Goal: Information Seeking & Learning: Understand process/instructions

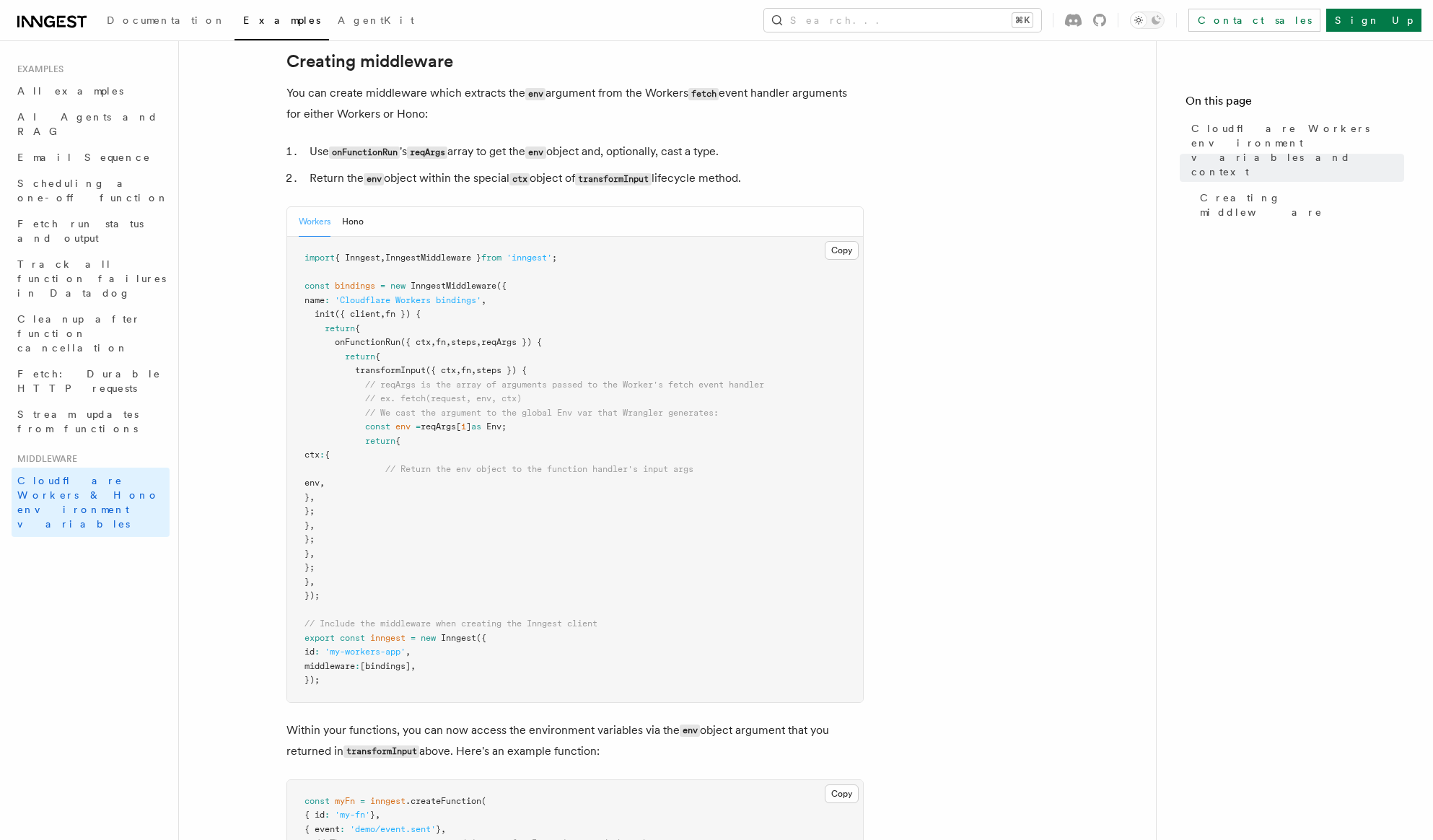
scroll to position [262, 0]
click at [355, 240] on button "Hono" at bounding box center [352, 224] width 22 height 30
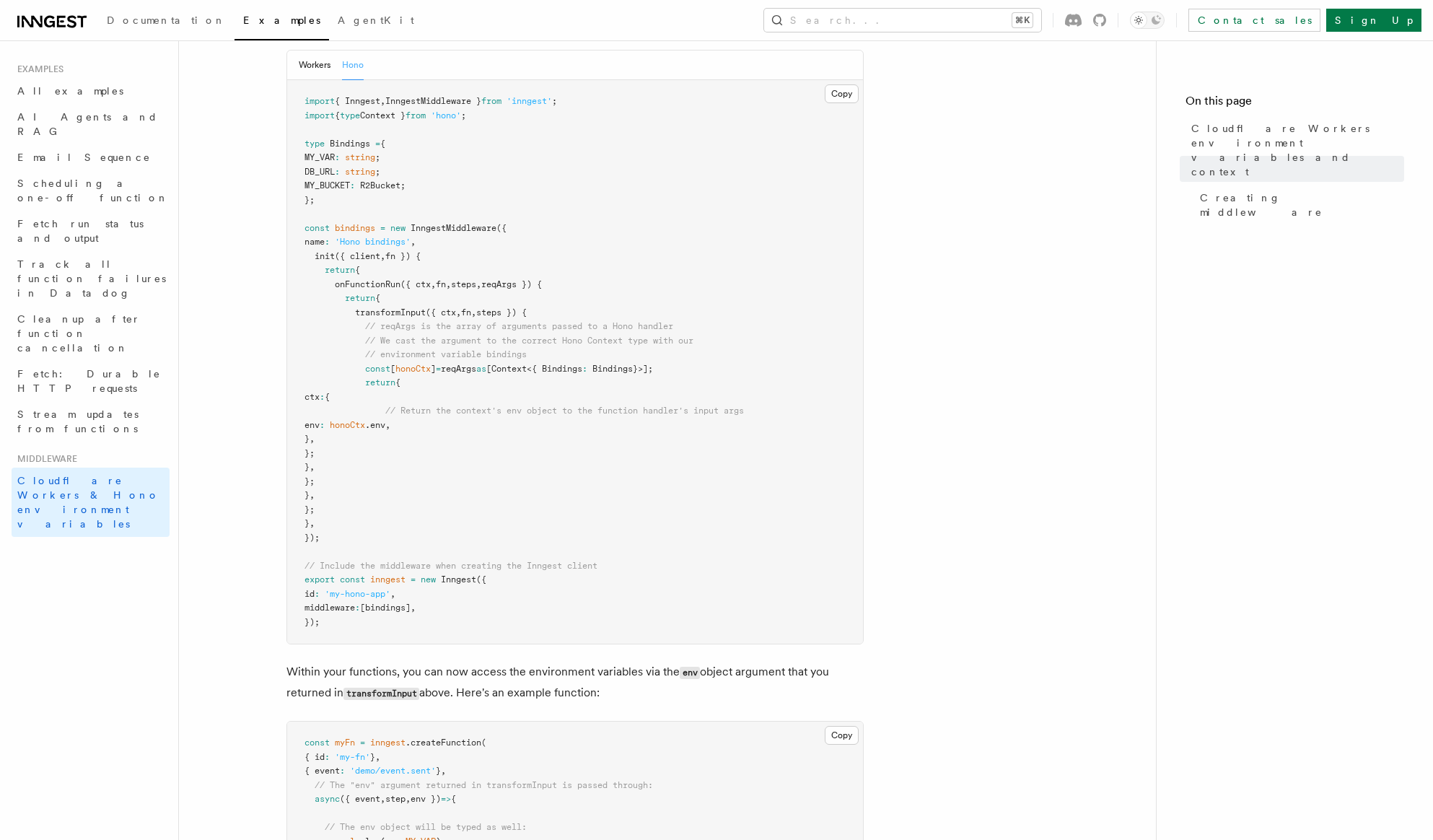
scroll to position [283, 0]
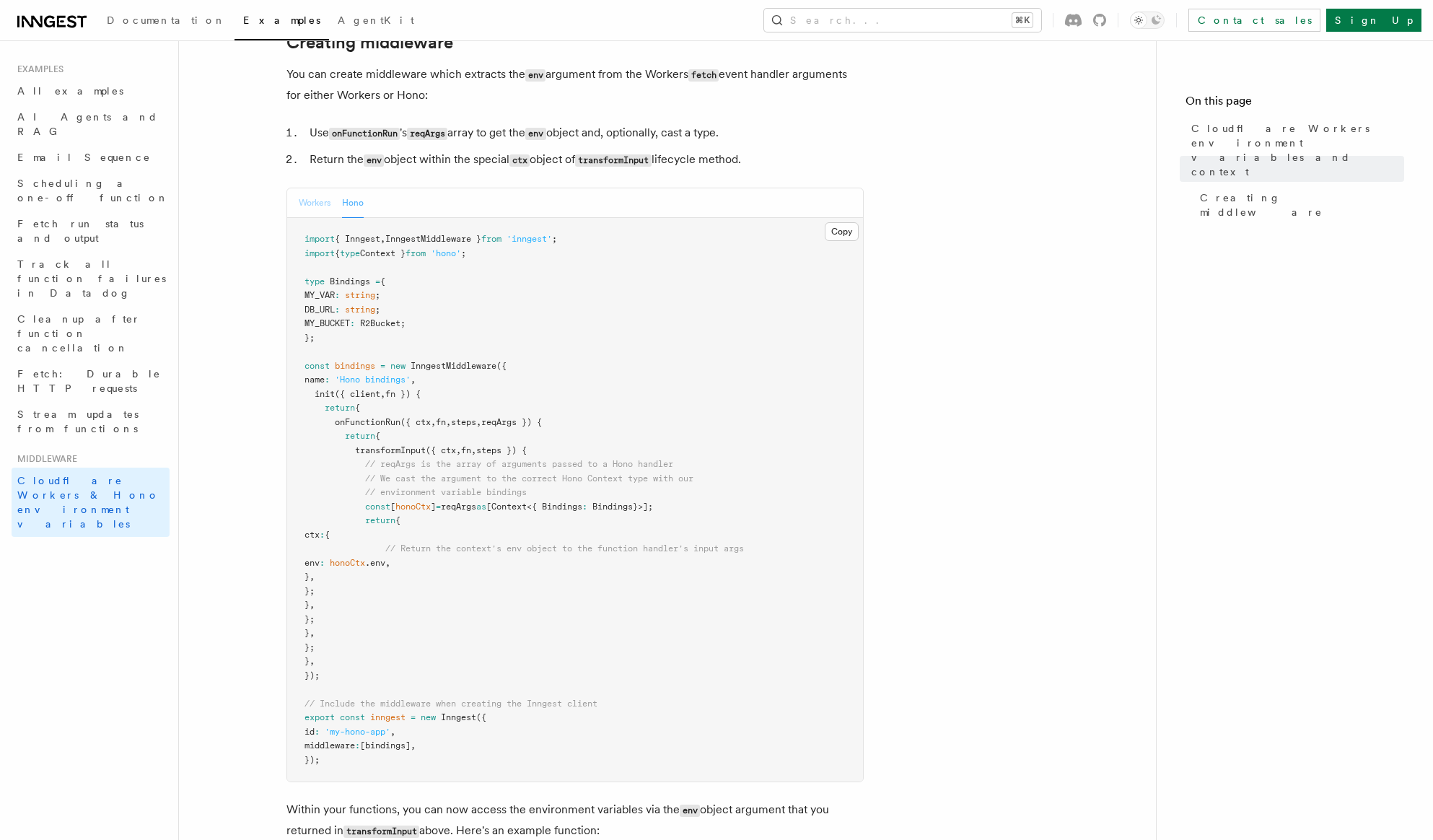
click at [319, 218] on button "Workers" at bounding box center [315, 203] width 32 height 30
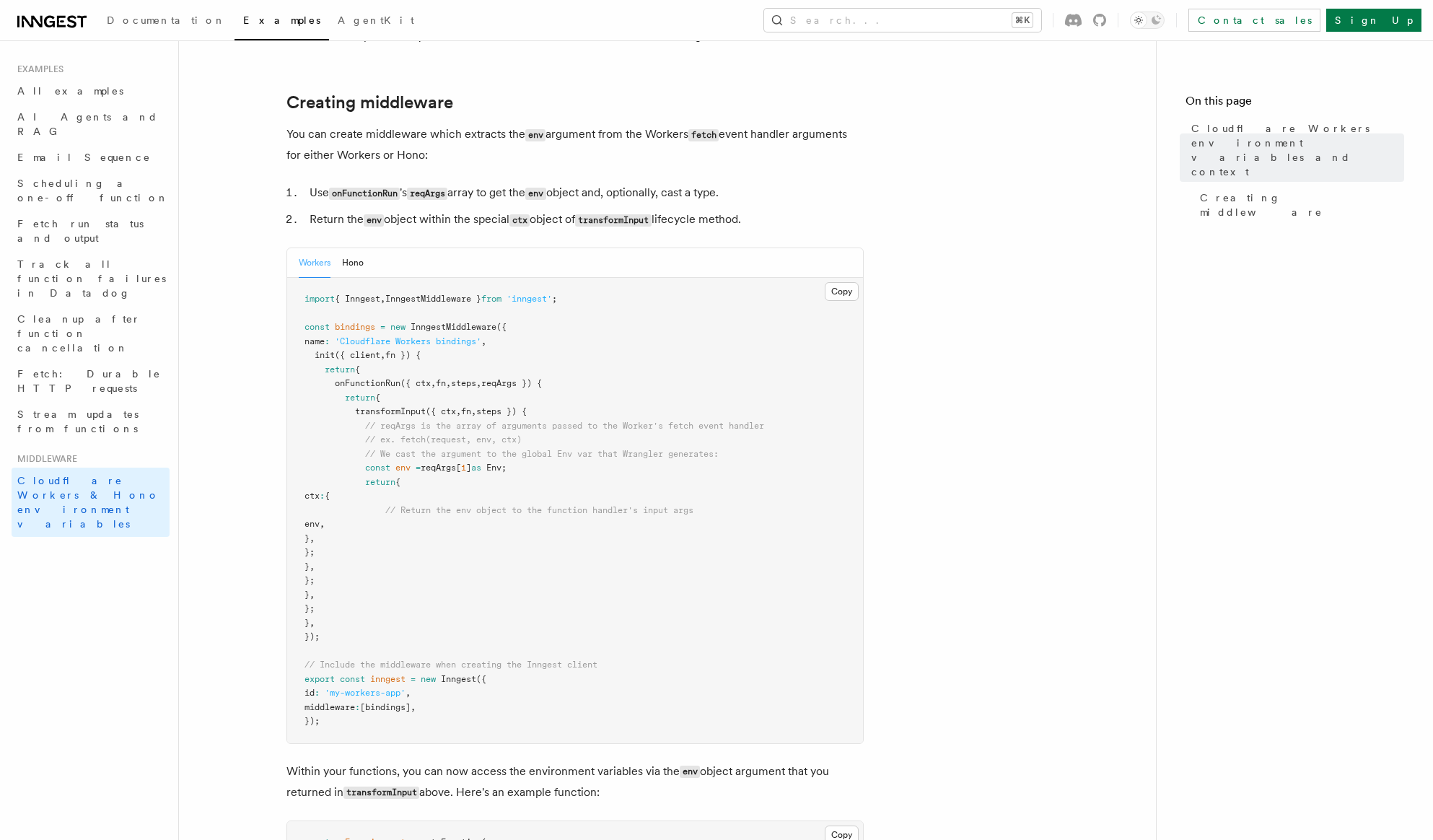
scroll to position [208, 0]
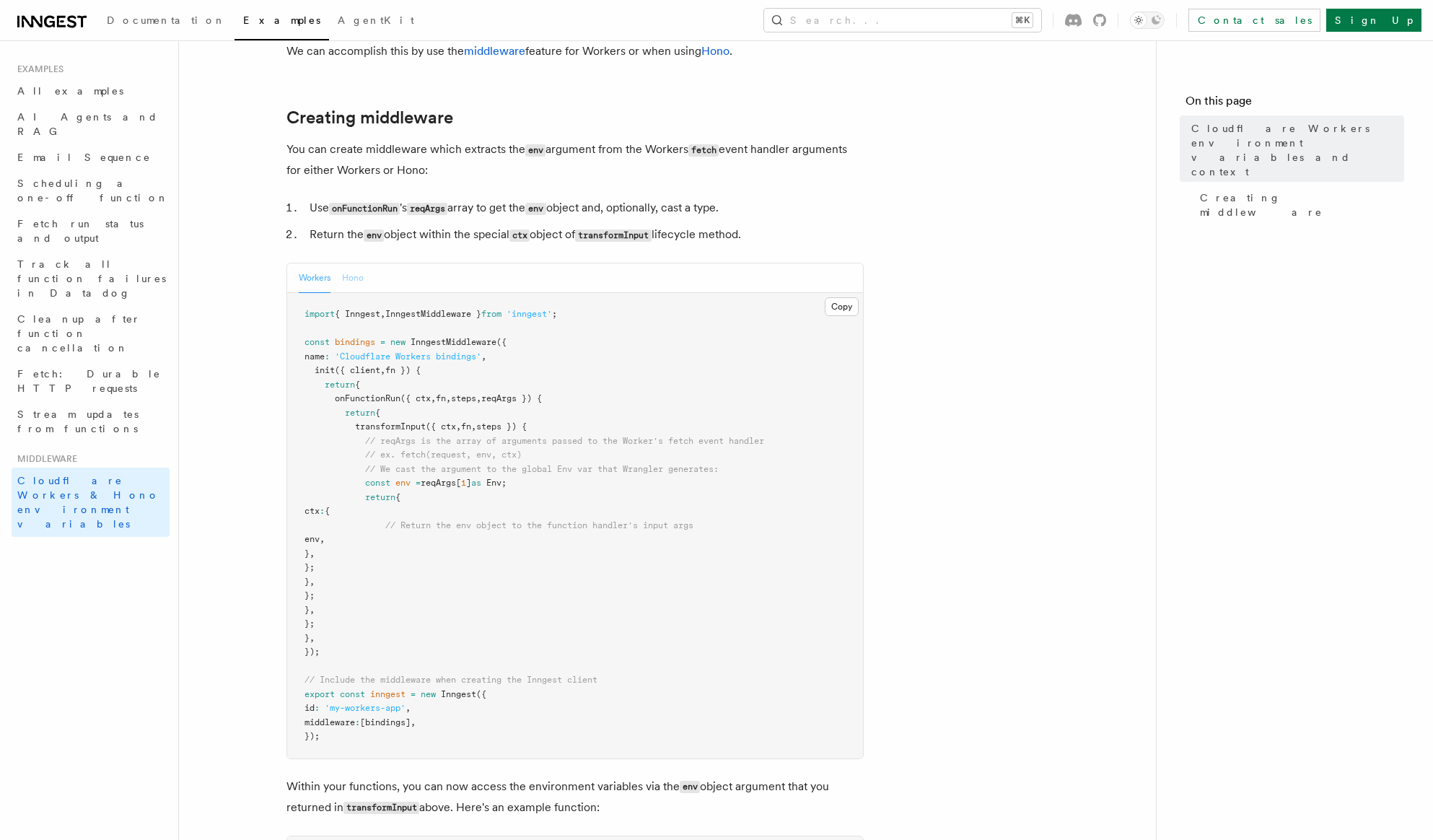
click at [363, 293] on button "Hono" at bounding box center [352, 278] width 22 height 30
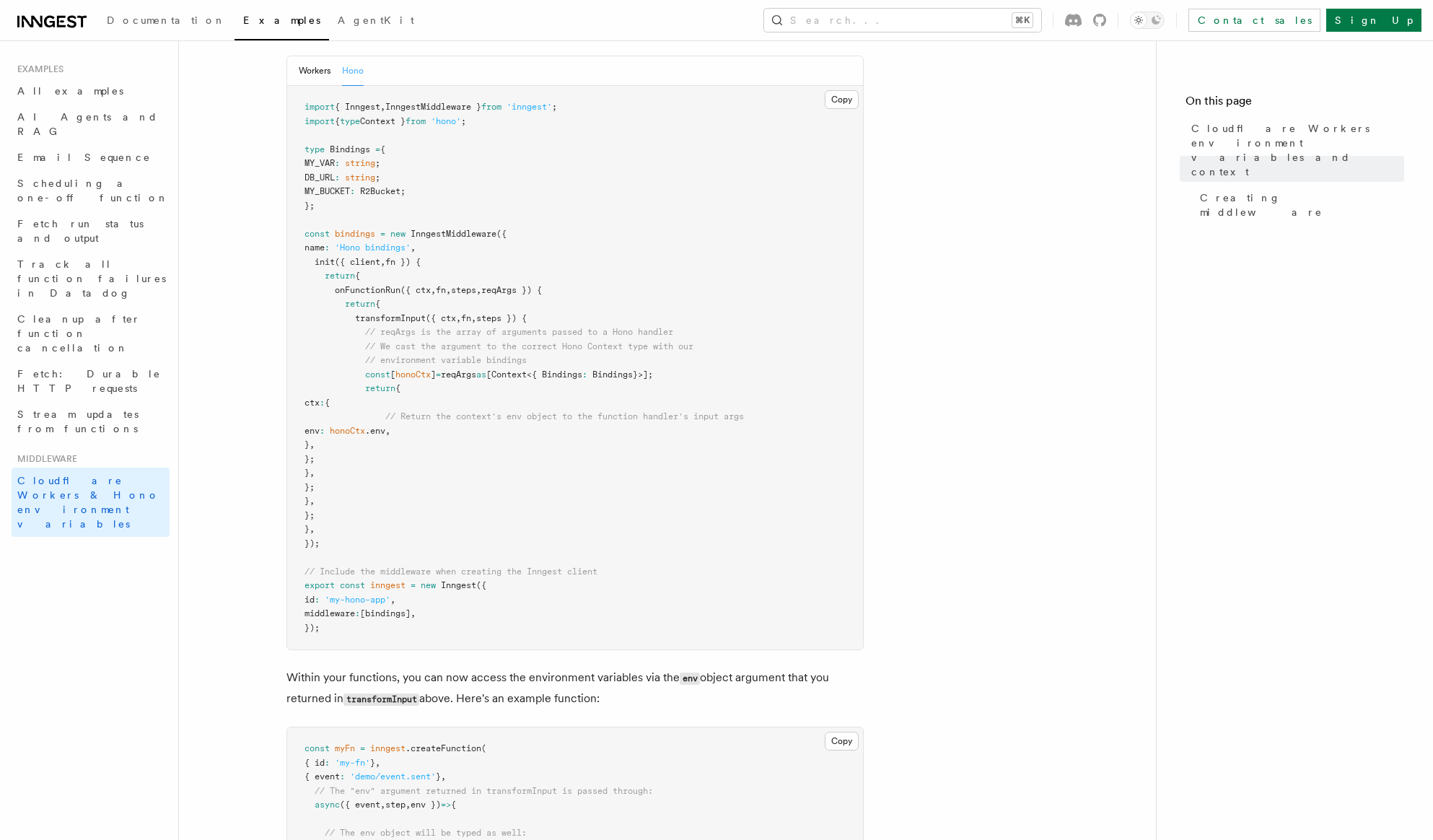
scroll to position [418, 0]
click at [836, 107] on button "Copy Copied" at bounding box center [842, 97] width 34 height 18
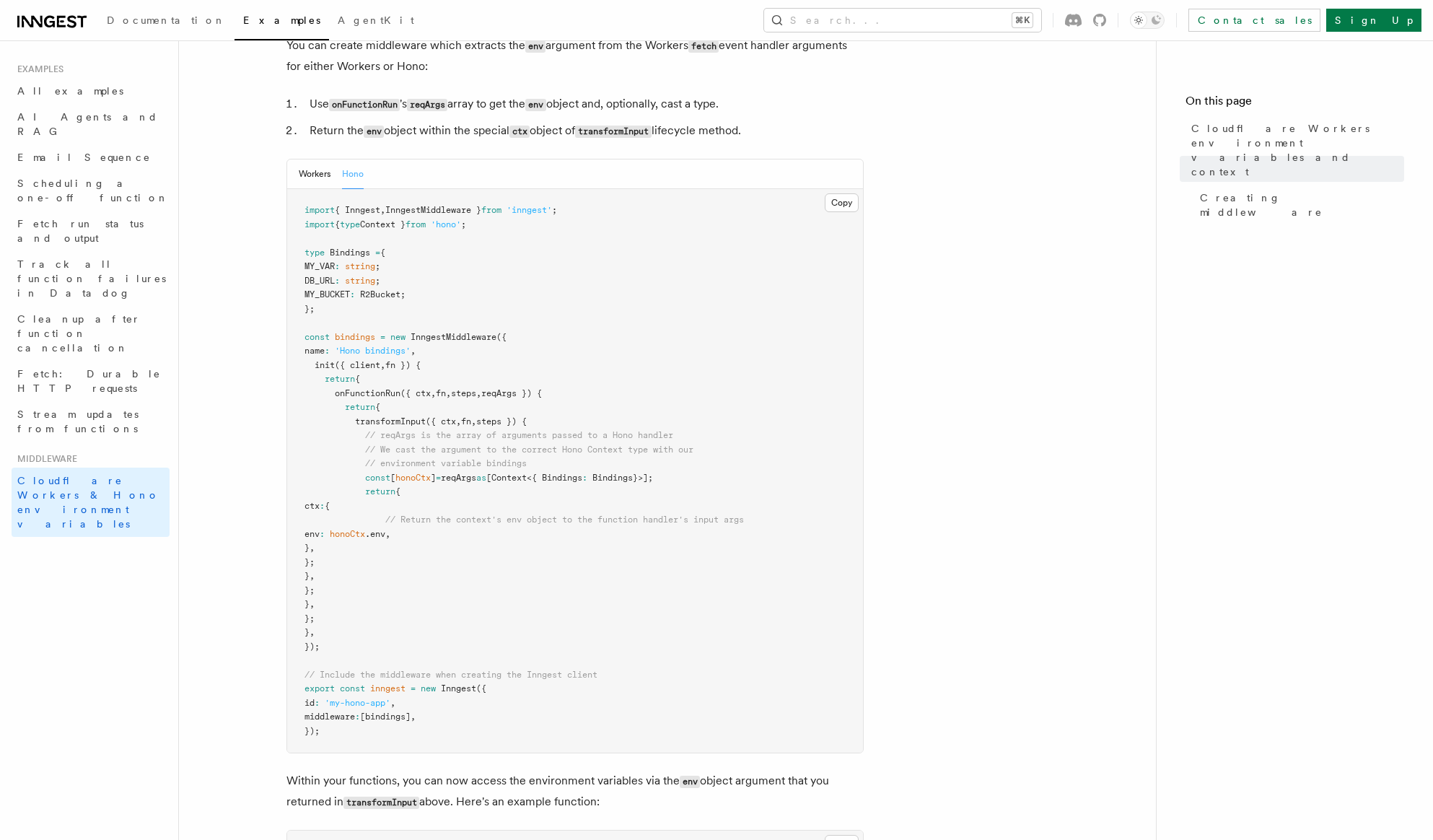
scroll to position [313, 0]
click at [143, 14] on span "Documentation" at bounding box center [166, 20] width 119 height 11
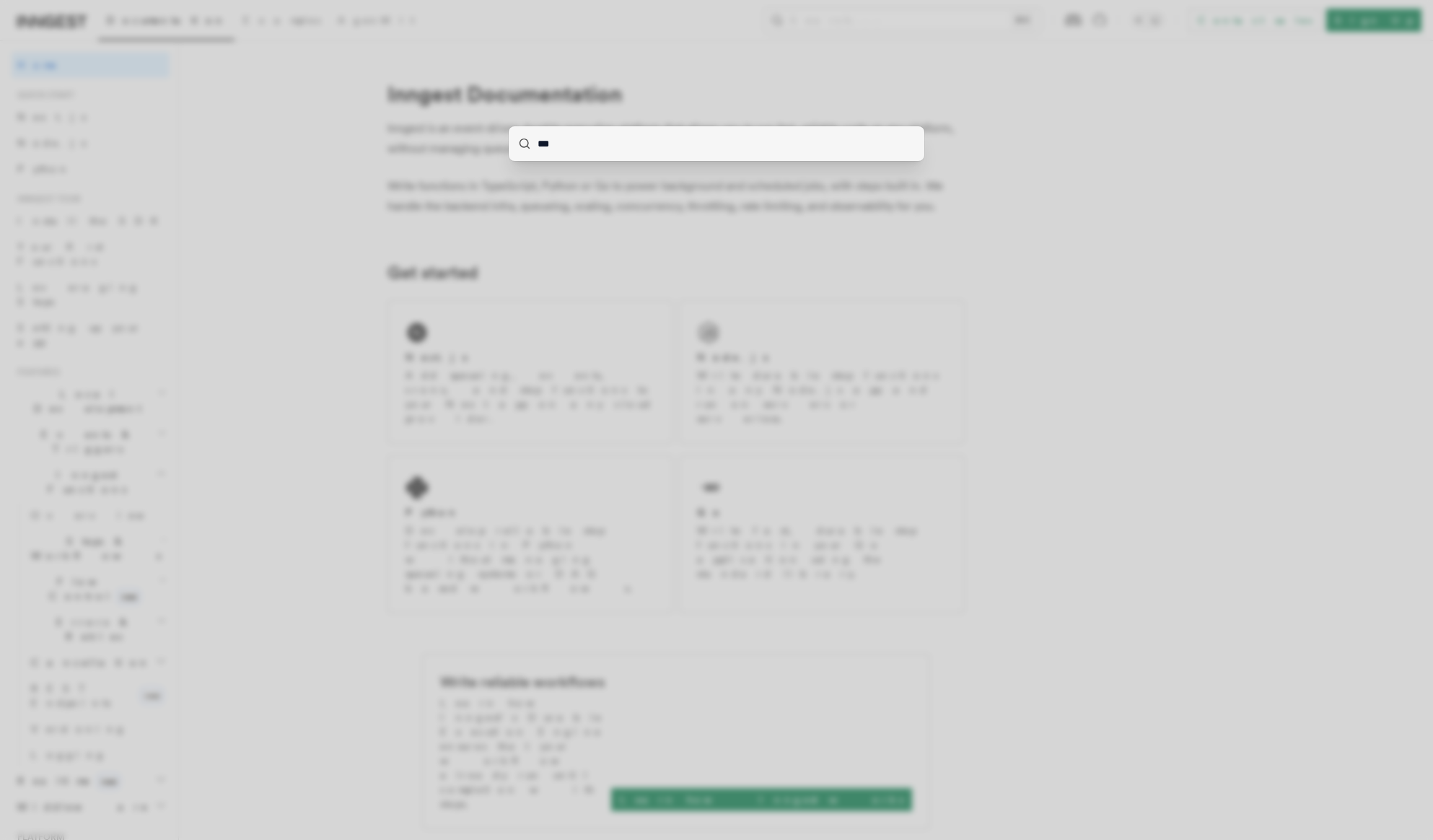
type input "****"
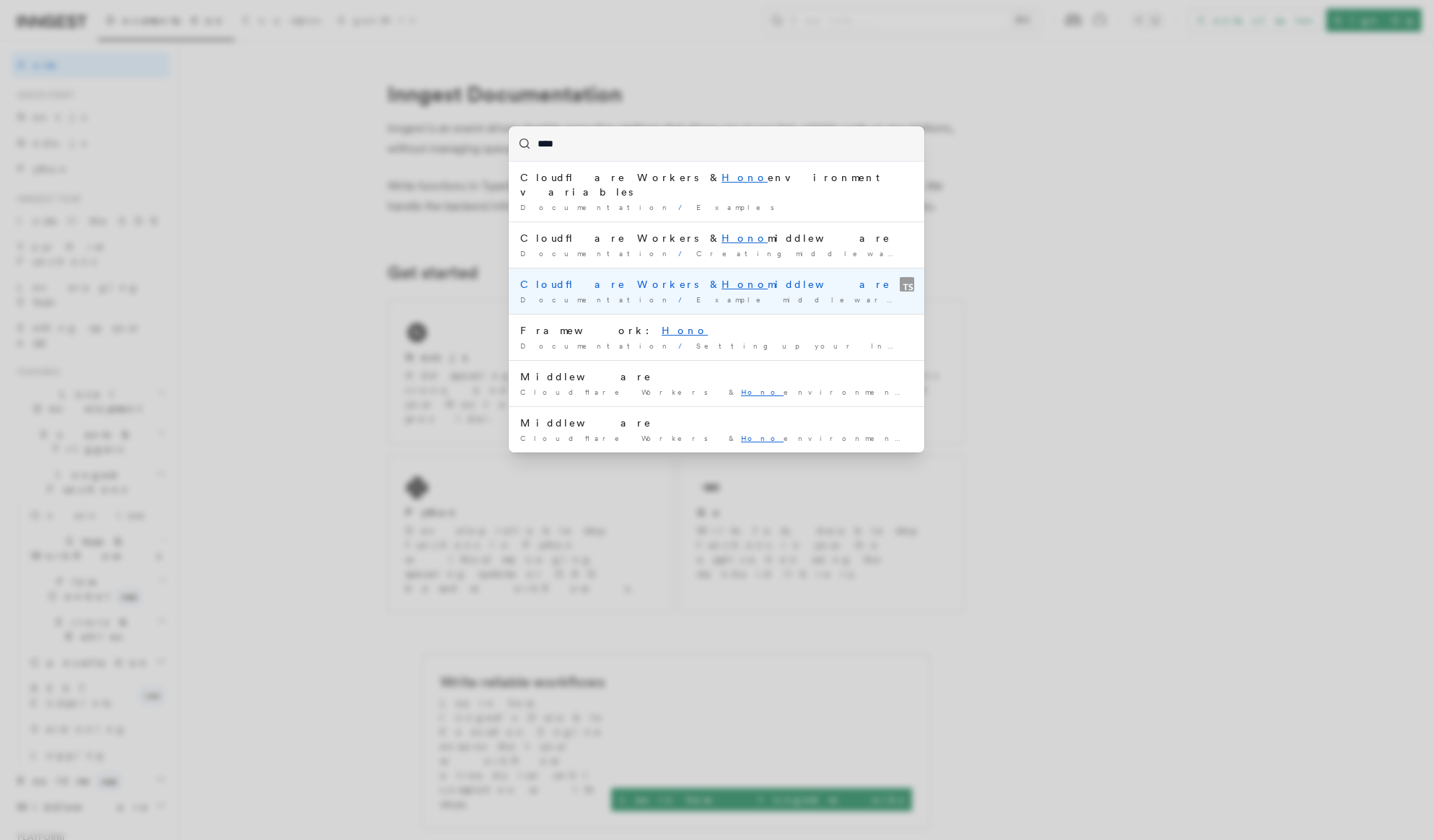
click at [701, 277] on div "Cloudflare Workers & Hono middleware" at bounding box center [716, 284] width 392 height 14
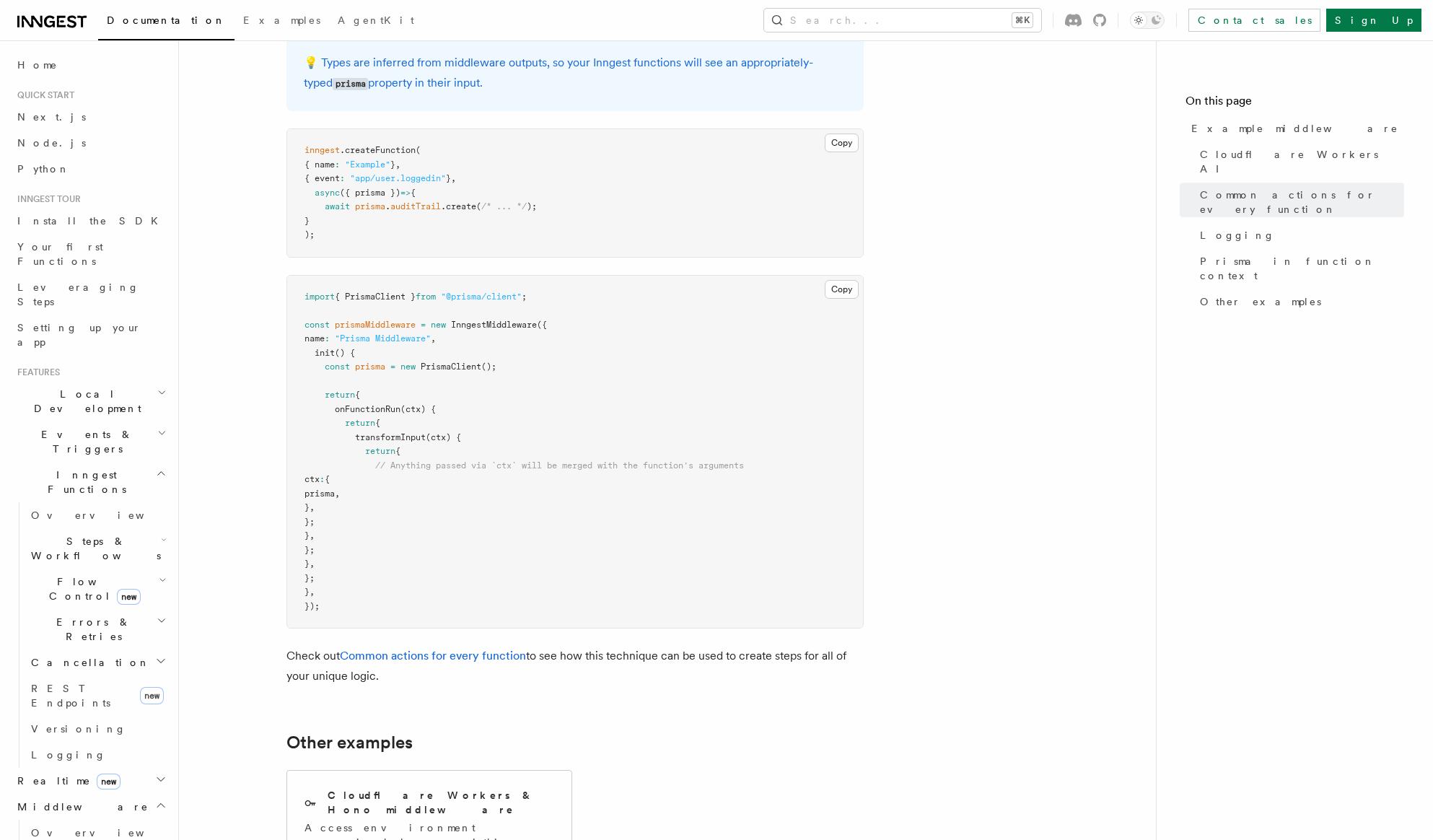
scroll to position [4263, 0]
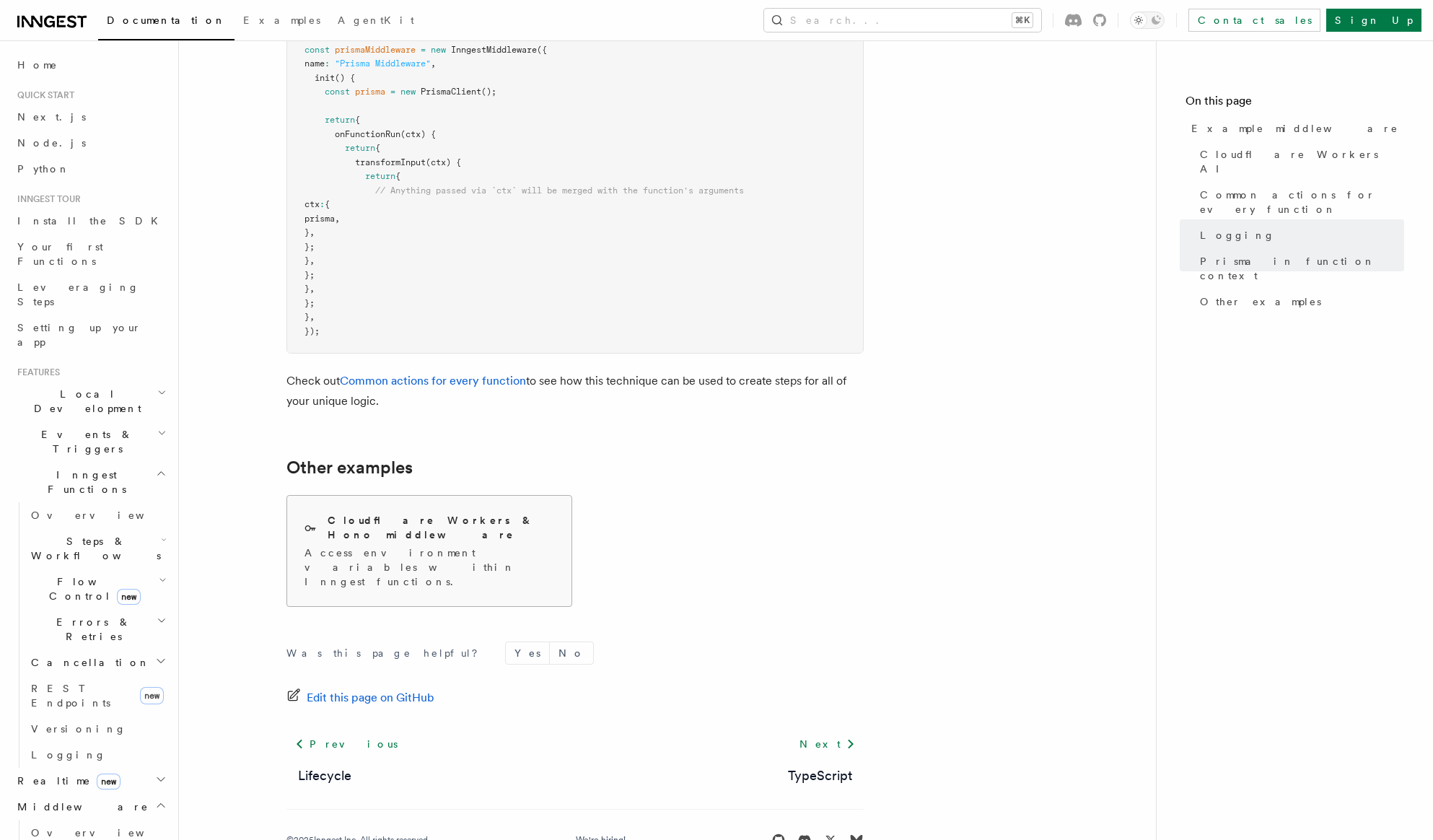
click at [470, 516] on h2 "Cloudflare Workers & Hono middleware" at bounding box center [441, 527] width 227 height 29
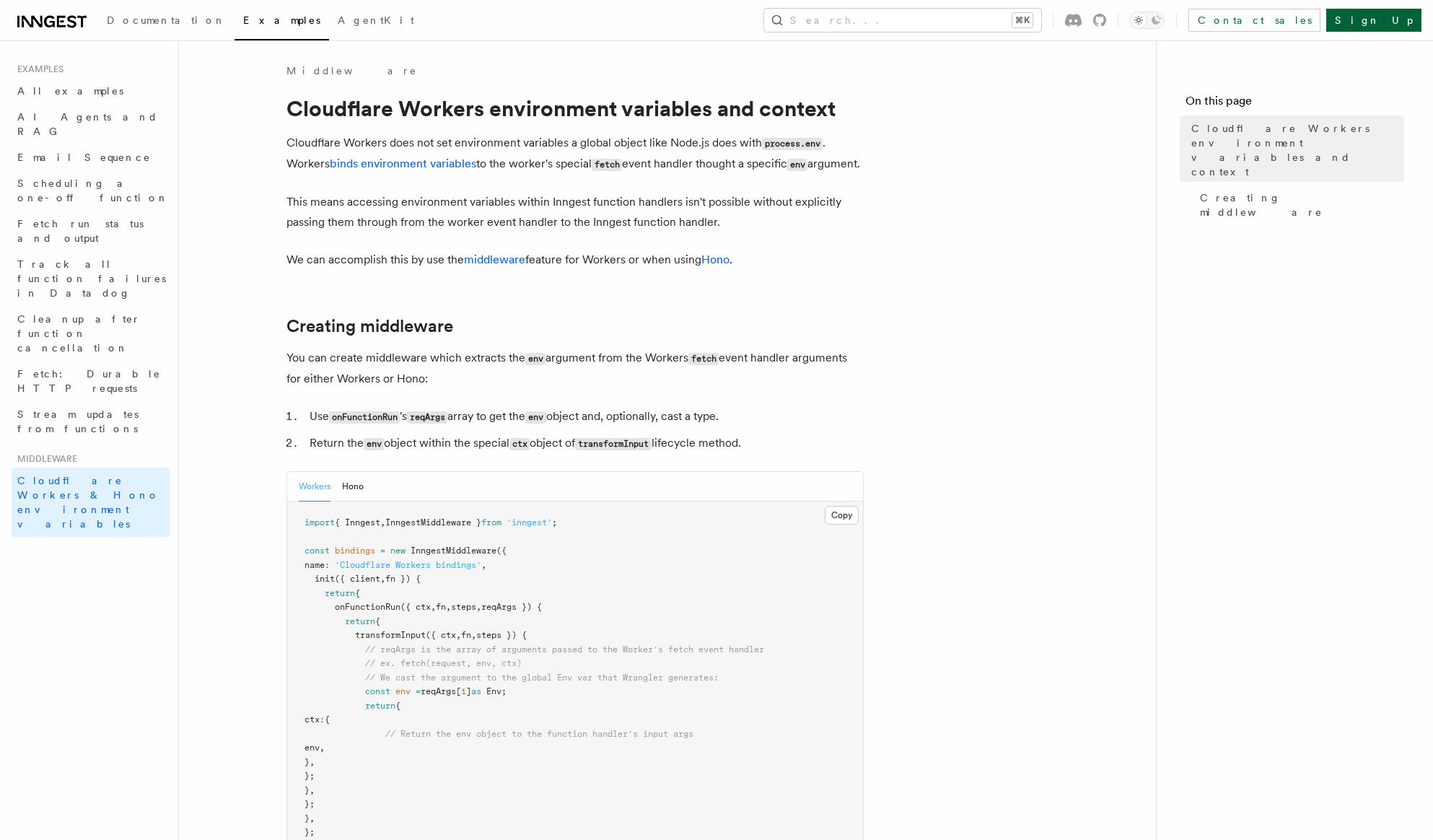
click at [1391, 26] on link "Sign Up" at bounding box center [1374, 20] width 95 height 23
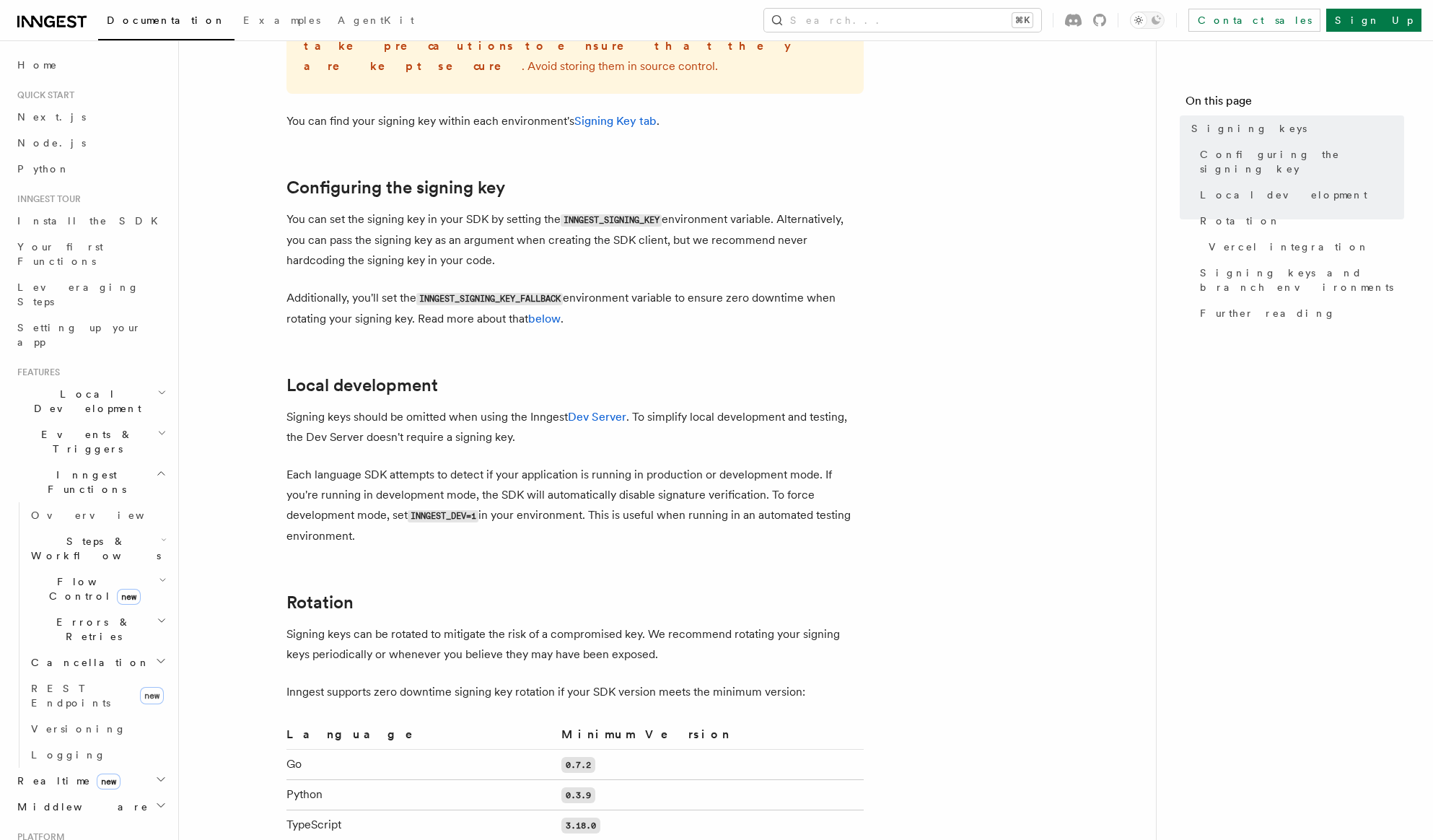
scroll to position [405, 0]
click at [632, 212] on code "INNGEST_SIGNING_KEY" at bounding box center [611, 218] width 101 height 12
copy code "INNGEST_SIGNING_KEY"
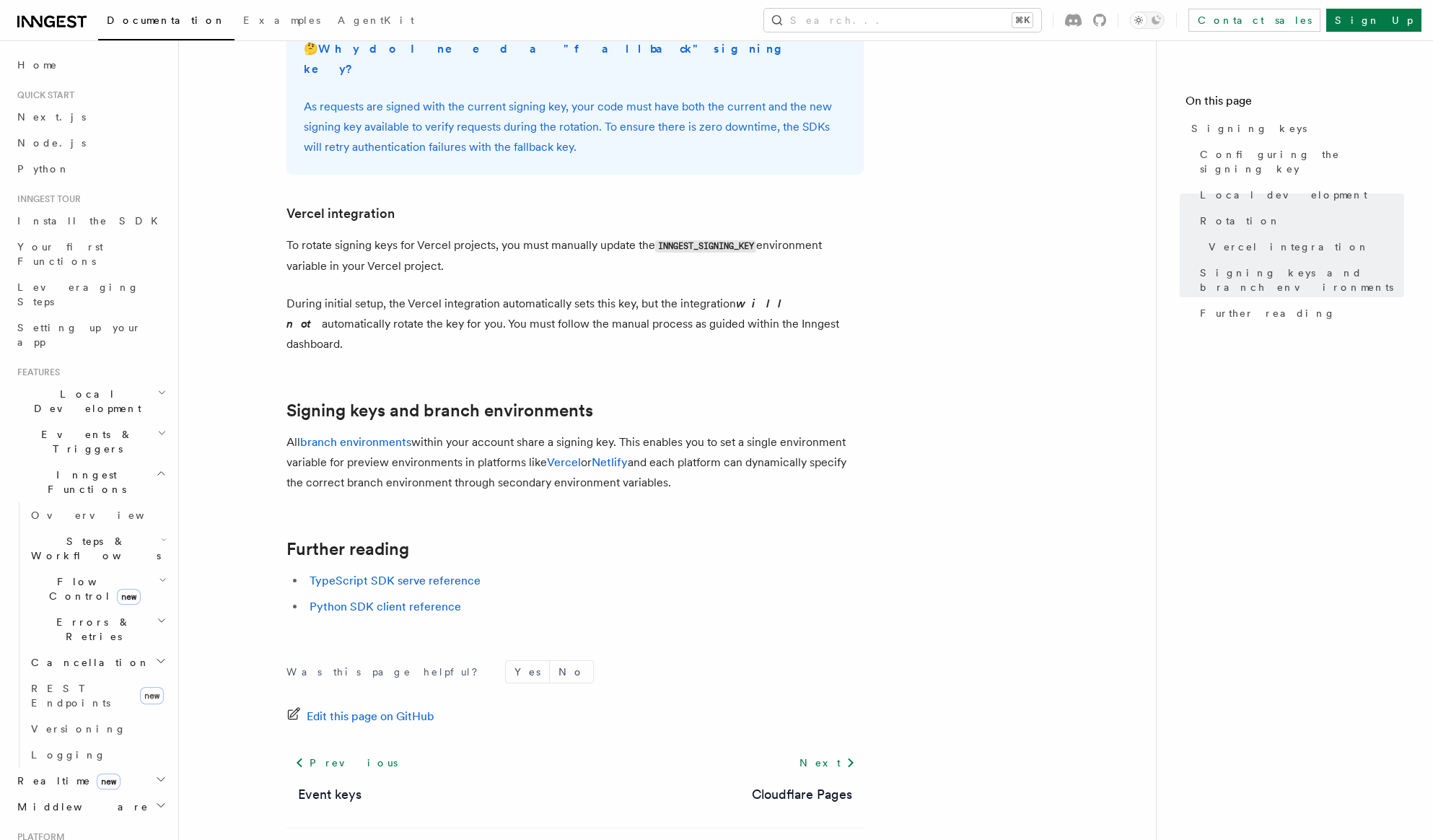
scroll to position [1341, 0]
click at [524, 537] on h2 "Further reading" at bounding box center [575, 546] width 578 height 20
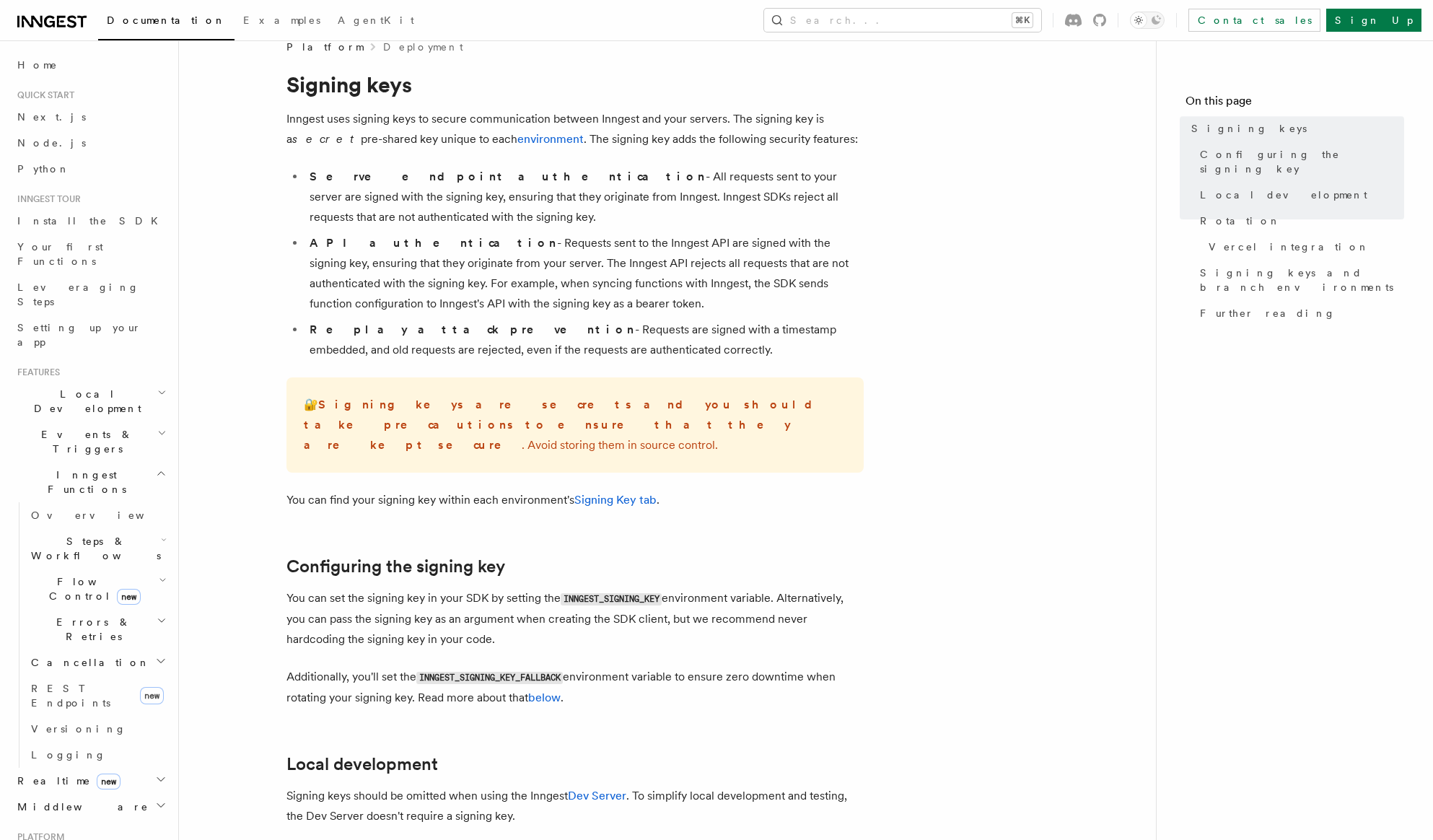
scroll to position [0, 0]
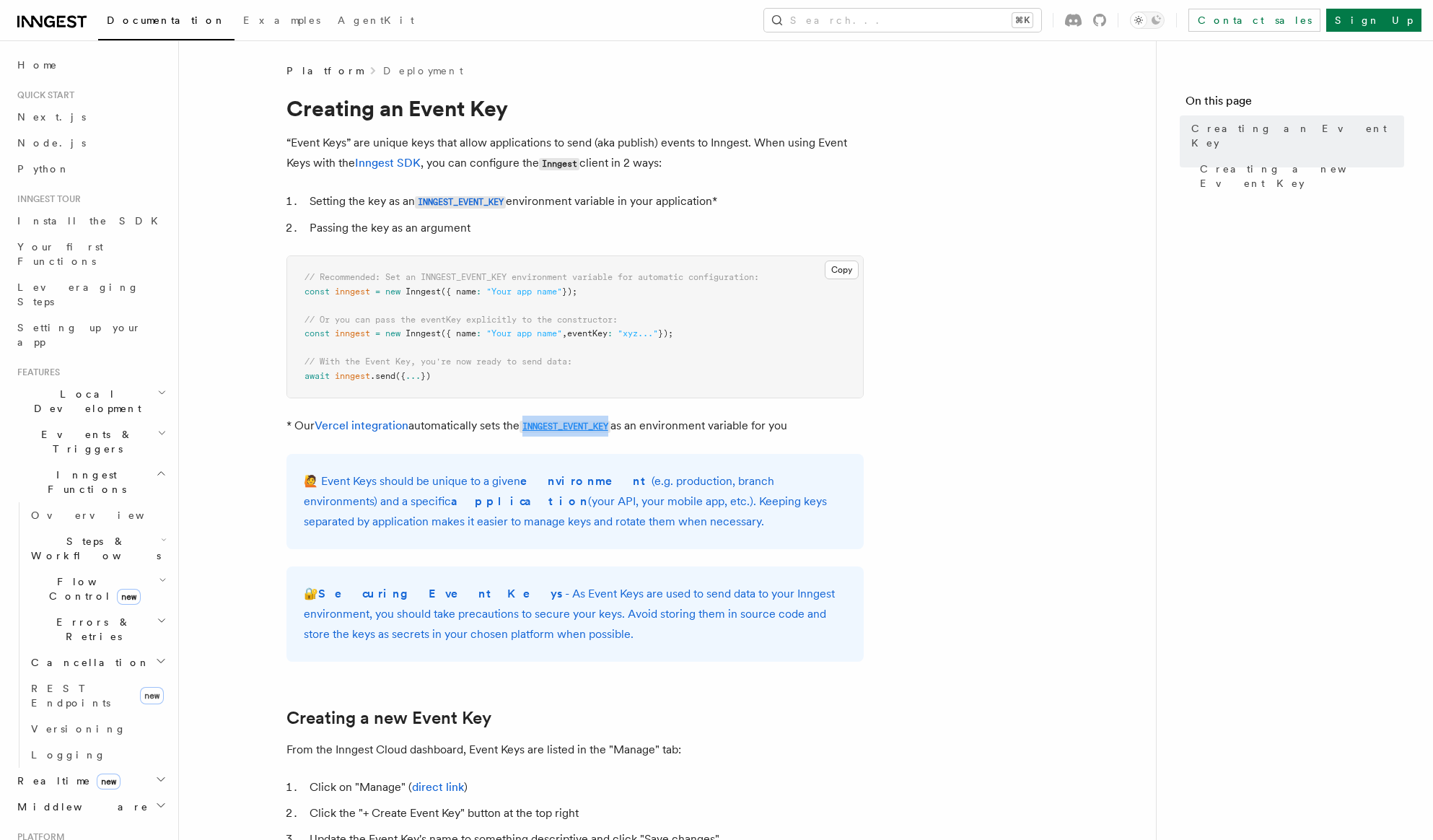
copy code "INNGEST_EVENT_KEY"
drag, startPoint x: 538, startPoint y: 424, endPoint x: 995, endPoint y: 5, distance: 620.0
click at [0, 0] on div "Documentation Examples AgentKit Search... ⌘K Contact sales Sign Up Search... Do…" at bounding box center [716, 824] width 1433 height 1648
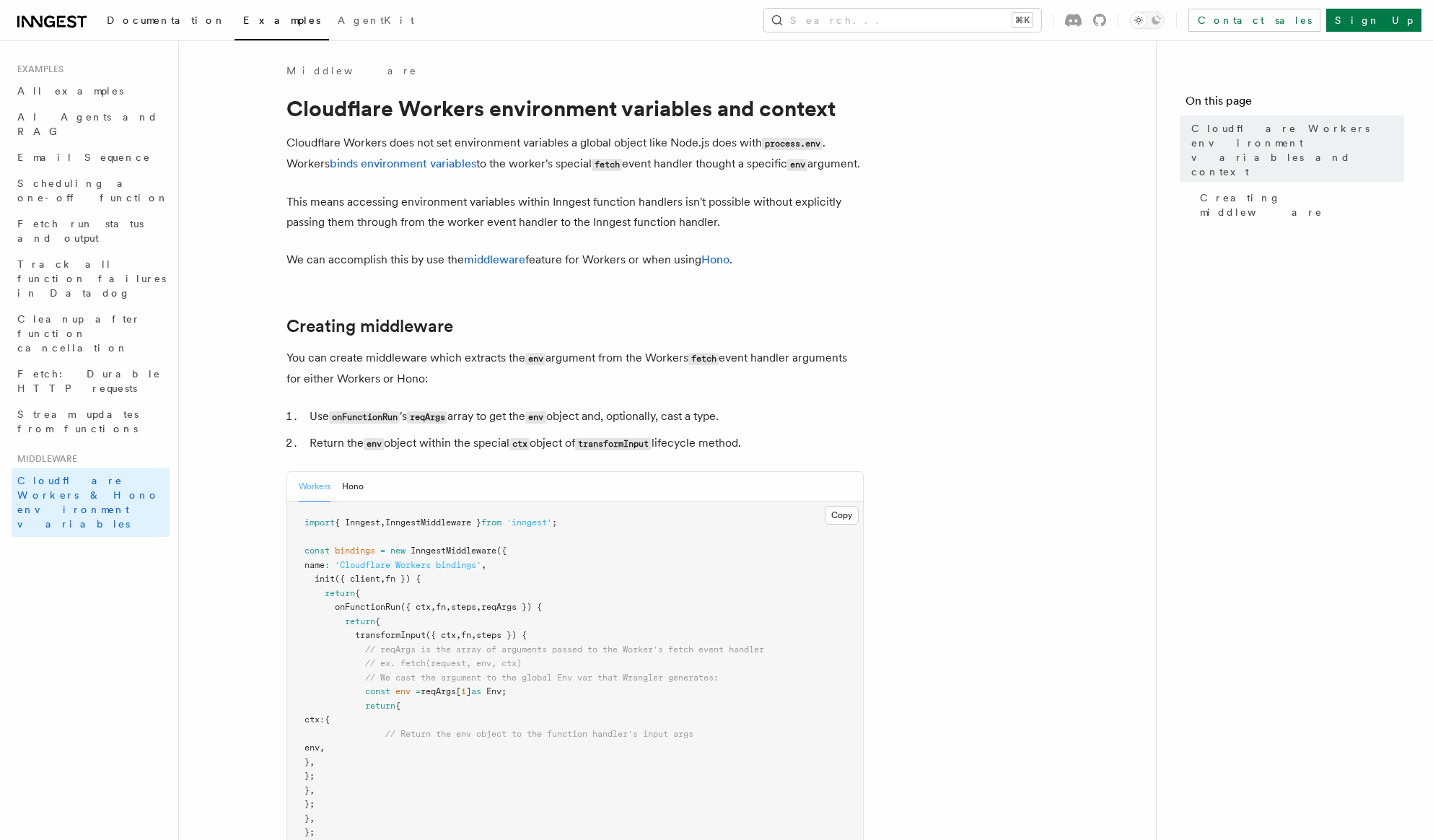
click at [147, 19] on span "Documentation" at bounding box center [166, 20] width 119 height 11
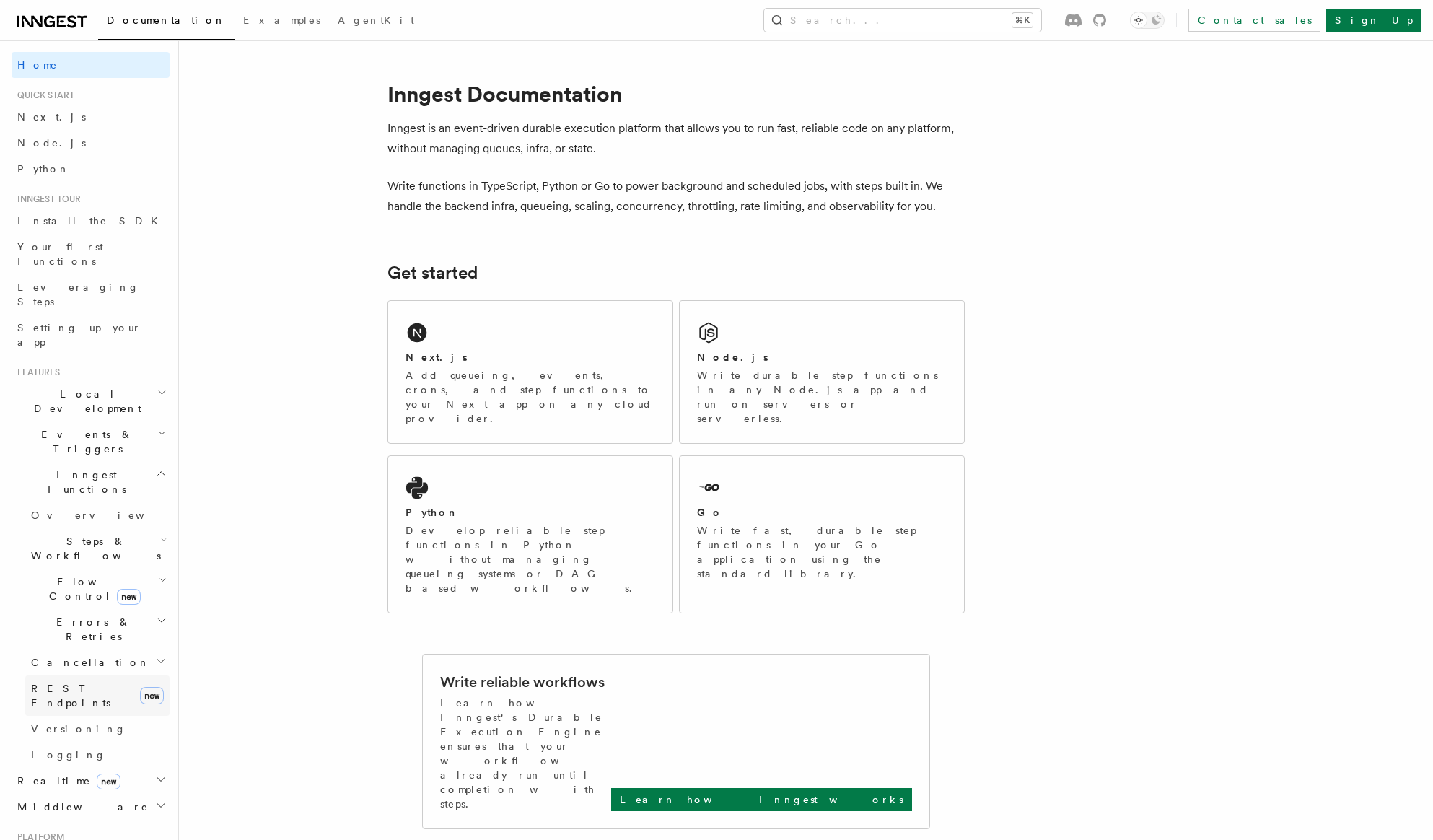
click at [112, 676] on link "REST Endpoints new" at bounding box center [97, 695] width 145 height 41
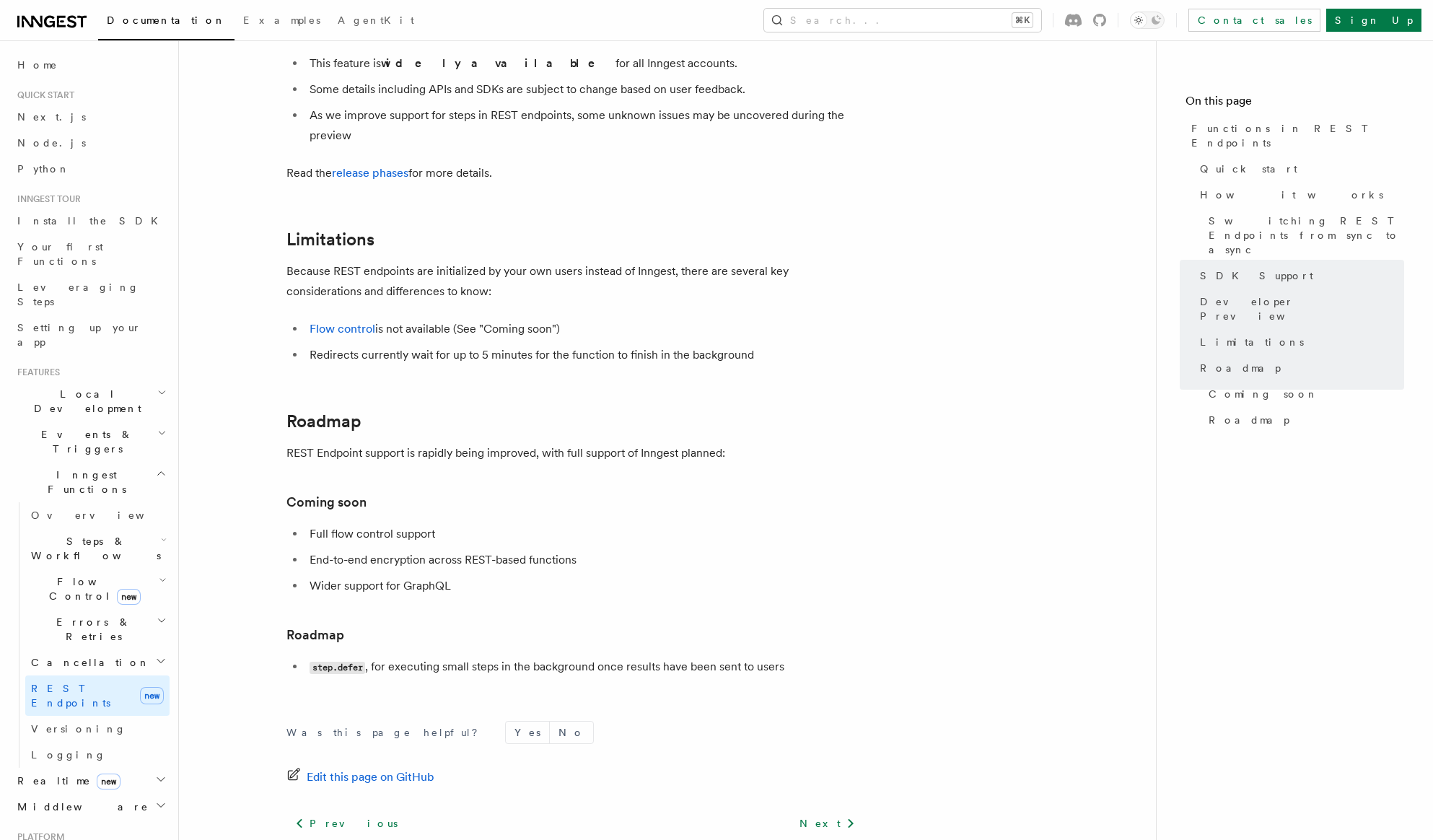
scroll to position [2372, 0]
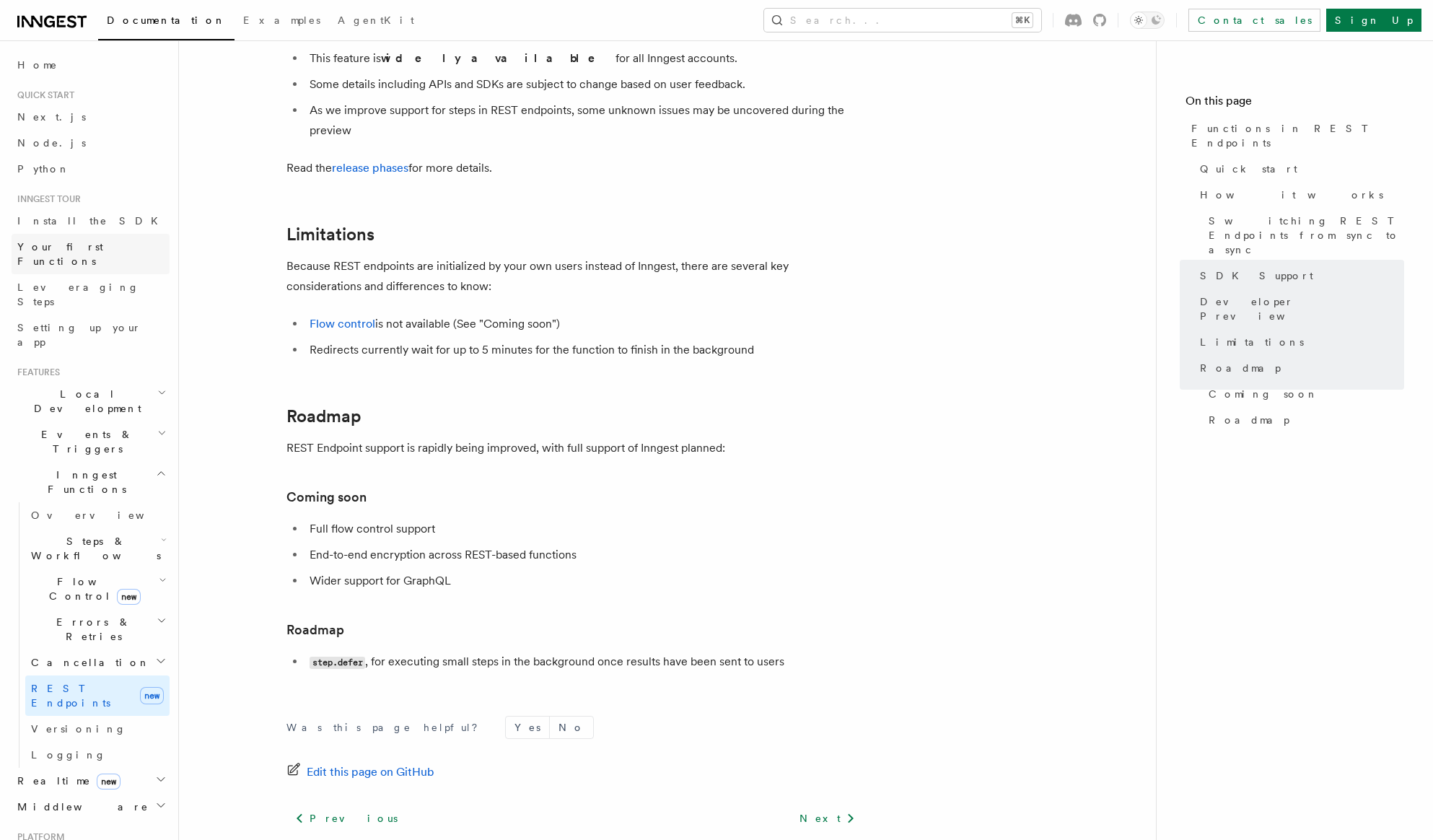
click at [81, 248] on span "Your first Functions" at bounding box center [61, 254] width 86 height 26
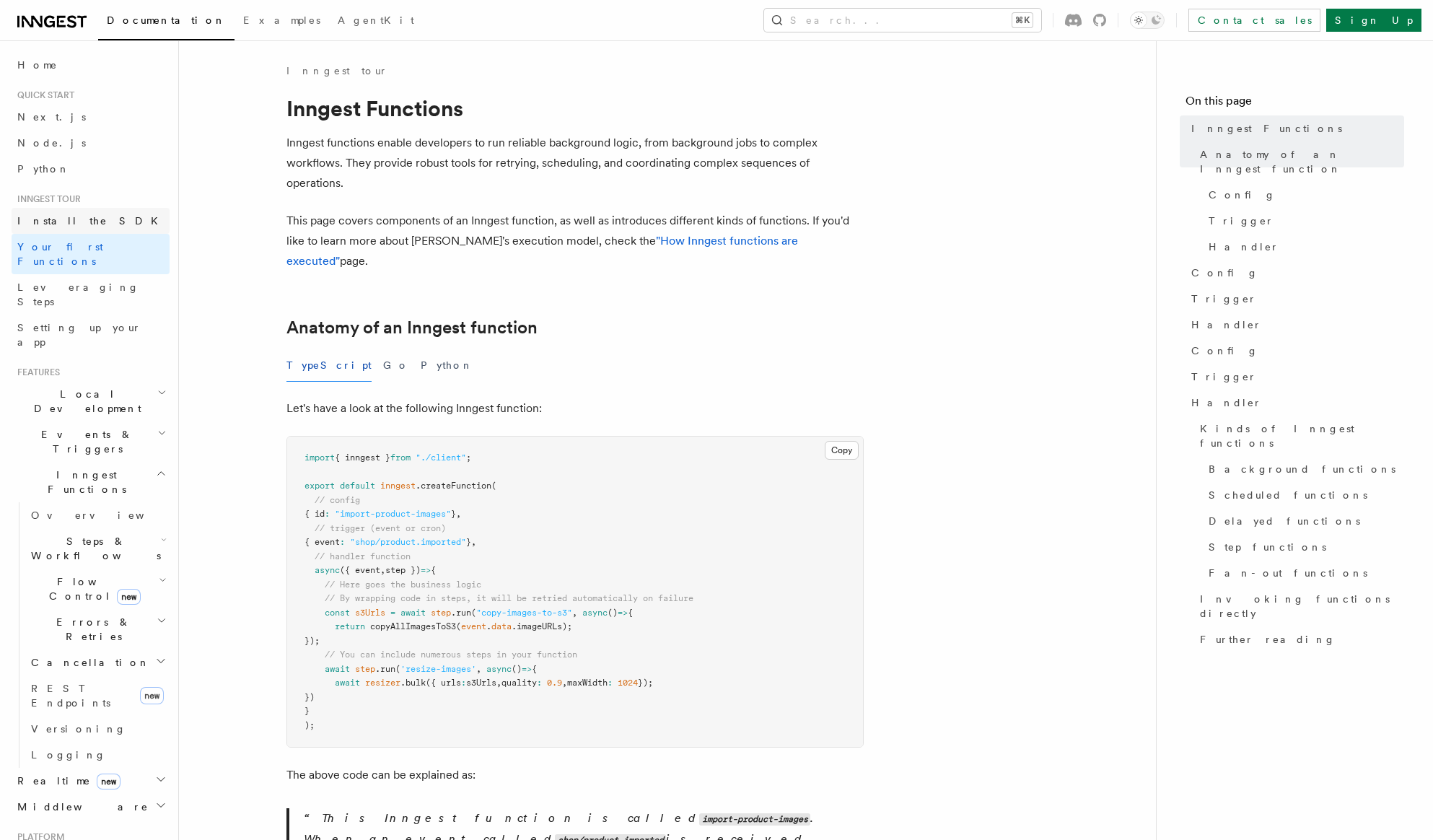
click at [77, 224] on span "Install the SDK" at bounding box center [92, 220] width 149 height 11
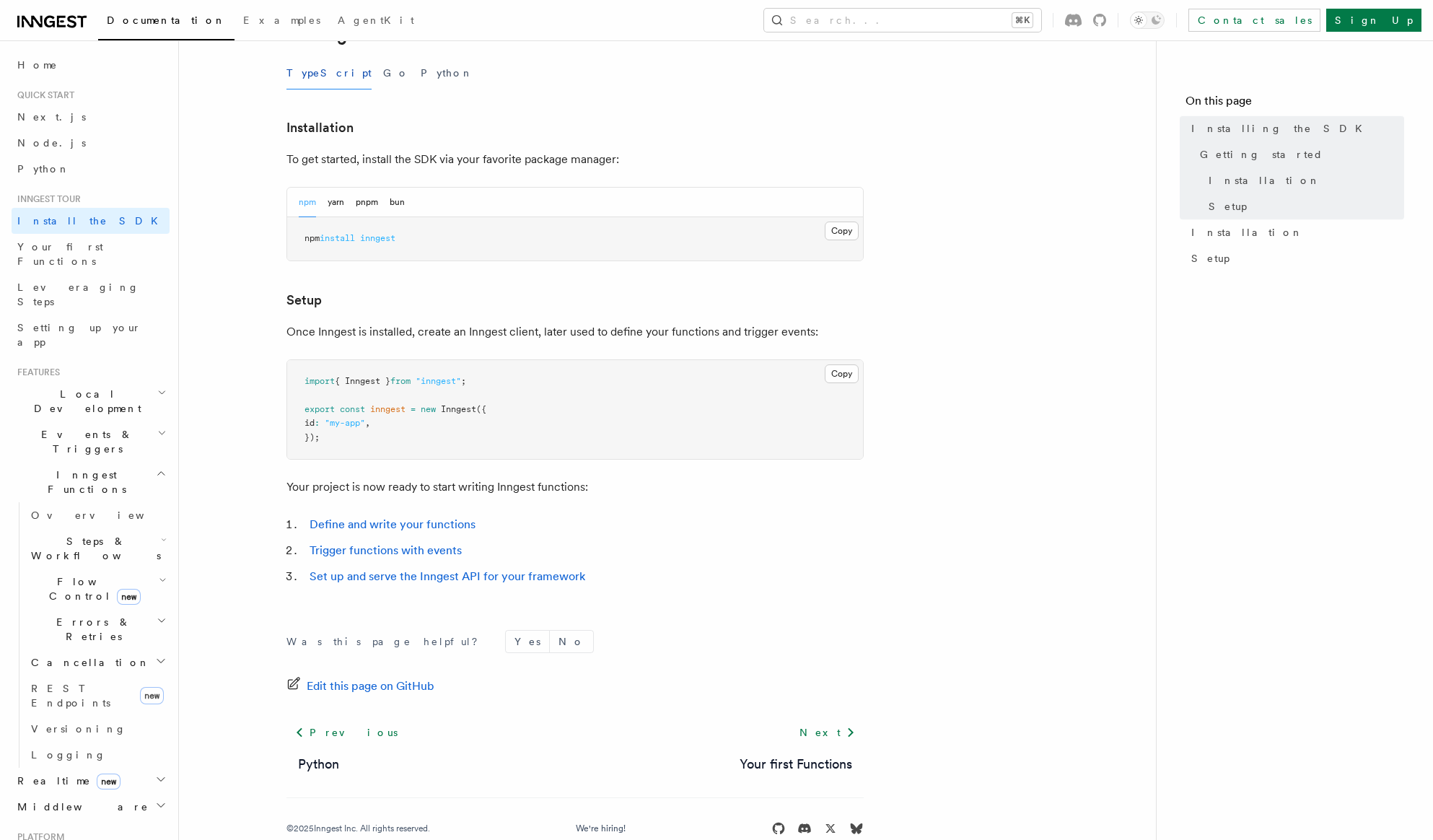
scroll to position [360, 0]
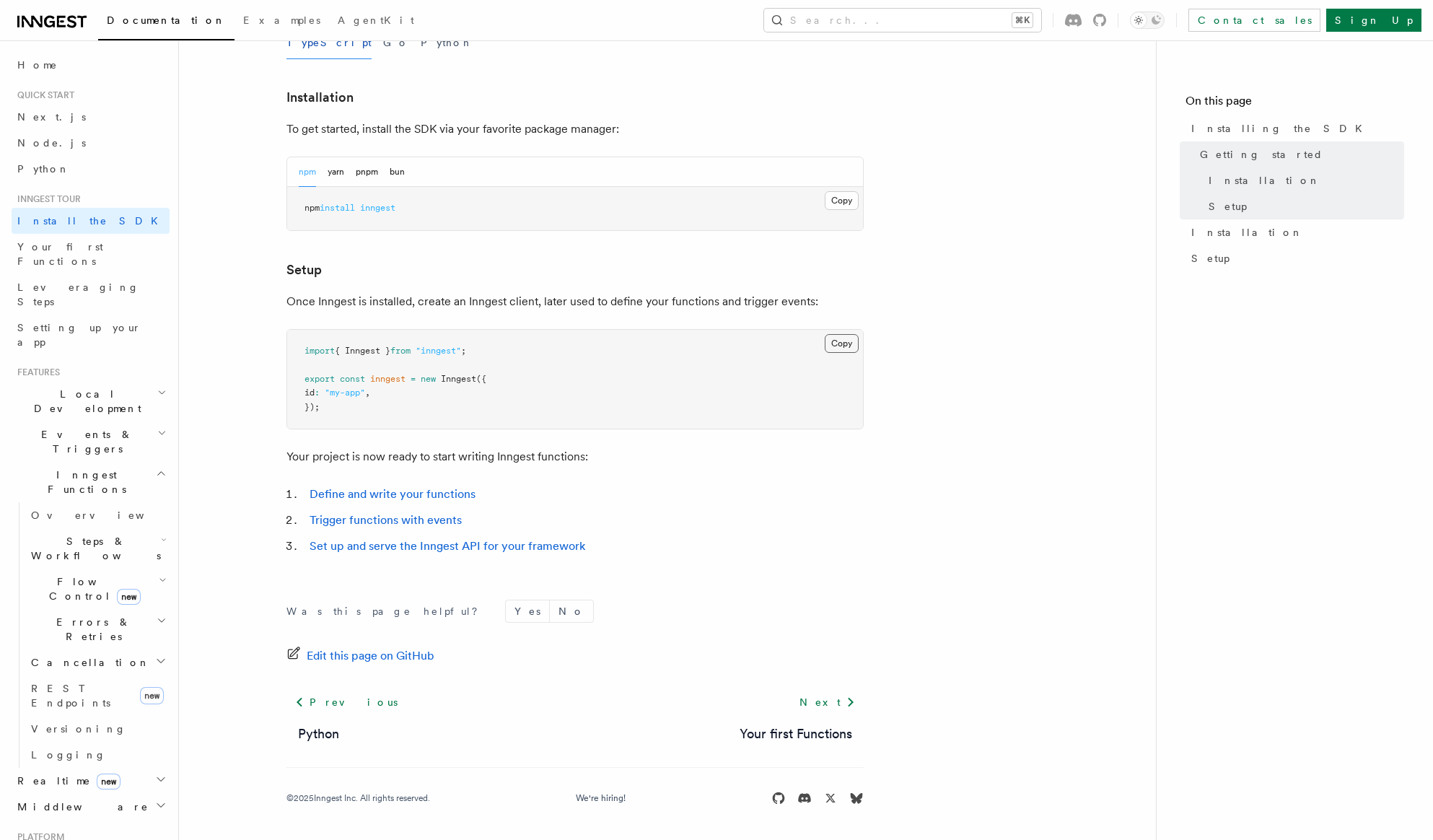
click at [848, 347] on button "Copy Copied" at bounding box center [842, 343] width 34 height 18
click at [916, 288] on article "Inngest tour Installing the SDK The Inngest SDK allows you to write reliable, d…" at bounding box center [667, 271] width 931 height 1136
click at [440, 498] on link "Define and write your functions" at bounding box center [393, 493] width 166 height 14
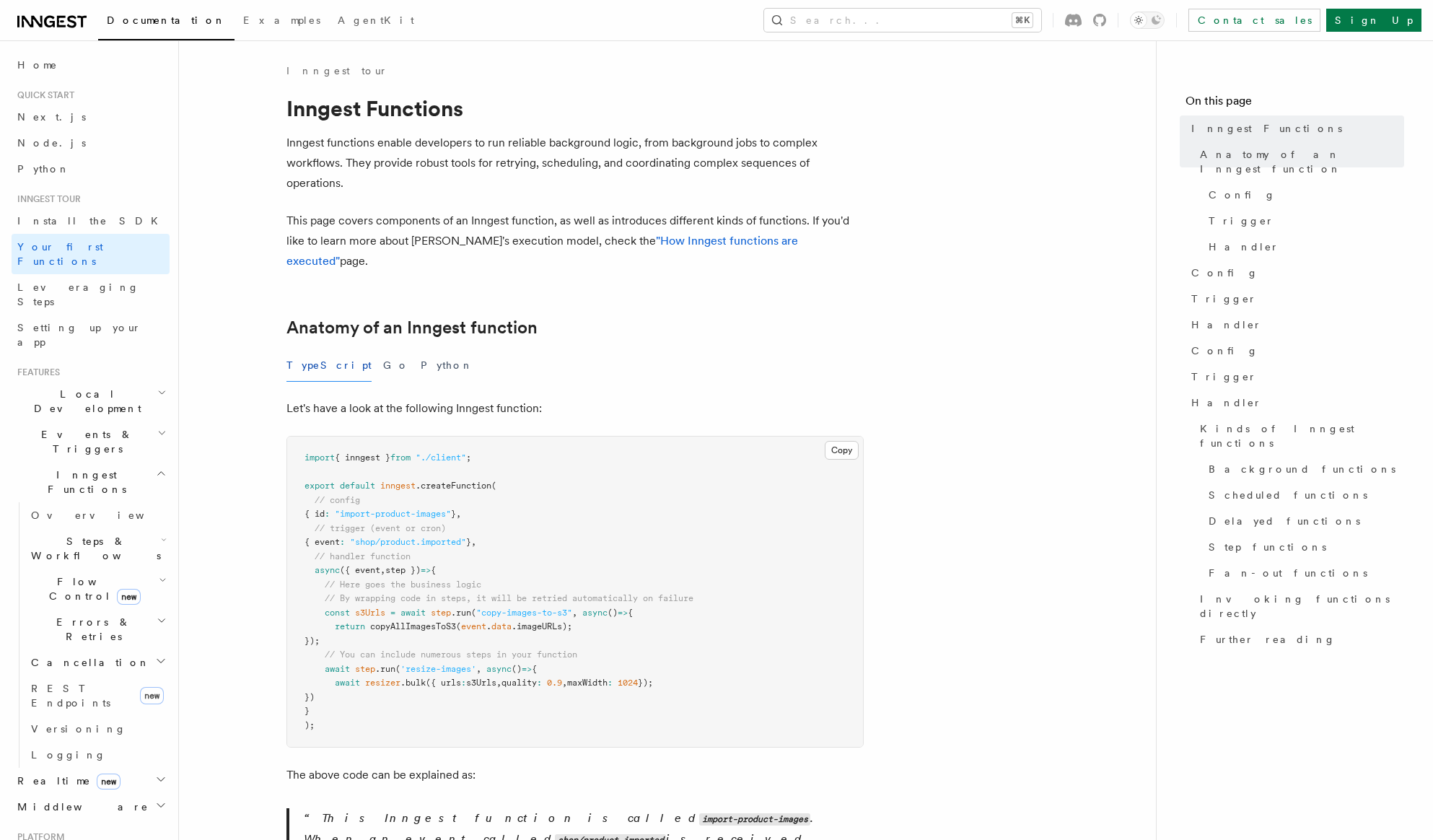
scroll to position [1, 0]
click at [832, 440] on button "Copy Copied" at bounding box center [842, 449] width 34 height 18
click at [68, 281] on span "Leveraging Steps" at bounding box center [78, 294] width 122 height 26
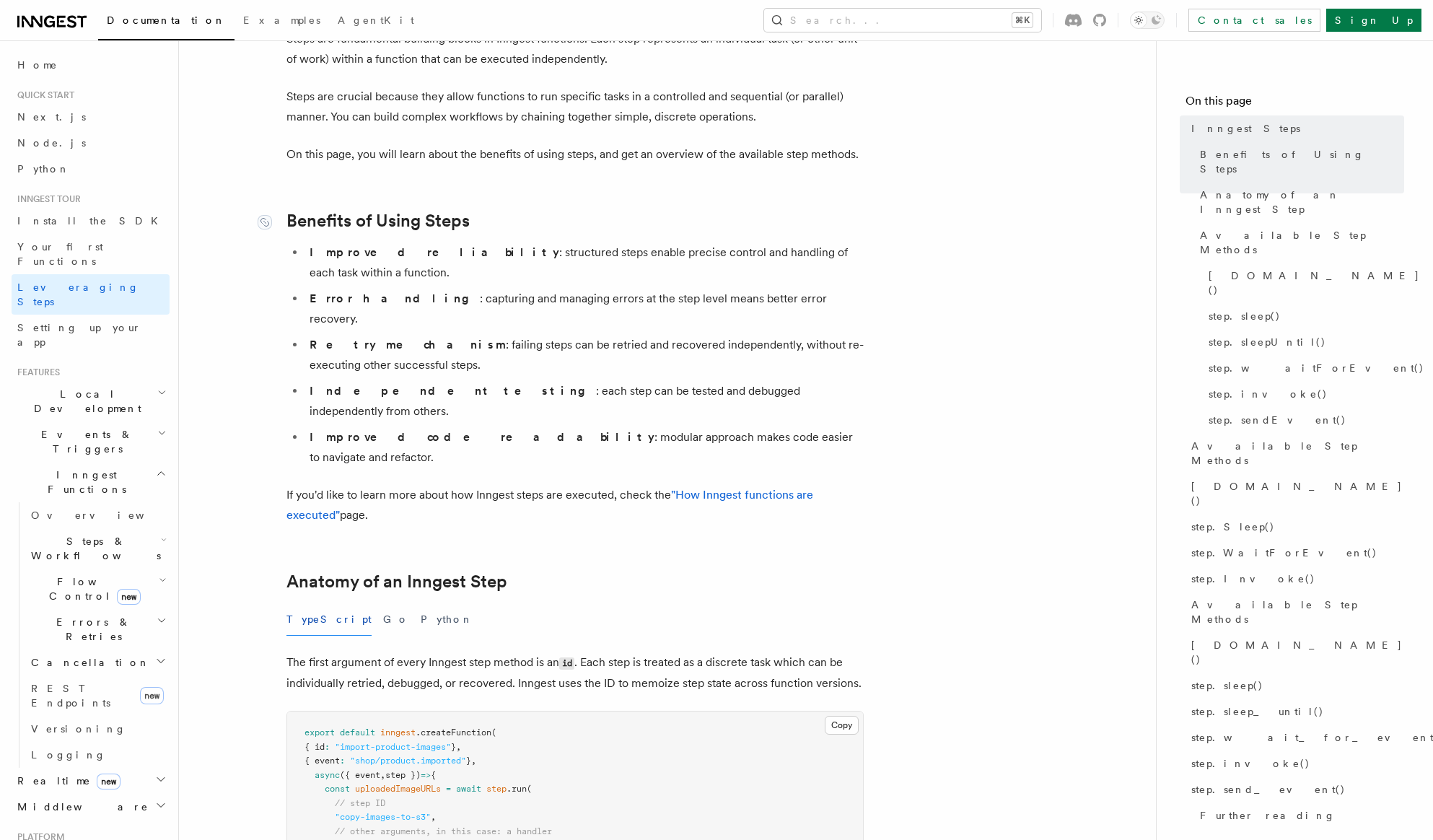
scroll to position [125, 0]
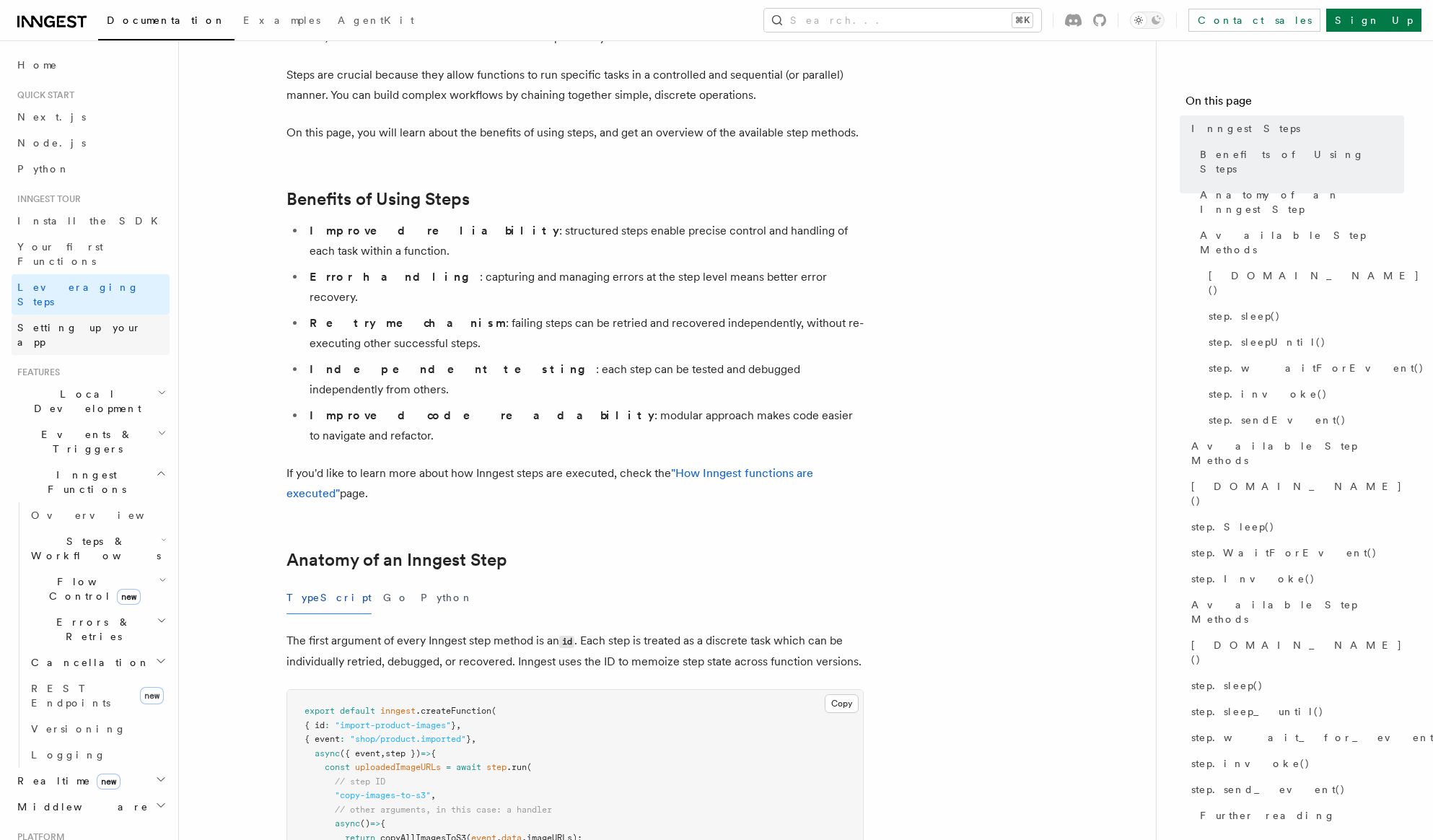
click at [96, 322] on span "Setting up your app" at bounding box center [79, 335] width 124 height 26
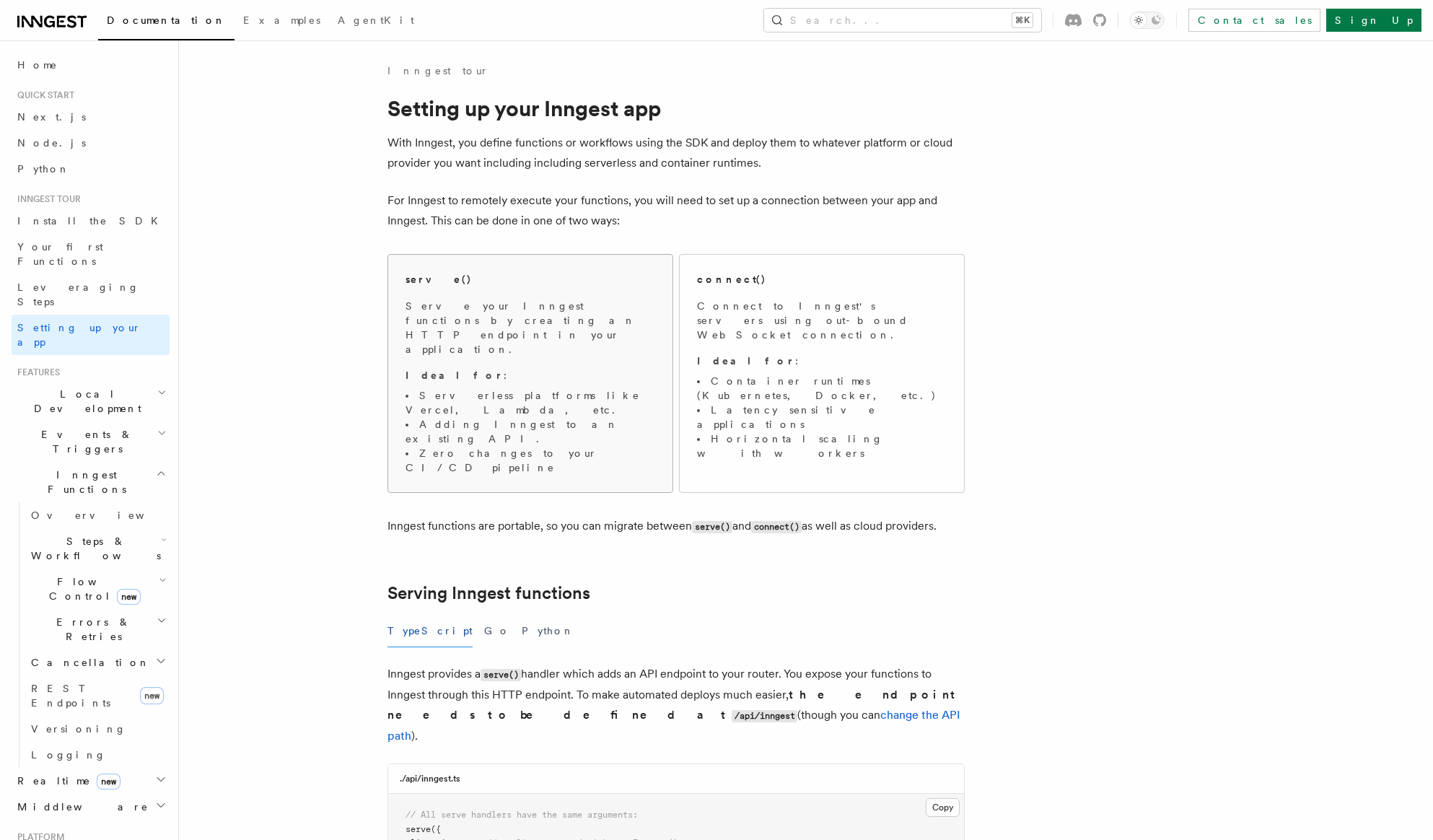
scroll to position [26, 0]
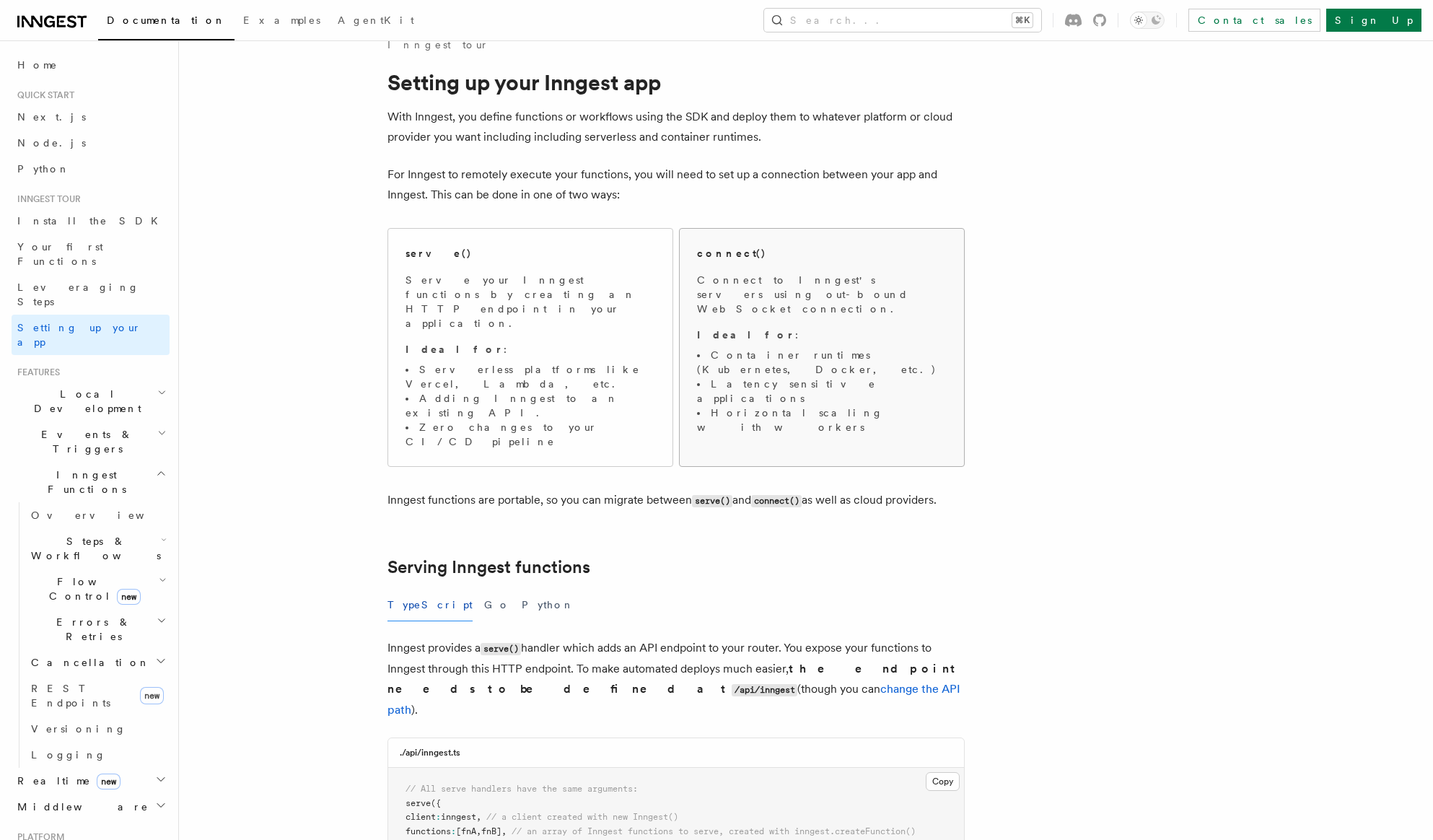
click at [838, 377] on li "Latency sensitive applications" at bounding box center [822, 391] width 250 height 29
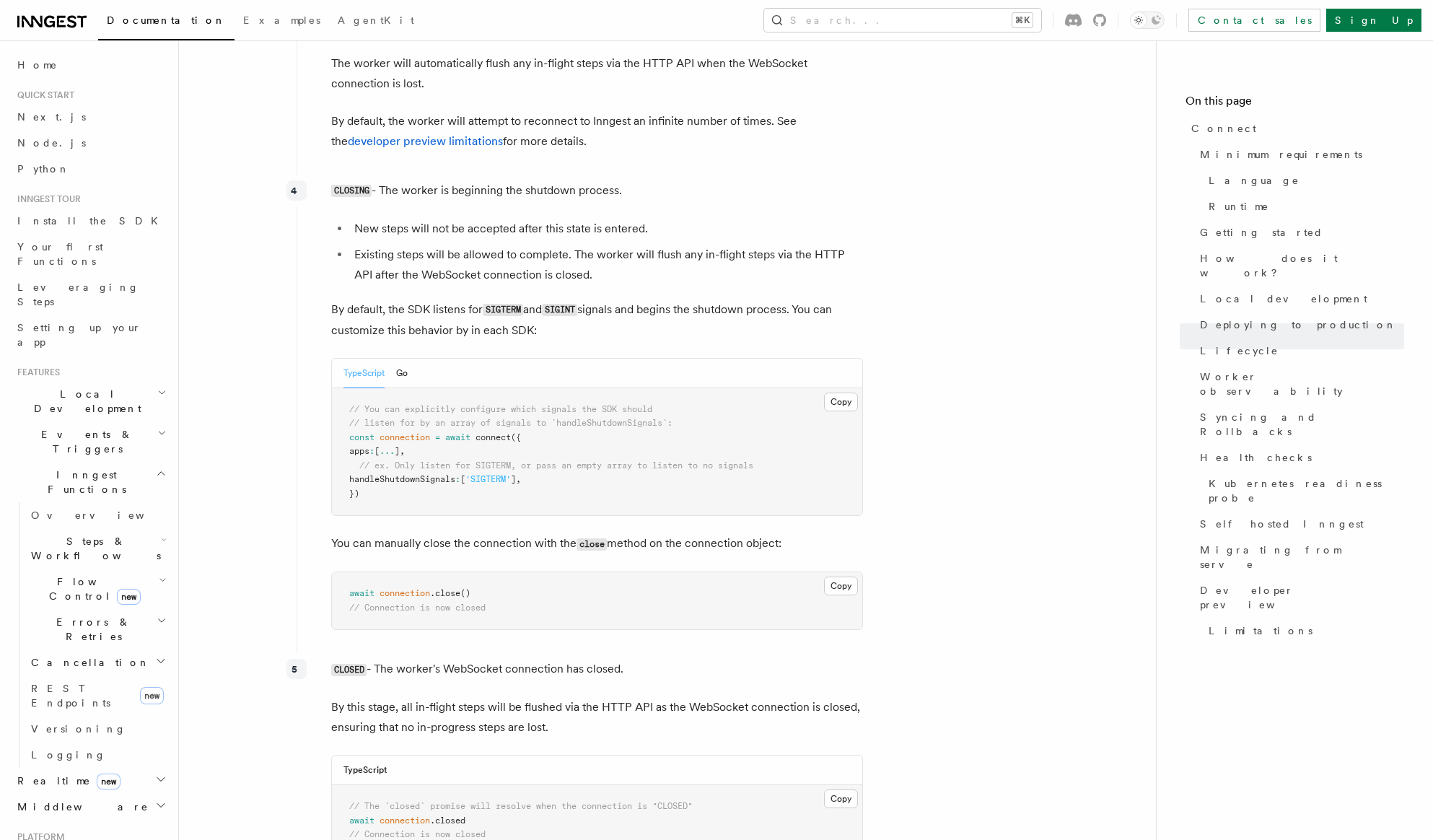
scroll to position [4028, 0]
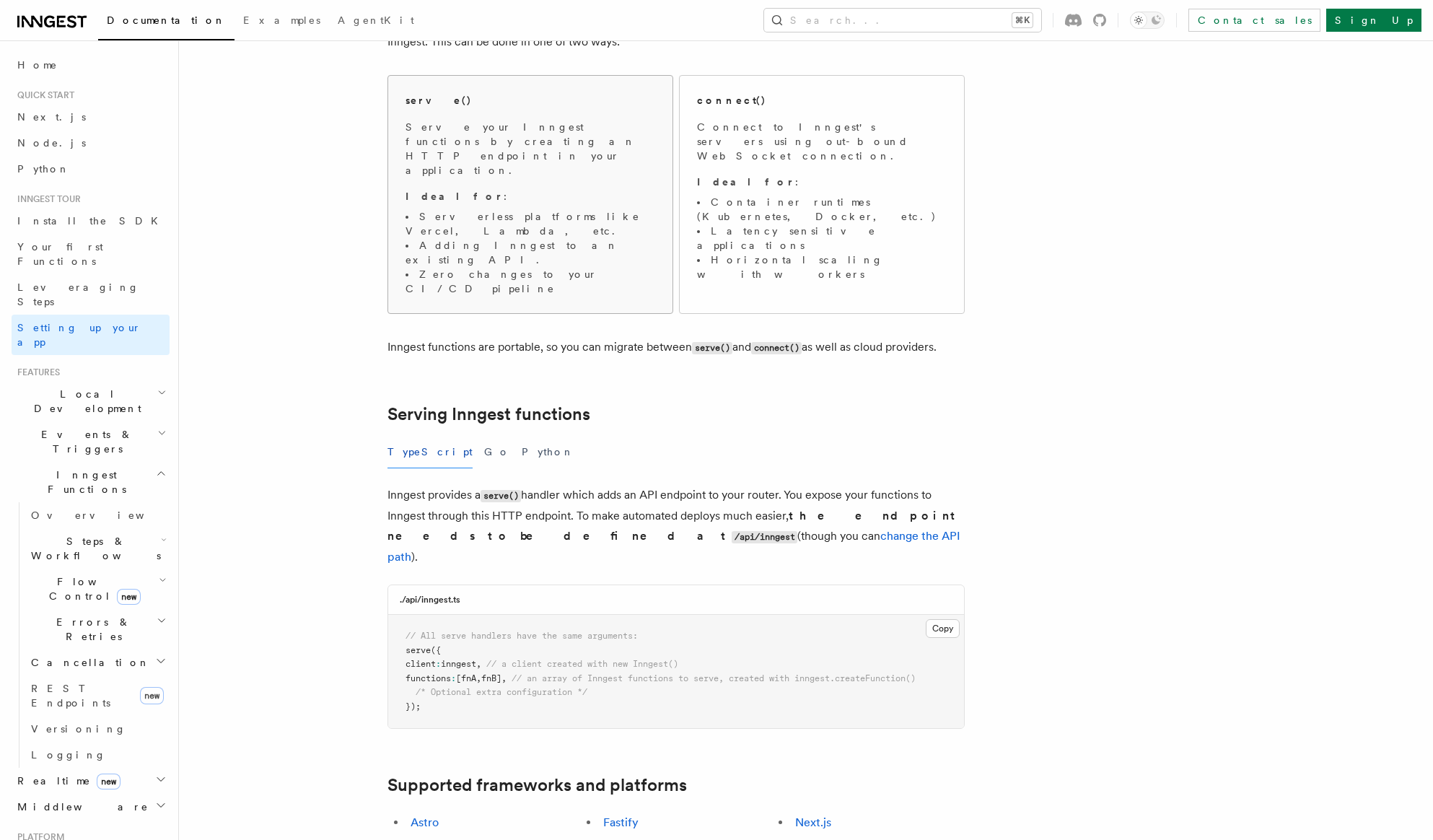
scroll to position [189, 0]
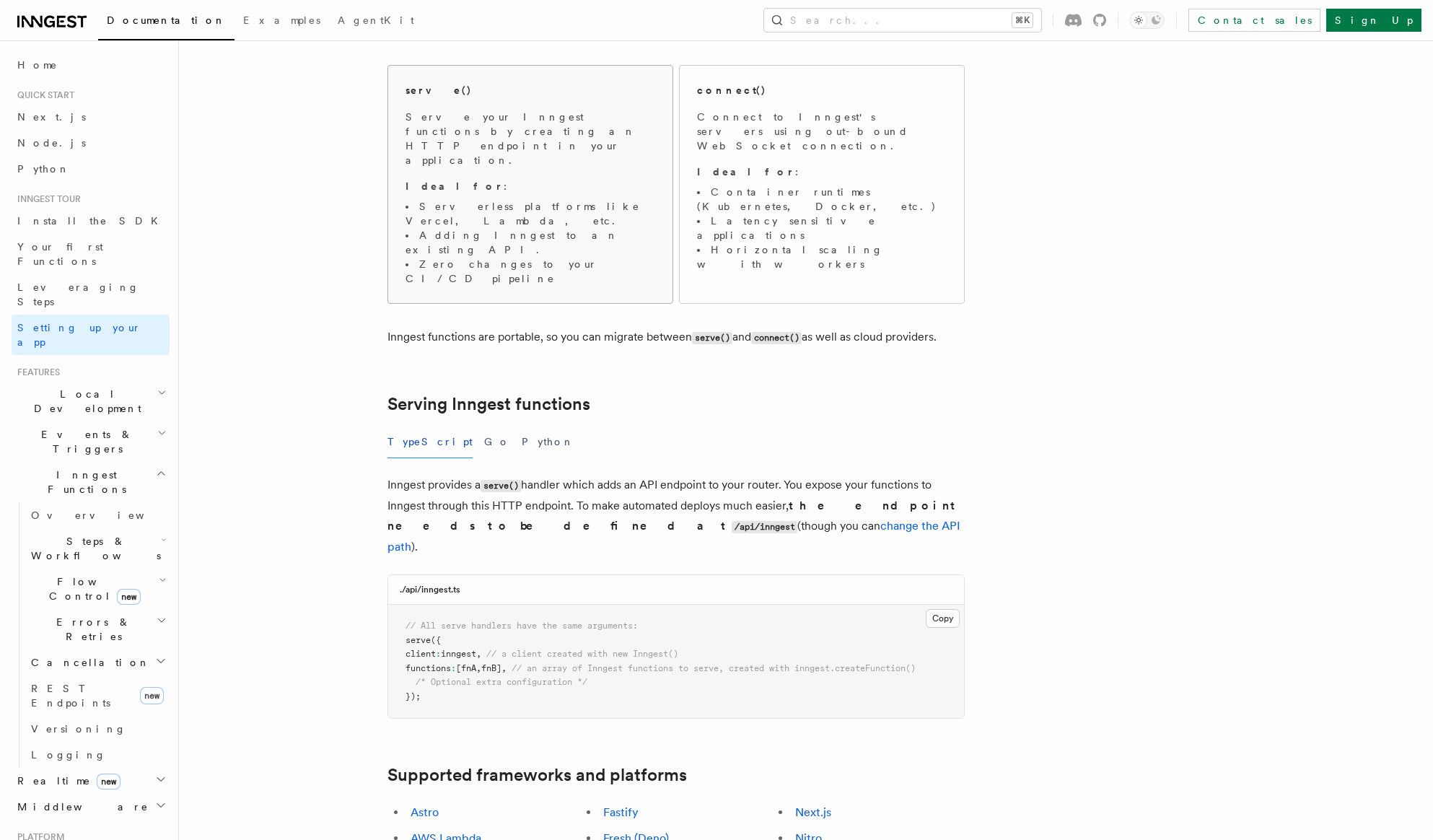
click at [475, 199] on li "Serverless platforms like Vercel, Lambda, etc." at bounding box center [530, 213] width 250 height 29
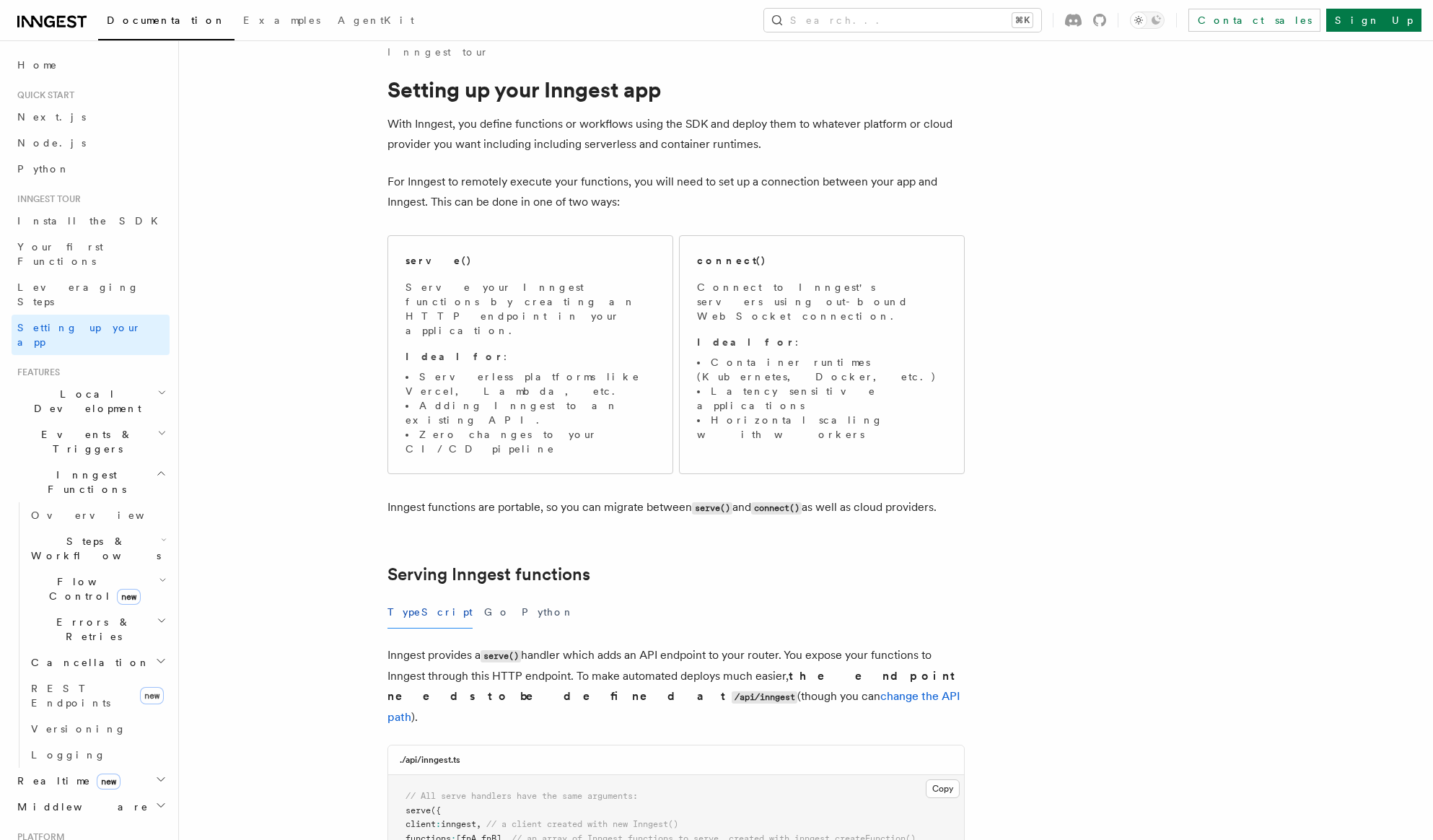
scroll to position [18, 0]
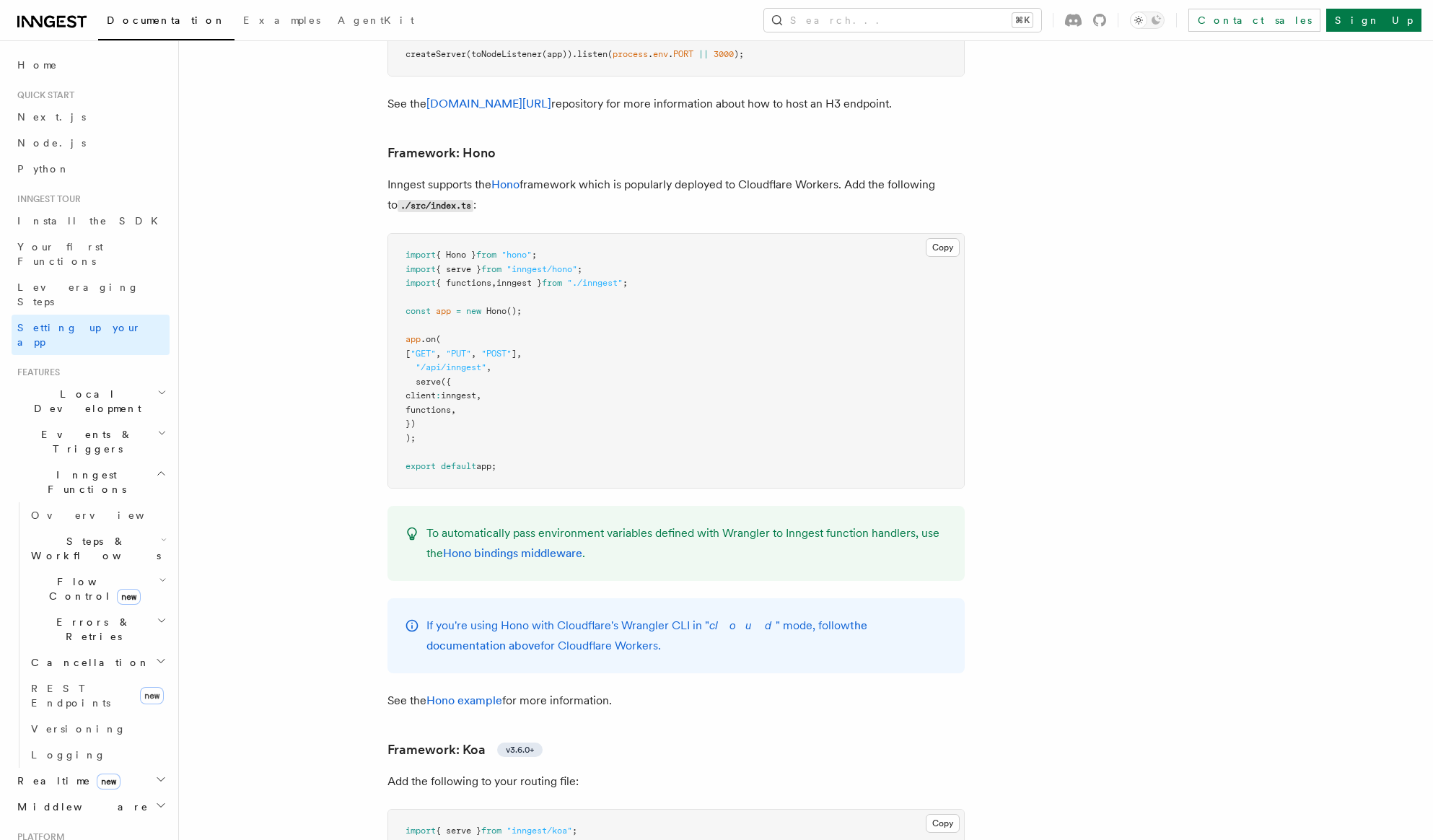
scroll to position [7550, 0]
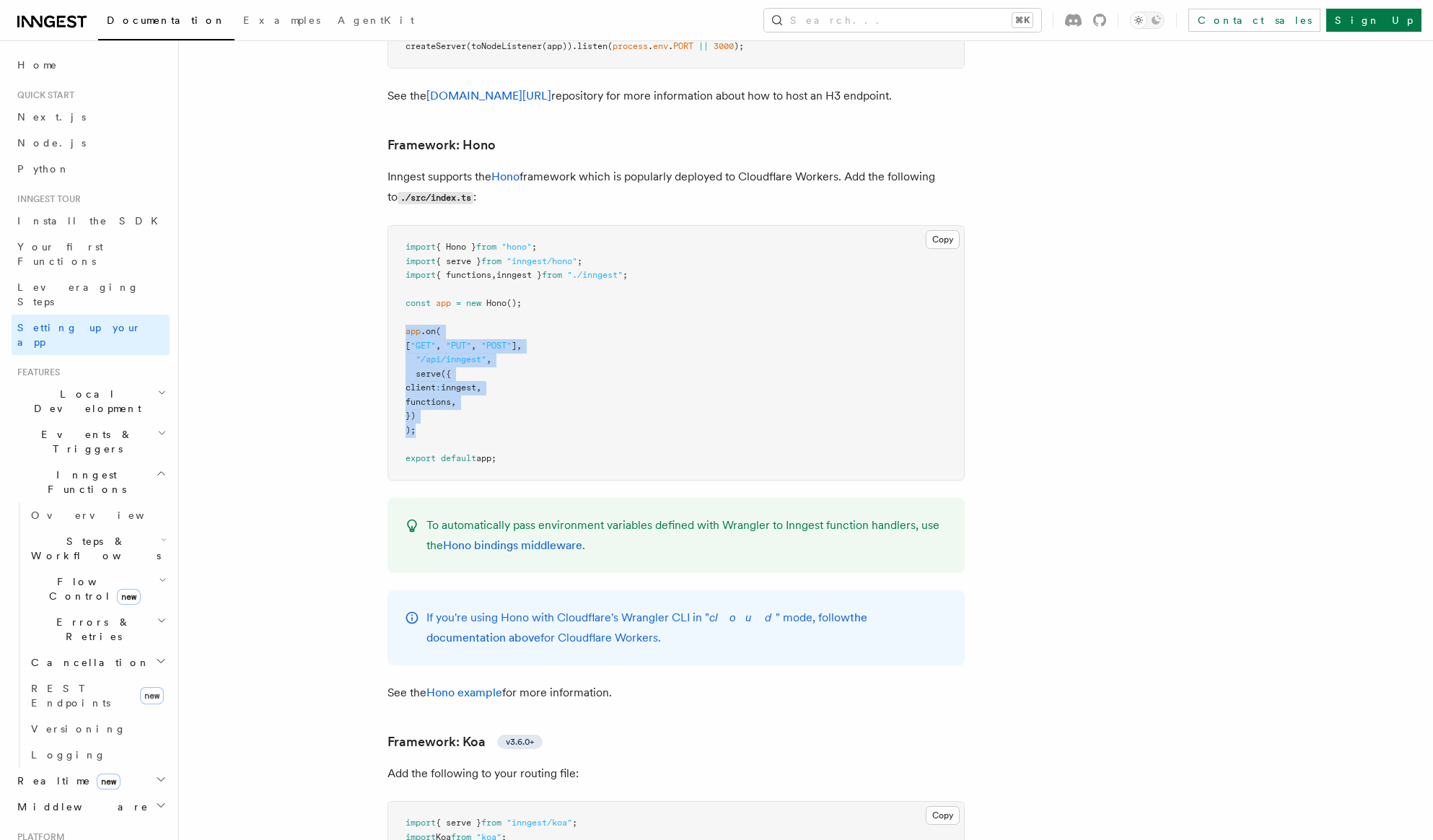
drag, startPoint x: 472, startPoint y: 370, endPoint x: 357, endPoint y: 272, distance: 151.1
copy code "app .on ( [ "GET" , "PUT" , "POST" ] , "/api/inngest" , serve ({ client : innge…"
click at [609, 226] on pre "import { Hono } from "hono" ; import { serve } from "inngest/hono" ; import { f…" at bounding box center [676, 353] width 576 height 254
drag, startPoint x: 609, startPoint y: 192, endPoint x: 410, endPoint y: 202, distance: 199.3
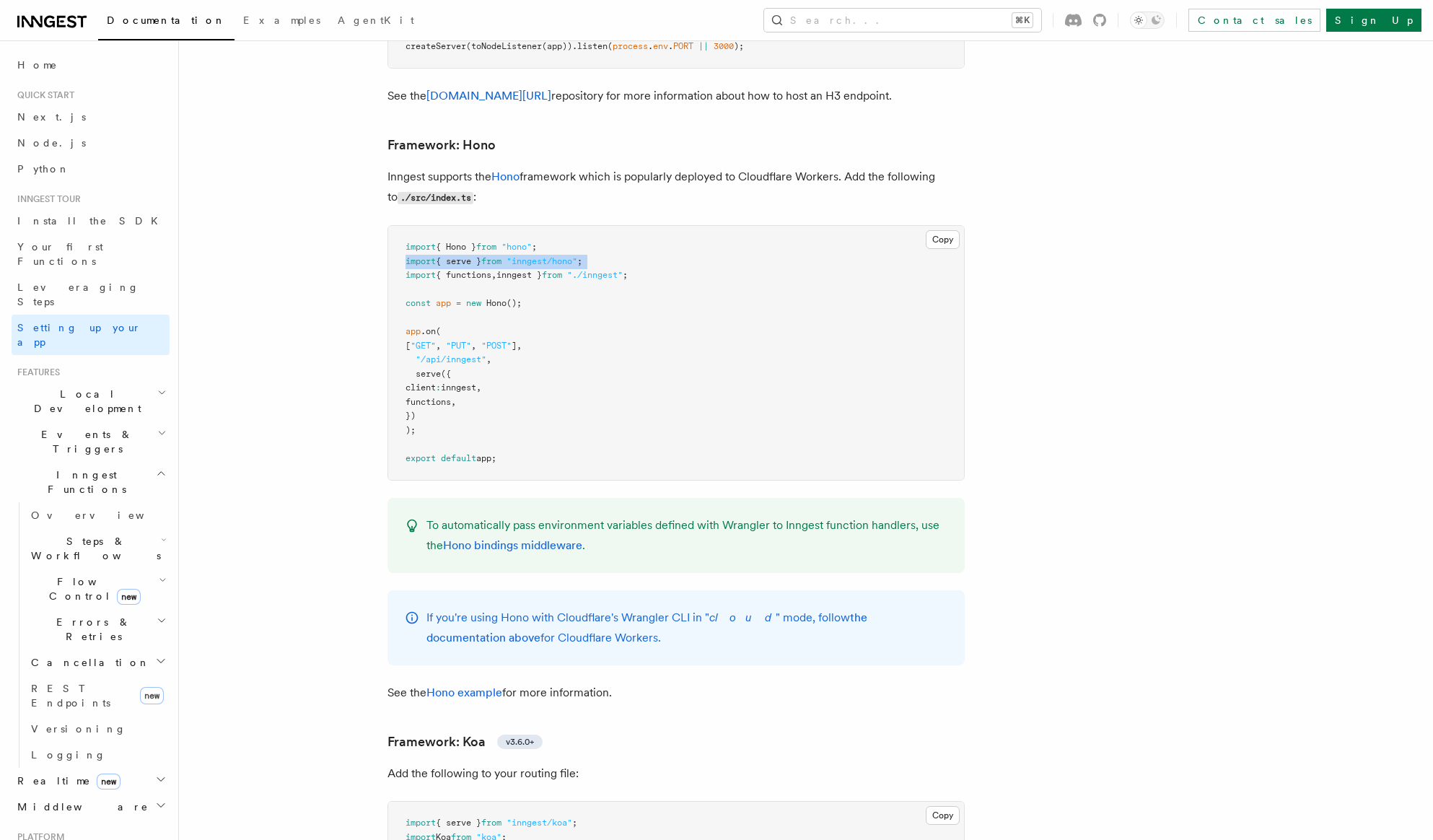
click at [410, 226] on pre "import { Hono } from "hono" ; import { serve } from "inngest/hono" ; import { f…" at bounding box center [676, 353] width 576 height 254
copy code "import { serve } from "inngest/hono" ;"
click at [50, 246] on span "Your first Functions" at bounding box center [61, 254] width 86 height 26
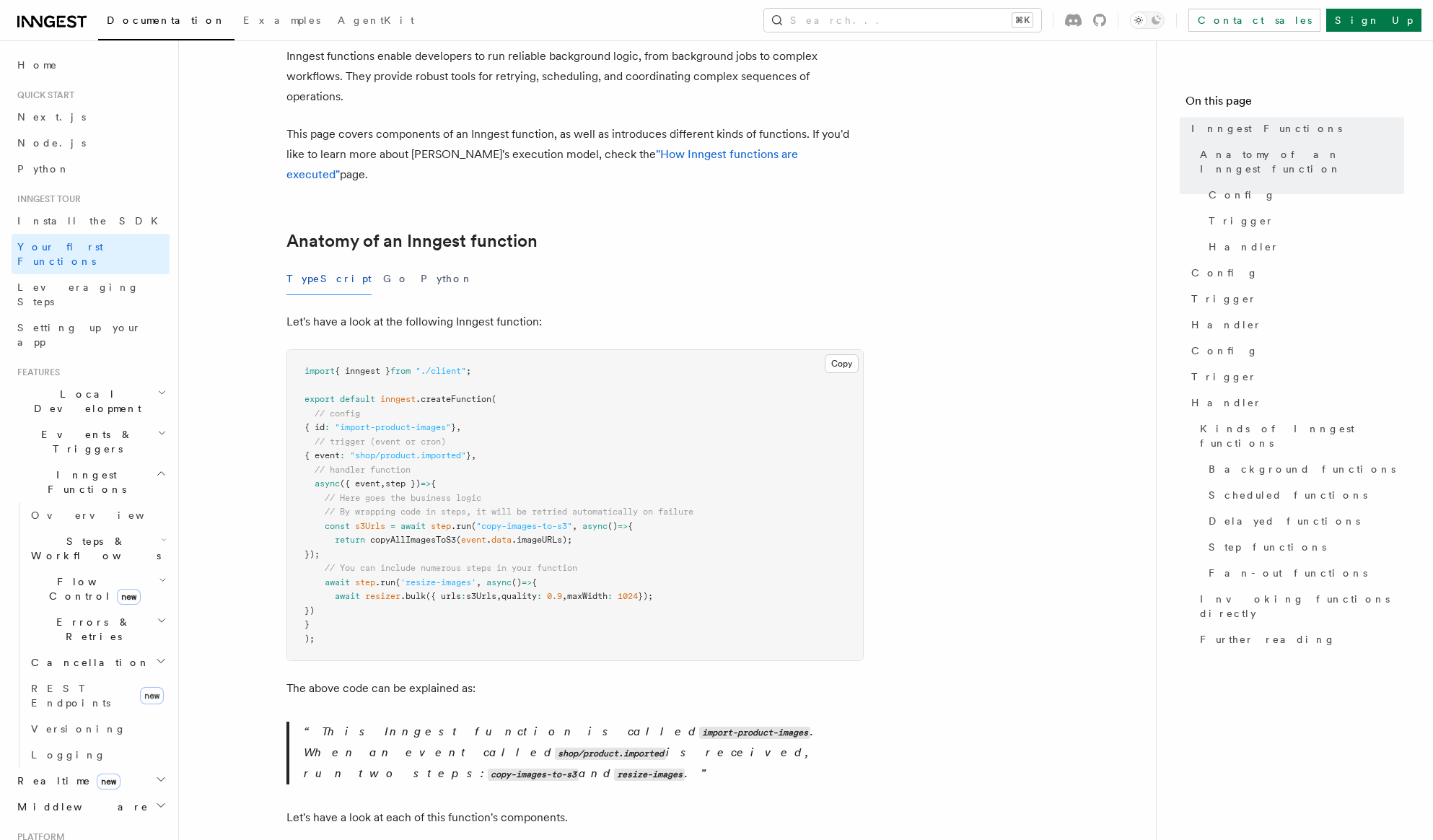
scroll to position [94, 0]
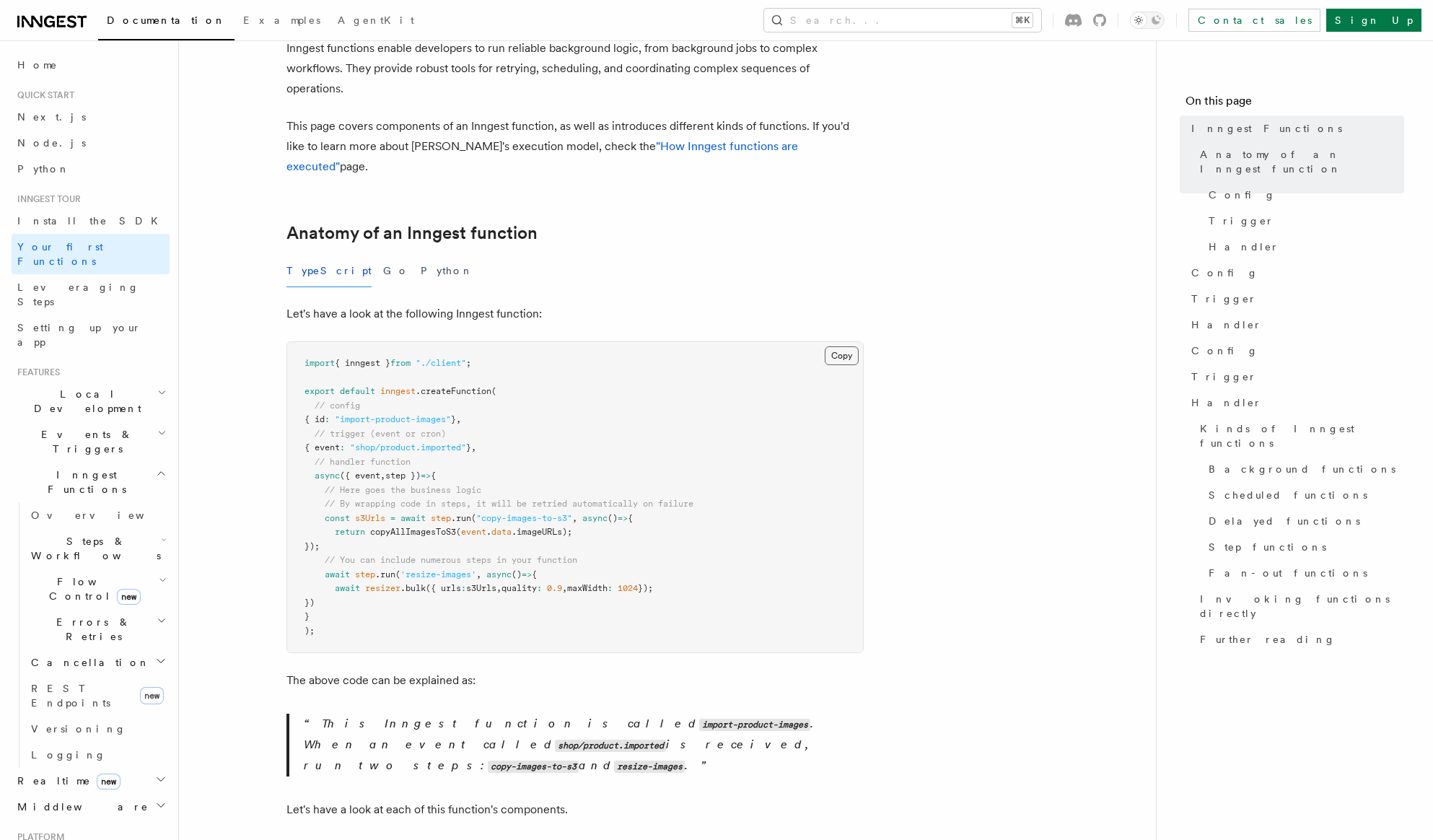
click at [835, 347] on button "Copy Copied" at bounding box center [842, 355] width 34 height 18
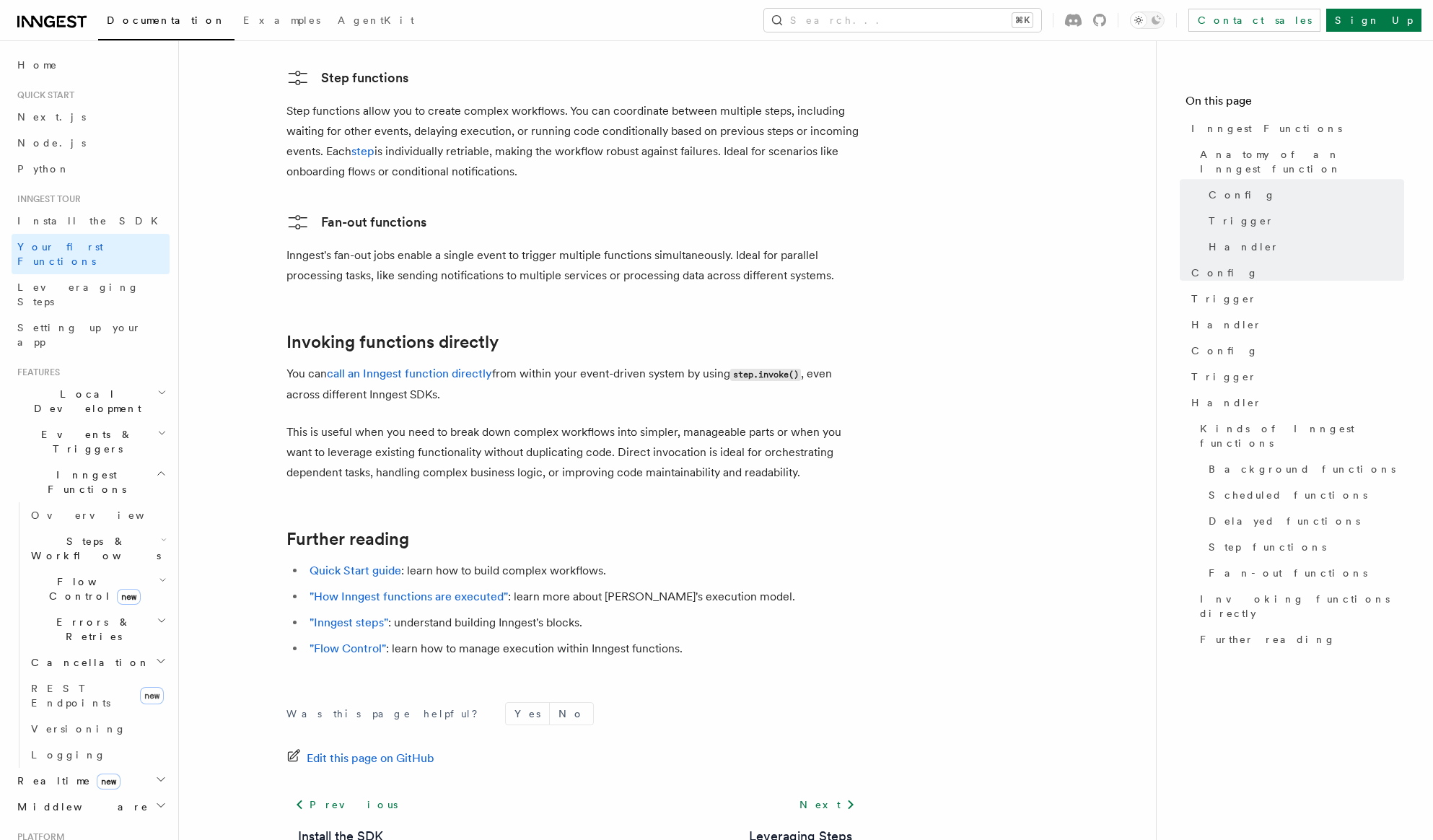
scroll to position [2700, 0]
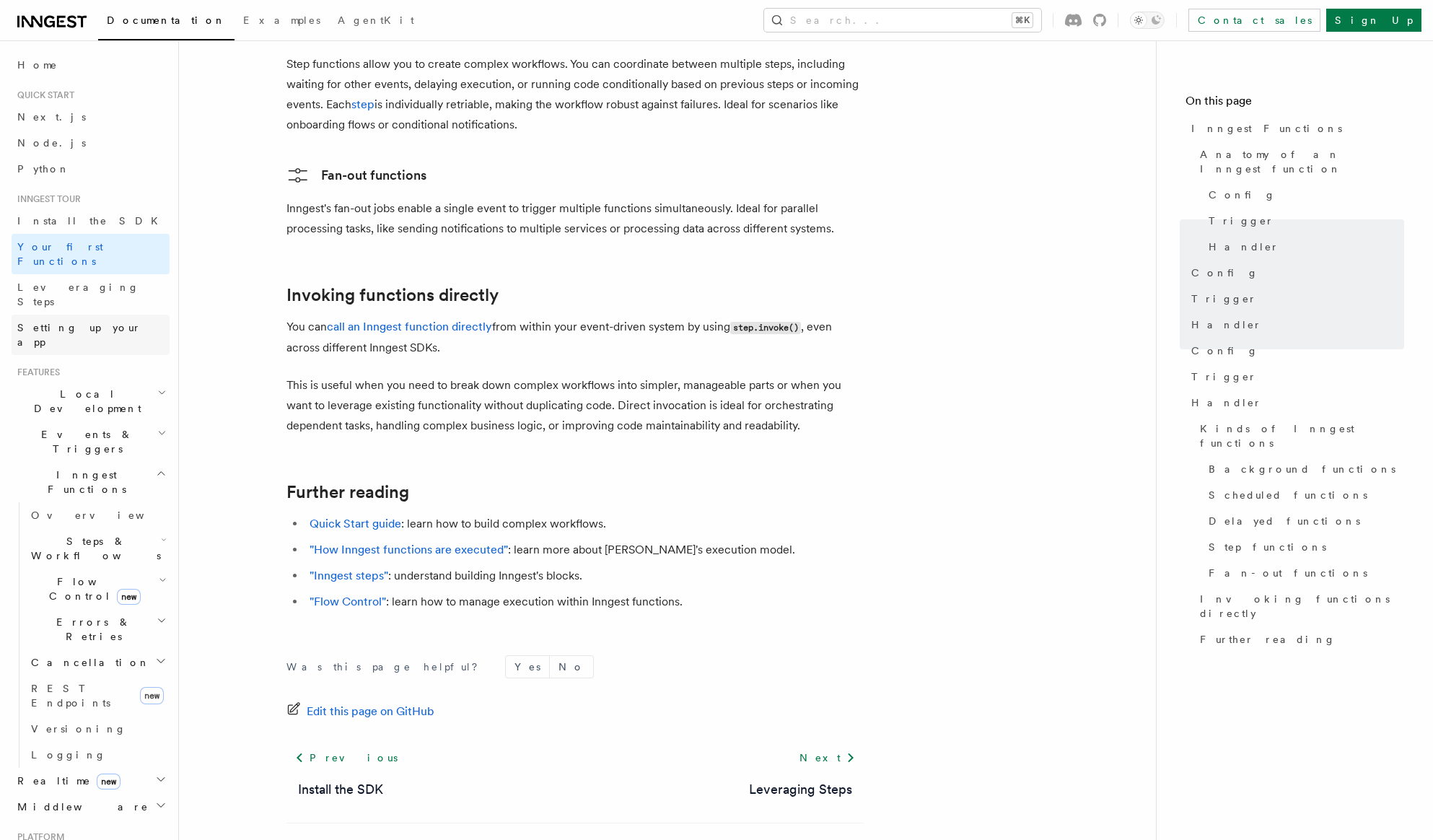
click at [113, 315] on link "Setting up your app" at bounding box center [90, 335] width 158 height 41
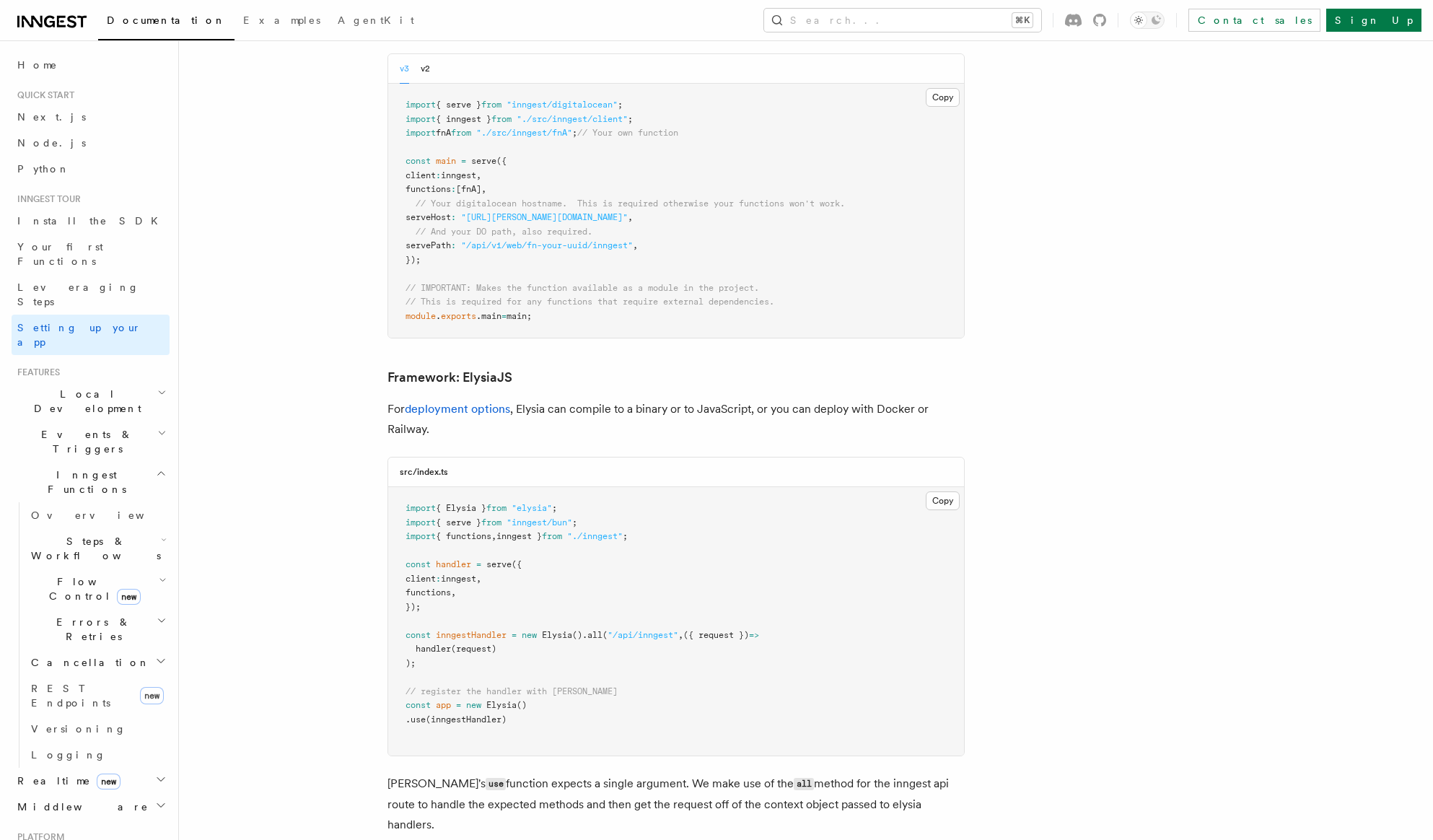
scroll to position [620, 0]
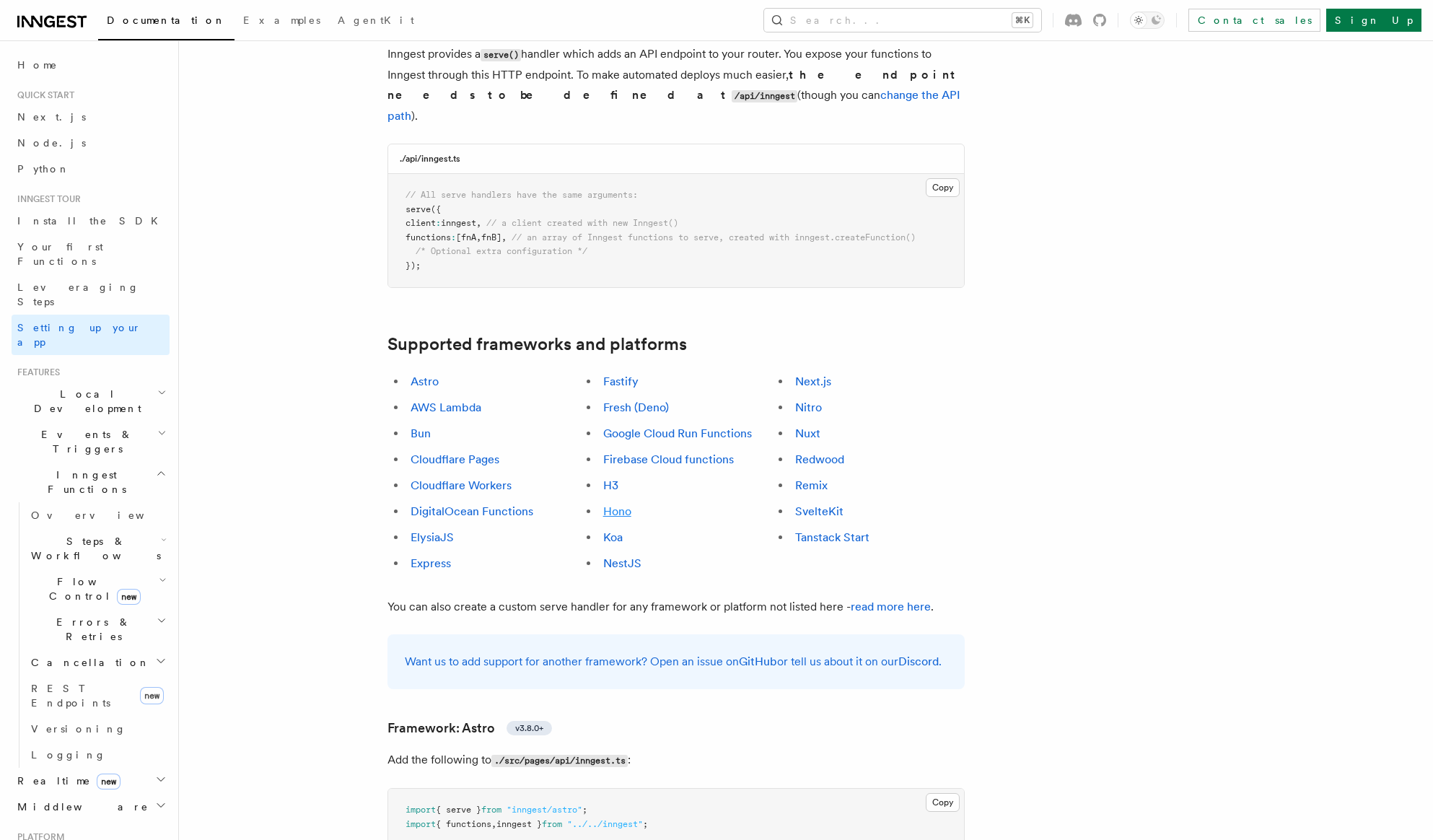
click at [617, 505] on link "Hono" at bounding box center [617, 511] width 28 height 14
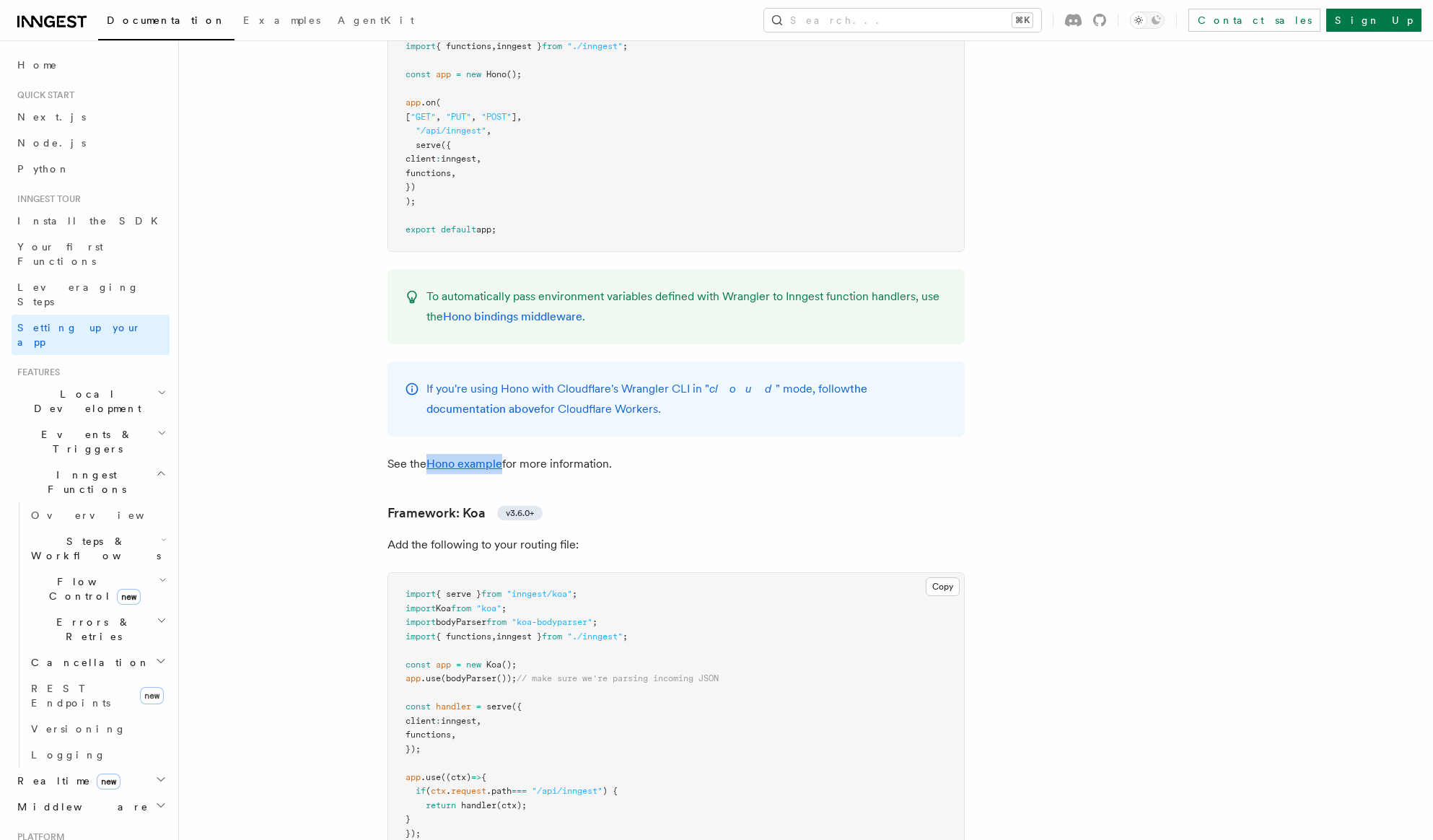
scroll to position [7815, 0]
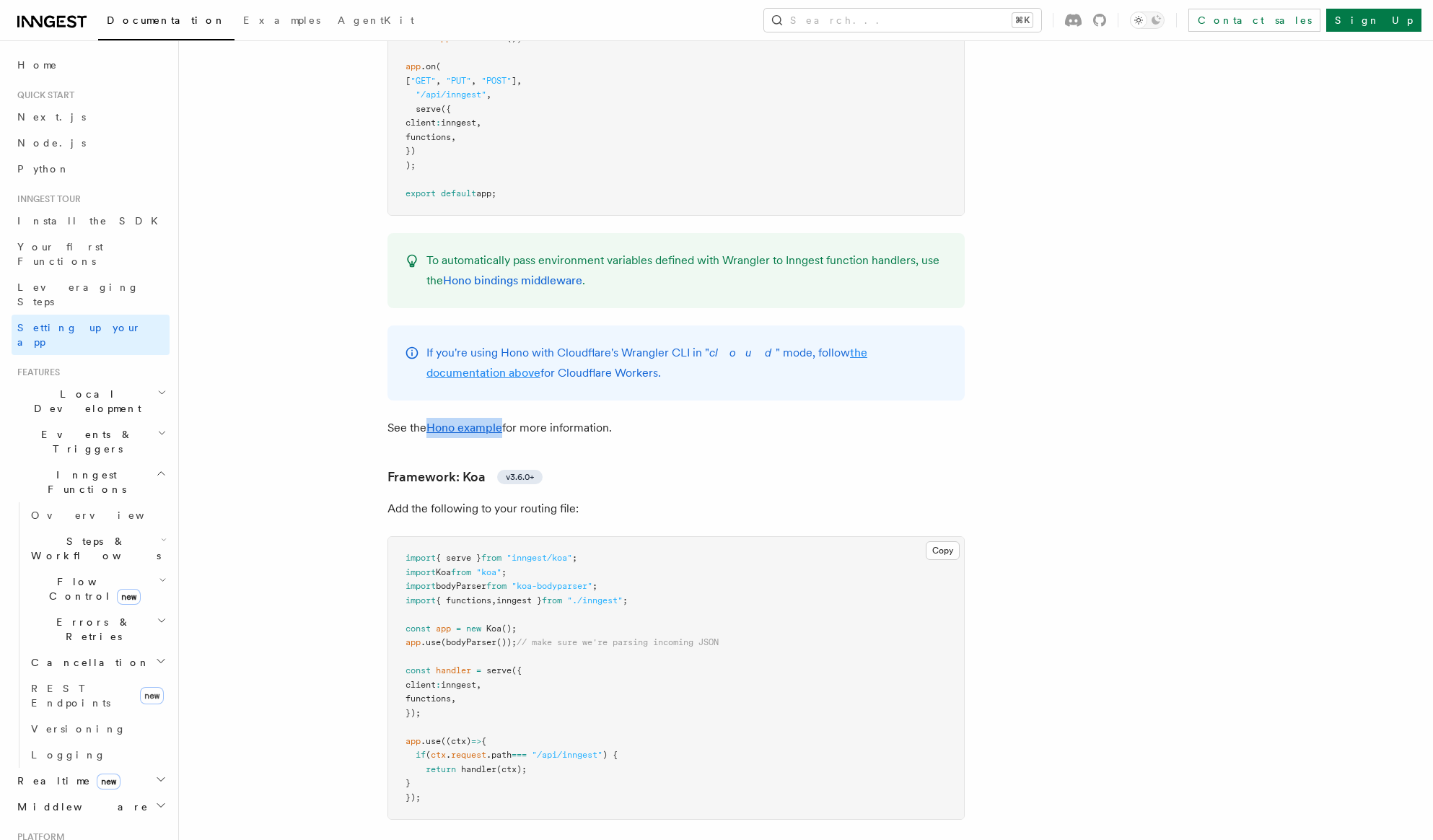
click at [856, 346] on link "the documentation above" at bounding box center [647, 363] width 441 height 34
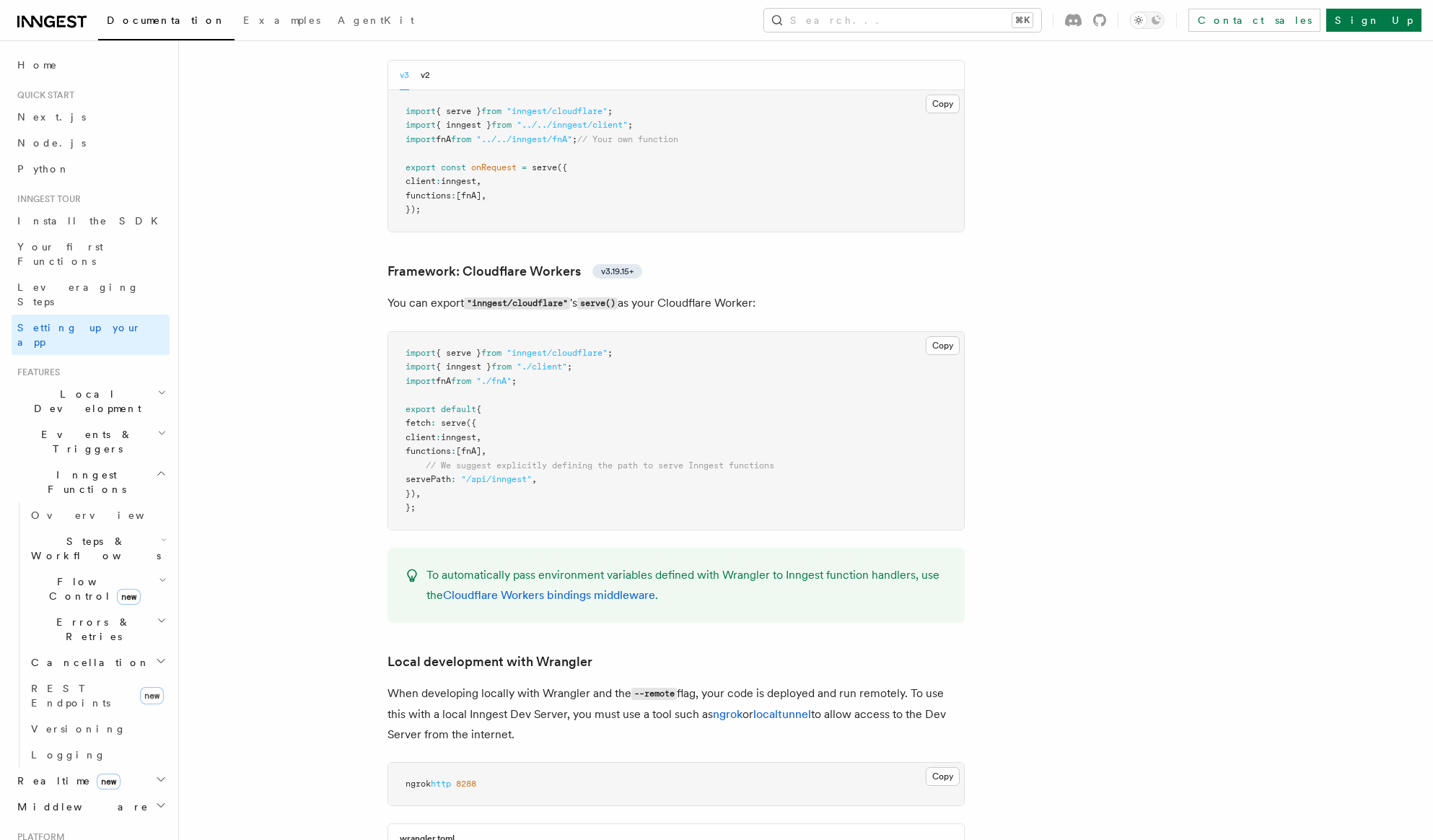
scroll to position [2373, 0]
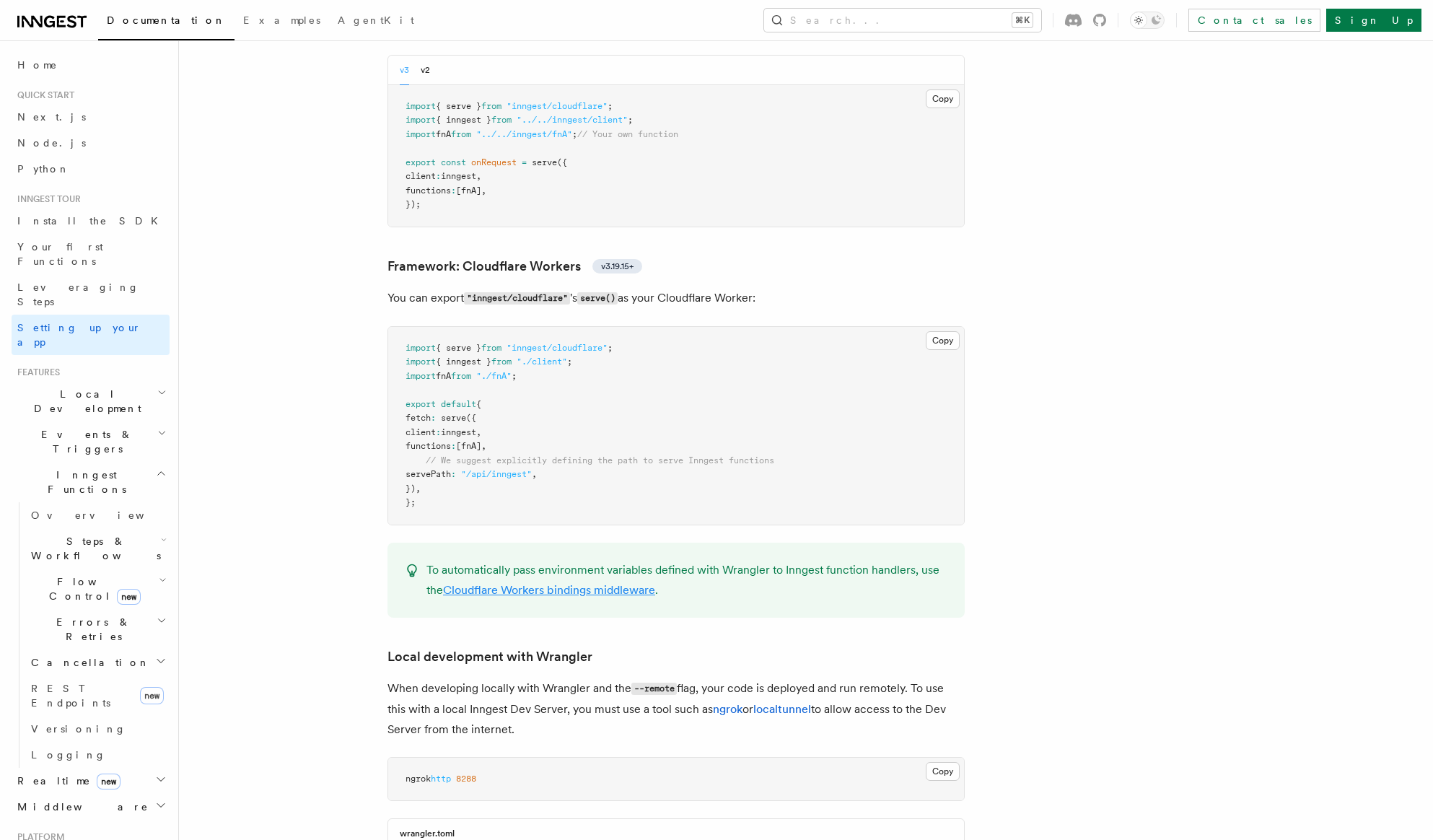
click at [587, 583] on link "Cloudflare Workers bindings middleware" at bounding box center [550, 589] width 212 height 14
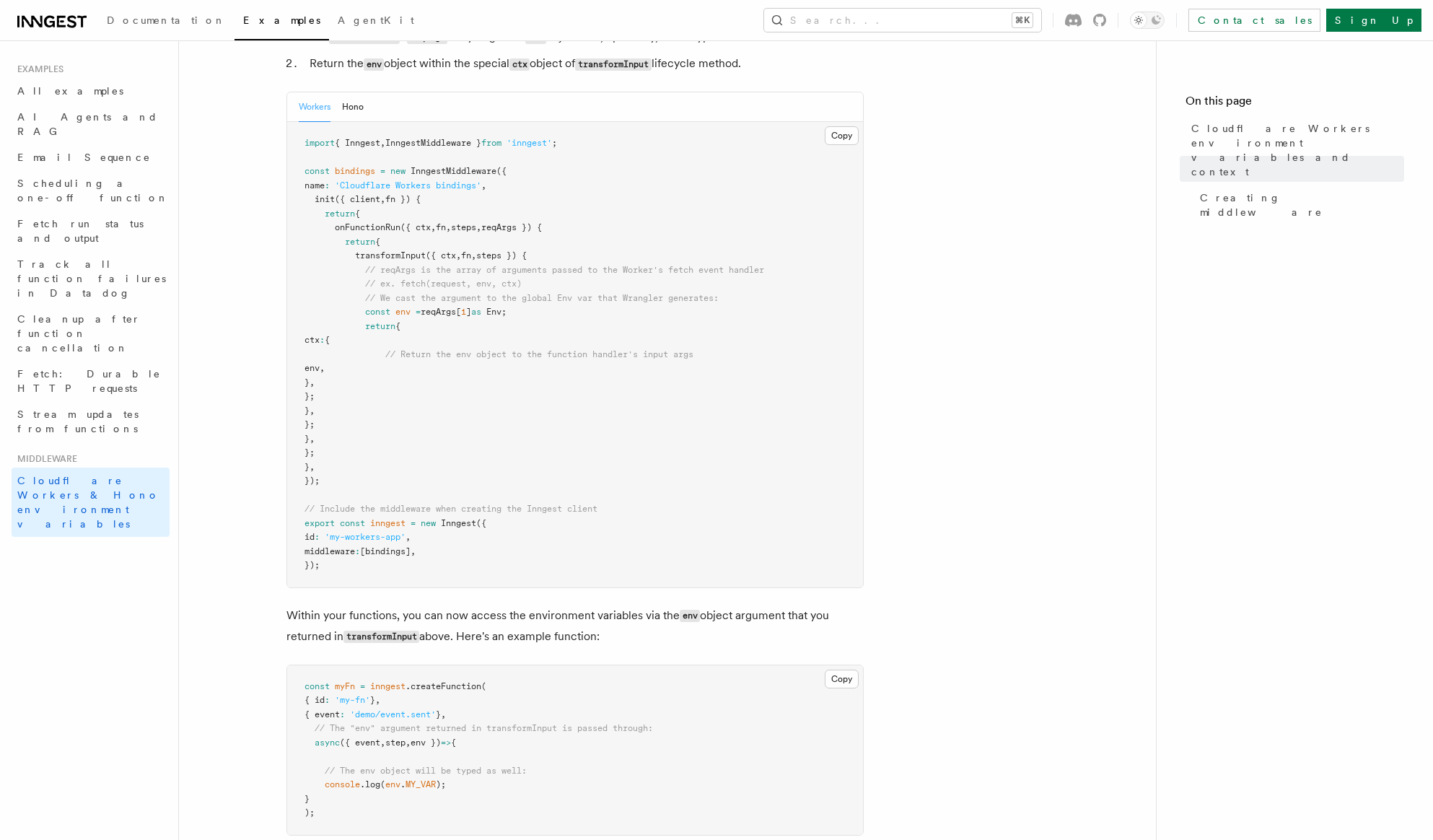
scroll to position [380, 0]
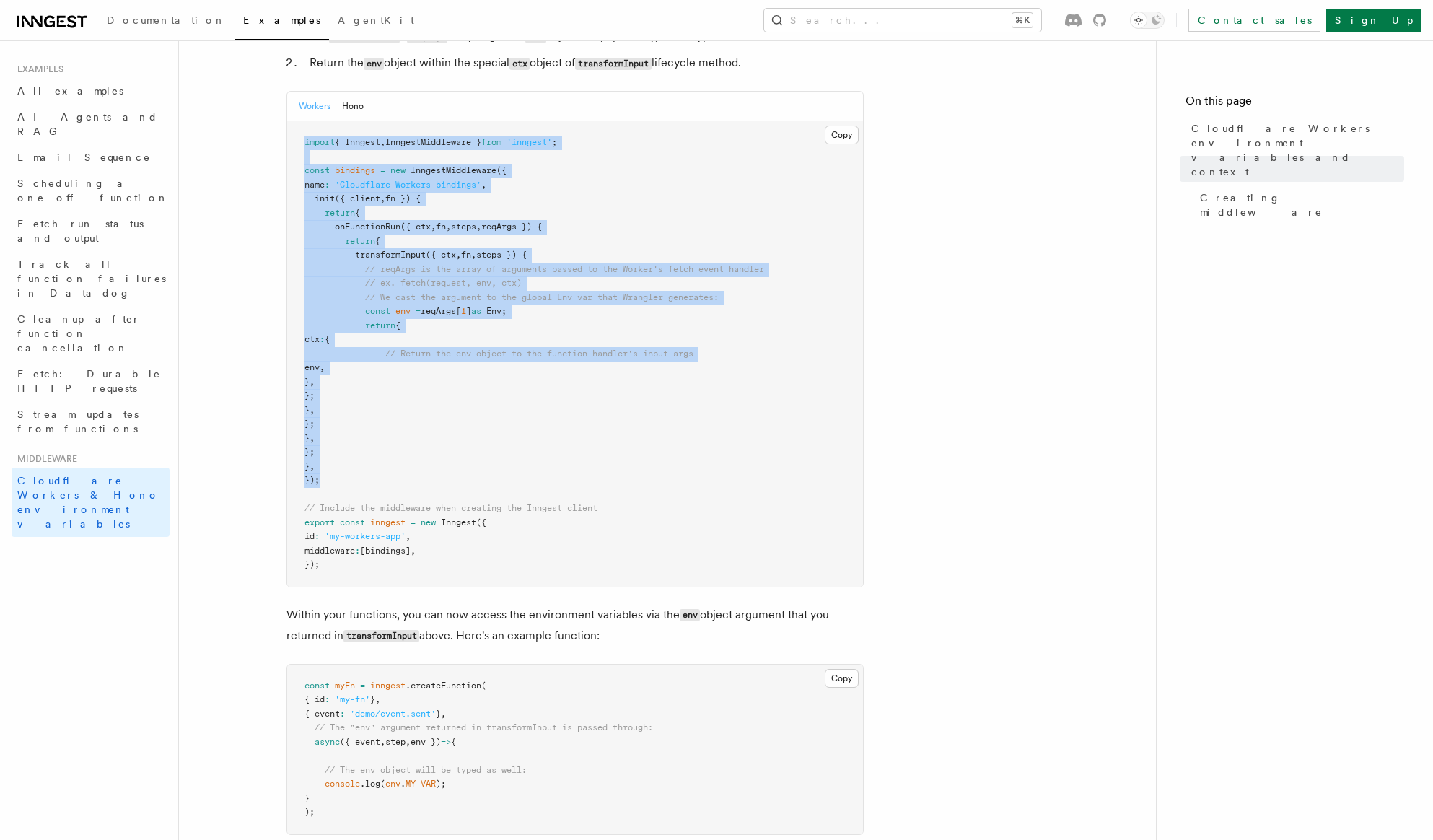
drag, startPoint x: 336, startPoint y: 502, endPoint x: 294, endPoint y: 152, distance: 352.5
click at [294, 152] on pre "import { Inngest , InngestMiddleware } from 'inngest' ; const bindings = new In…" at bounding box center [575, 354] width 576 height 466
copy code "import { Inngest , InngestMiddleware } from 'inngest' ; const bindings = new In…"
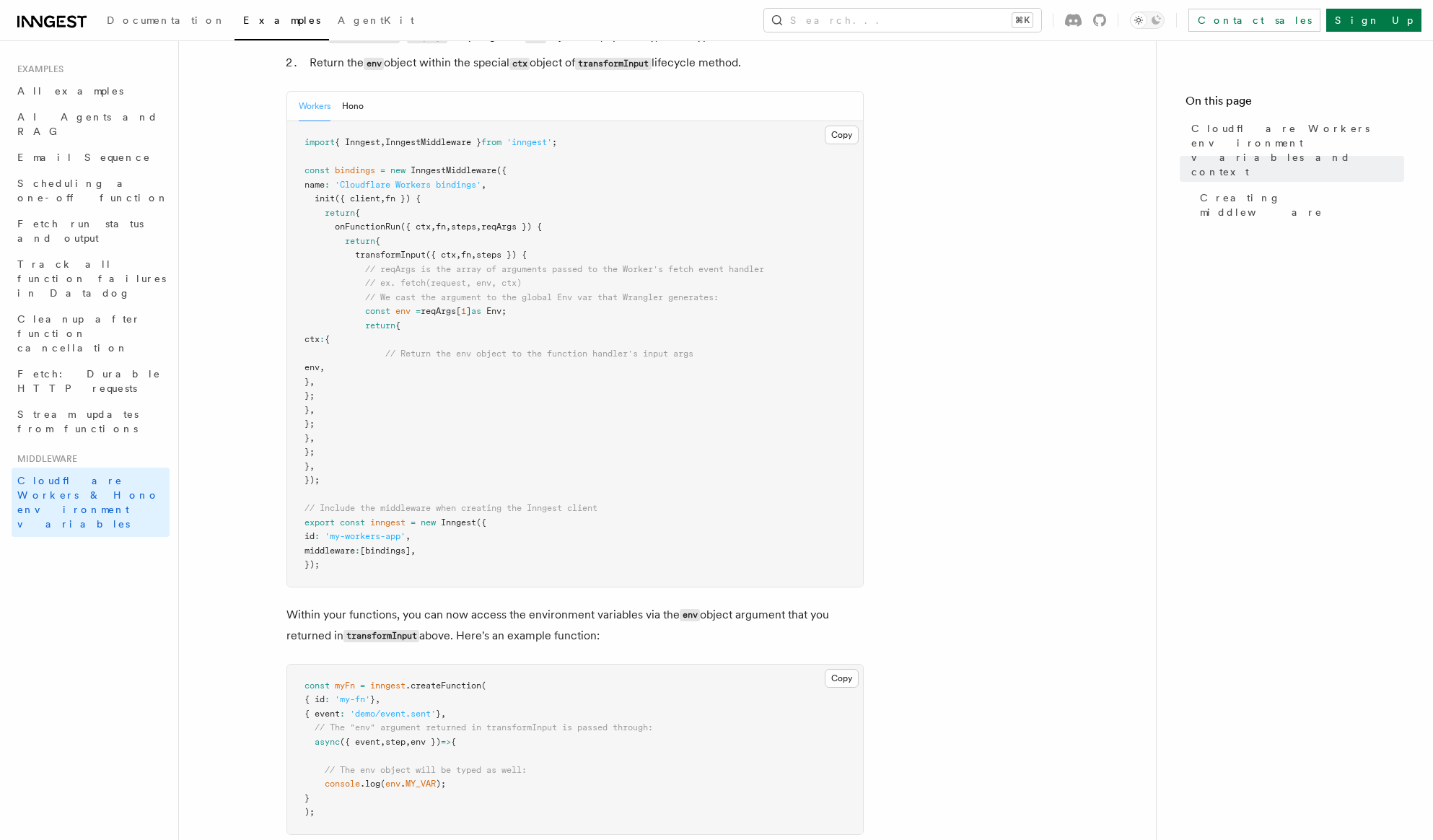
click at [411, 556] on span "[bindings]" at bounding box center [385, 550] width 50 height 10
copy span "bindings"
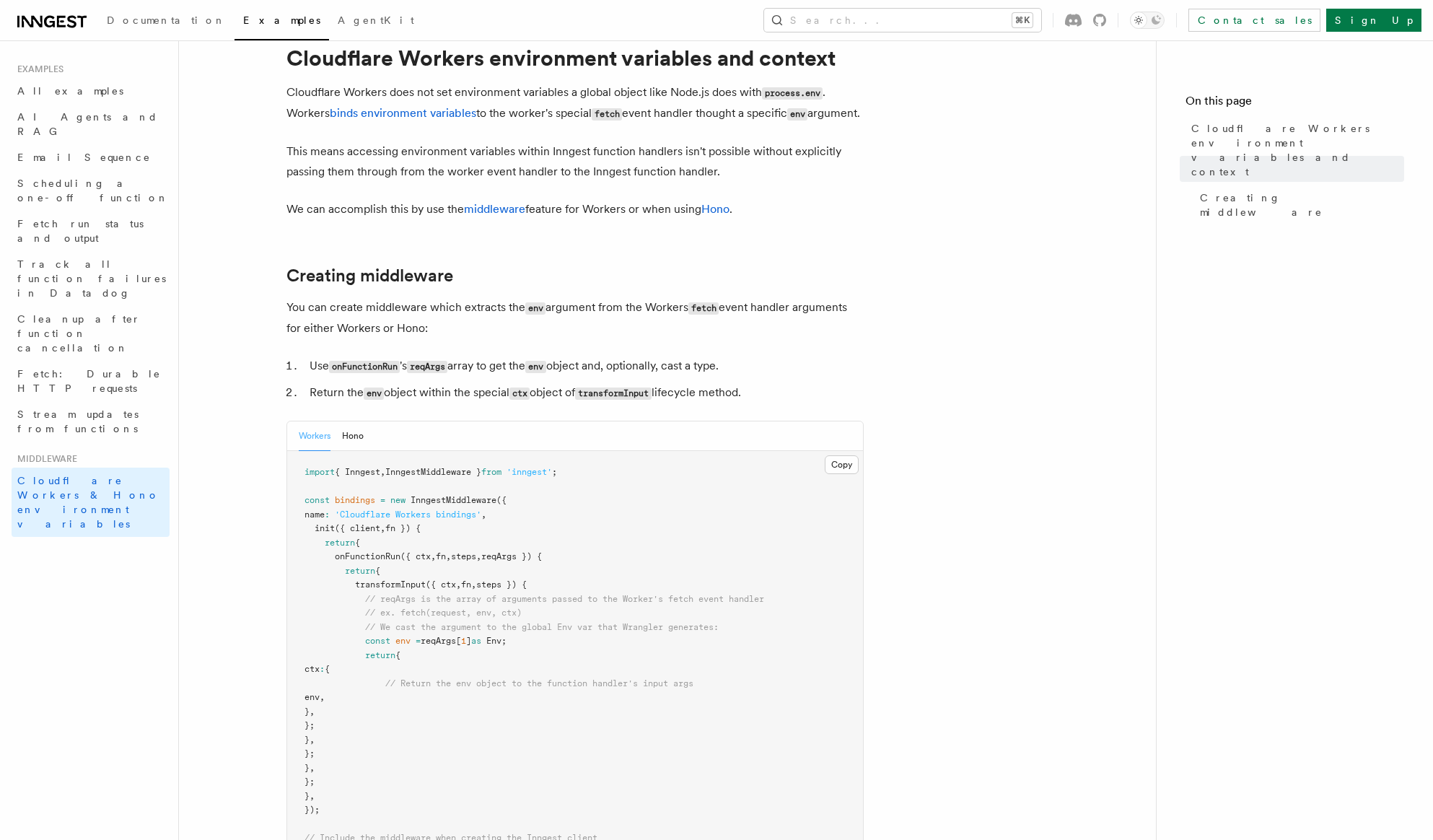
scroll to position [0, 0]
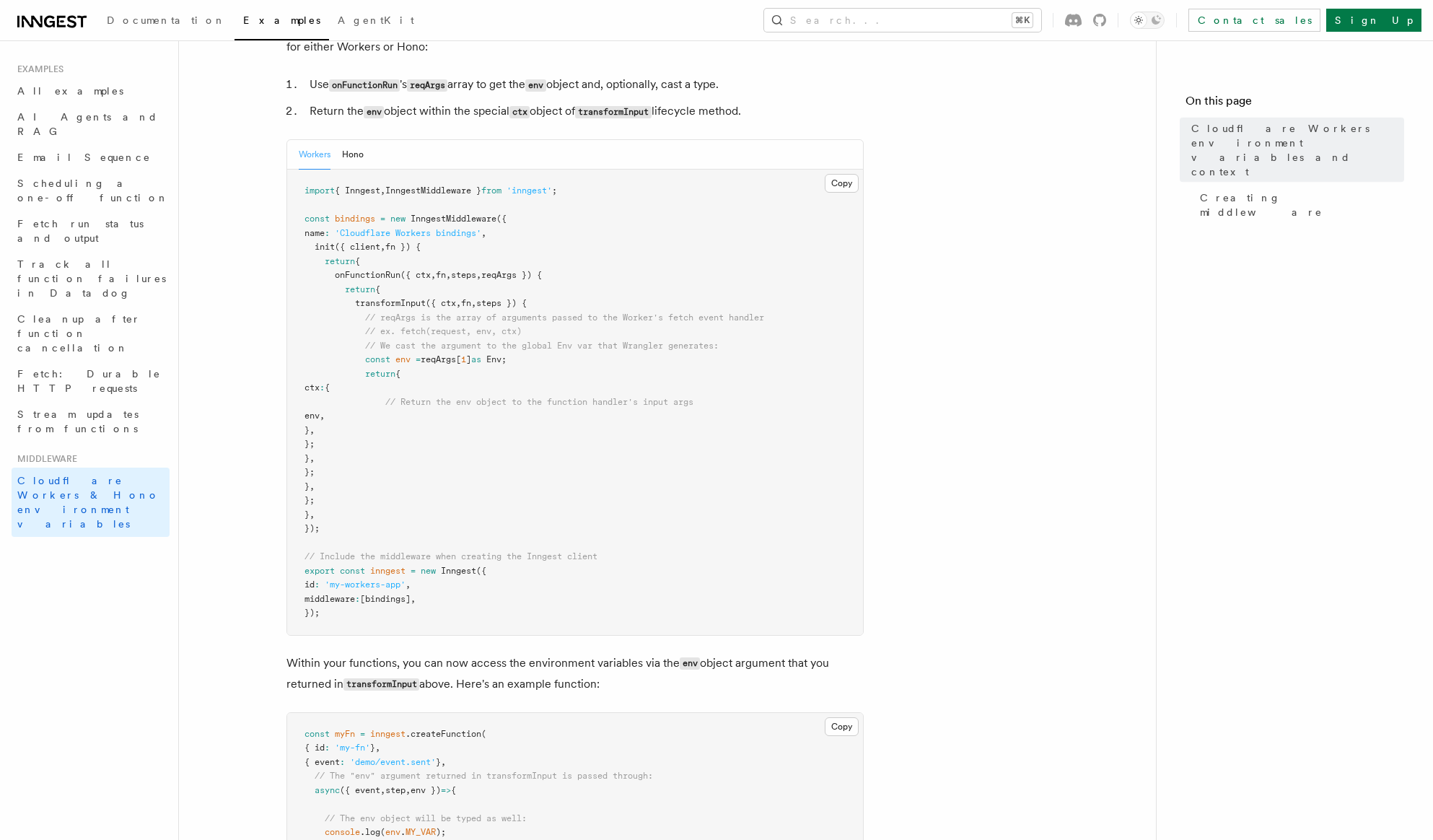
scroll to position [343, 0]
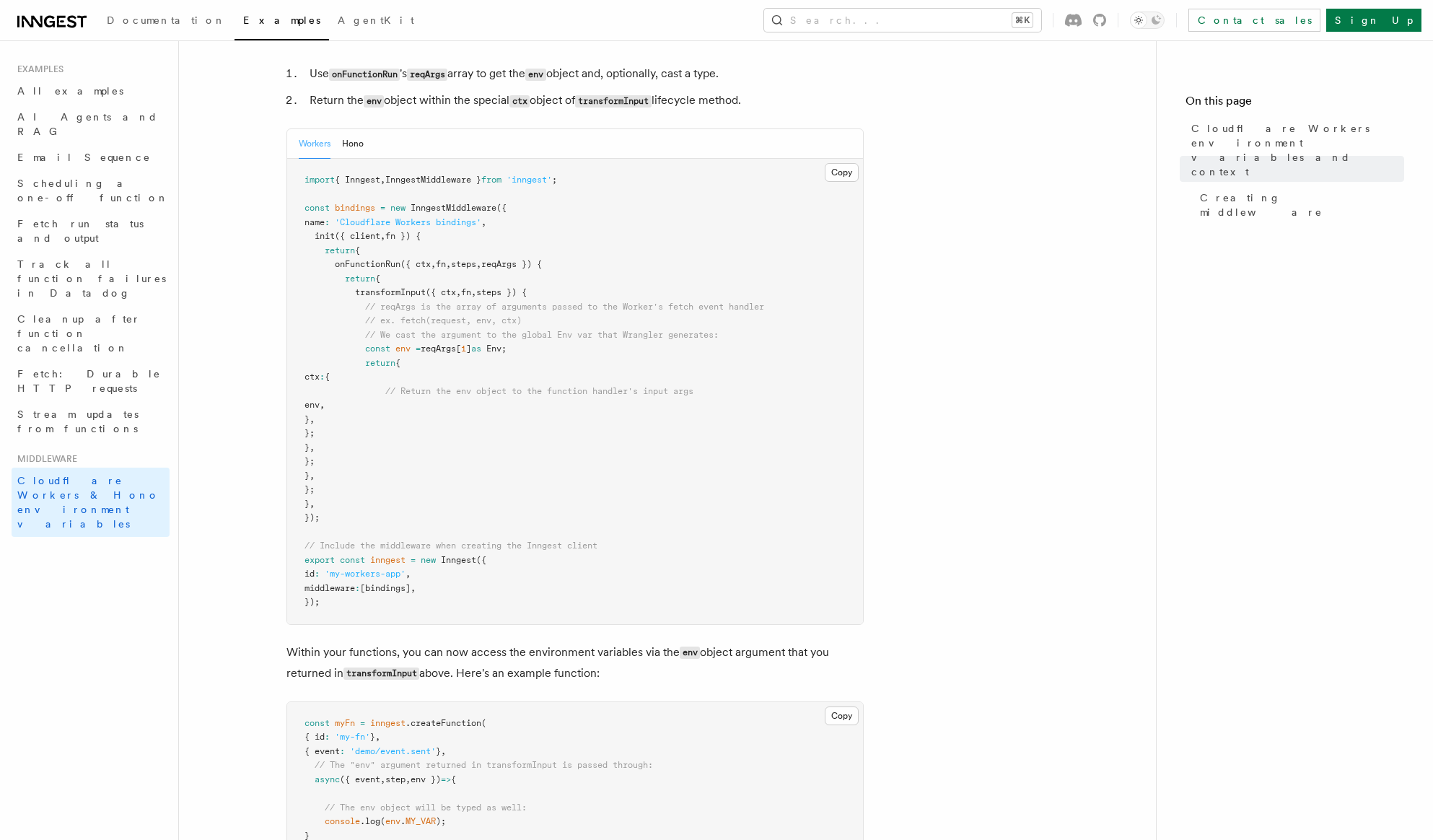
click at [622, 493] on pre "import { Inngest , InngestMiddleware } from 'inngest' ; const bindings = new In…" at bounding box center [575, 391] width 576 height 466
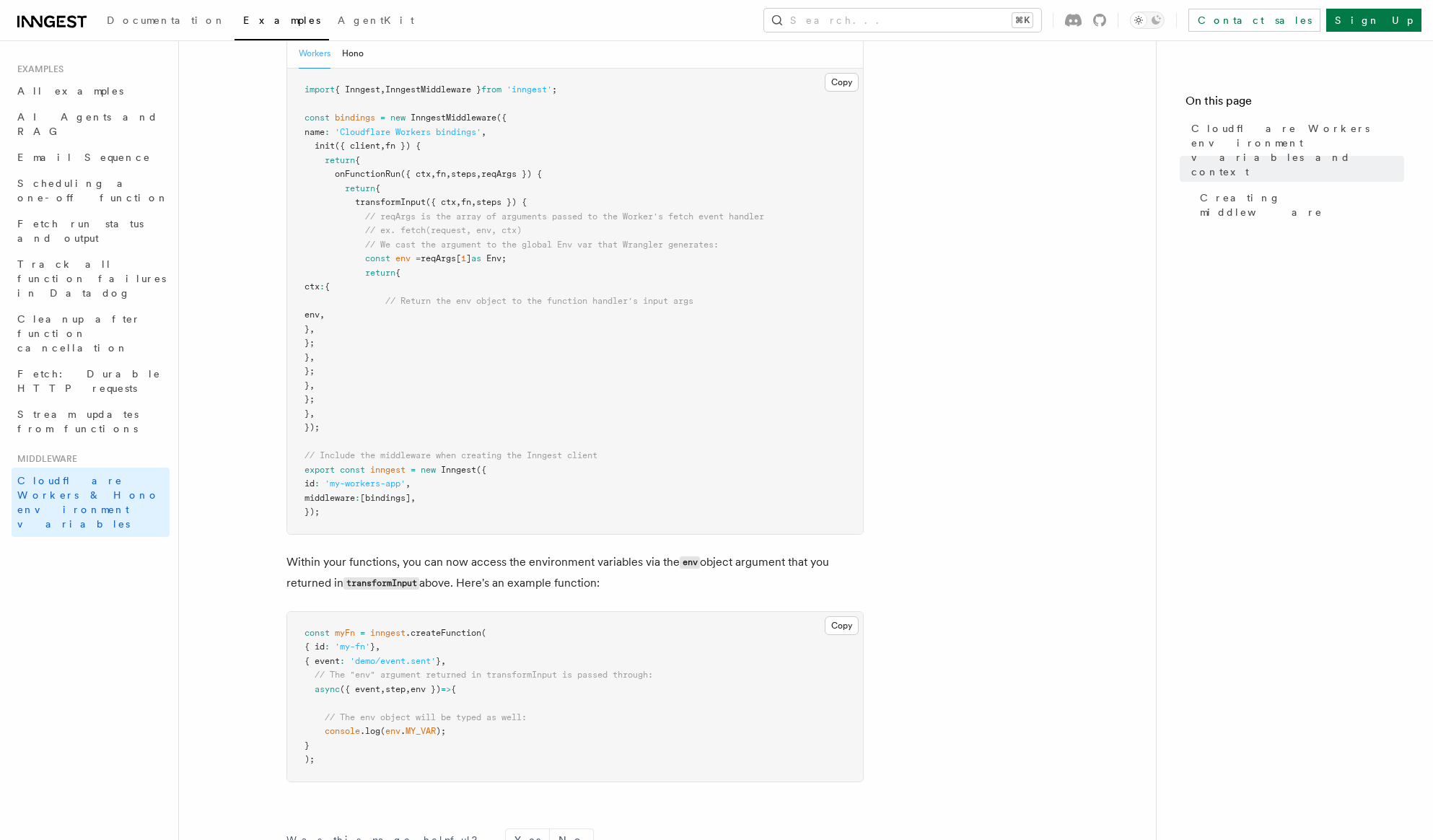
scroll to position [430, 0]
click at [995, 203] on article "Middleware Cloudflare Workers environment variables and context Cloudflare Work…" at bounding box center [667, 353] width 931 height 1438
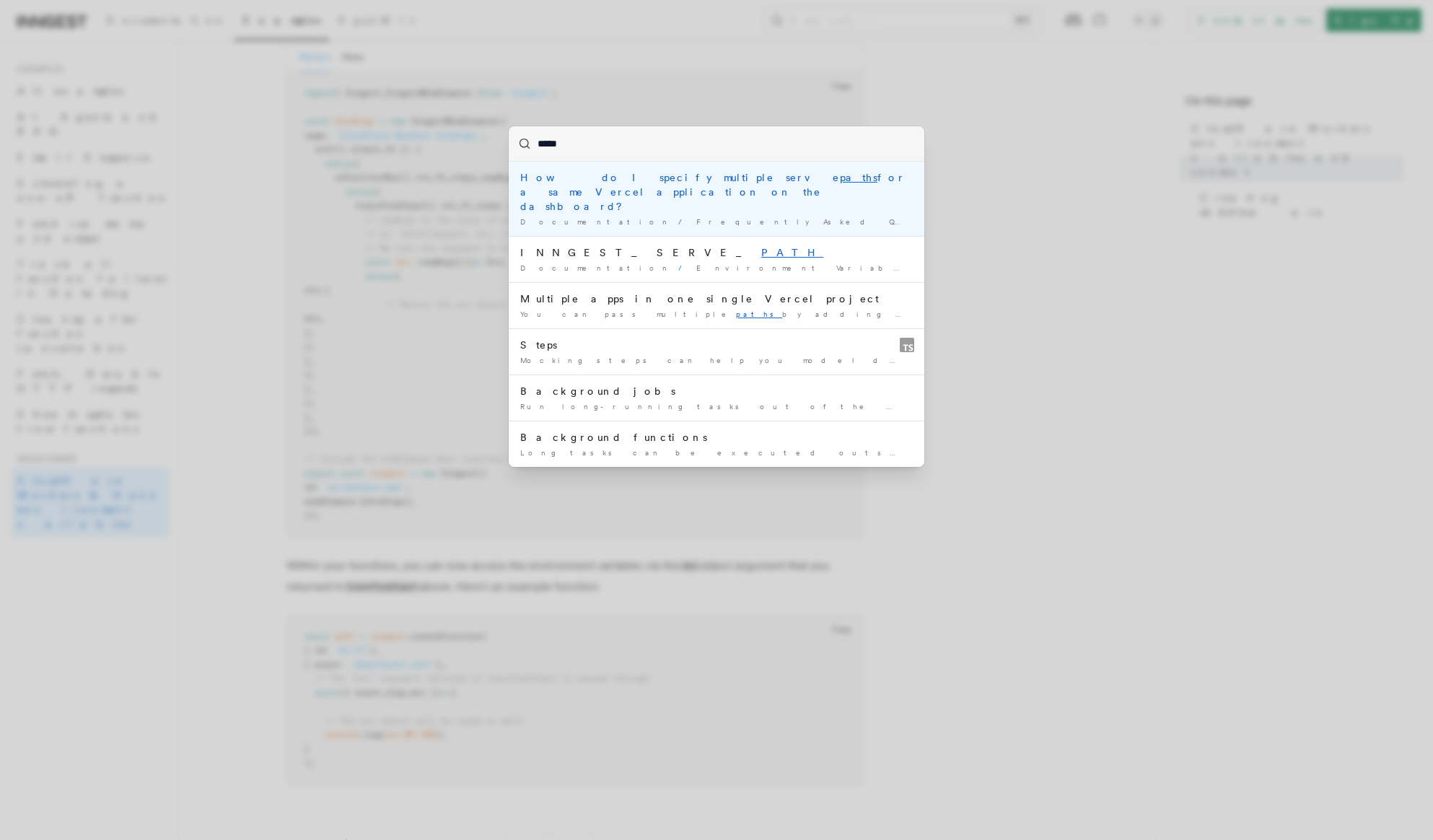
type input "****"
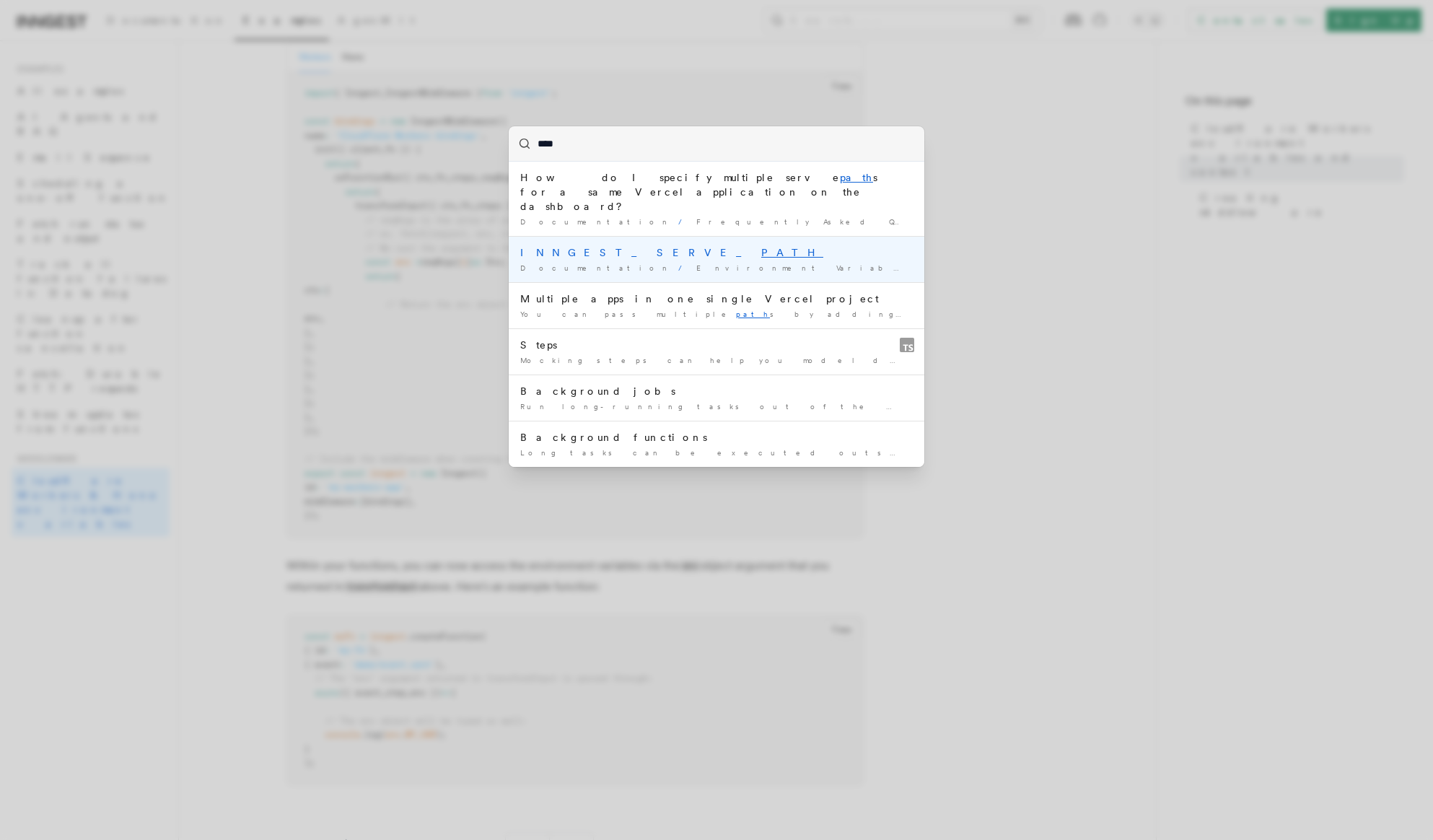
click at [768, 245] on div "INNGEST_SERVE_ PATH" at bounding box center [716, 252] width 392 height 14
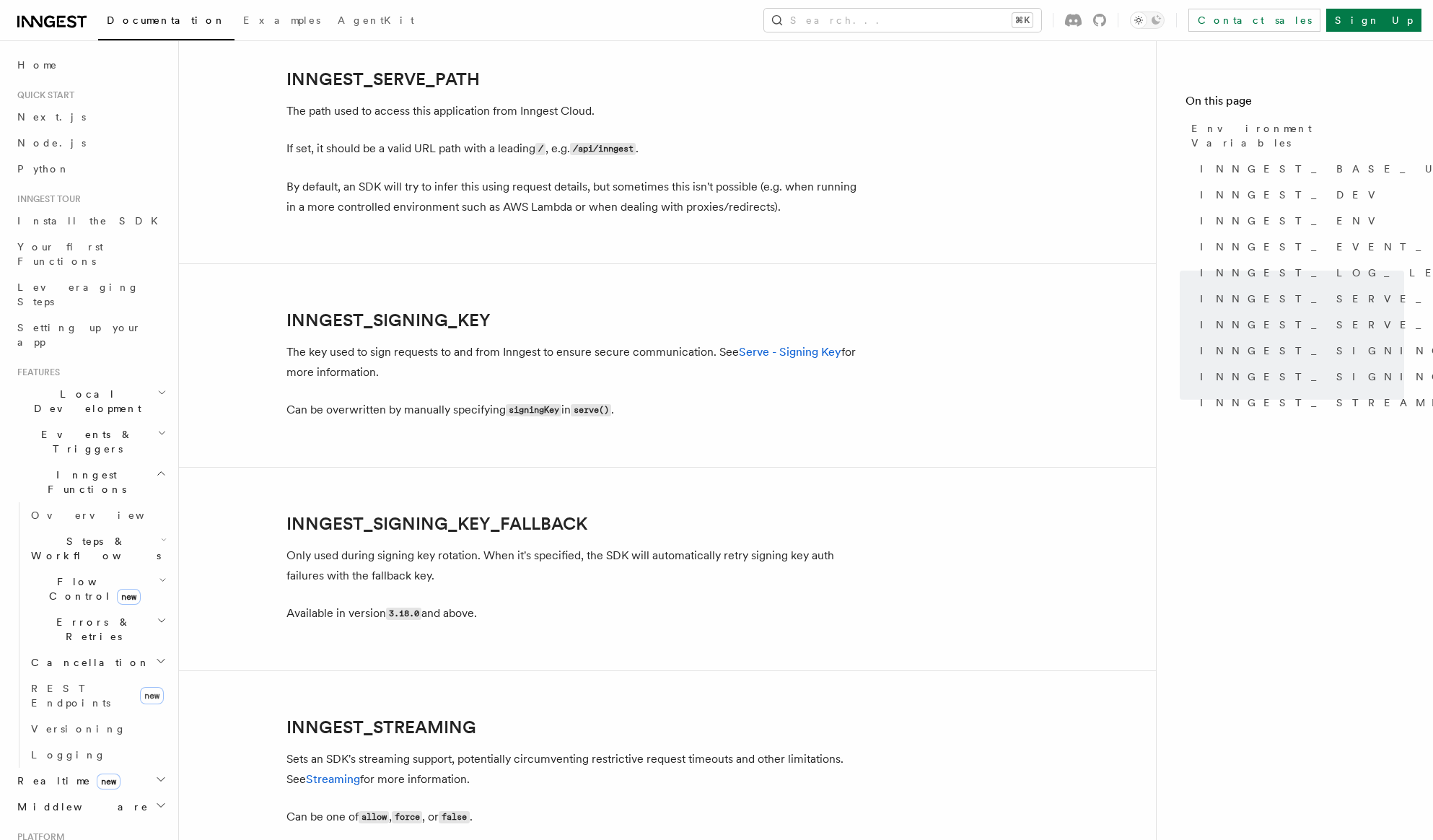
scroll to position [2298, 0]
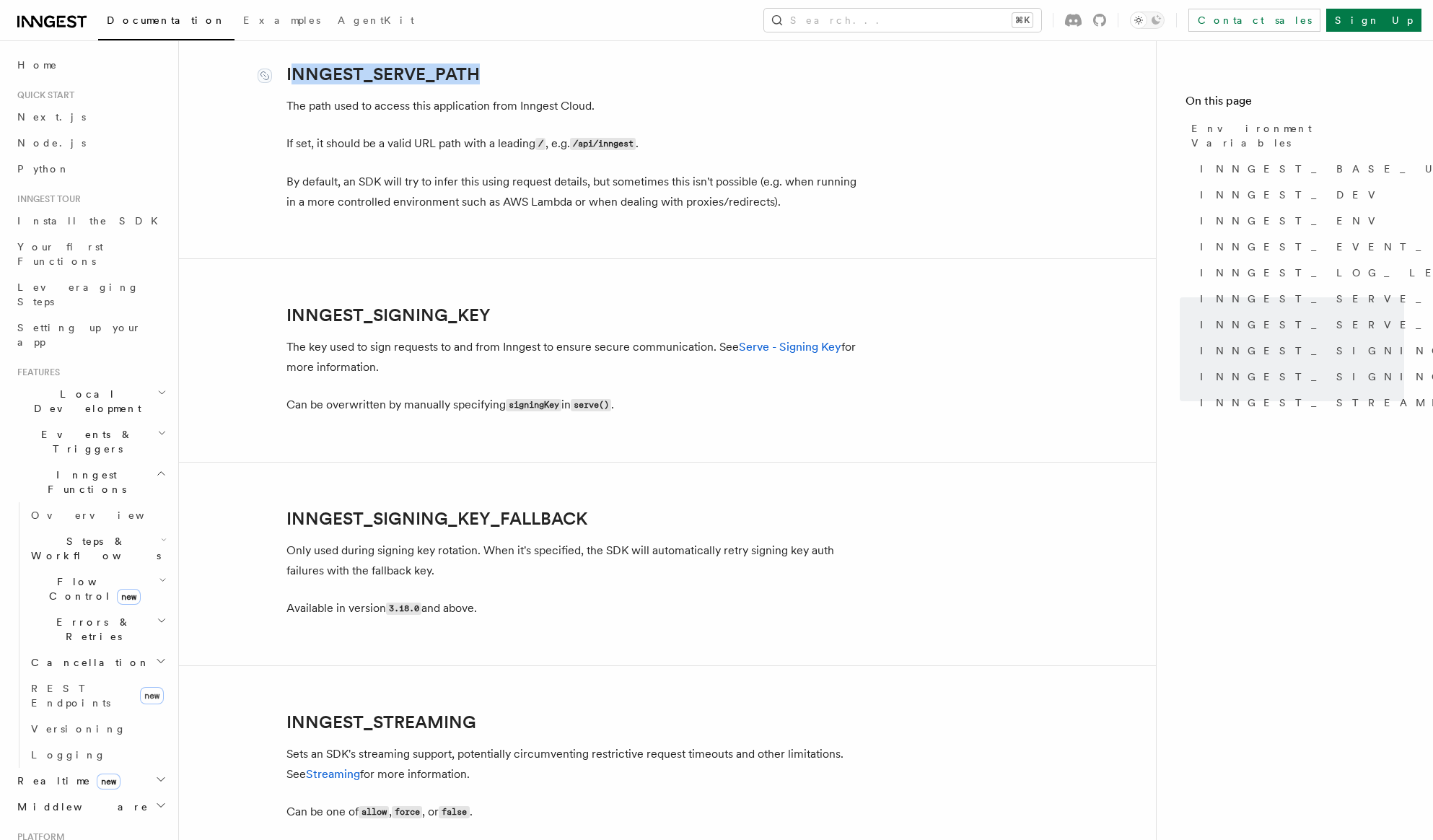
drag, startPoint x: 490, startPoint y: 77, endPoint x: 290, endPoint y: 79, distance: 200.0
click at [290, 79] on h2 "INNGEST_SERVE_PATH" at bounding box center [575, 73] width 578 height 20
copy link "NNGEST_SERVE_PATH"
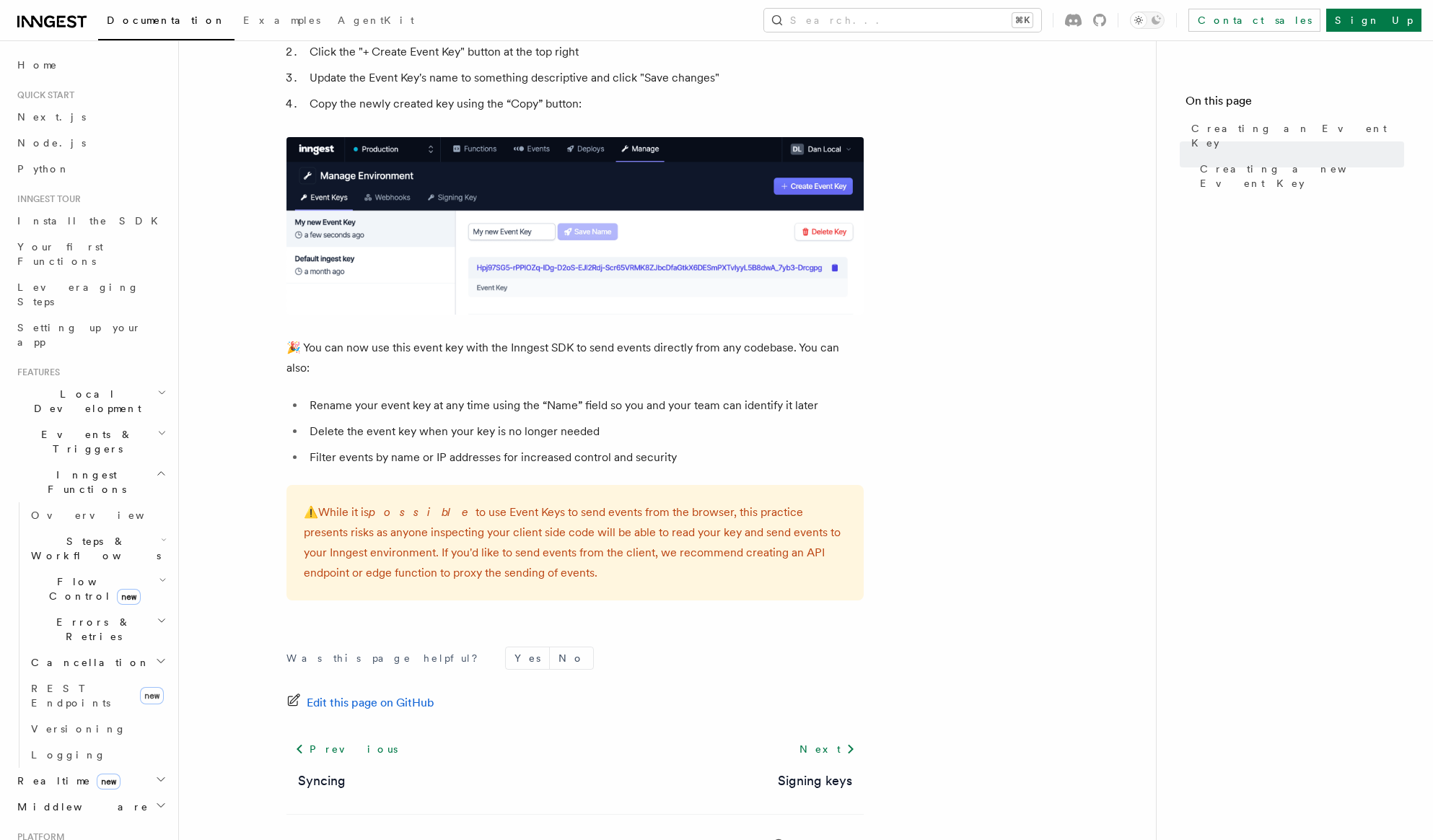
scroll to position [789, 0]
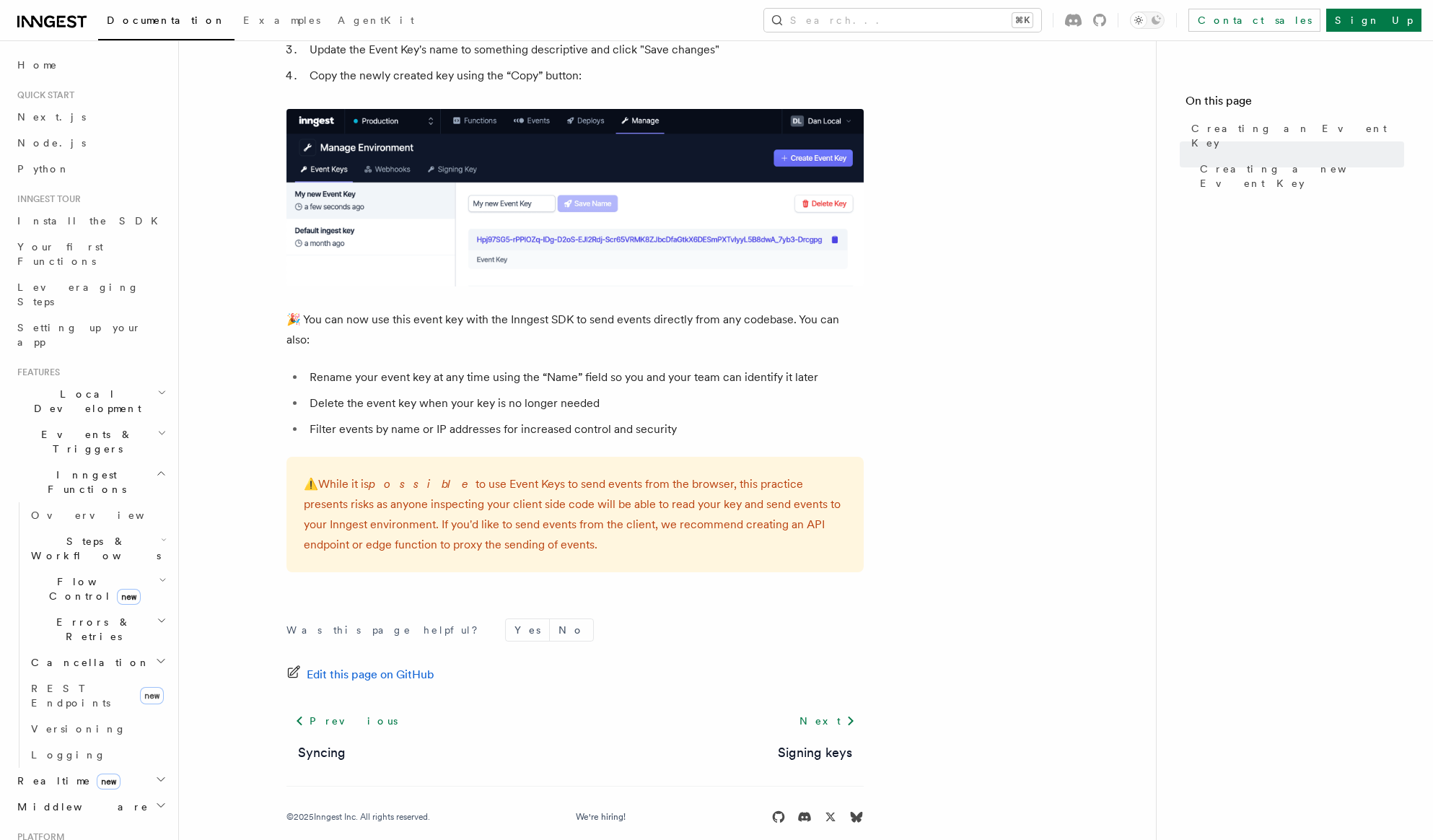
click at [49, 386] on span "Local Development" at bounding box center [84, 401] width 146 height 29
click at [60, 429] on span "Overview" at bounding box center [105, 434] width 149 height 11
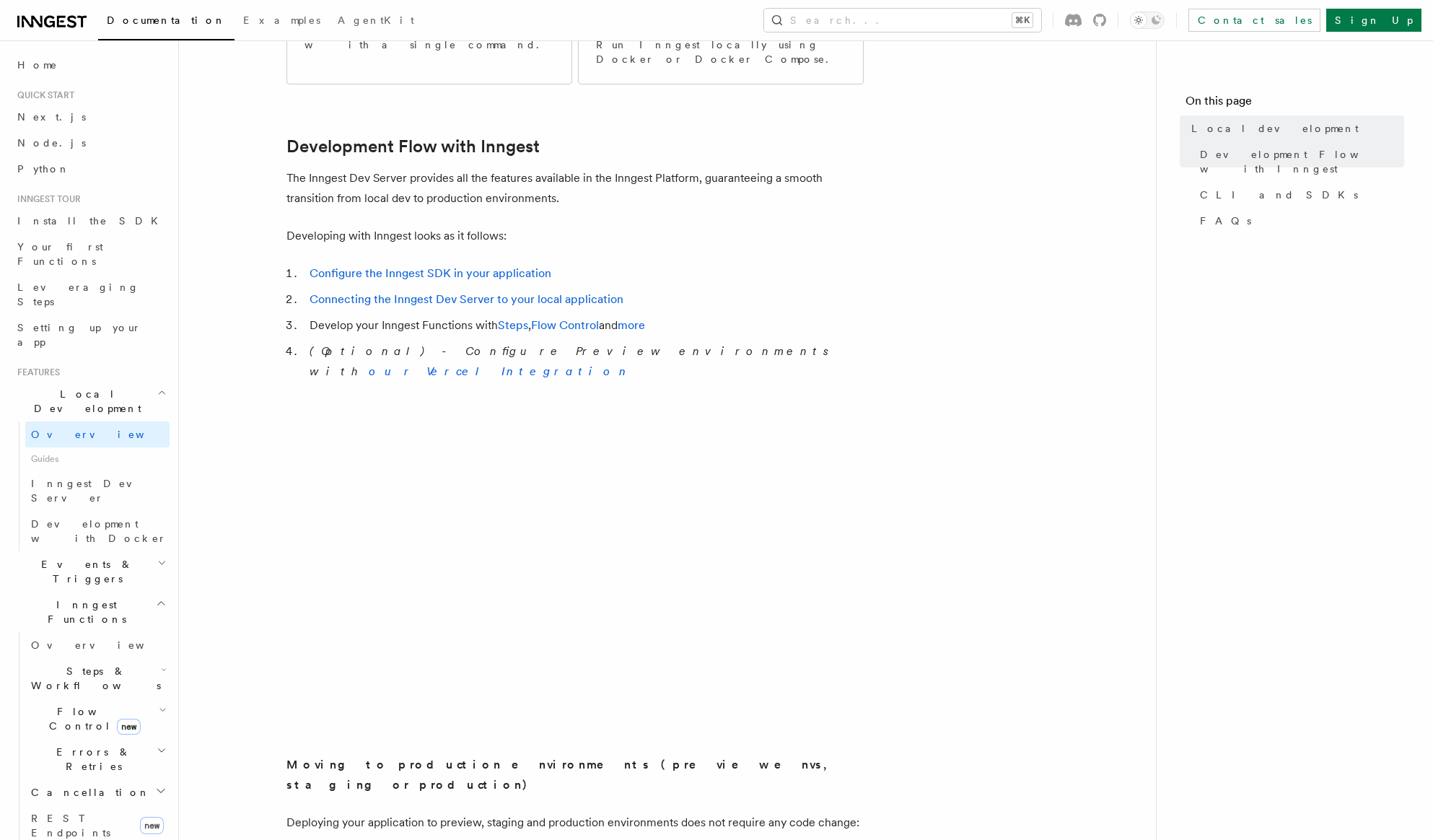
scroll to position [680, 0]
click at [361, 291] on link "Connecting the Inngest Dev Server to your local application" at bounding box center [466, 297] width 314 height 14
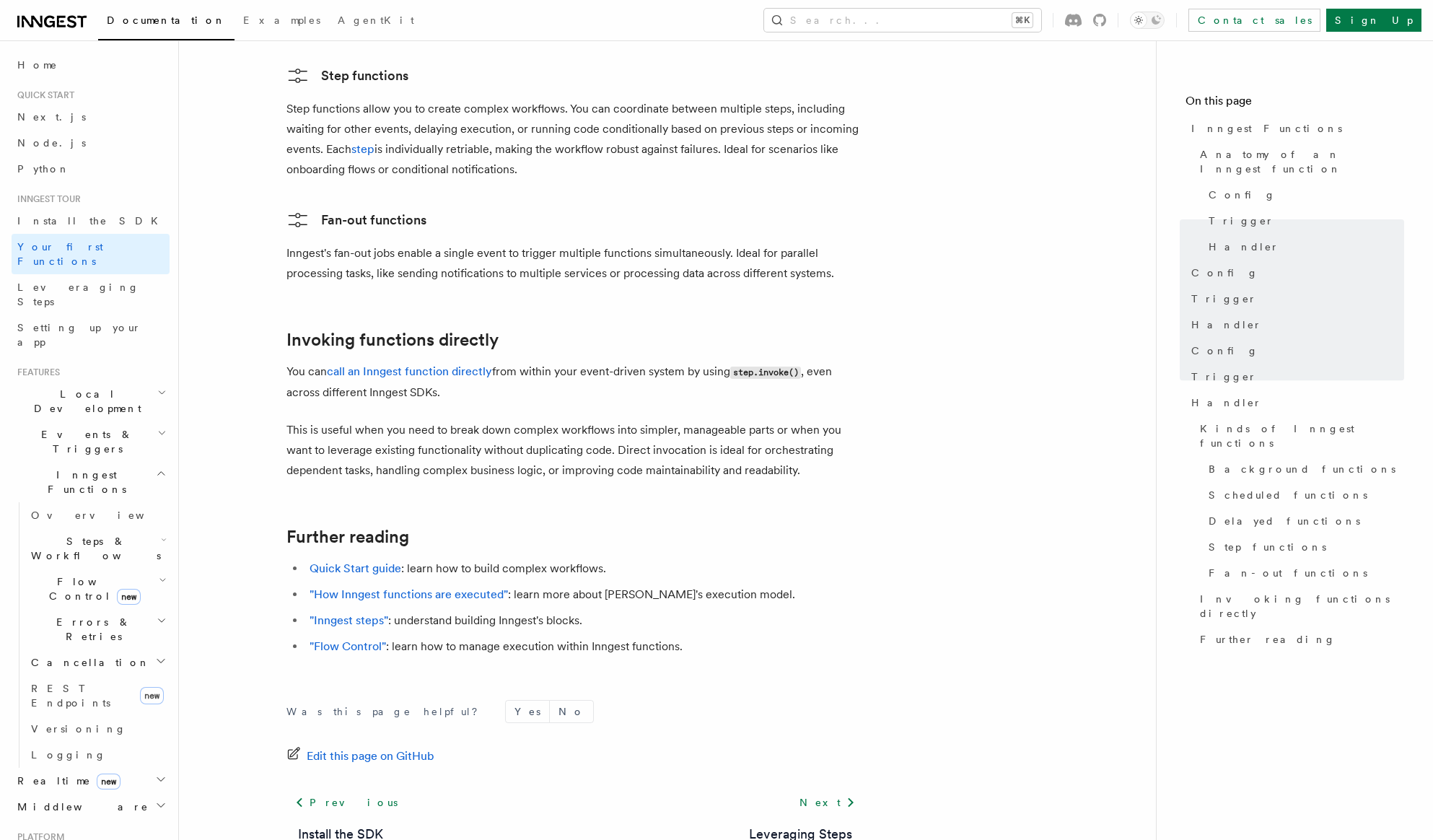
scroll to position [2700, 0]
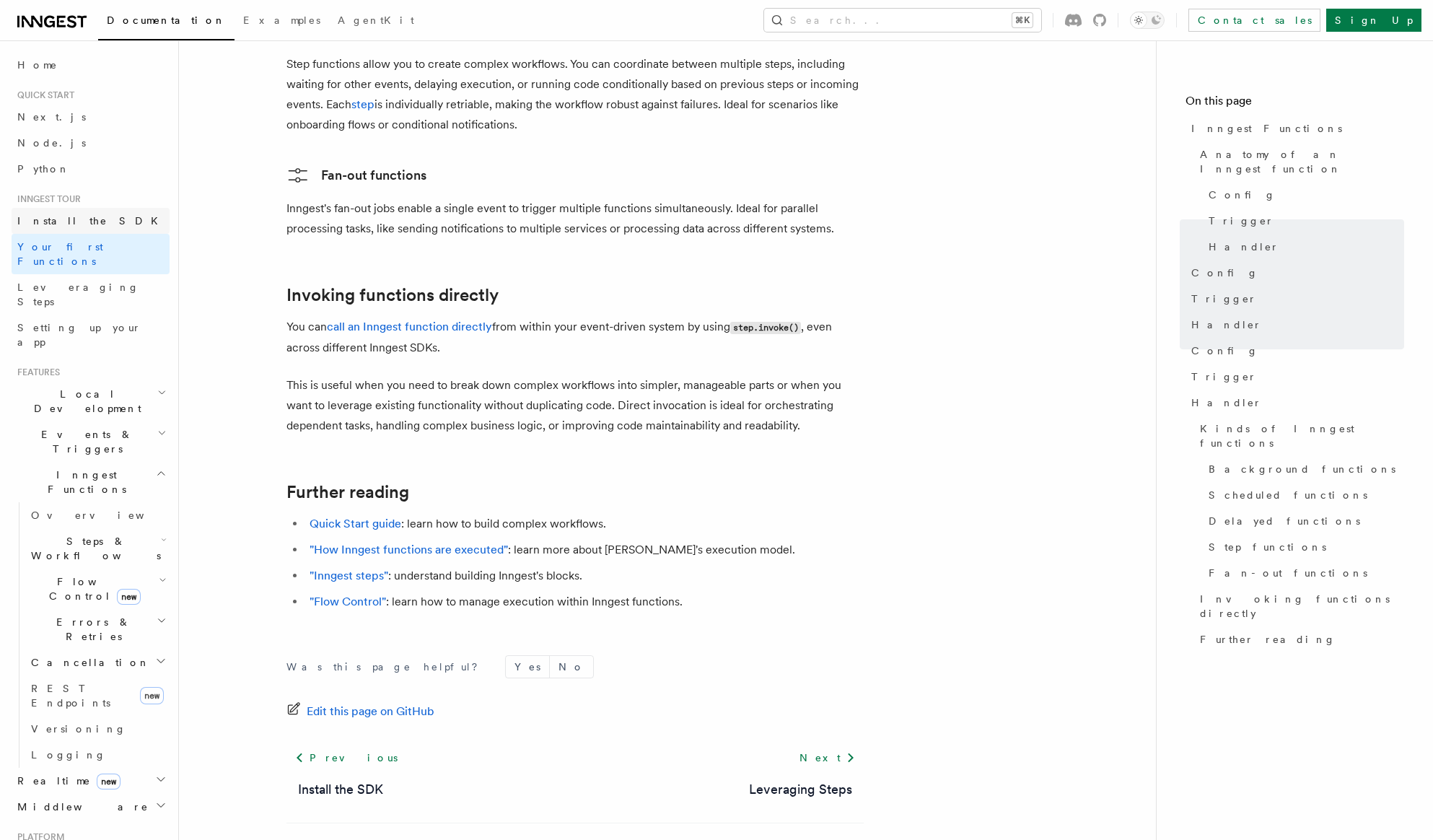
click at [72, 218] on span "Install the SDK" at bounding box center [92, 220] width 149 height 11
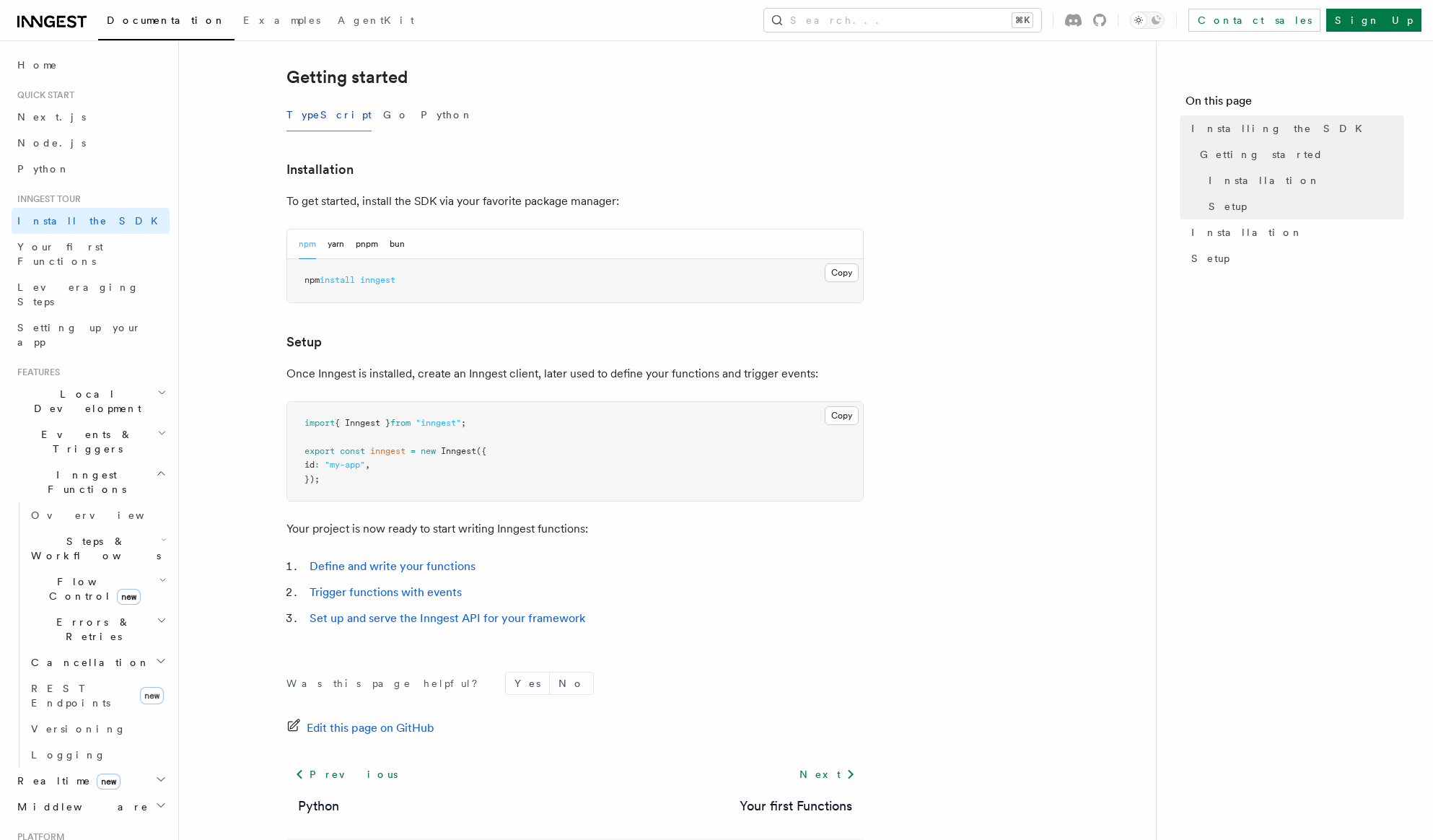
scroll to position [360, 0]
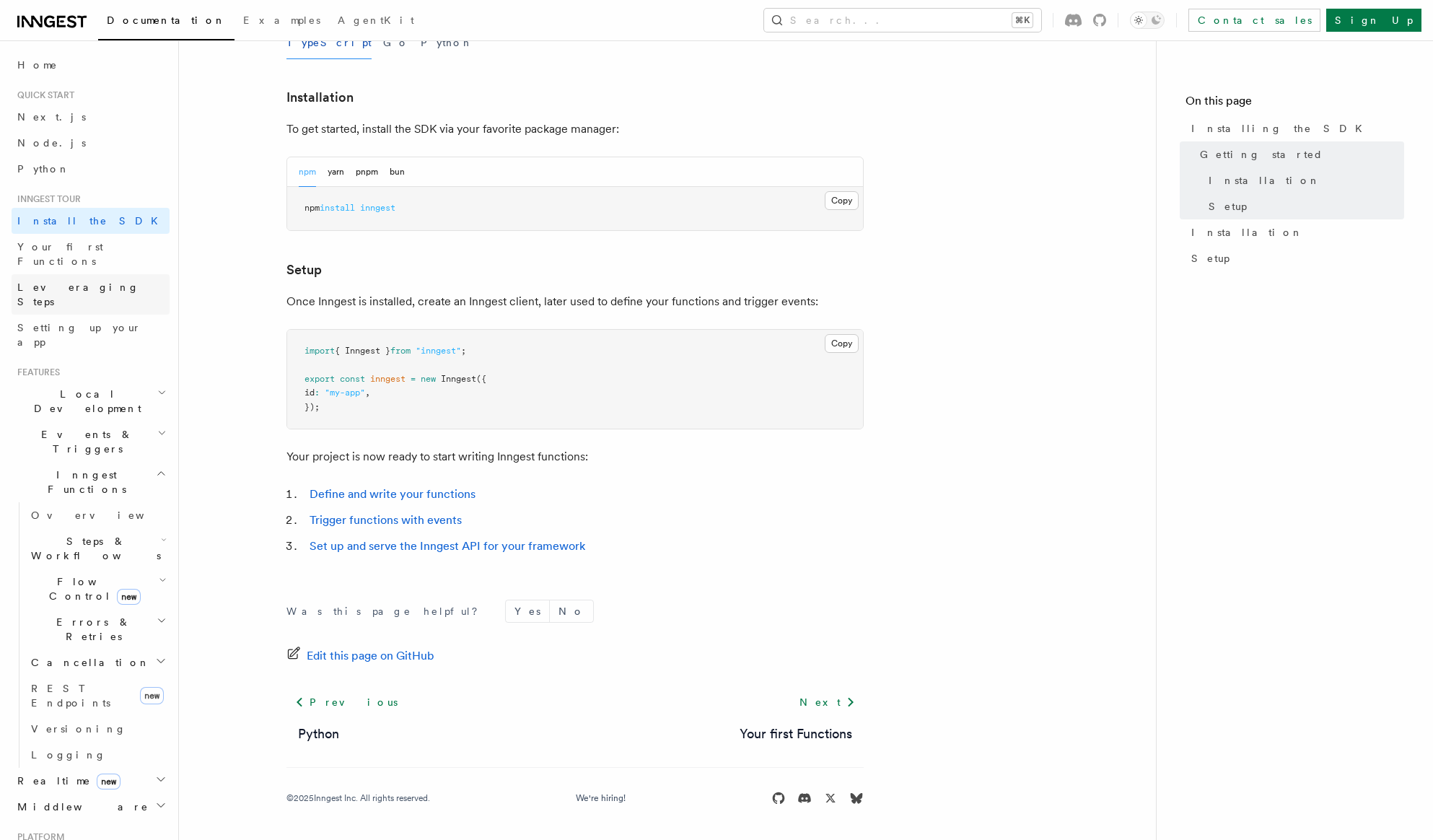
click at [56, 281] on span "Leveraging Steps" at bounding box center [78, 294] width 122 height 26
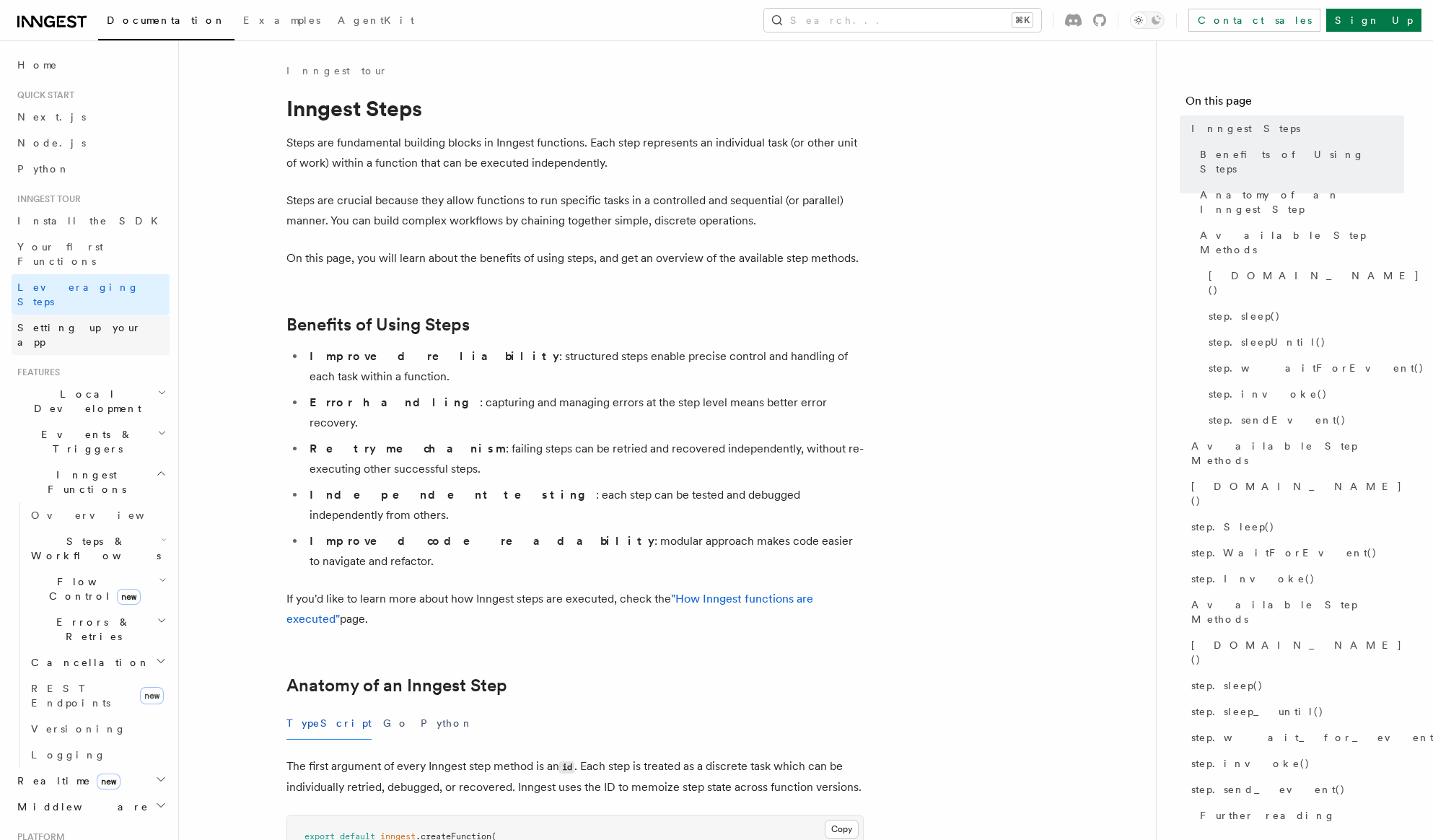
click at [68, 315] on link "Setting up your app" at bounding box center [90, 335] width 158 height 41
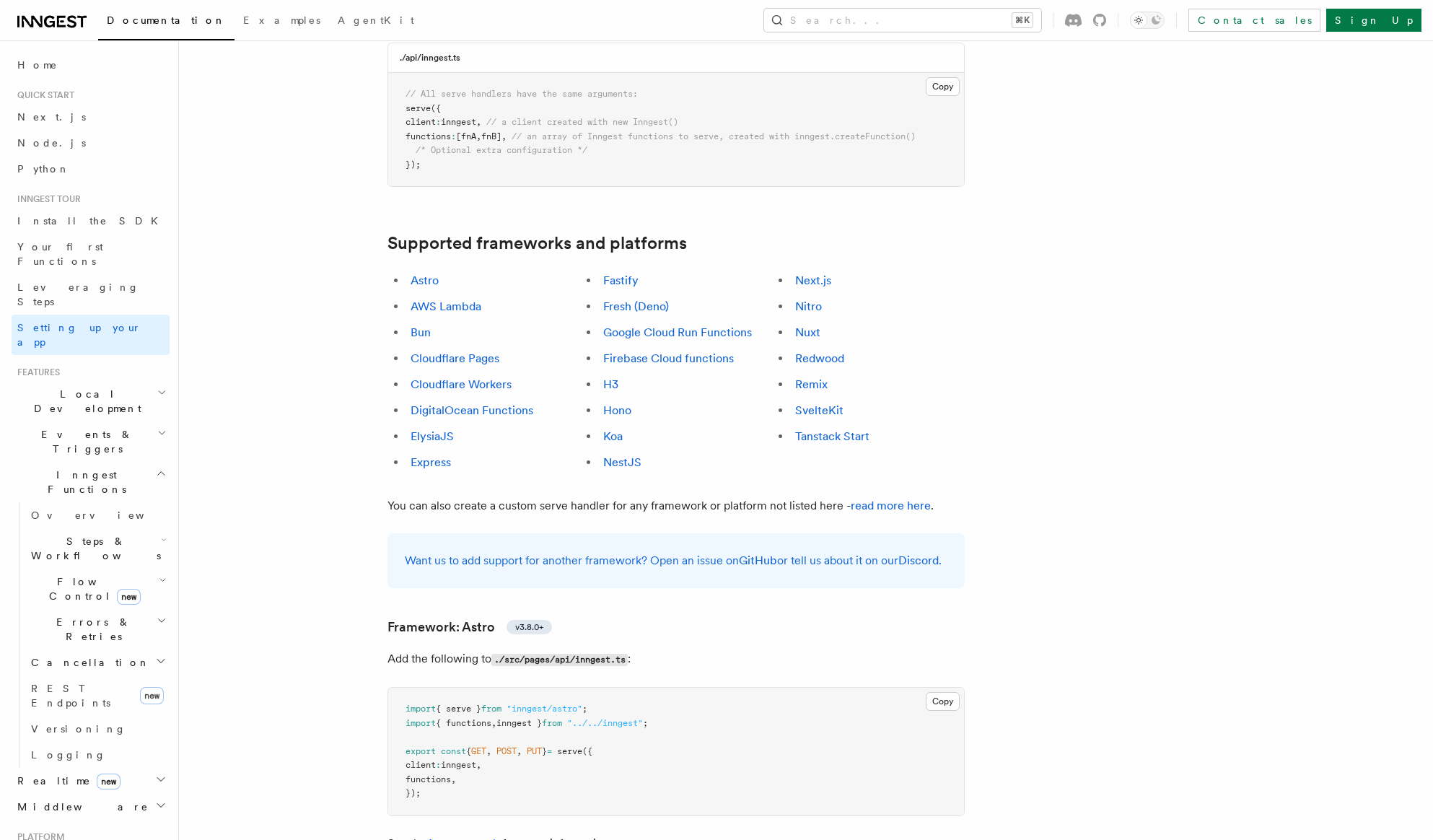
scroll to position [731, 0]
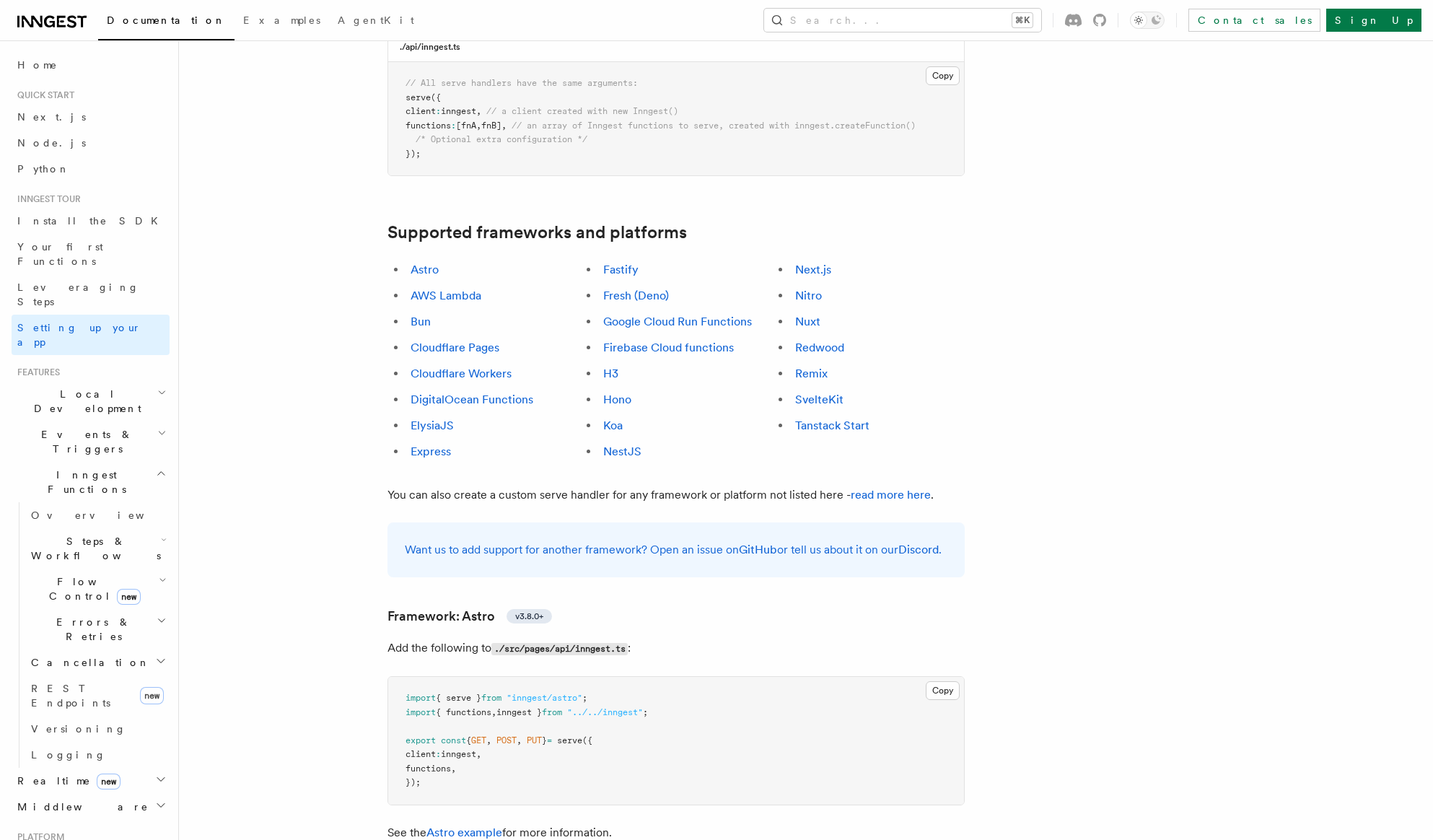
click at [446, 363] on li "Cloudflare Workers" at bounding box center [494, 373] width 174 height 20
click at [446, 367] on link "Cloudflare Workers" at bounding box center [461, 373] width 101 height 14
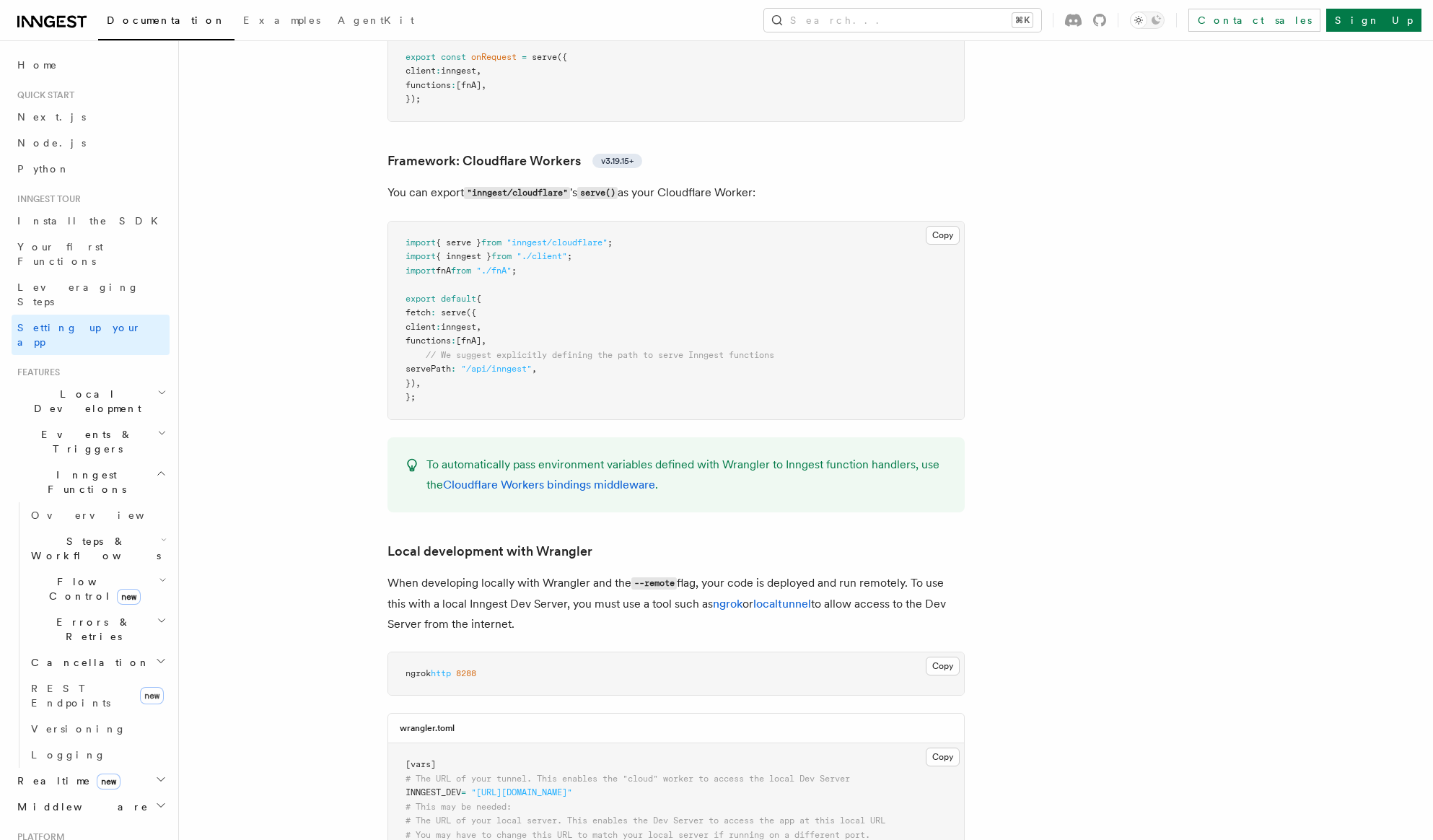
scroll to position [2490, 0]
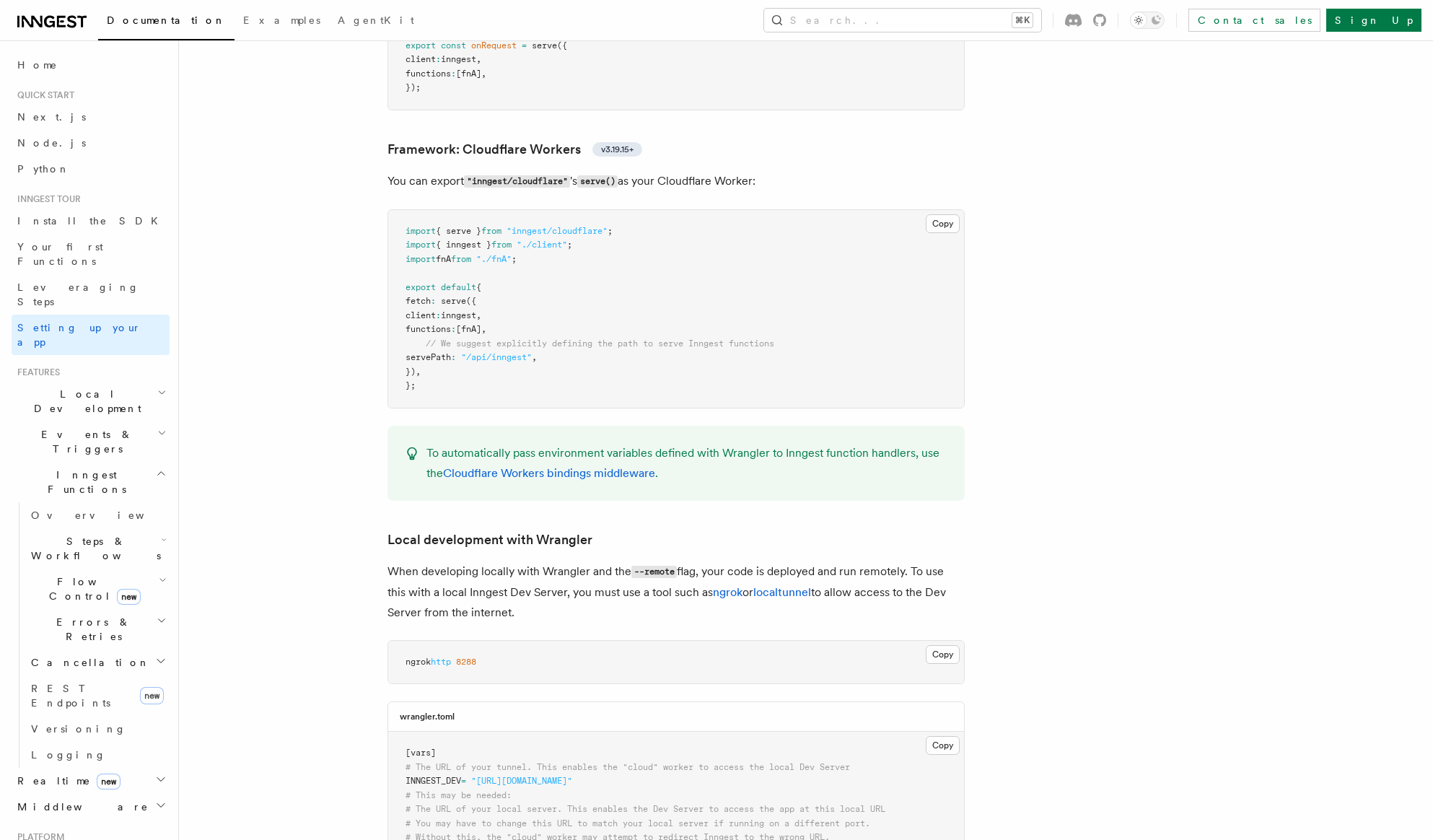
click at [519, 310] on pre "import { serve } from "inngest/cloudflare" ; import { inngest } from "./client"…" at bounding box center [676, 309] width 576 height 198
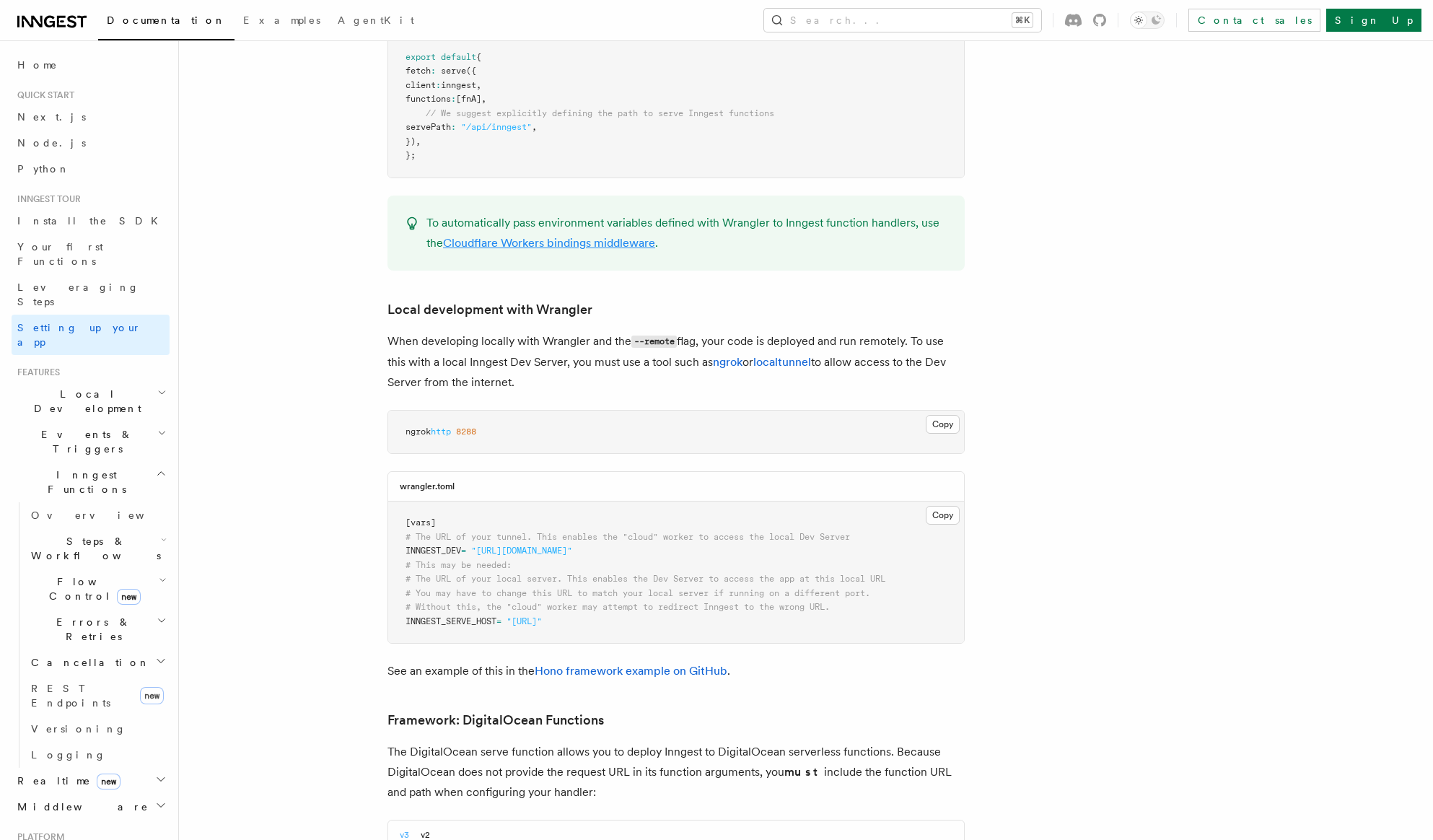
scroll to position [2732, 0]
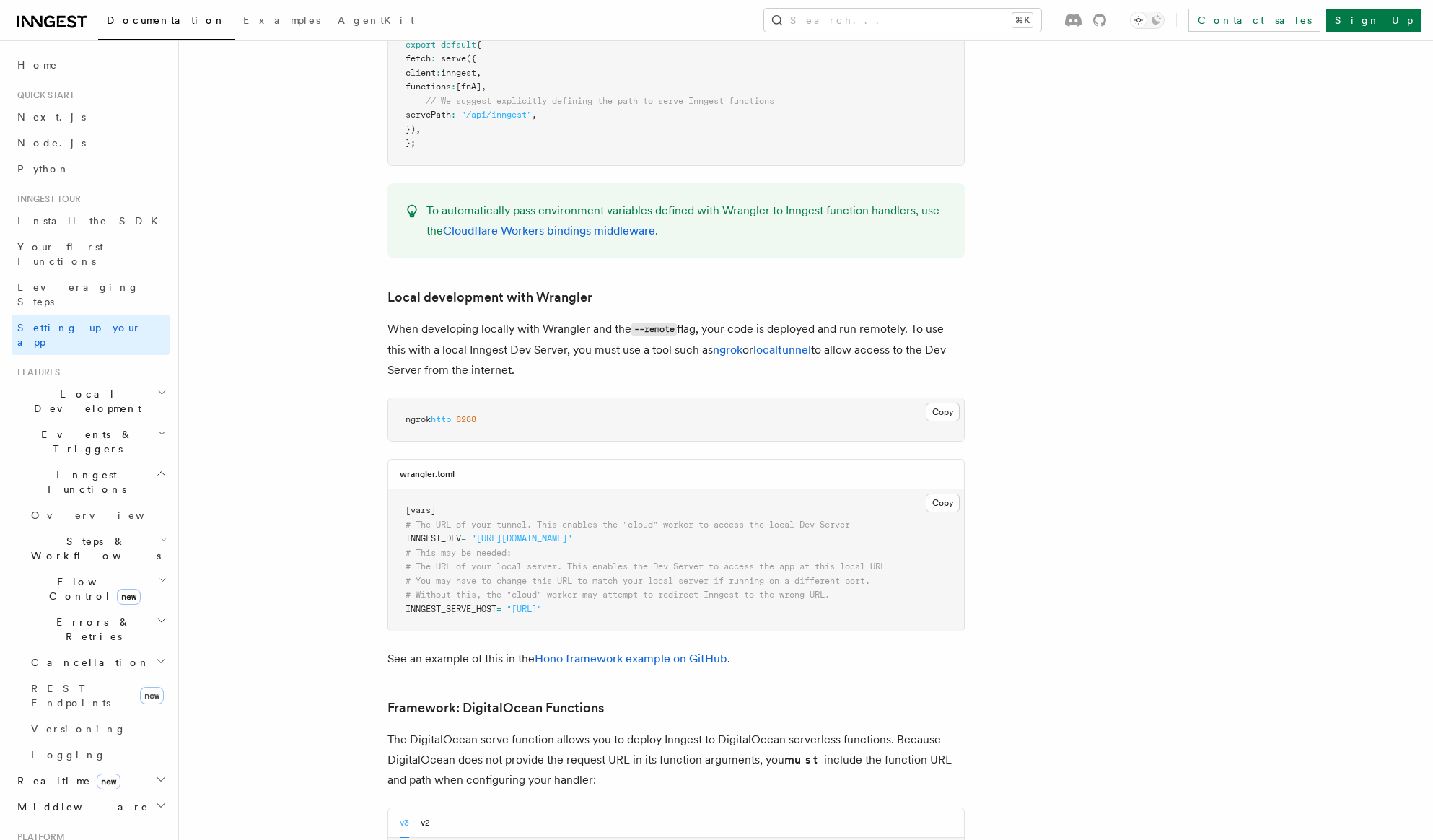
click at [415, 414] on span "ngrok" at bounding box center [419, 419] width 26 height 10
drag, startPoint x: 415, startPoint y: 351, endPoint x: 471, endPoint y: 351, distance: 56.0
click at [471, 414] on span "ngrok http 8288" at bounding box center [441, 419] width 71 height 10
copy span "ngrok http 8288"
click at [660, 539] on pre "[vars] # The URL of your tunnel. This enables the "cloud" worker to access the …" at bounding box center [676, 560] width 576 height 141
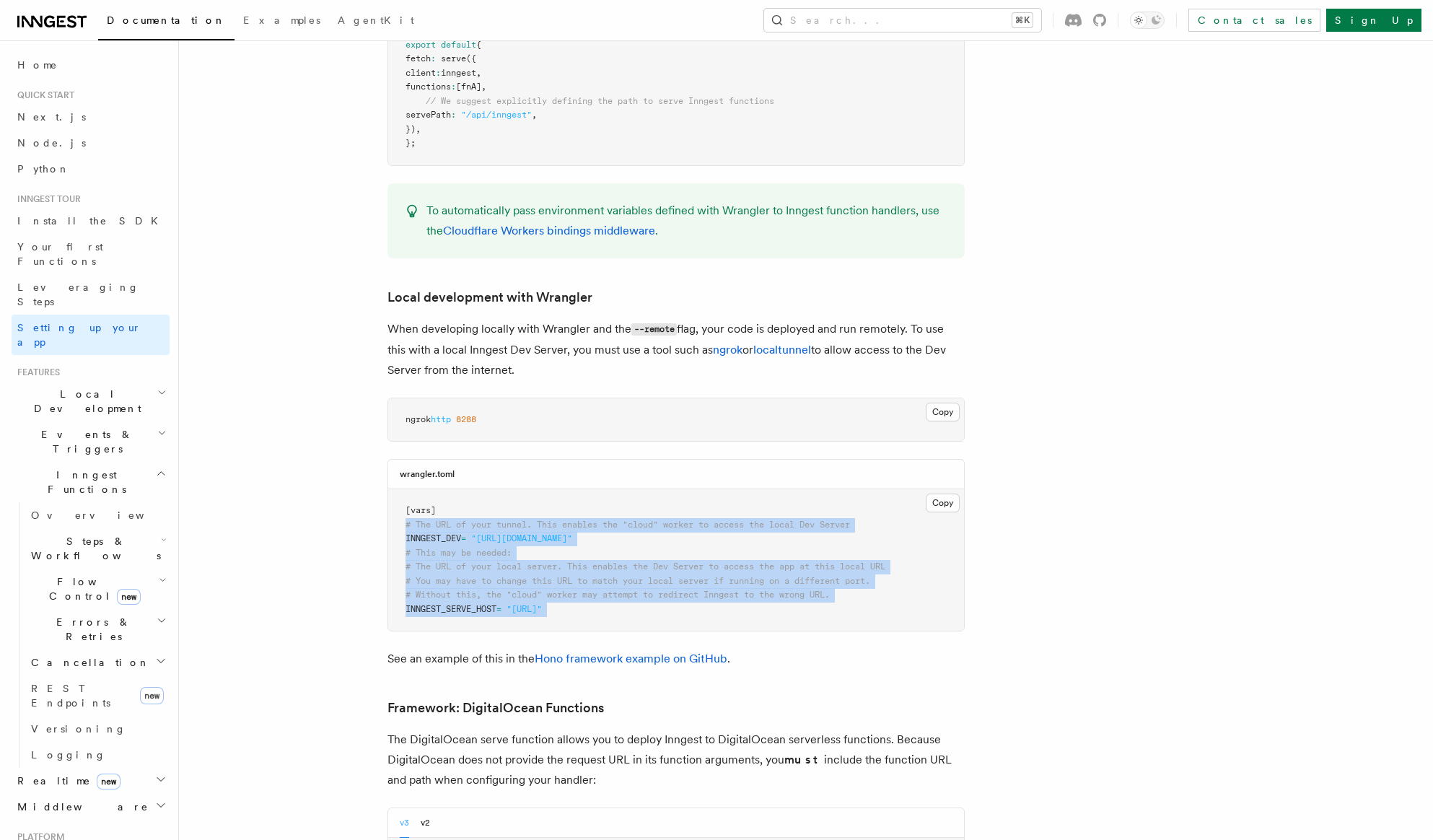
drag, startPoint x: 660, startPoint y: 539, endPoint x: 395, endPoint y: 461, distance: 276.2
click at [395, 489] on pre "[vars] # The URL of your tunnel. This enables the "cloud" worker to access the …" at bounding box center [676, 560] width 576 height 141
copy code "# The URL of your tunnel. This enables the "cloud" worker to access the local D…"
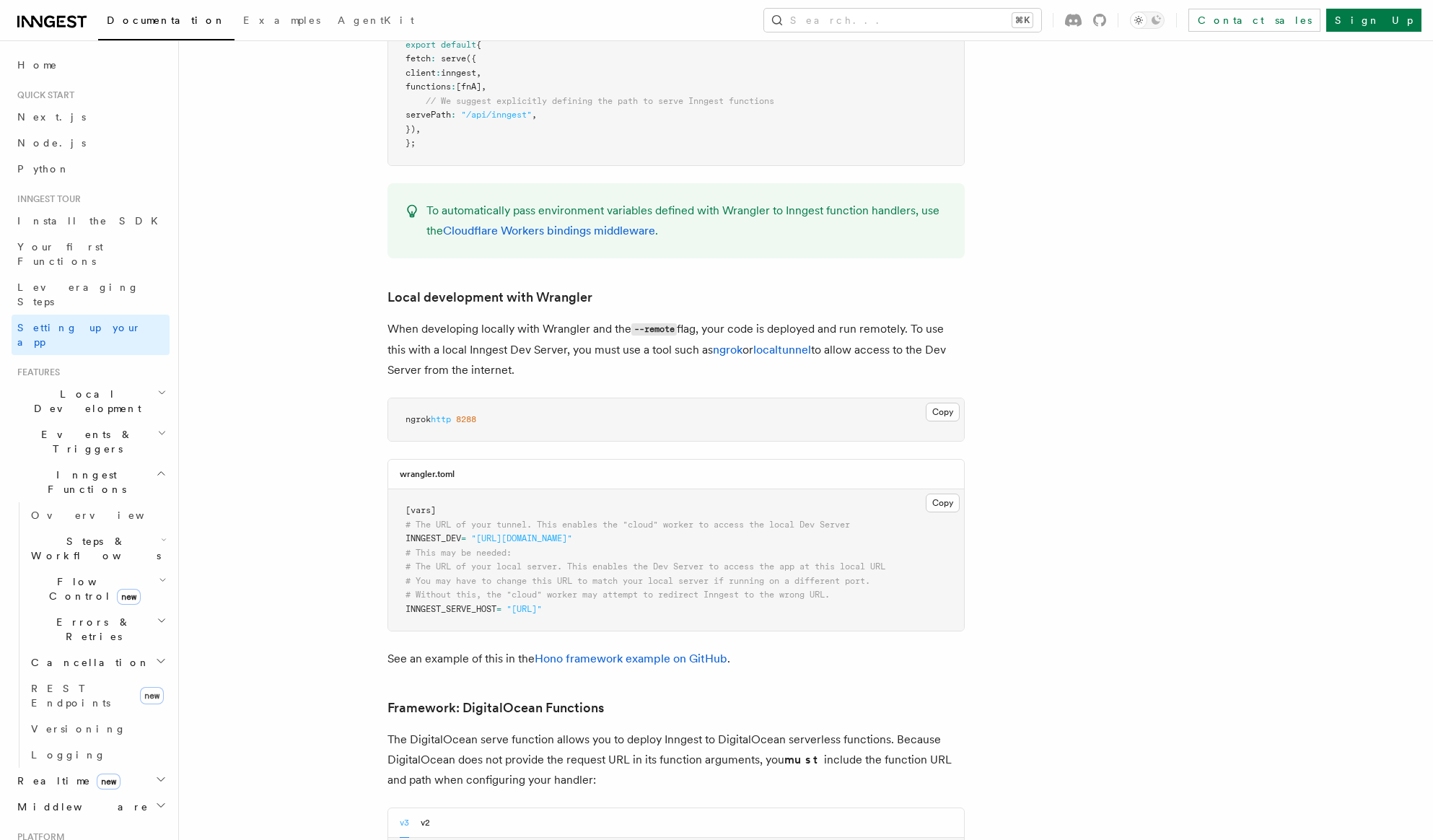
click at [512, 398] on pre "ngrok http 8288" at bounding box center [676, 420] width 576 height 43
click at [412, 414] on span "ngrok" at bounding box center [419, 419] width 26 height 10
drag, startPoint x: 412, startPoint y: 346, endPoint x: 488, endPoint y: 346, distance: 76.0
click at [488, 398] on pre "ngrok http 8288" at bounding box center [676, 420] width 576 height 43
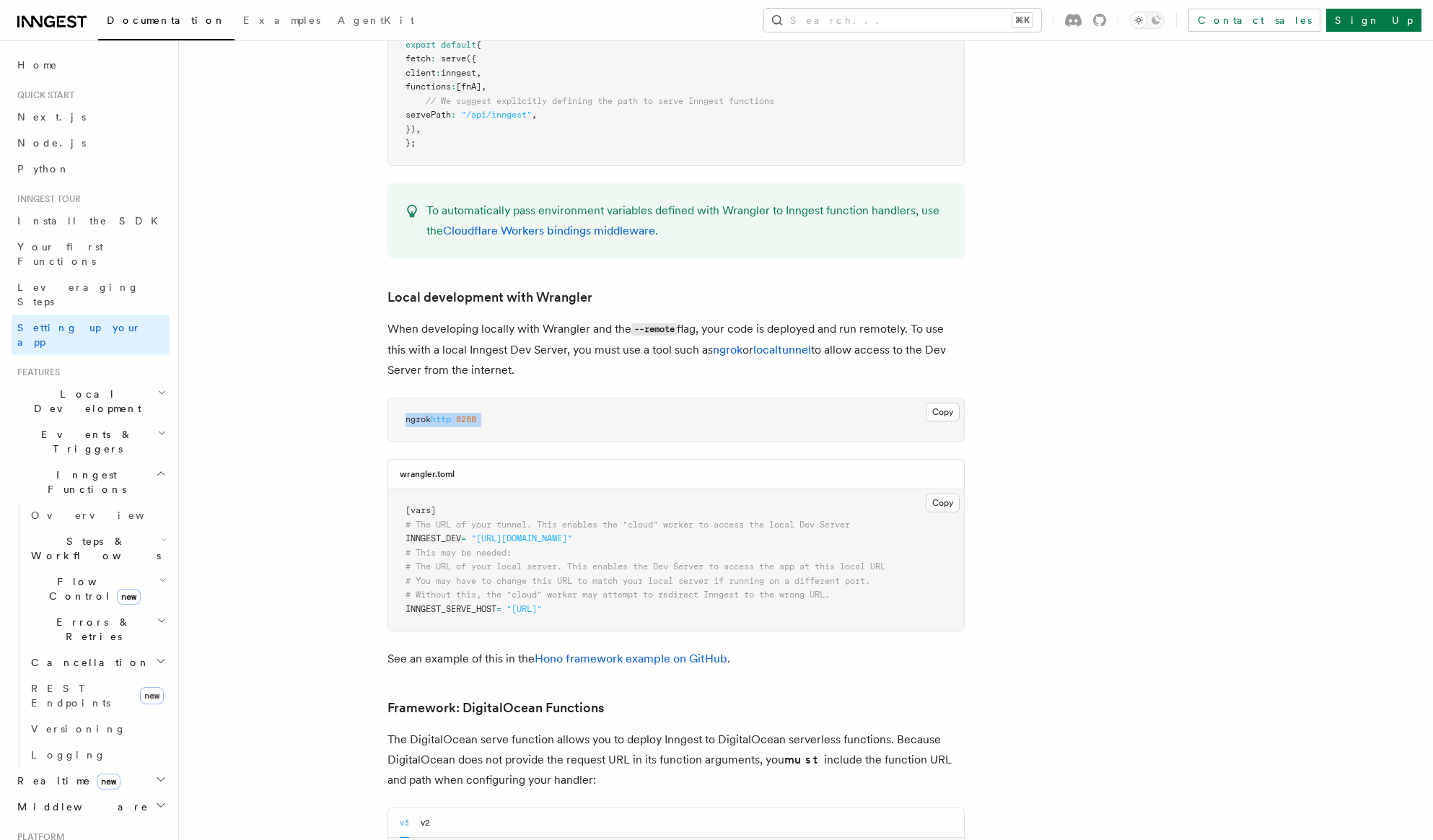
copy code "ngrok http 8288"
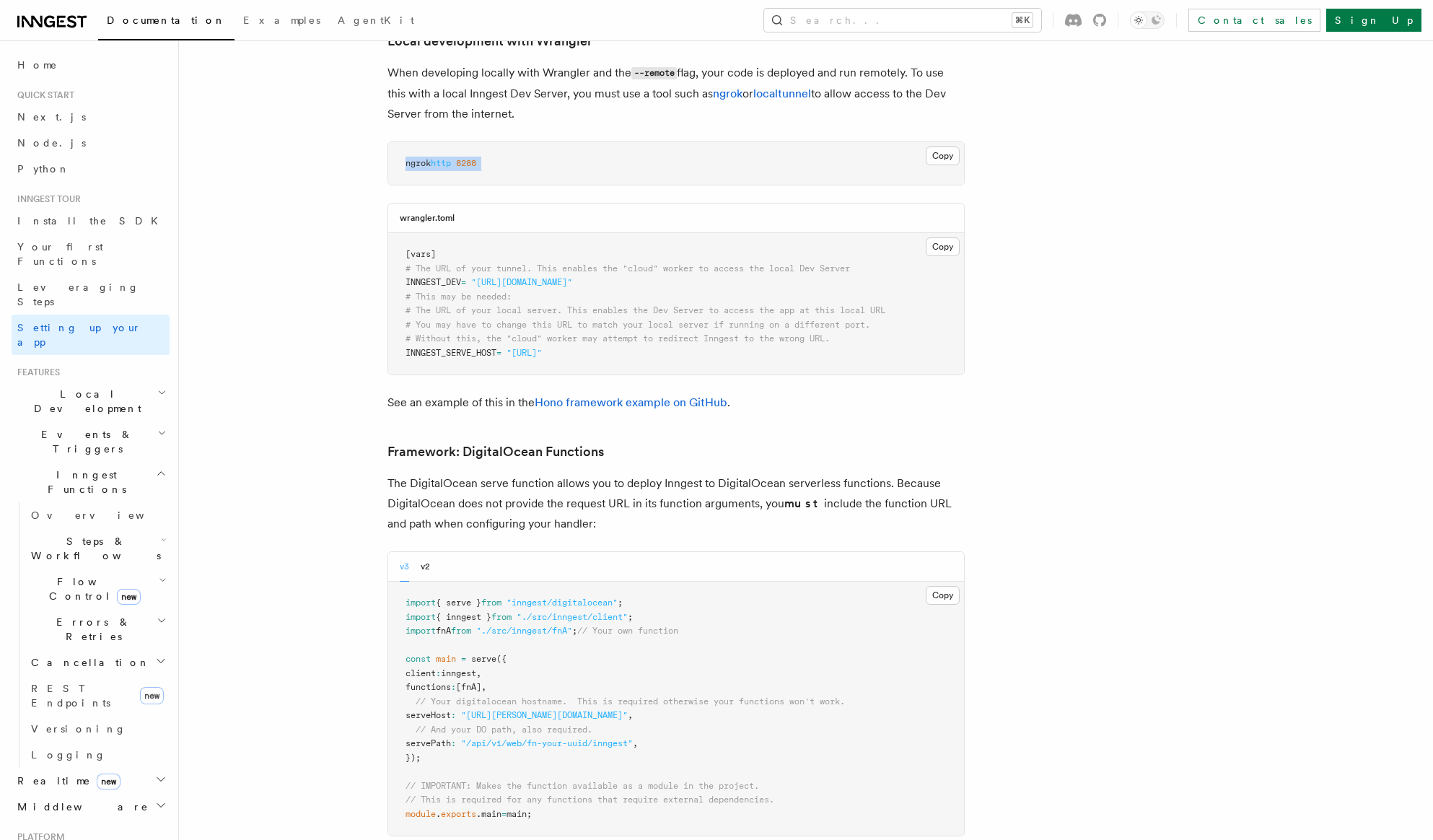
scroll to position [2972, 0]
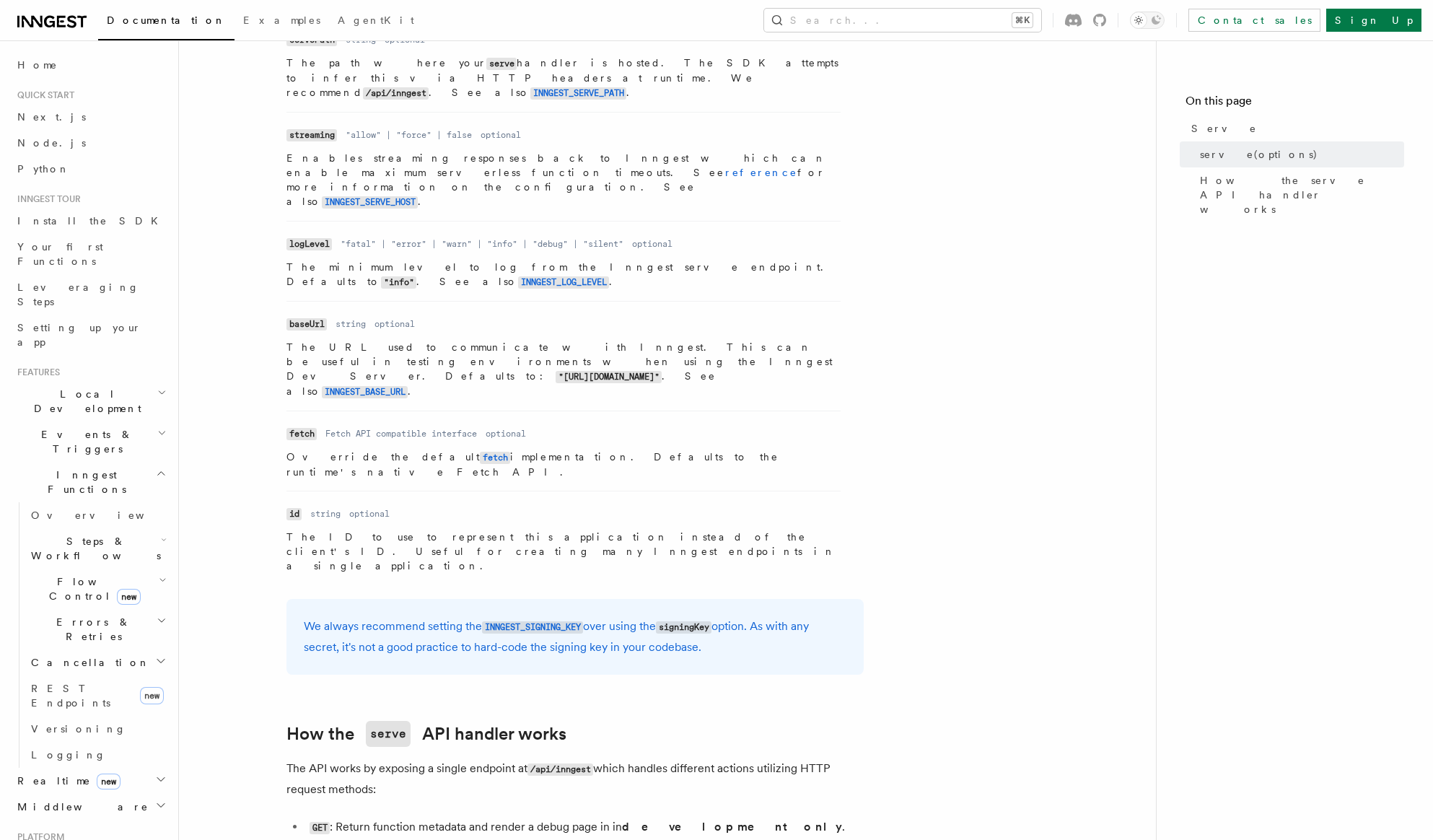
scroll to position [1159, 0]
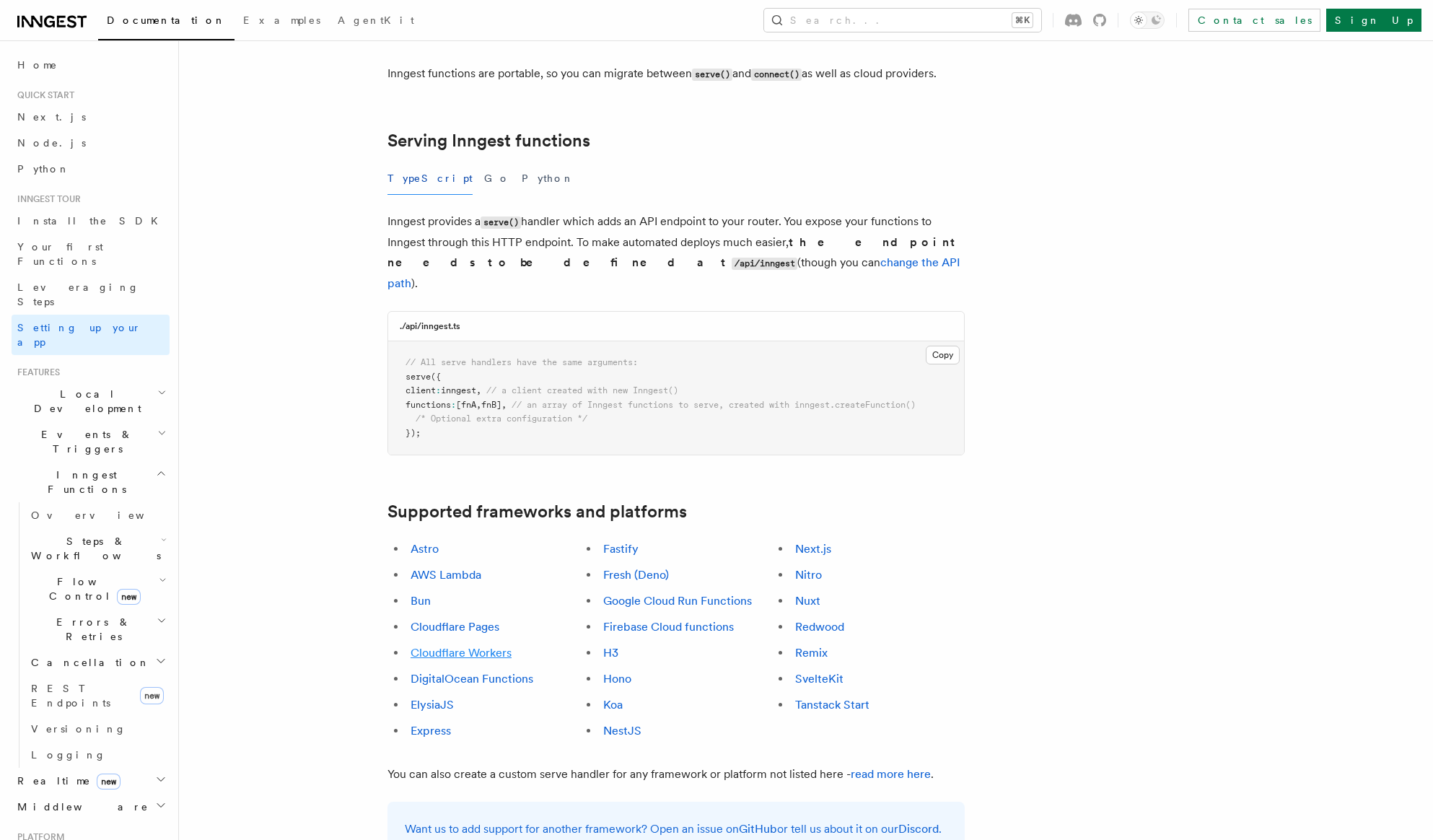
click at [458, 646] on link "Cloudflare Workers" at bounding box center [461, 652] width 101 height 14
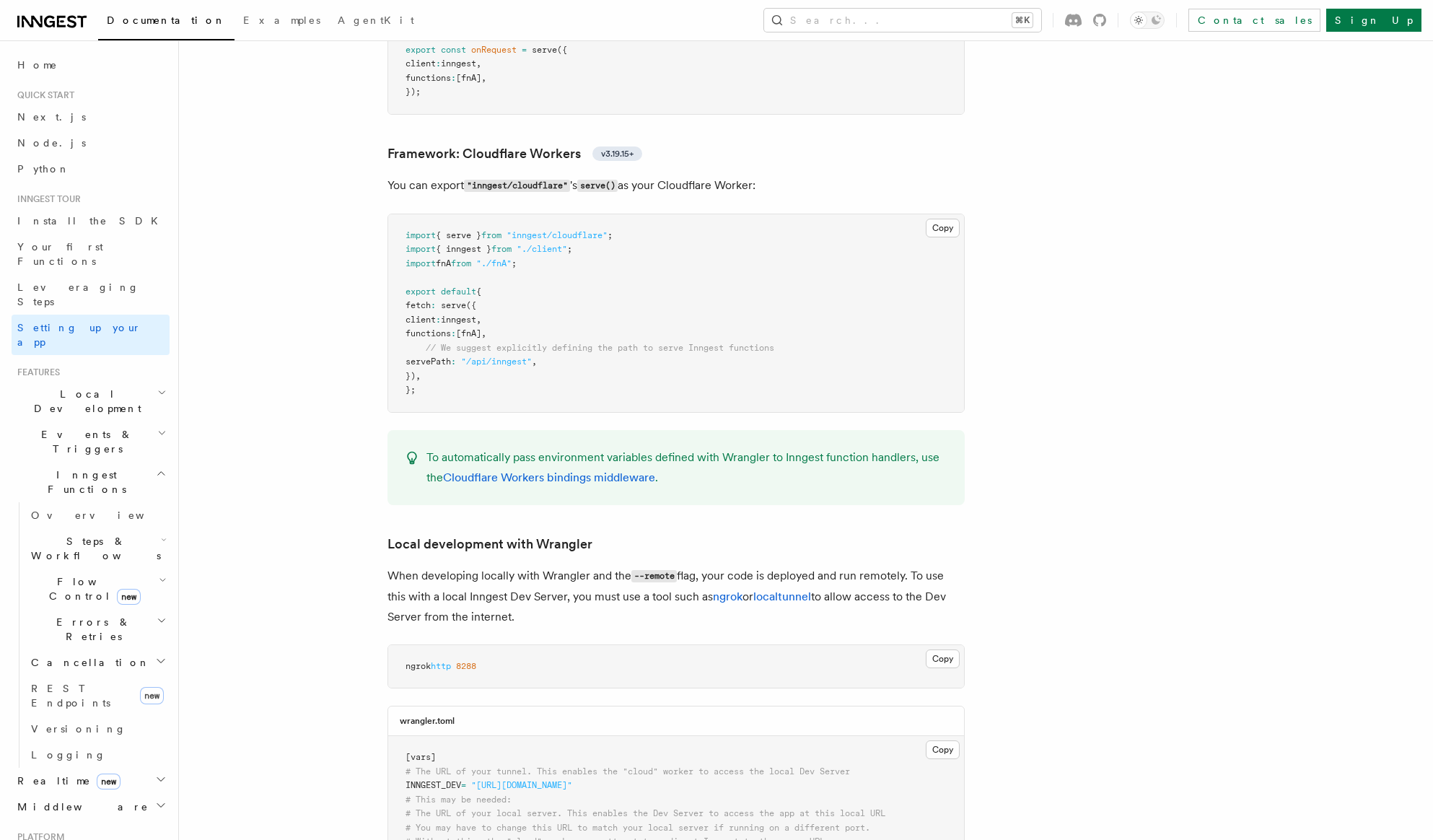
scroll to position [2490, 0]
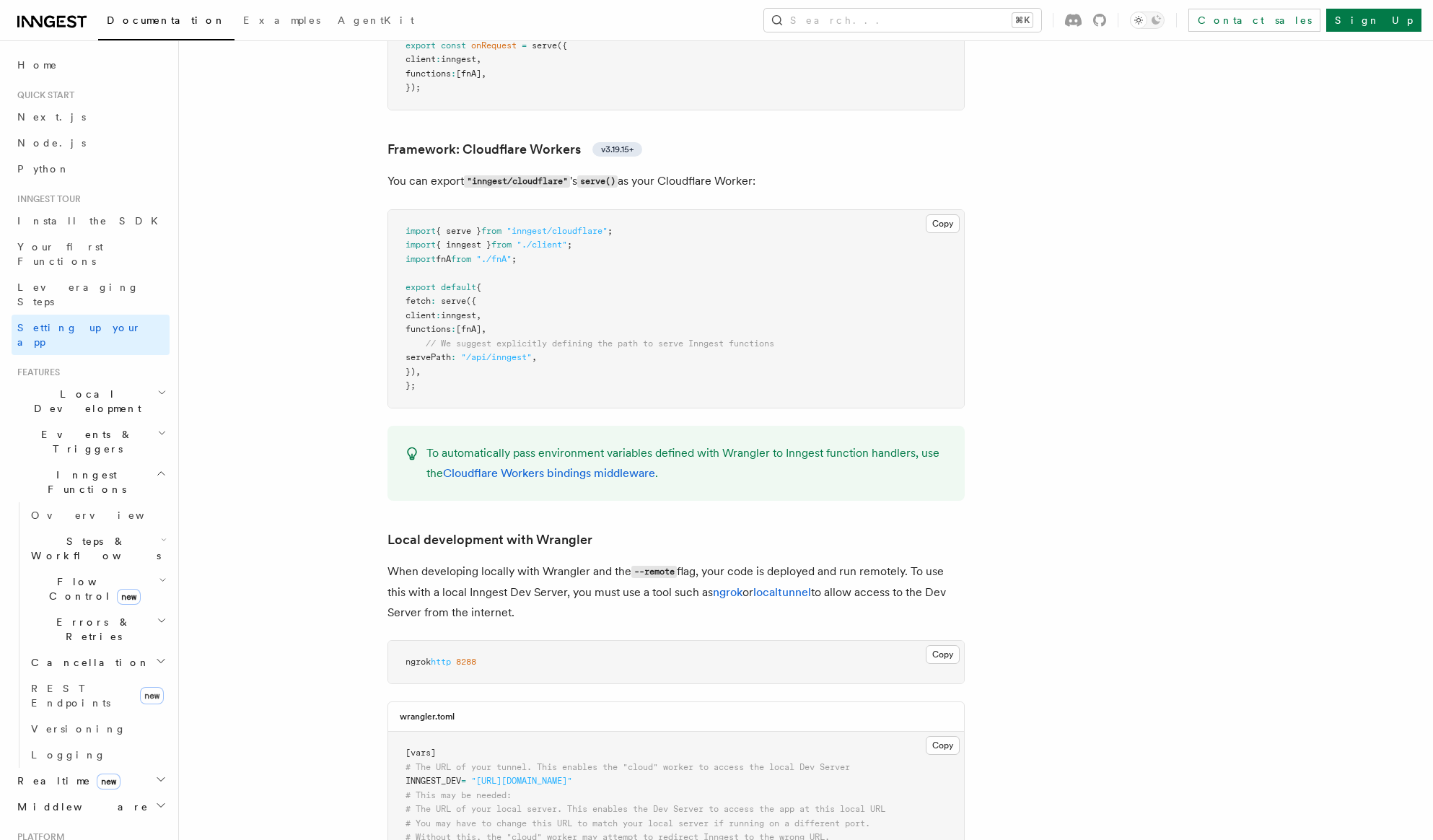
click at [652, 210] on pre "import { serve } from "inngest/cloudflare" ; import { inngest } from "./client"…" at bounding box center [676, 309] width 576 height 198
drag, startPoint x: 652, startPoint y: 157, endPoint x: 318, endPoint y: 157, distance: 334.0
click at [508, 299] on pre "import { serve } from "inngest/cloudflare" ; import { inngest } from "./client"…" at bounding box center [676, 309] width 576 height 198
click at [636, 210] on pre "import { serve } from "inngest/cloudflare" ; import { inngest } from "./client"…" at bounding box center [676, 309] width 576 height 198
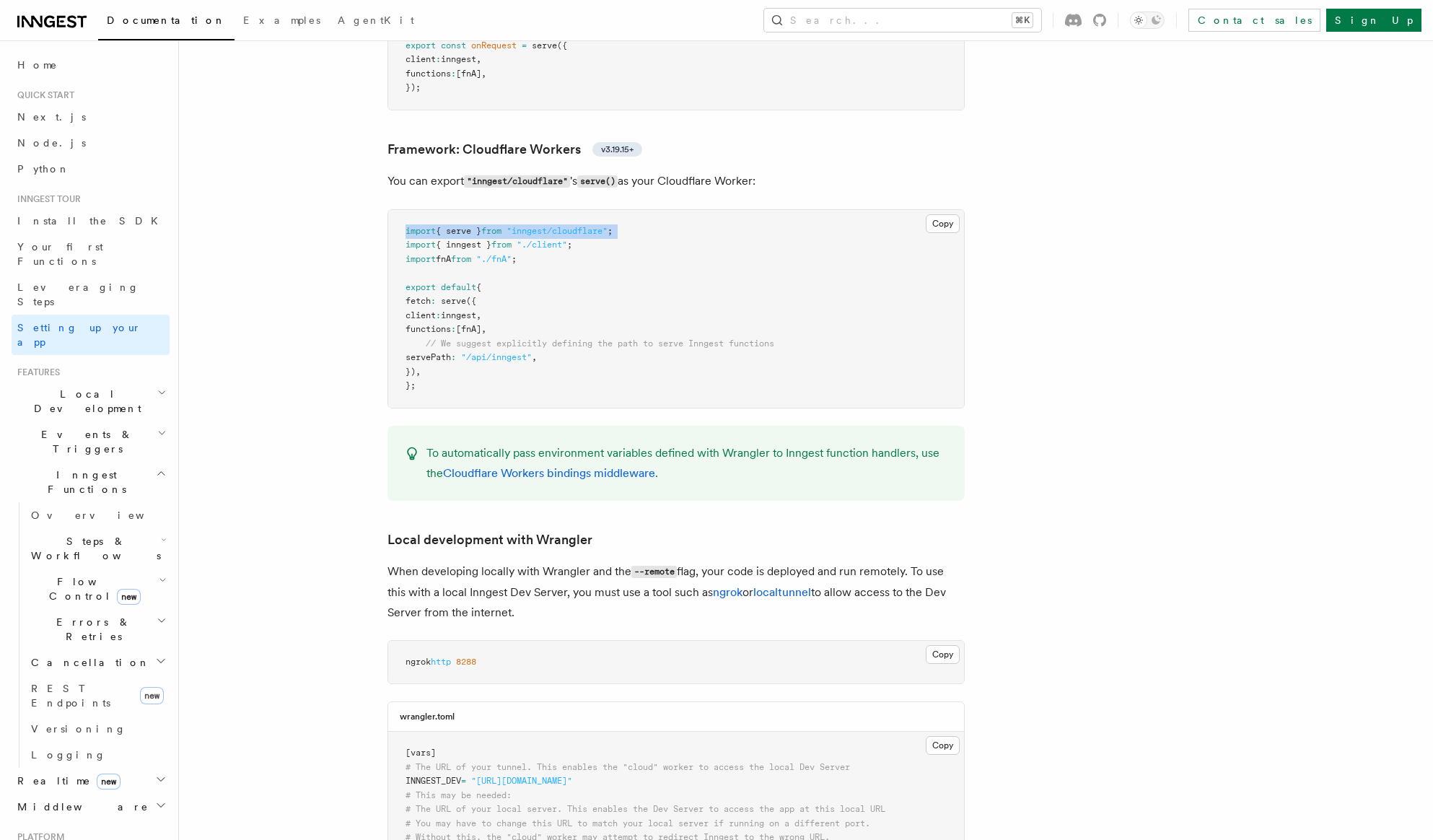
drag, startPoint x: 636, startPoint y: 160, endPoint x: 320, endPoint y: 160, distance: 316.0
copy code "import { serve } from "inngest/cloudflare" ;"
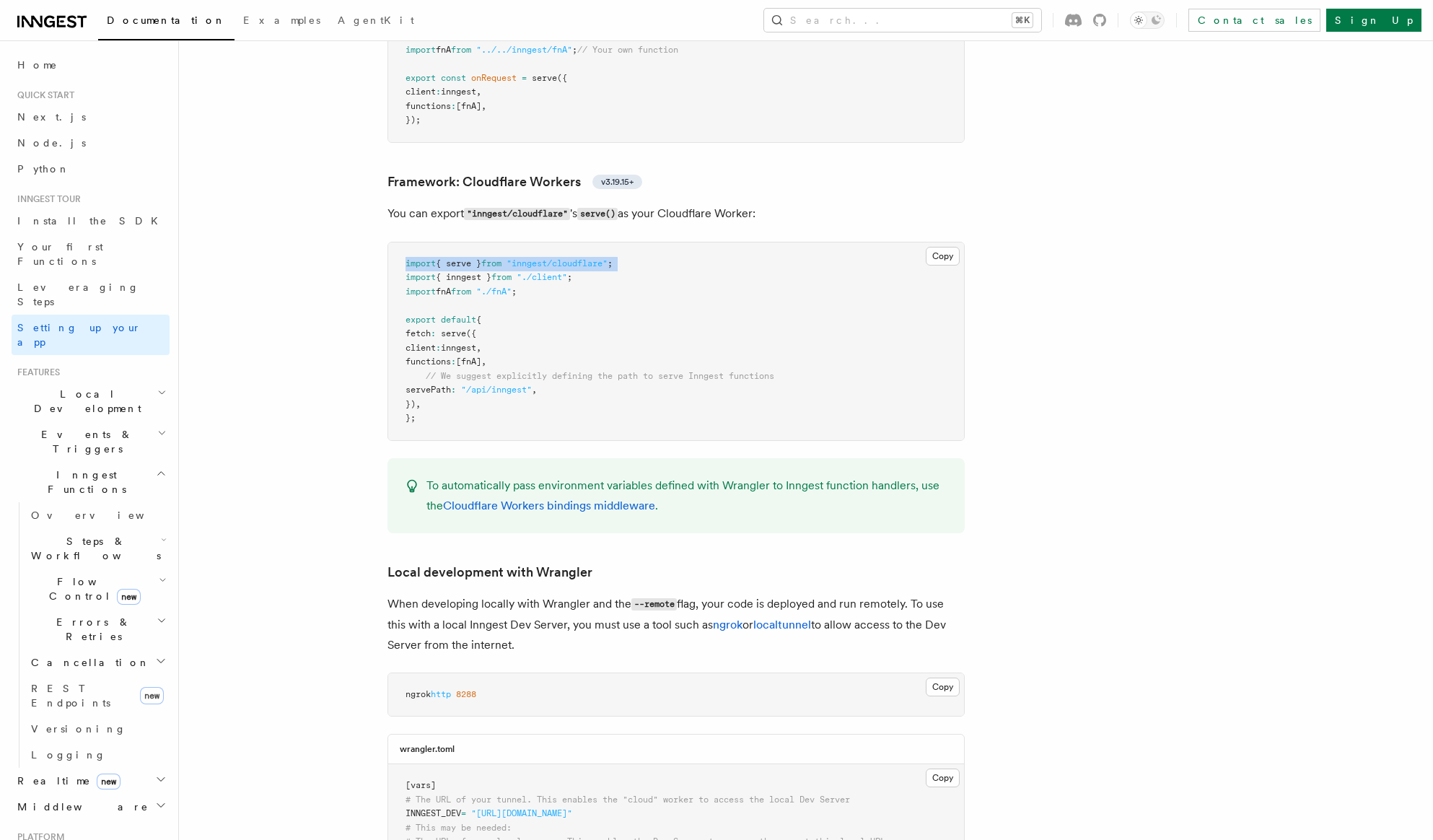
scroll to position [2432, 0]
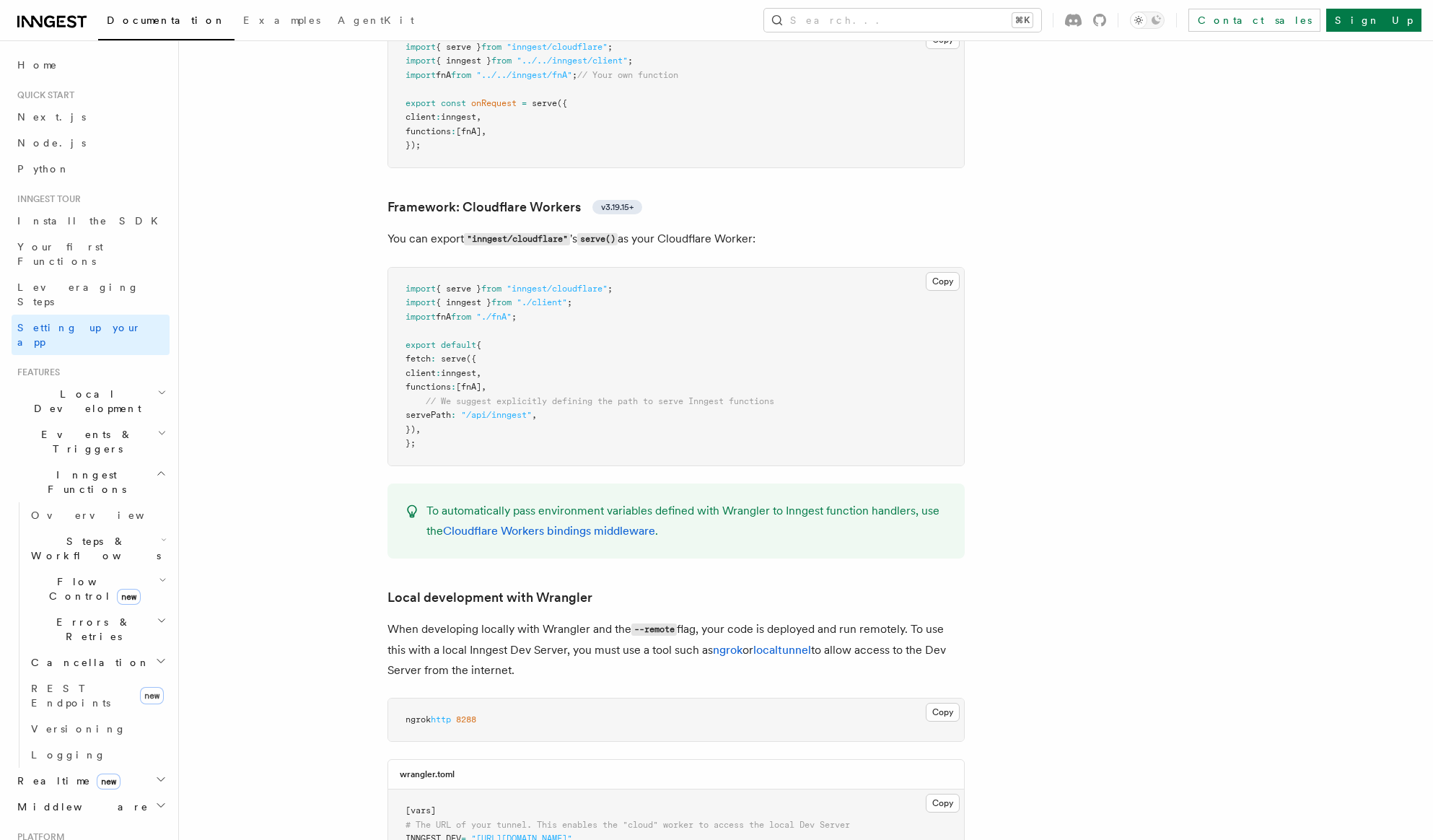
click at [488, 269] on pre "import { serve } from "inngest/cloudflare" ; import { inngest } from "./client"…" at bounding box center [676, 367] width 576 height 198
click at [507, 275] on pre "import { serve } from "inngest/cloudflare" ; import { inngest } from "./client"…" at bounding box center [676, 367] width 576 height 198
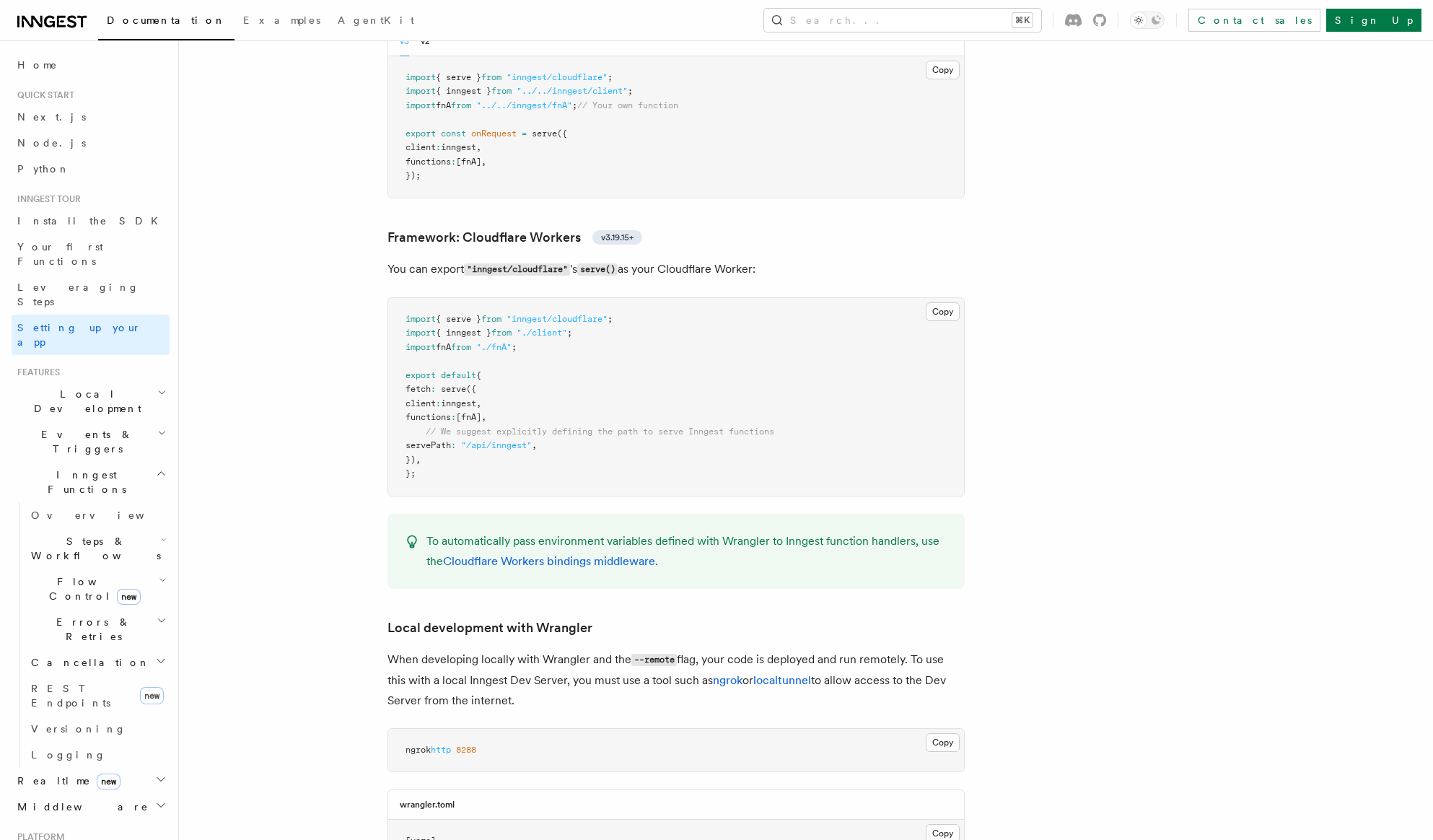
click at [525, 298] on pre "import { serve } from "inngest/cloudflare" ; import { inngest } from "./client"…" at bounding box center [676, 397] width 576 height 198
click at [526, 298] on pre "import { serve } from "inngest/cloudflare" ; import { inngest } from "./client"…" at bounding box center [676, 397] width 576 height 198
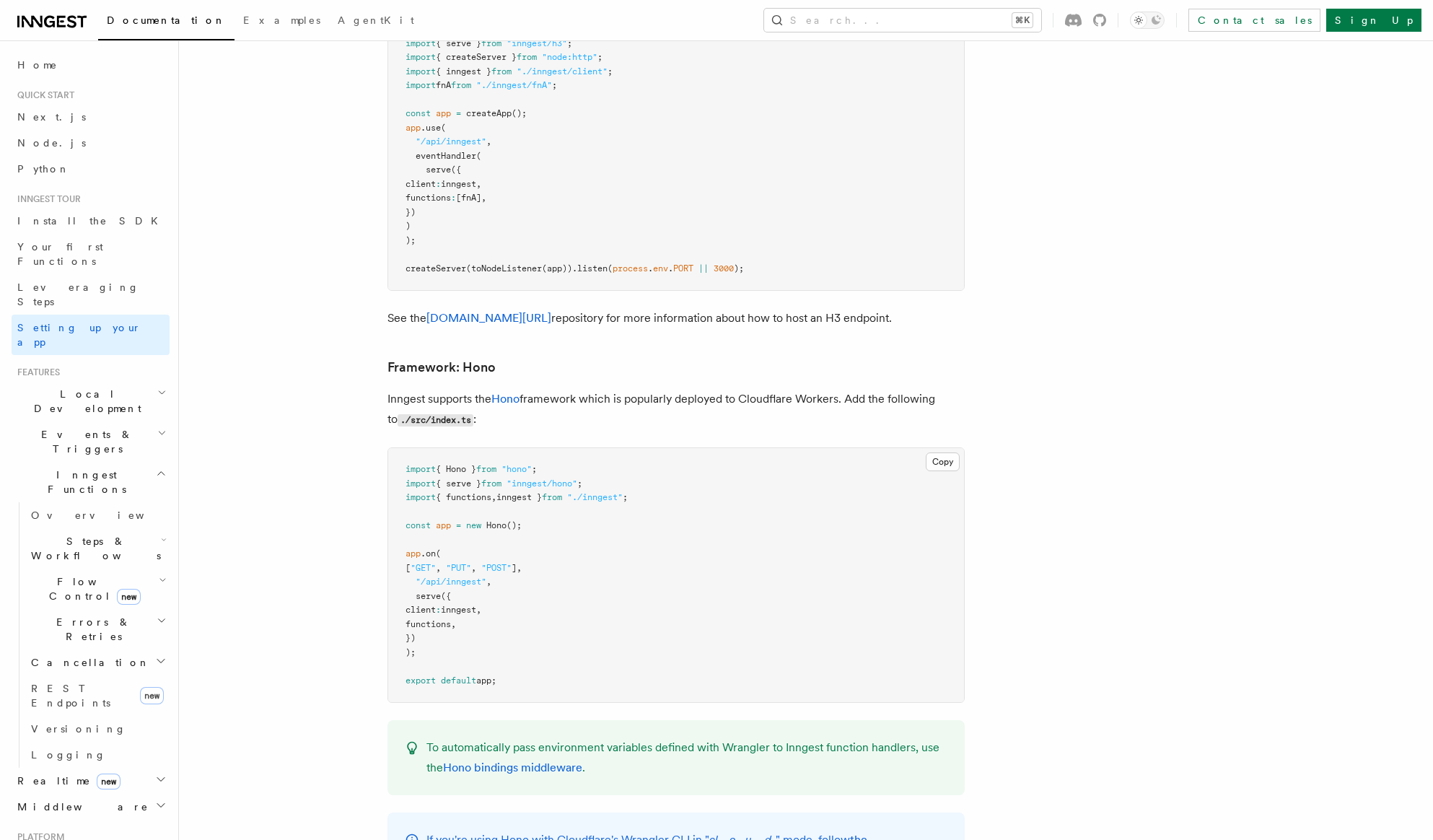
scroll to position [7407, 0]
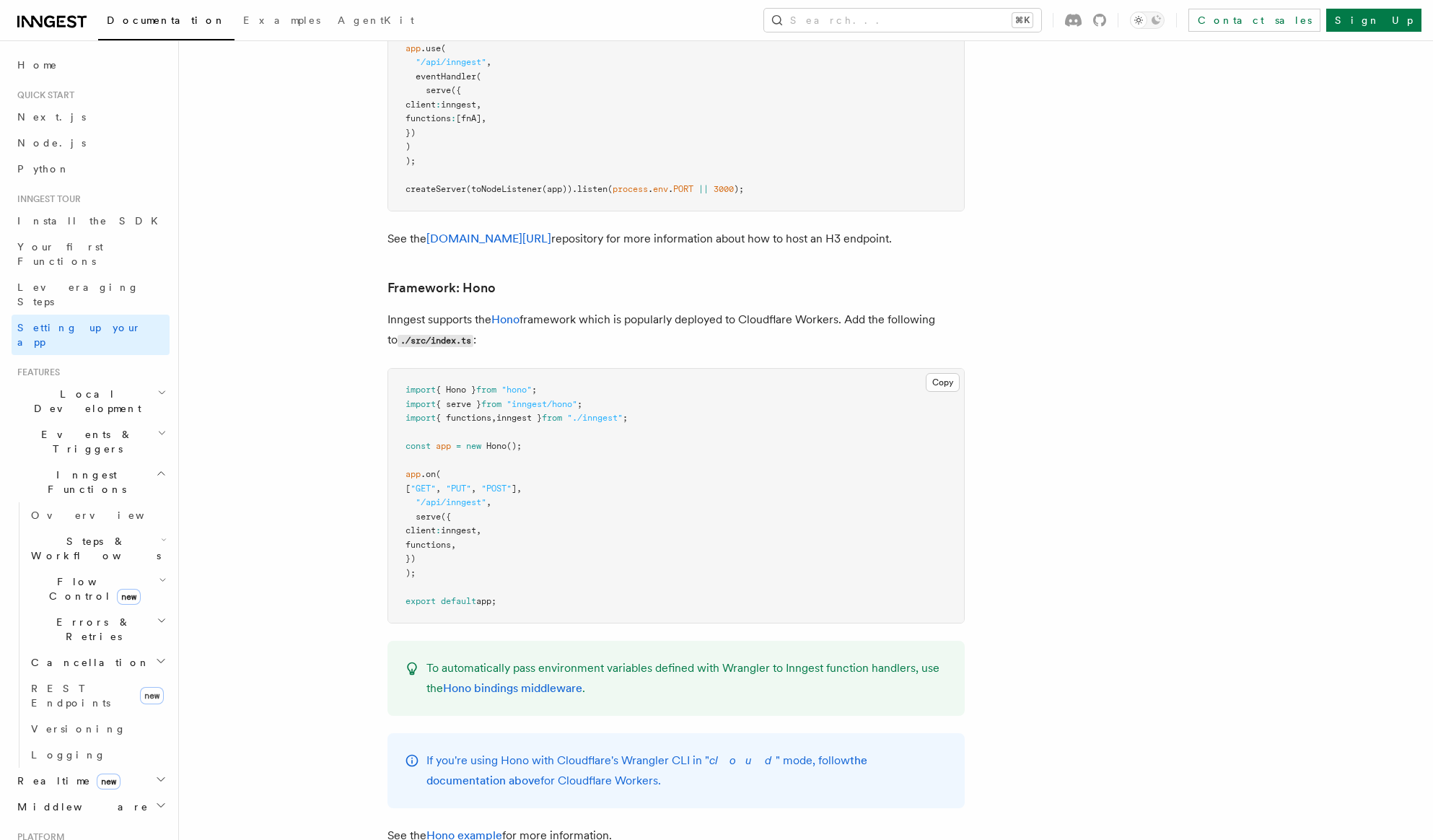
click at [705, 437] on pre "import { Hono } from "hono" ; import { serve } from "inngest/hono" ; import { f…" at bounding box center [676, 496] width 576 height 254
click at [550, 509] on pre "import { Hono } from "hono" ; import { serve } from "inngest/hono" ; import { f…" at bounding box center [676, 496] width 576 height 254
drag, startPoint x: 443, startPoint y: 510, endPoint x: 362, endPoint y: 389, distance: 145.6
copy code "app .on ( [ "GET" , "PUT" , "POST" ] , "/api/inngest" , serve ({ client : innge…"
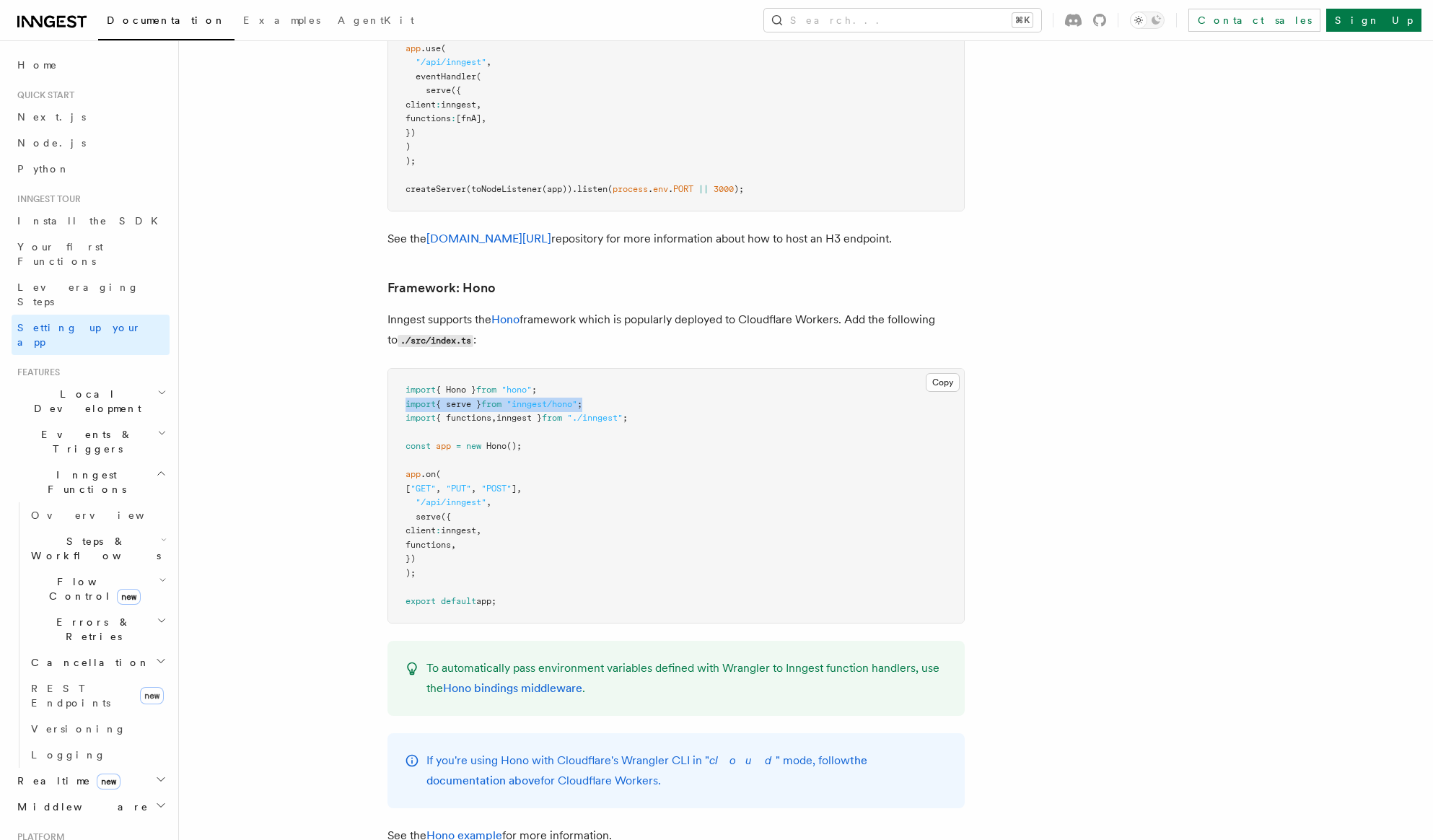
drag, startPoint x: 609, startPoint y: 335, endPoint x: 355, endPoint y: 334, distance: 254.0
copy span "import { serve } from "inngest/hono" ;"
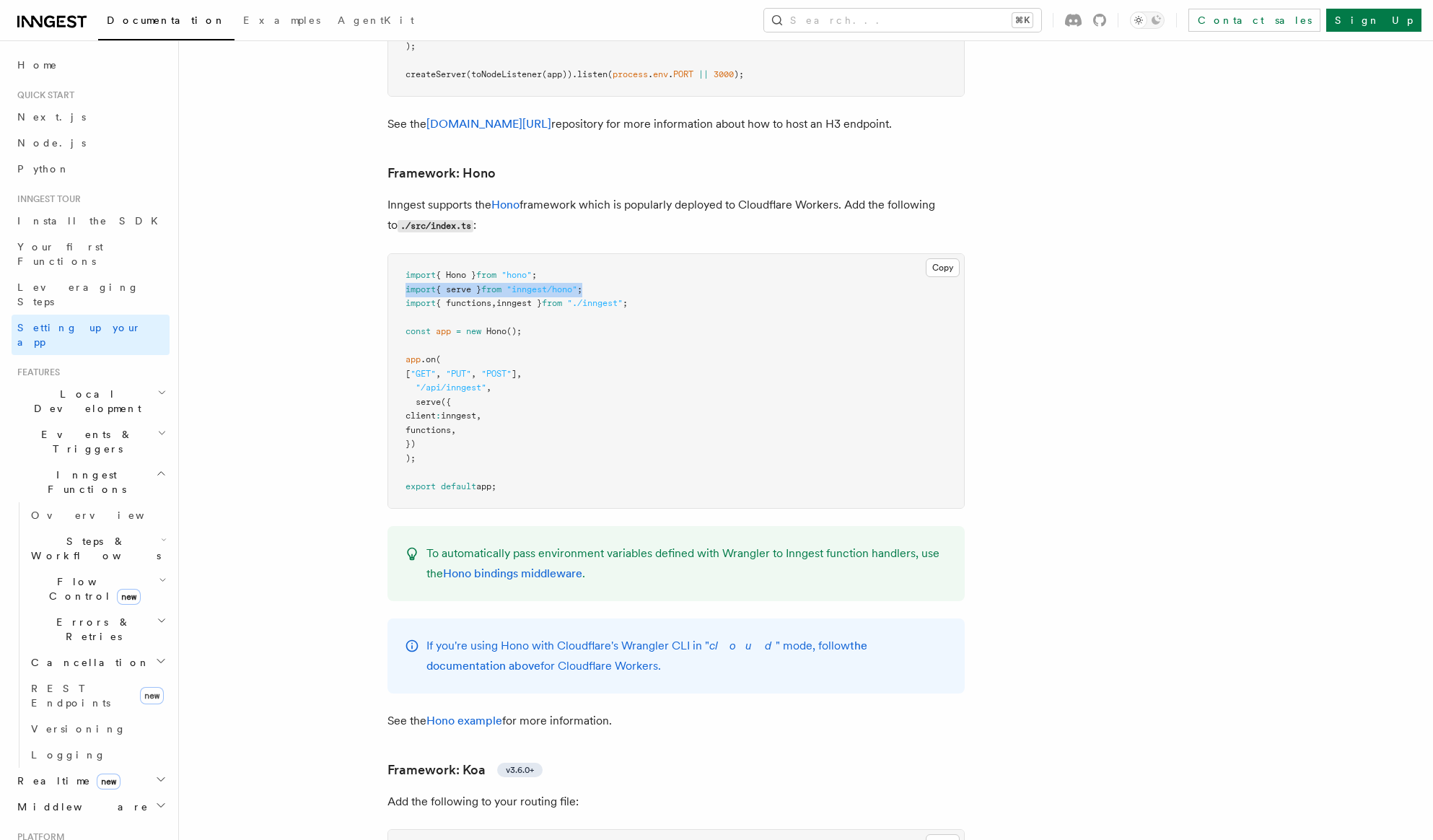
scroll to position [7533, 0]
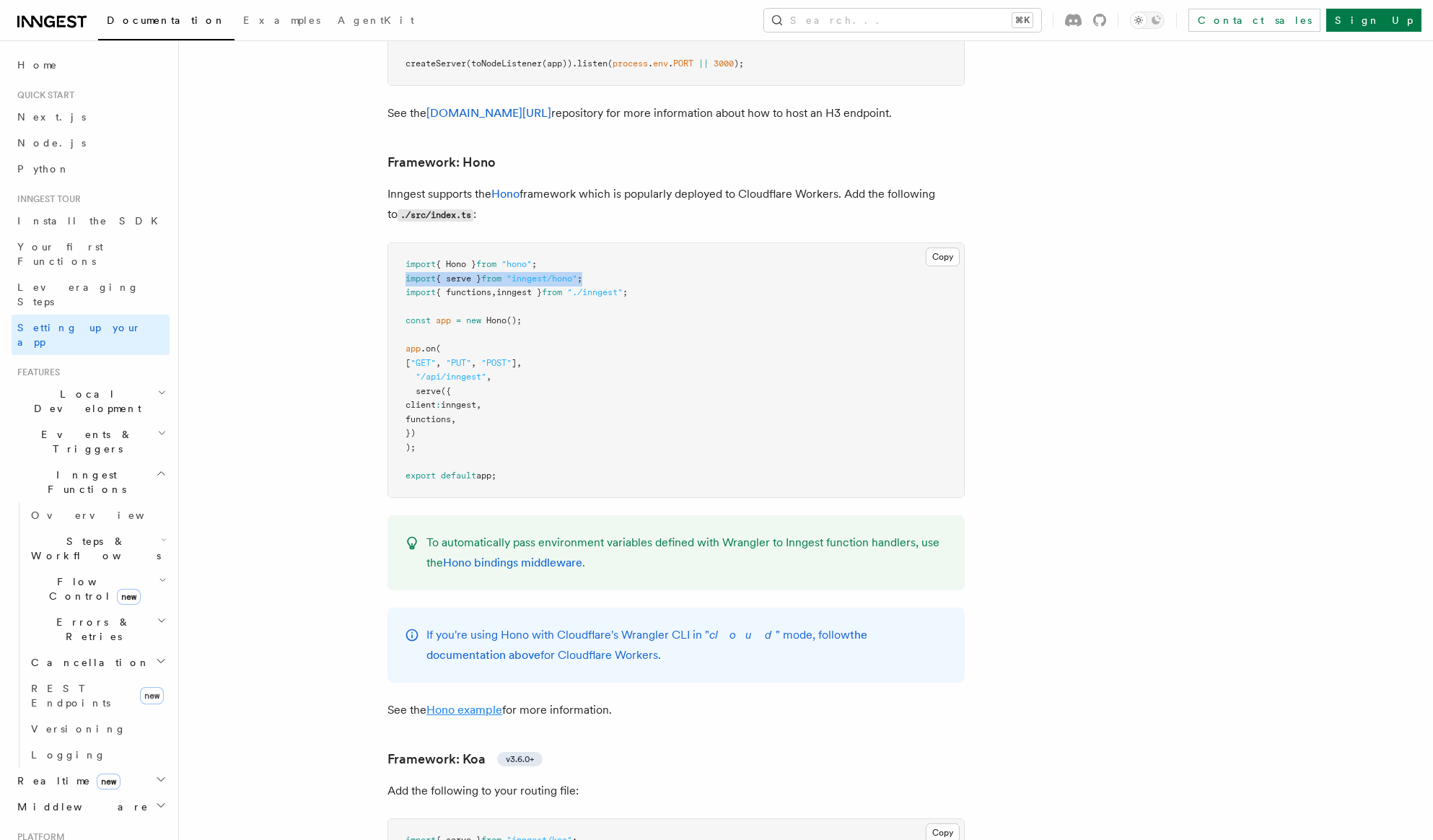
click at [493, 703] on link "Hono example" at bounding box center [464, 709] width 76 height 14
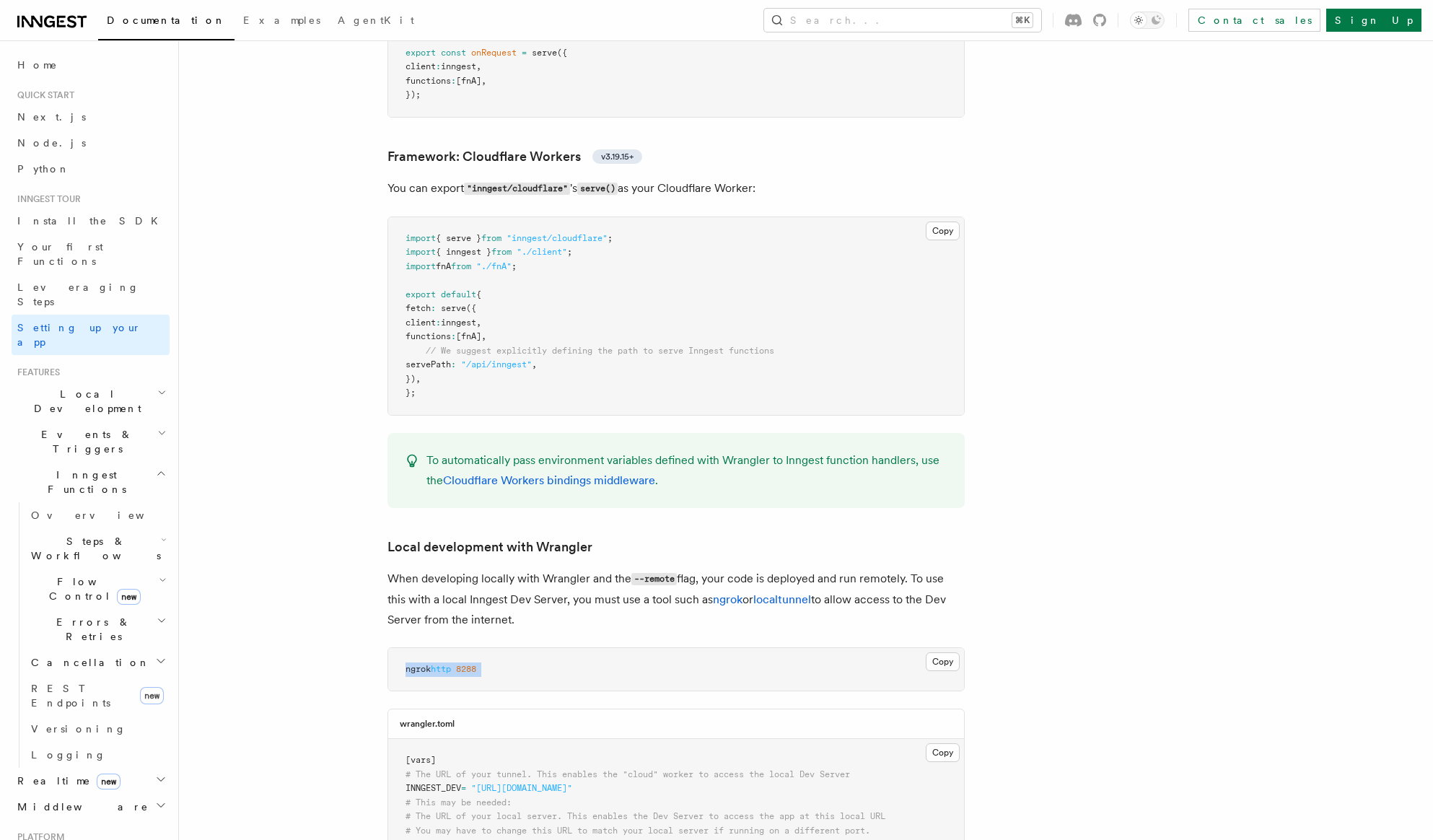
scroll to position [2490, 0]
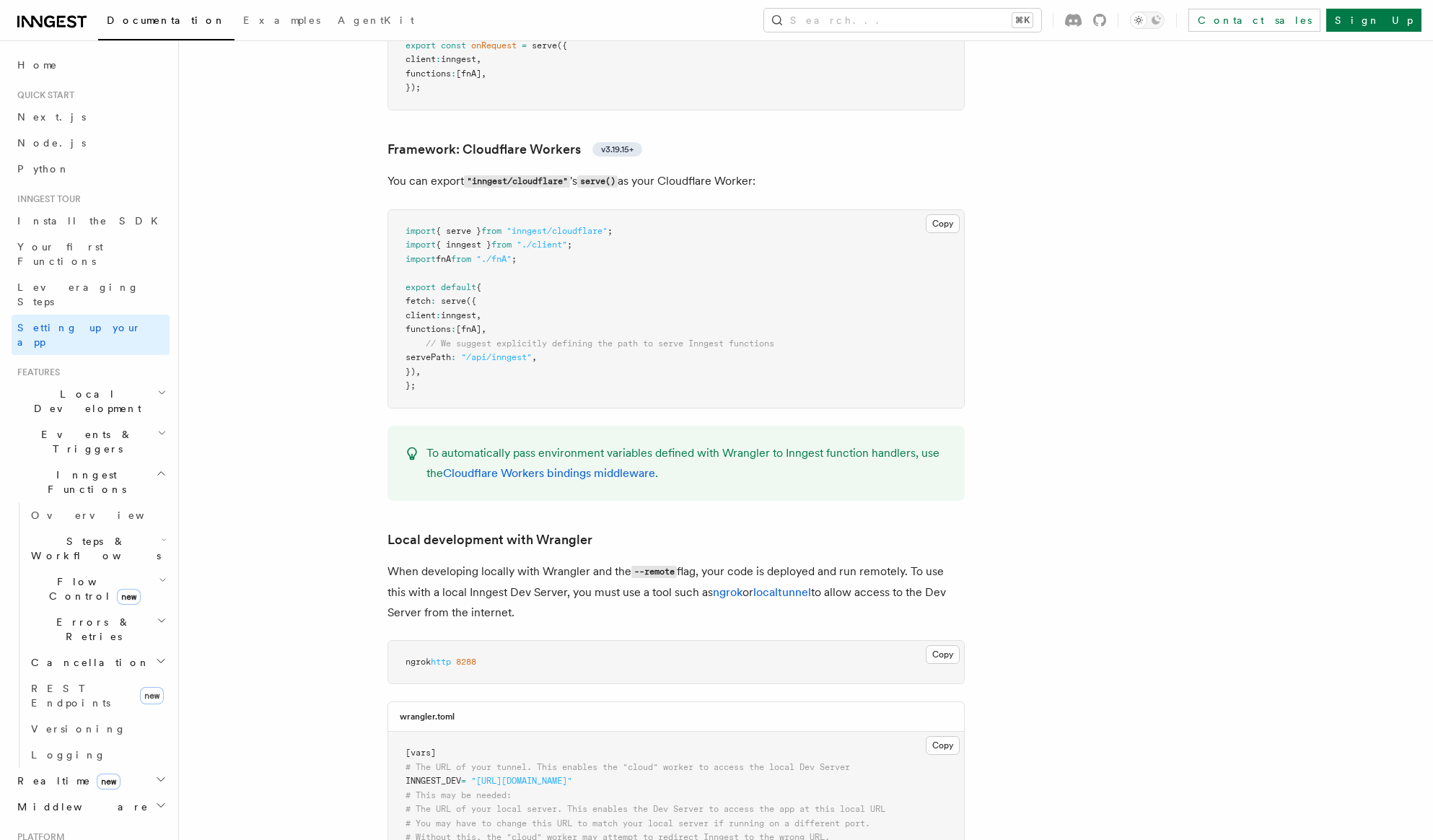
click at [692, 139] on h3 "Framework: Cloudflare Workers v3.19.15+" at bounding box center [676, 149] width 578 height 20
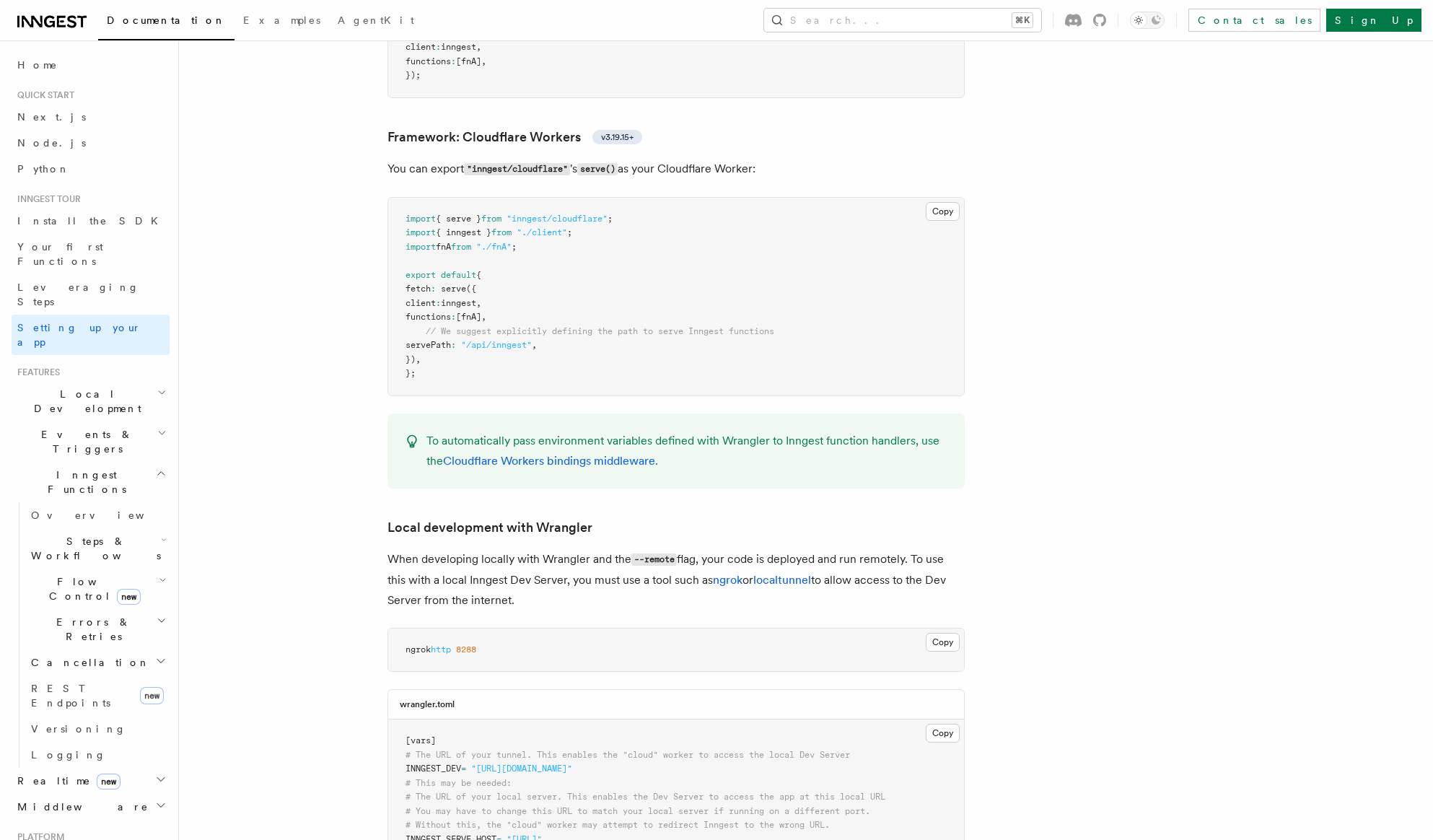
scroll to position [2504, 0]
click at [605, 452] on link "Cloudflare Workers bindings middleware" at bounding box center [550, 458] width 212 height 14
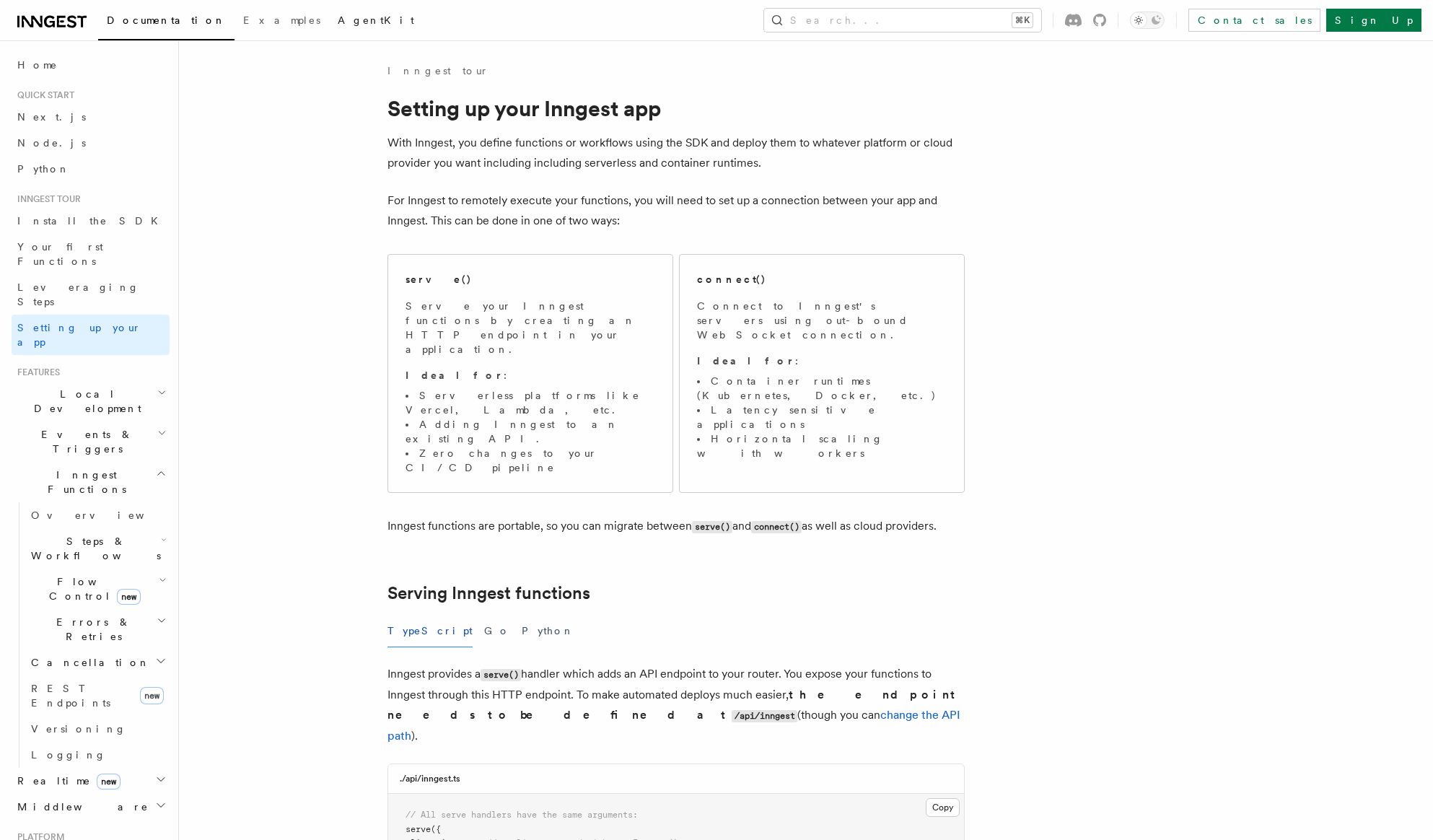
scroll to position [2490, 0]
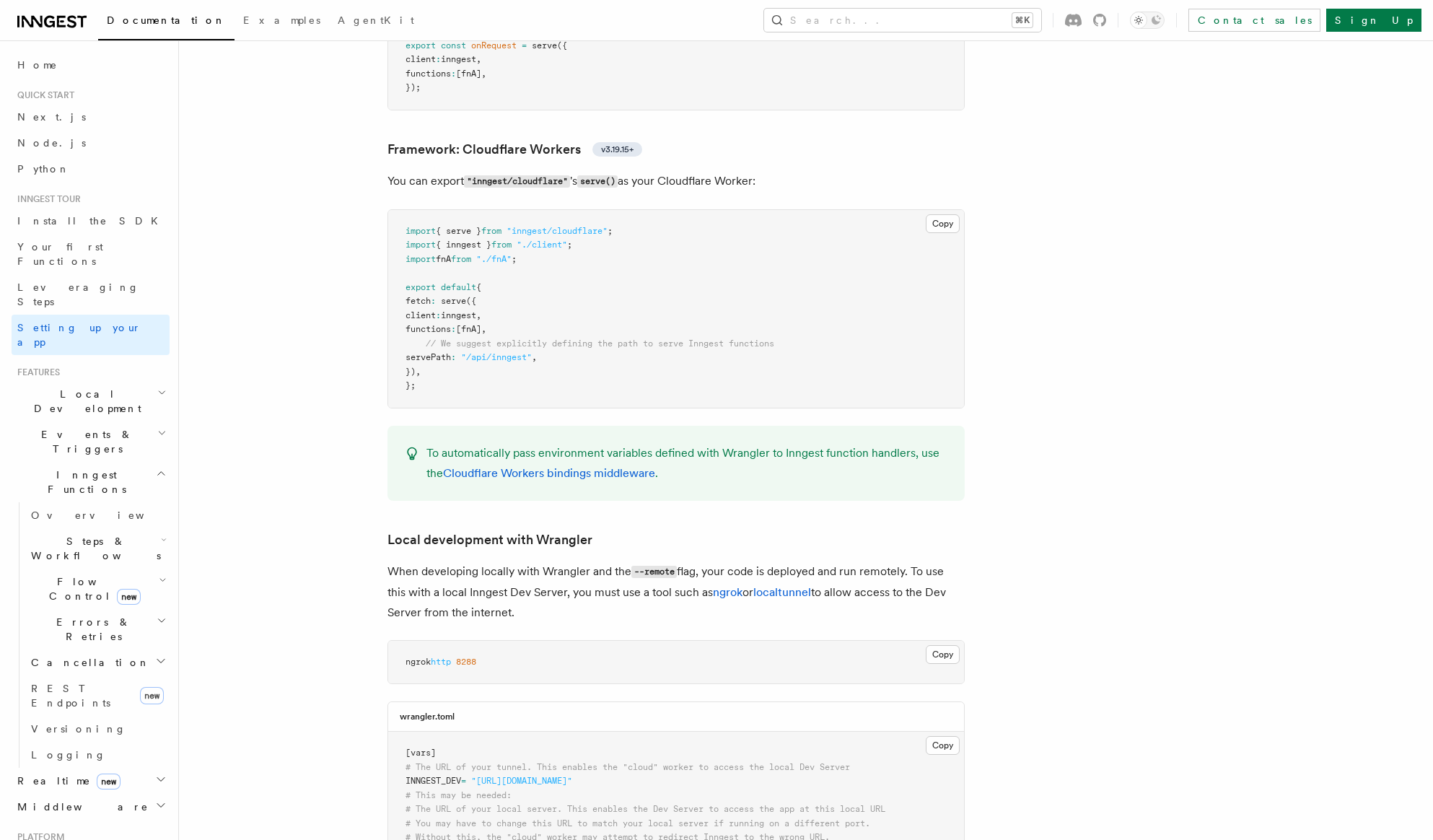
click at [843, 210] on pre "import { serve } from "inngest/cloudflare" ; import { inngest } from "./client"…" at bounding box center [676, 309] width 576 height 198
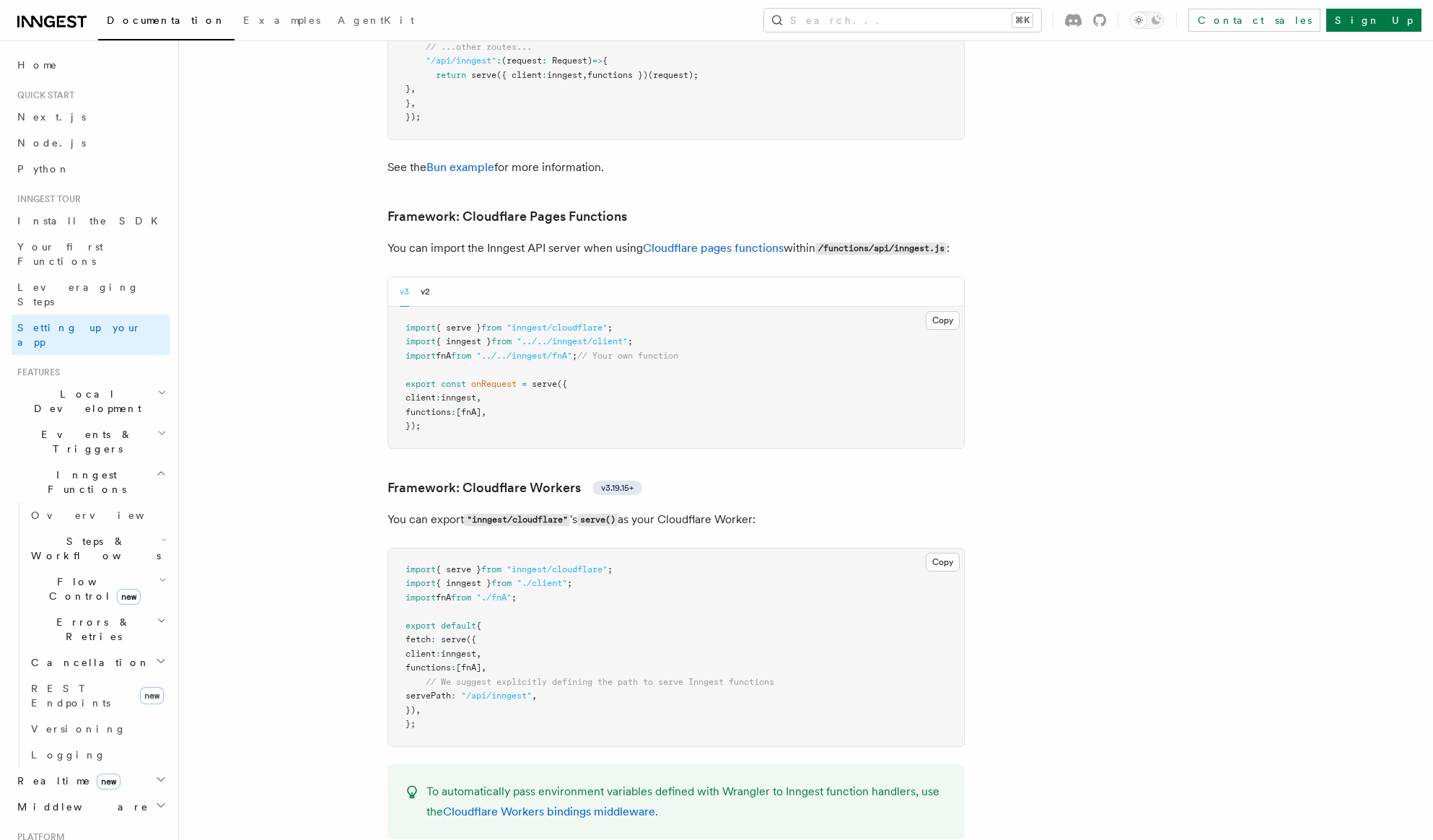
scroll to position [2041, 0]
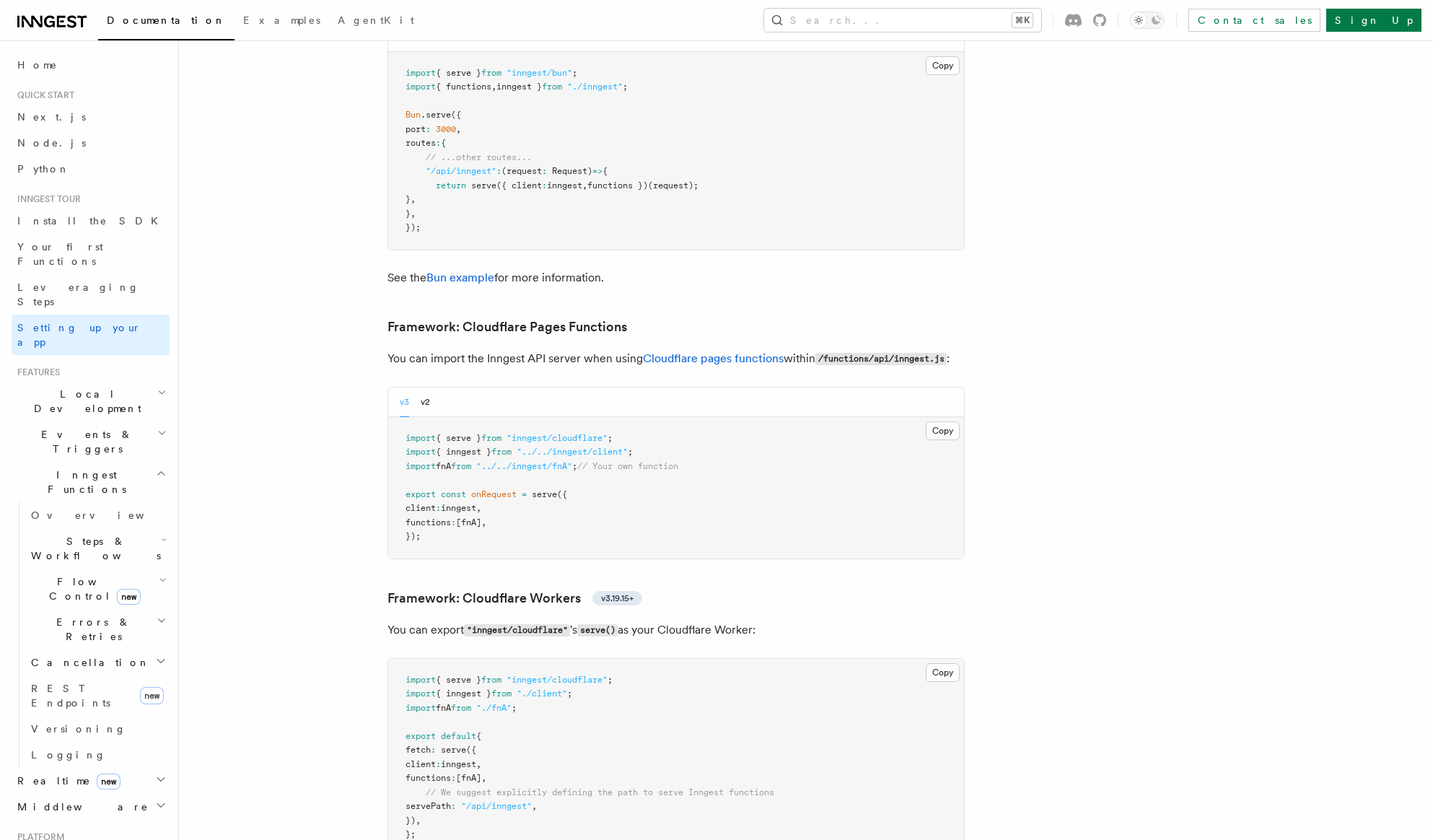
click at [889, 317] on h3 "Framework: Cloudflare Pages Functions" at bounding box center [676, 327] width 578 height 20
click at [907, 317] on h3 "Framework: Cloudflare Pages Functions" at bounding box center [676, 327] width 578 height 20
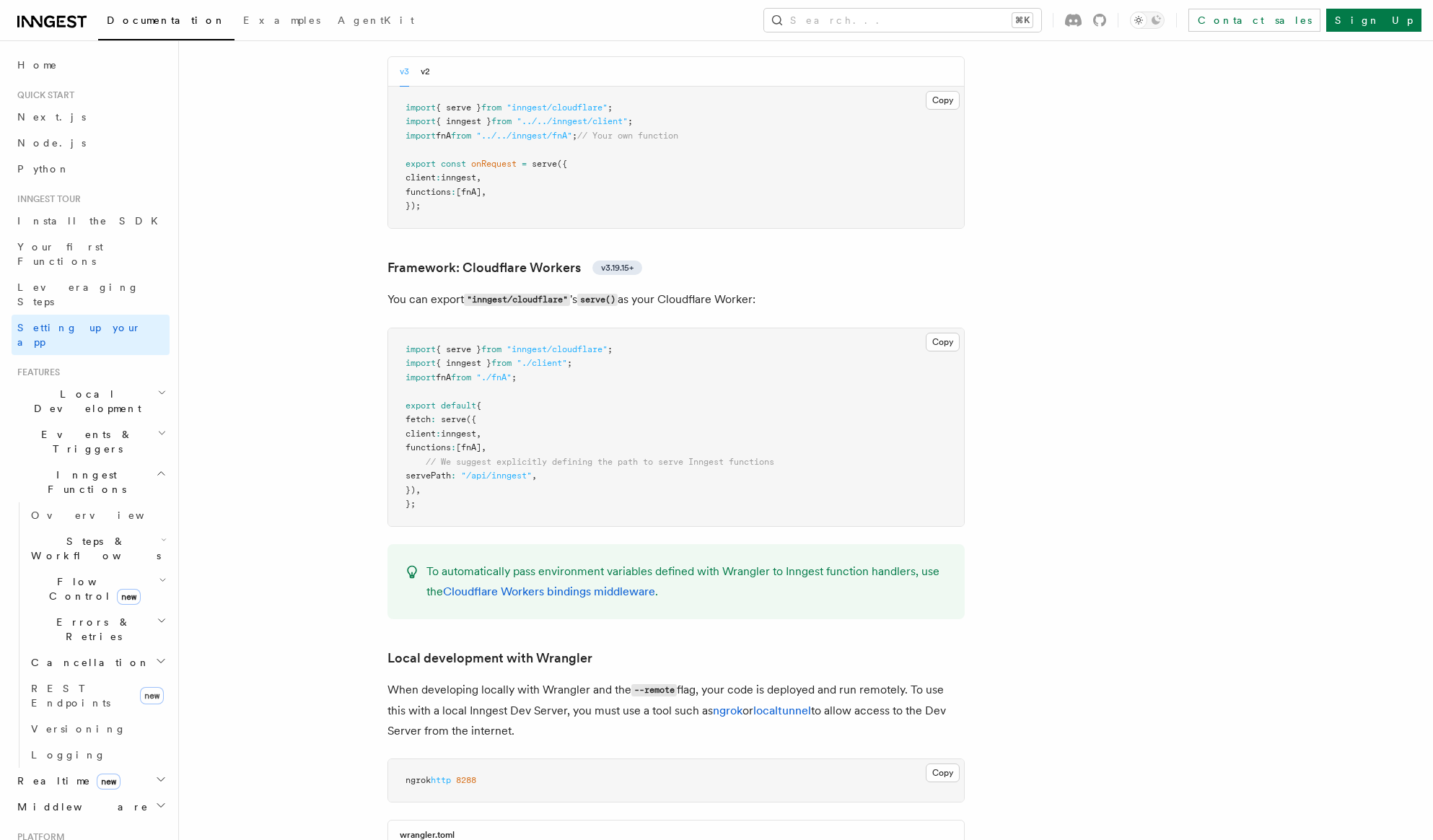
scroll to position [2379, 0]
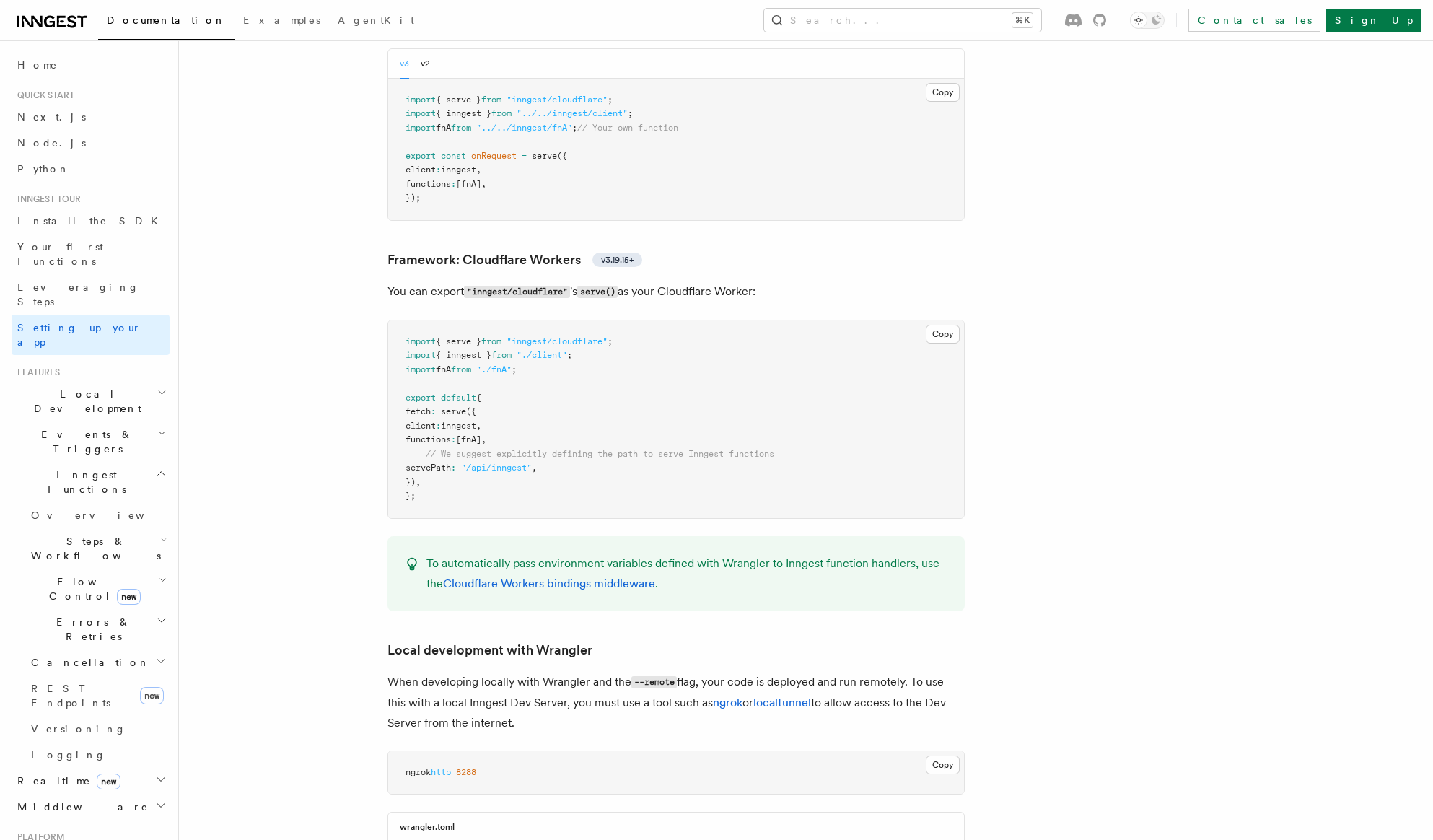
click at [728, 536] on div "To automatically pass environment variables defined with Wrangler to Inngest fu…" at bounding box center [676, 573] width 578 height 75
click at [609, 577] on link "Cloudflare Workers bindings middleware" at bounding box center [550, 583] width 212 height 14
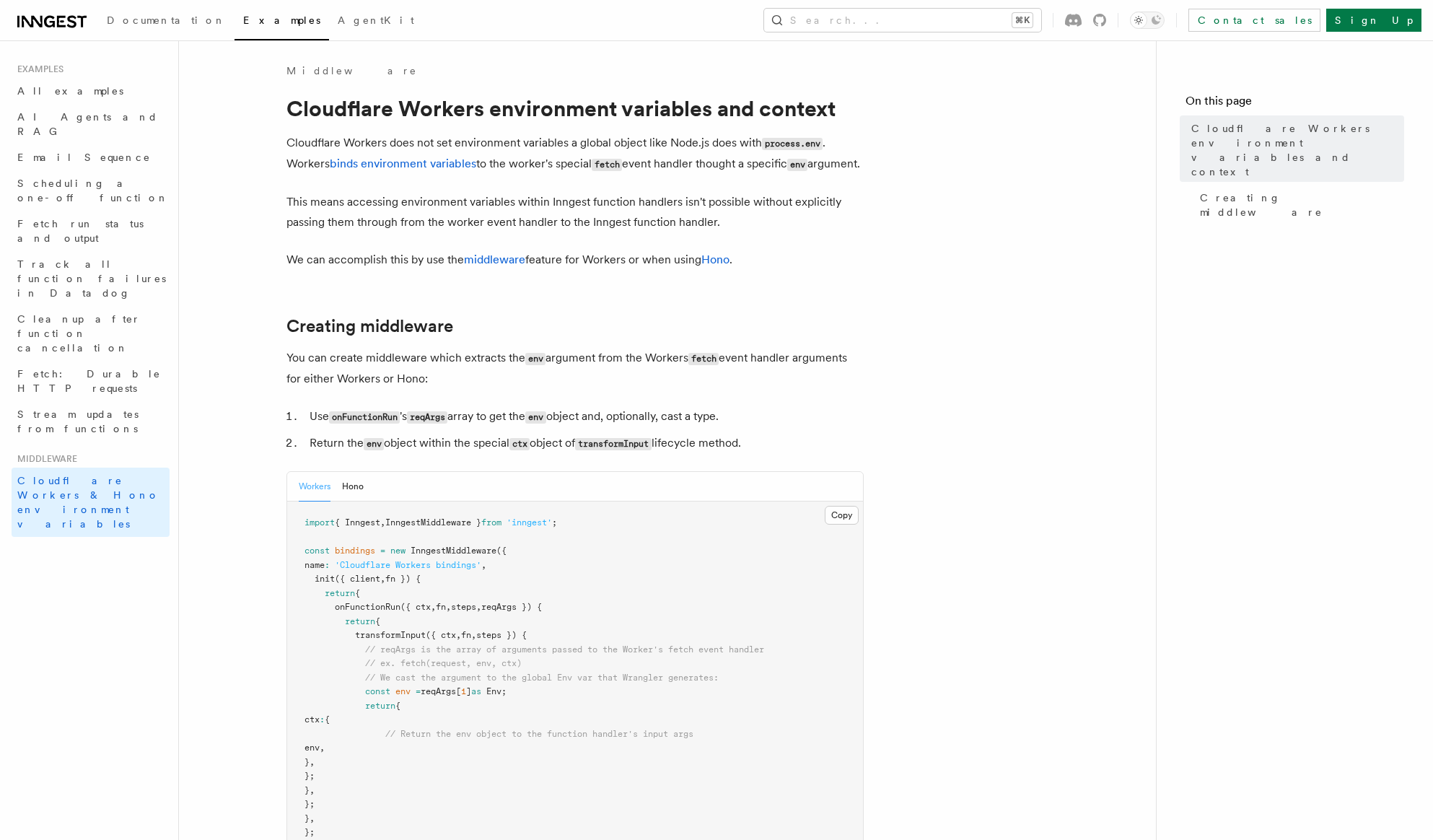
click at [807, 232] on p "This means accessing environment variables within Inngest function handlers isn…" at bounding box center [575, 212] width 578 height 41
click at [727, 175] on p "Cloudflare Workers does not set environment variables a global object like Node…" at bounding box center [575, 153] width 578 height 42
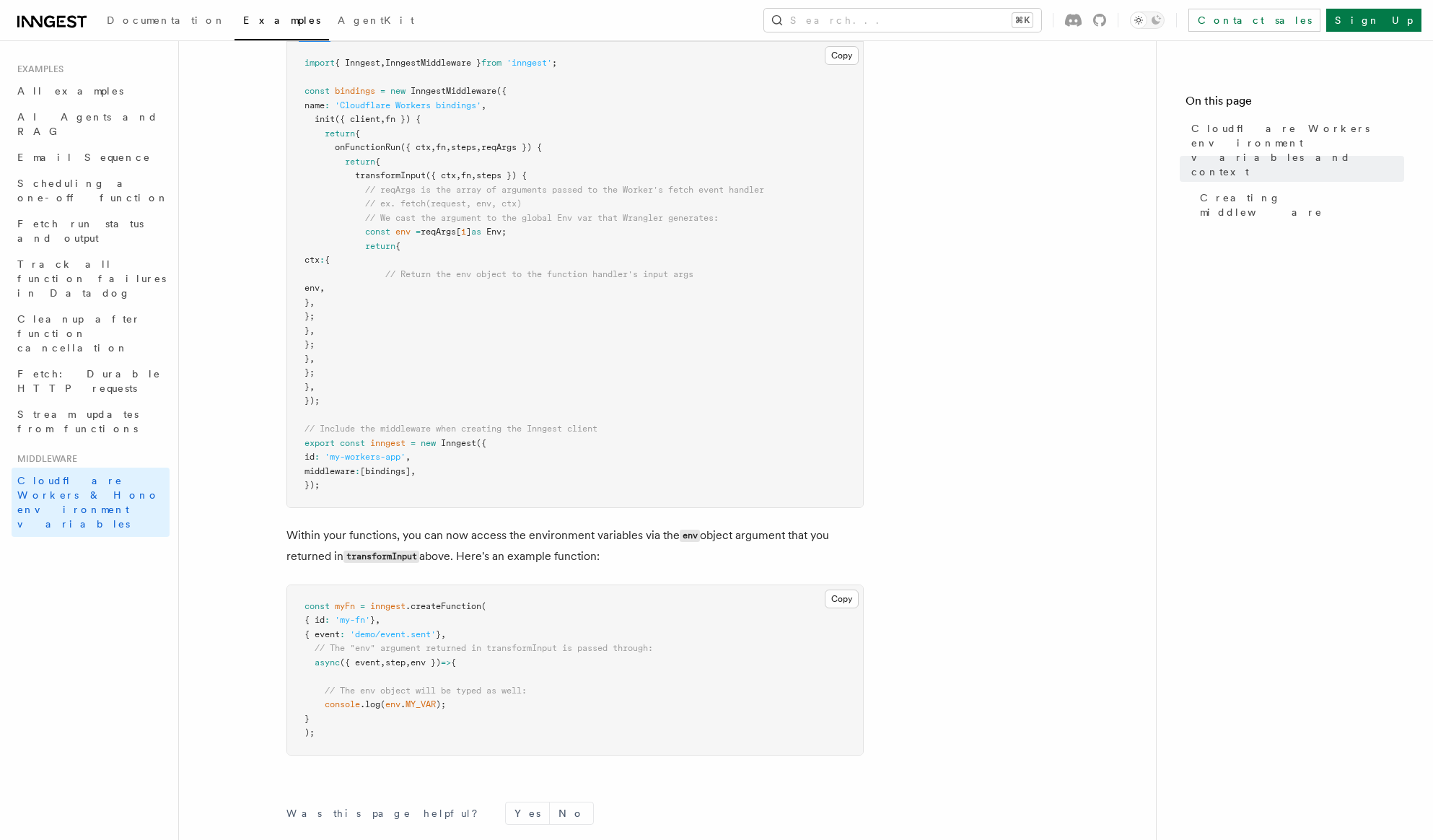
scroll to position [460, 0]
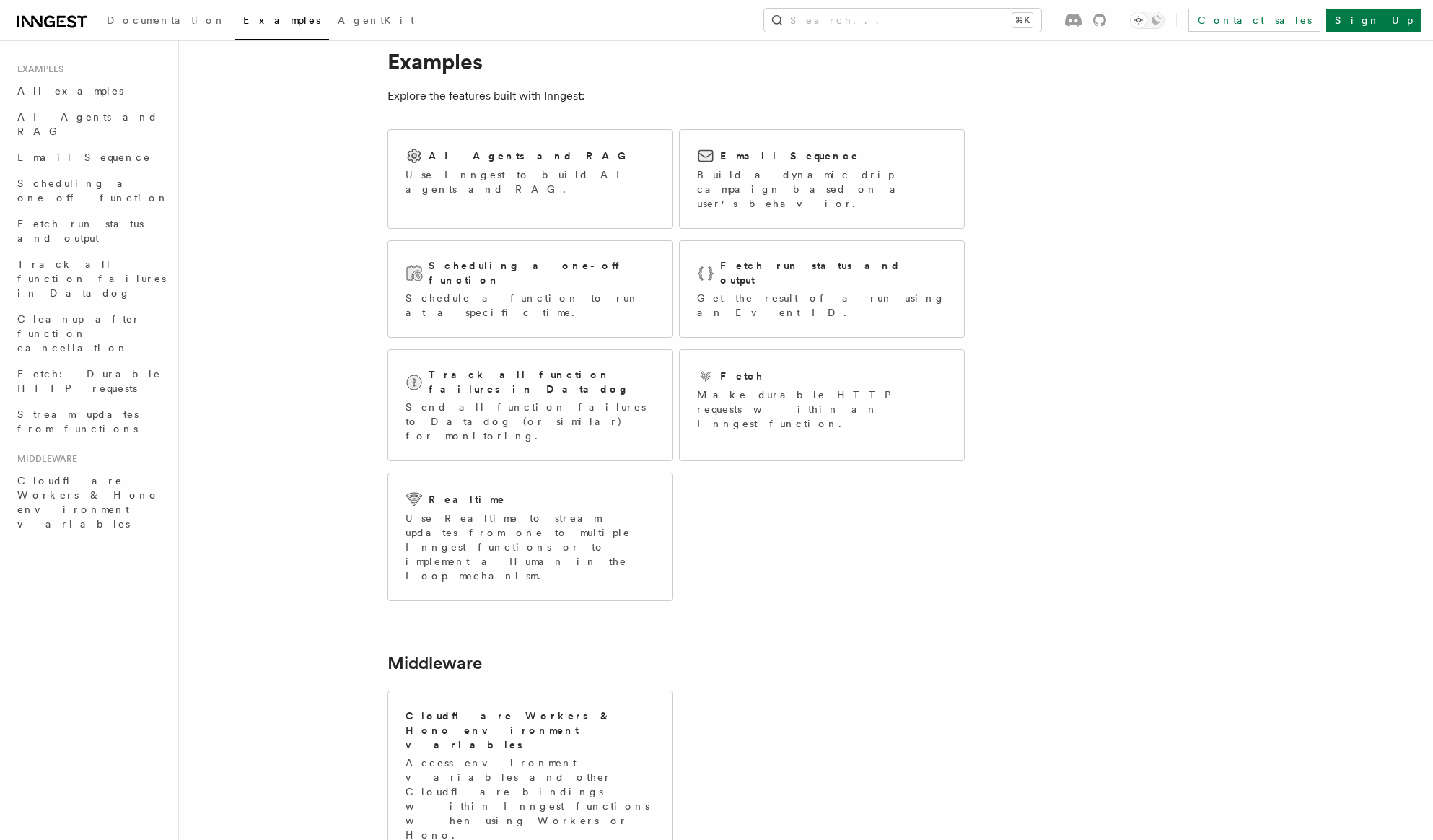
scroll to position [13, 0]
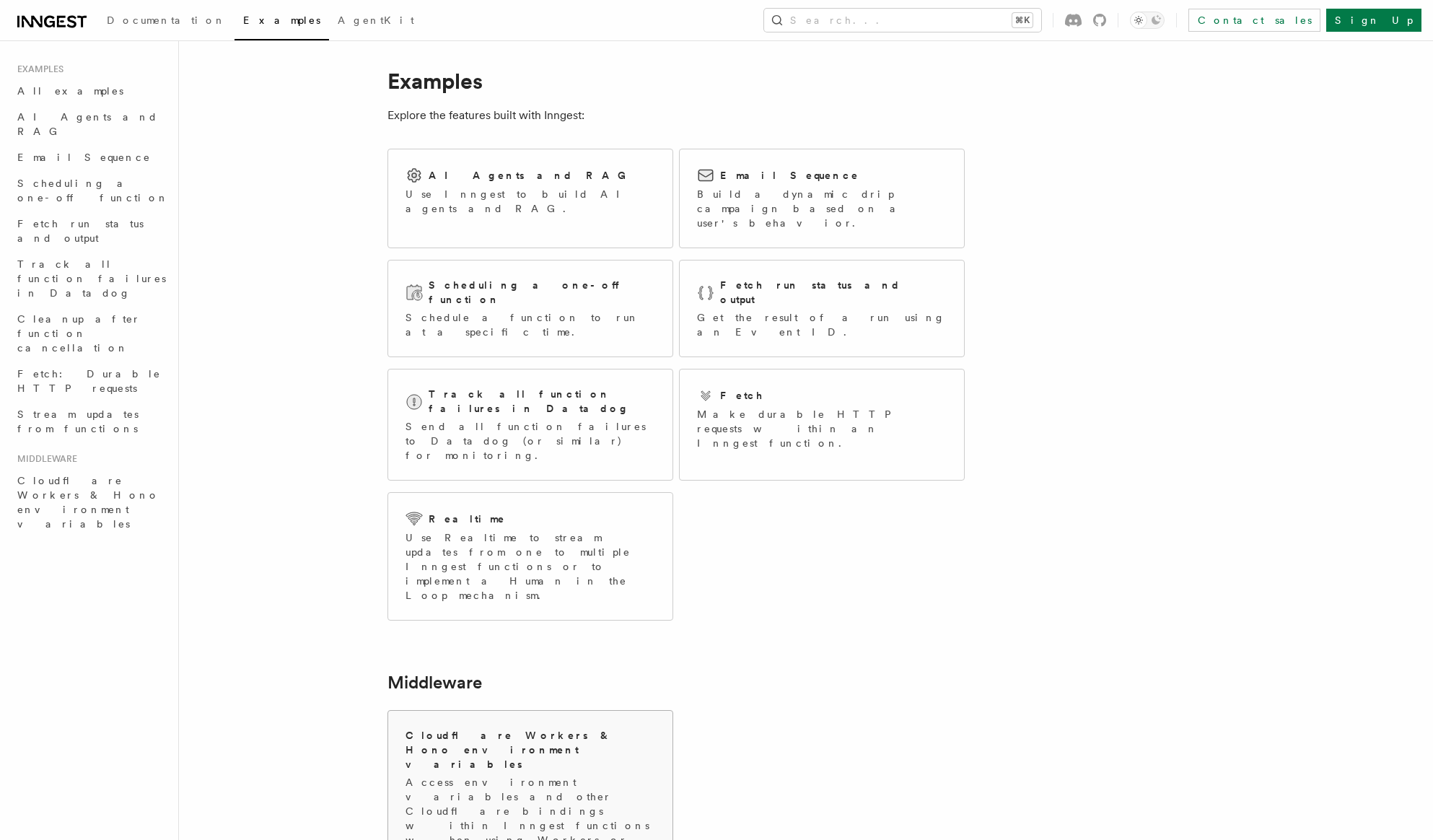
click at [524, 775] on p "Access environment variables and other Cloudflare bindings within Inngest funct…" at bounding box center [530, 818] width 250 height 86
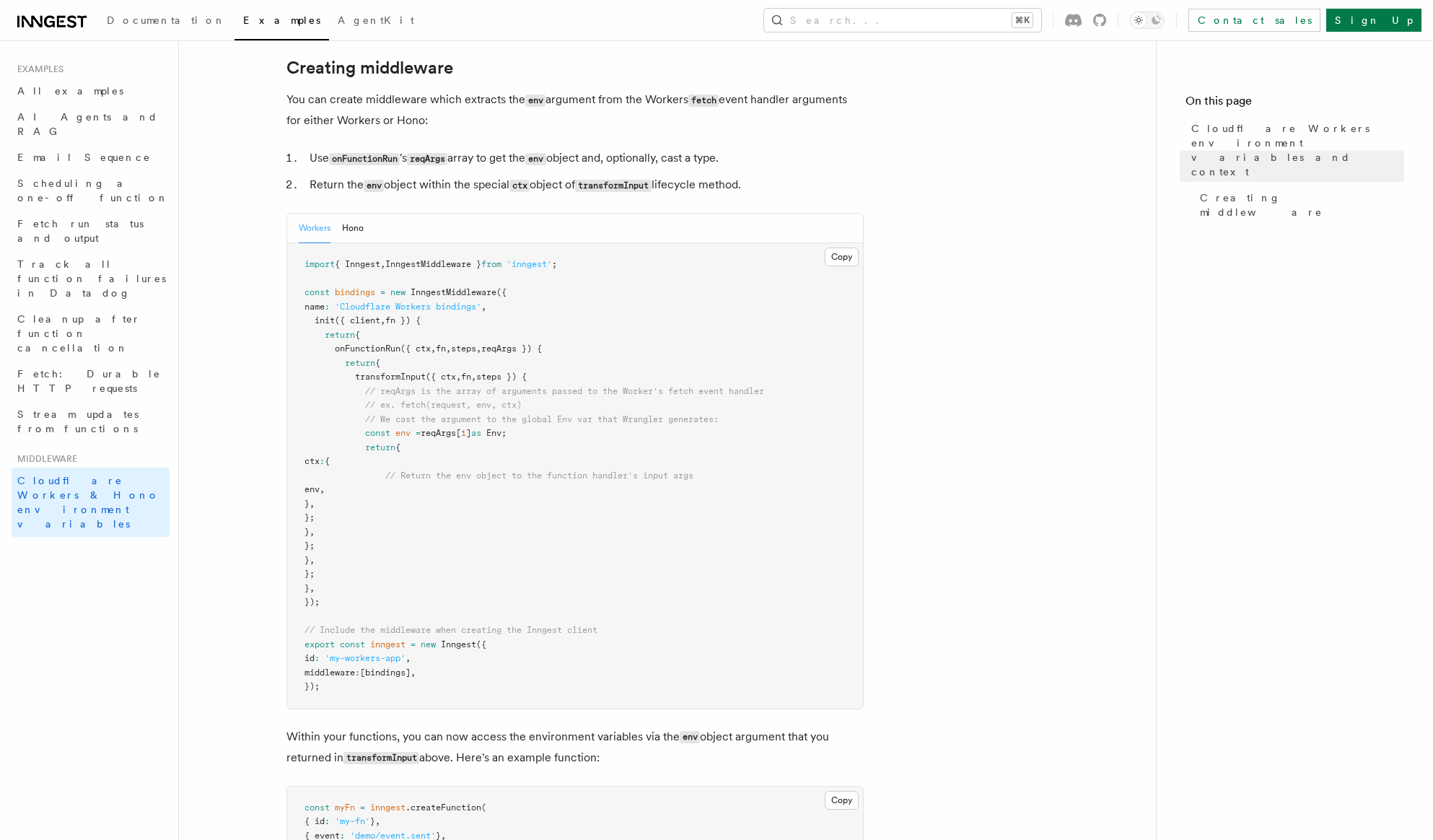
scroll to position [258, 0]
click at [842, 267] on button "Copy Copied" at bounding box center [842, 257] width 34 height 18
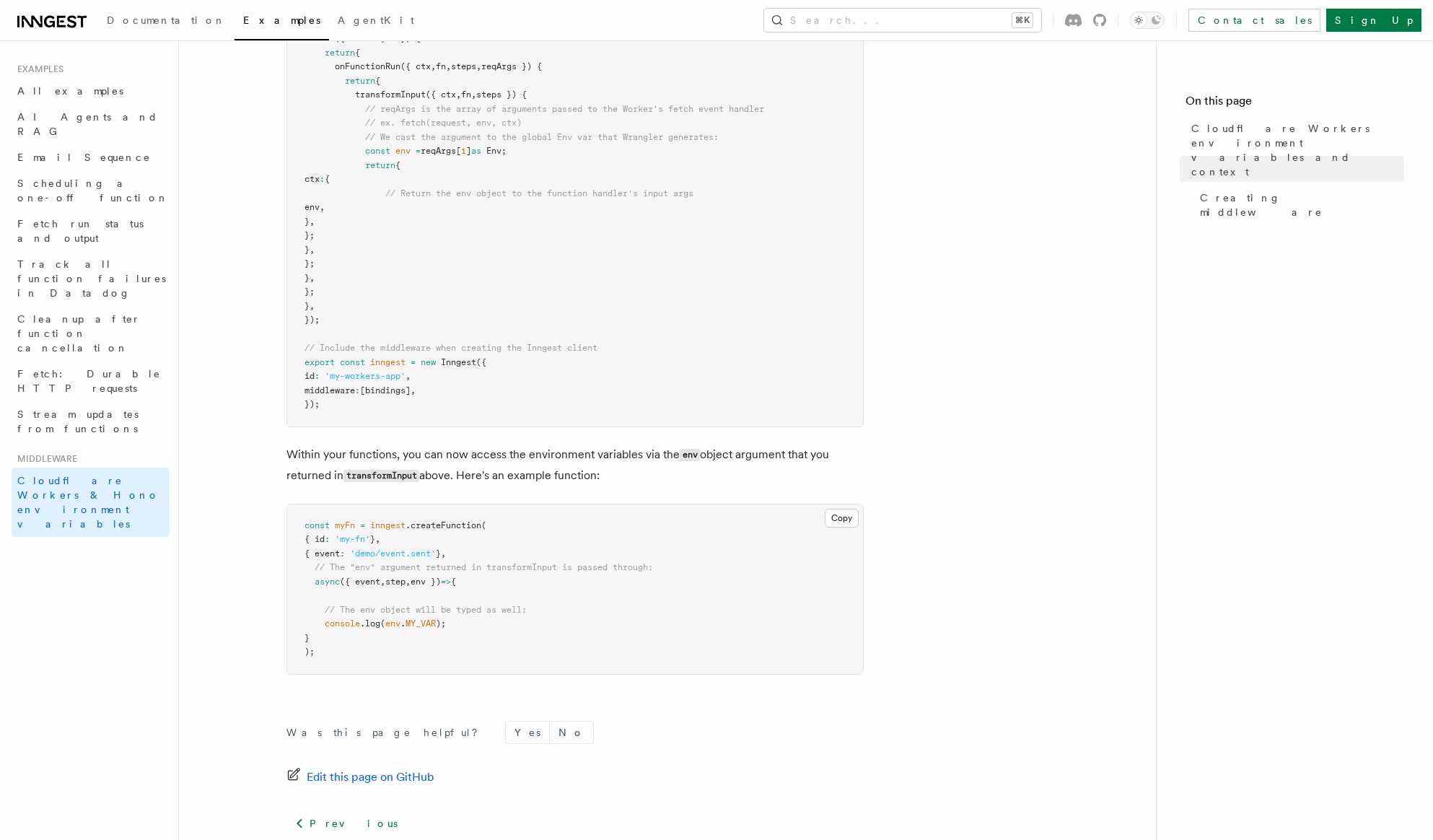
scroll to position [452, 0]
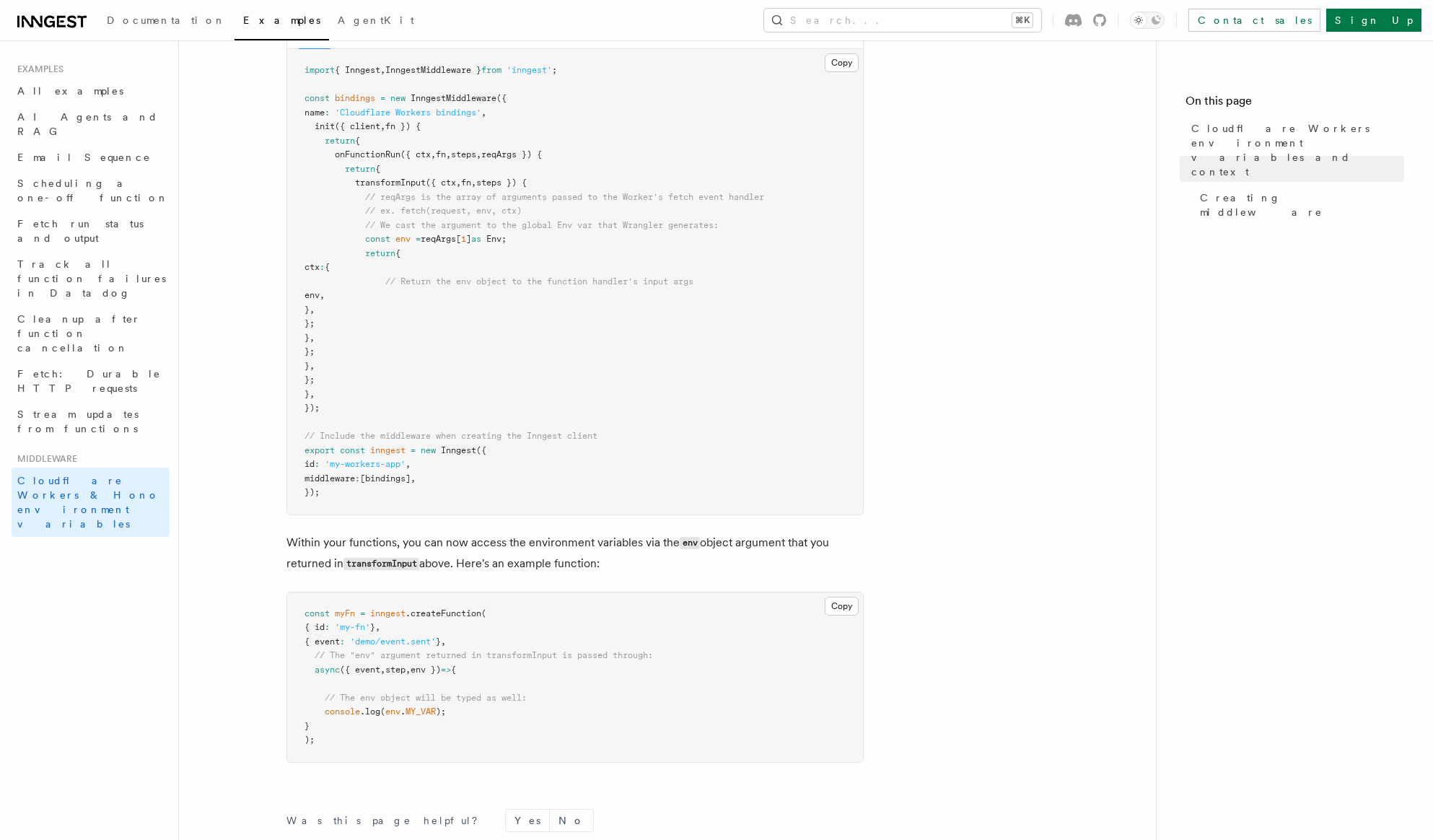
click at [358, 49] on button "Hono" at bounding box center [352, 34] width 22 height 30
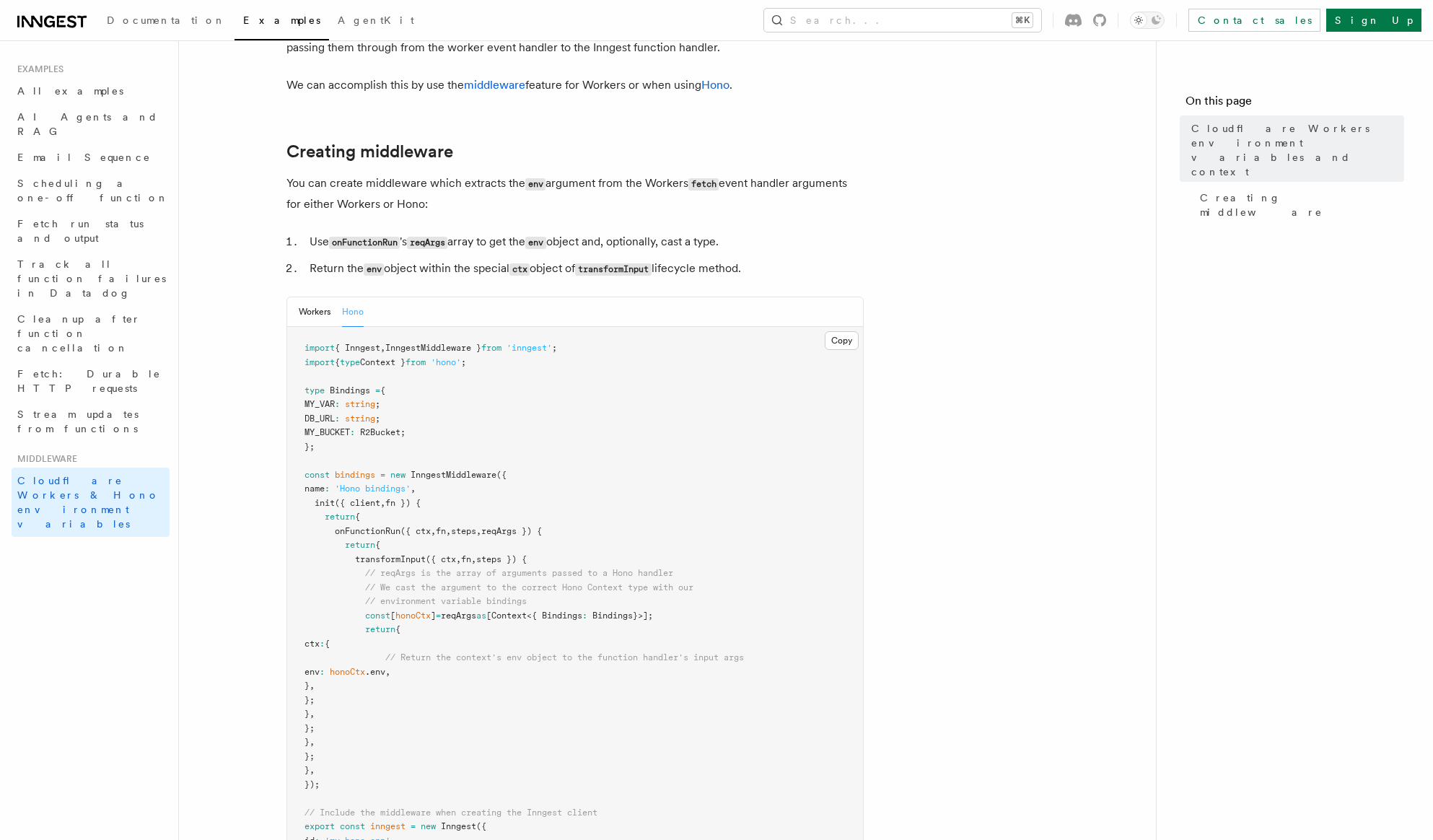
scroll to position [0, 0]
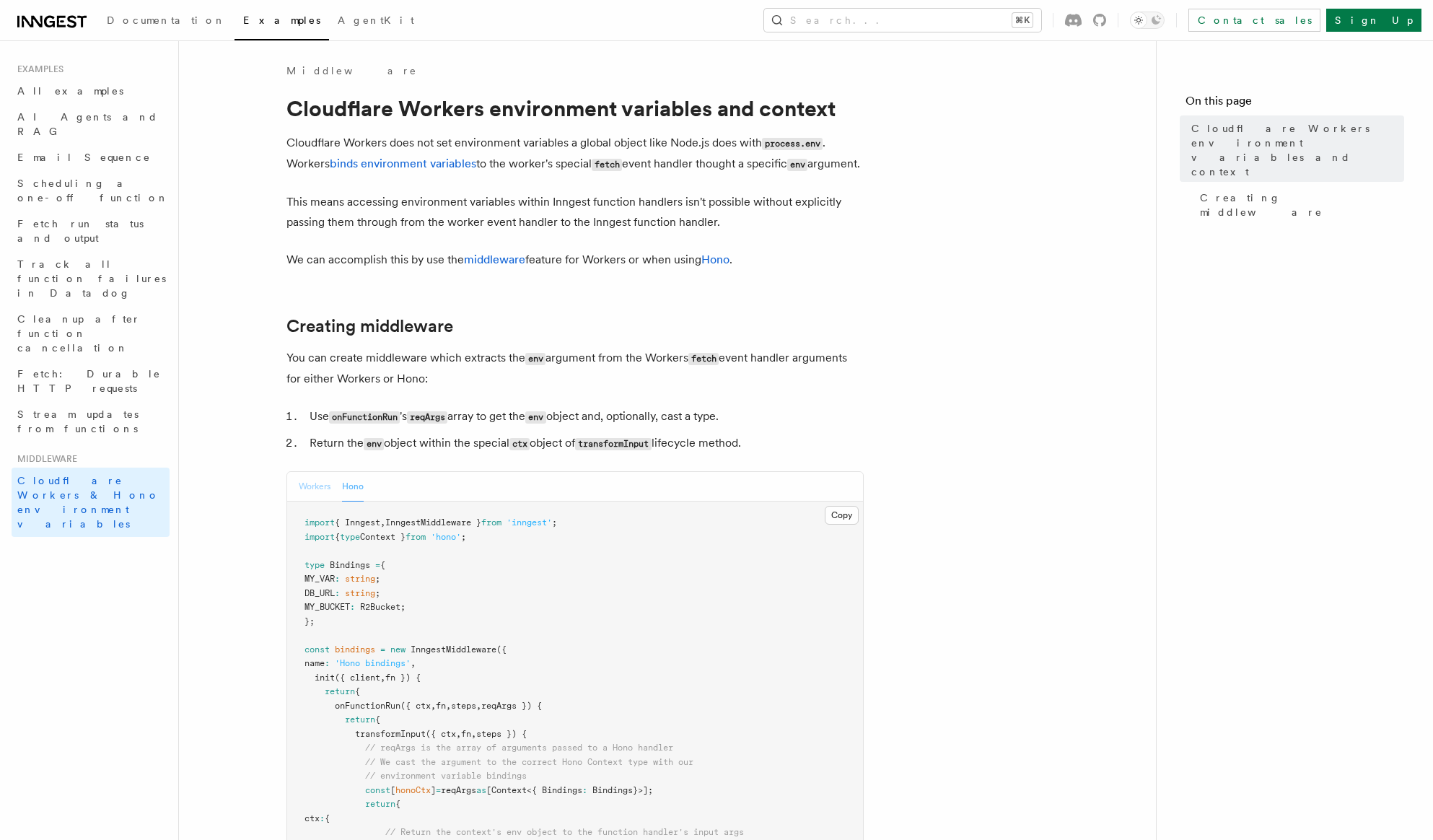
click at [318, 501] on button "Workers" at bounding box center [315, 486] width 32 height 30
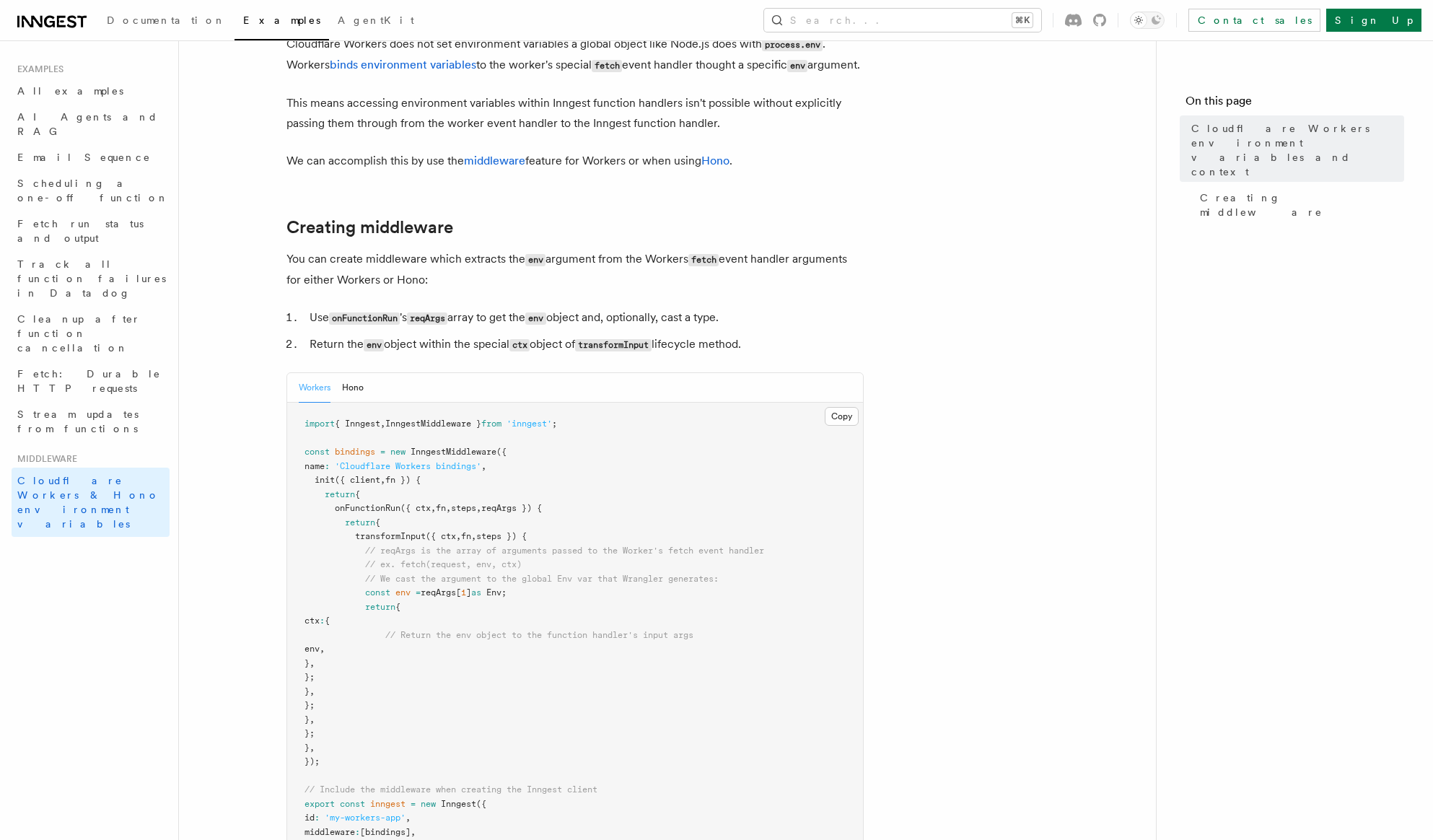
scroll to position [226, 0]
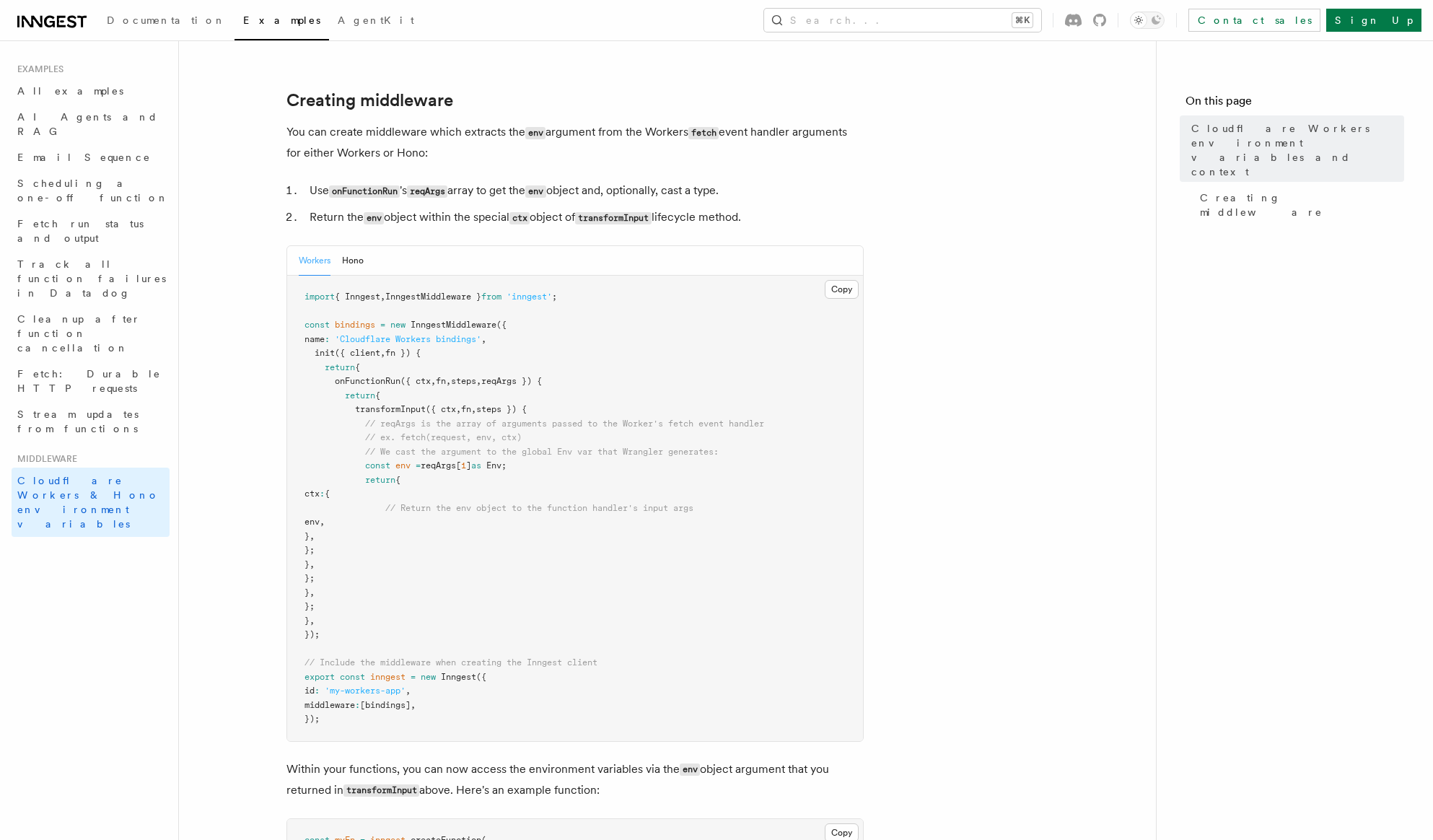
click at [1104, 244] on article "Middleware Cloudflare Workers environment variables and context Cloudflare Work…" at bounding box center [667, 557] width 931 height 1438
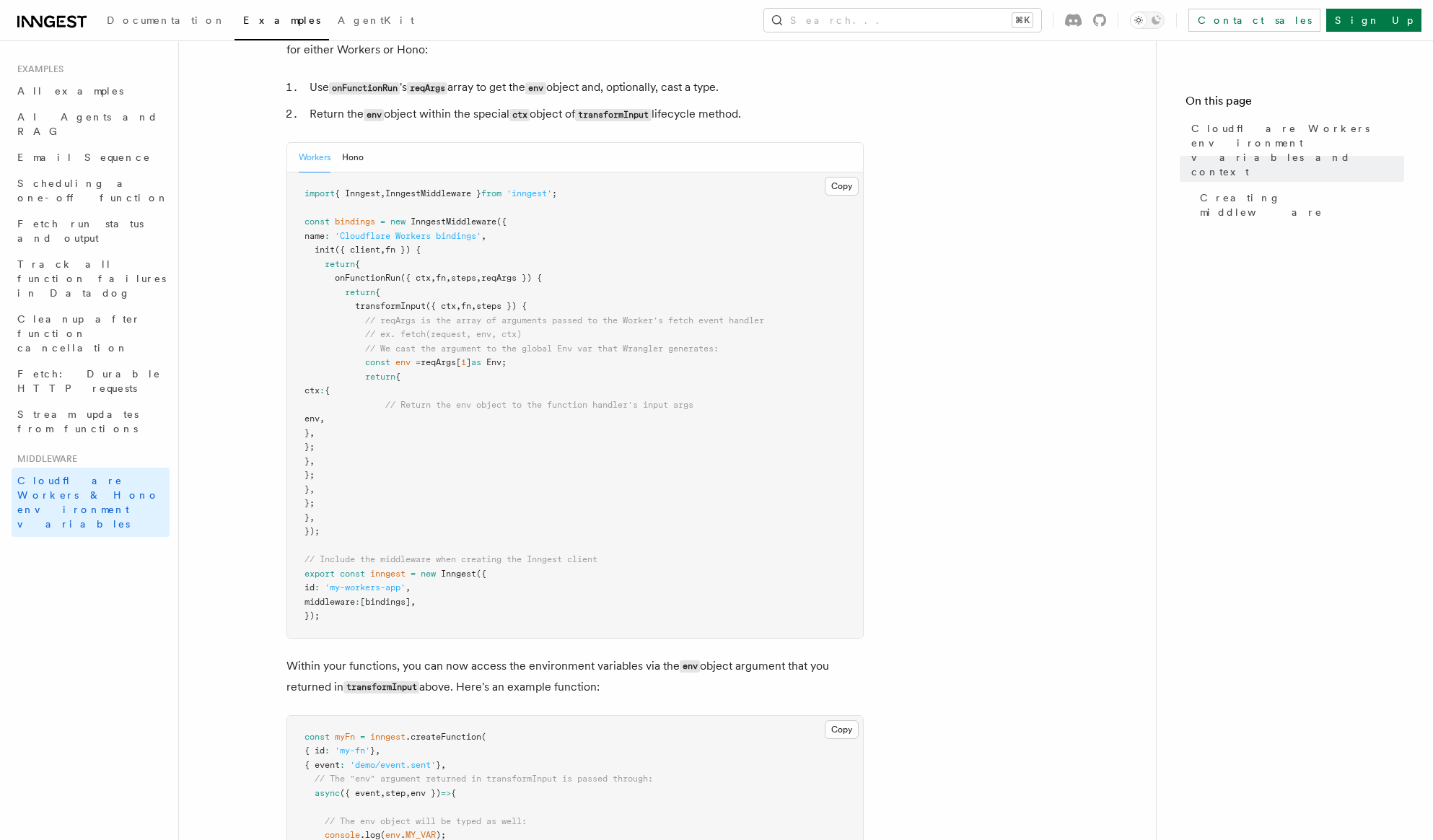
scroll to position [257, 0]
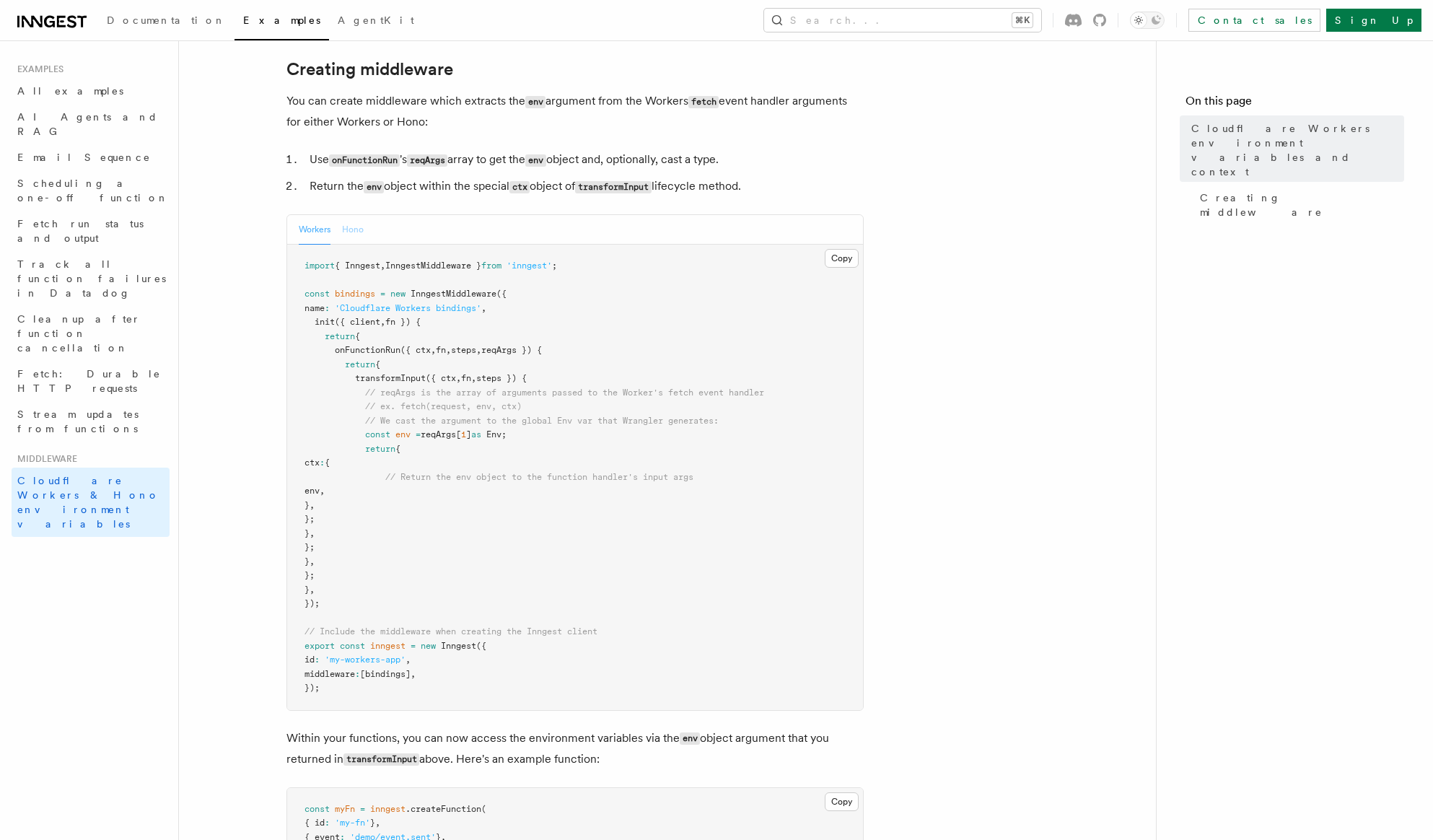
click at [359, 244] on button "Hono" at bounding box center [352, 229] width 22 height 30
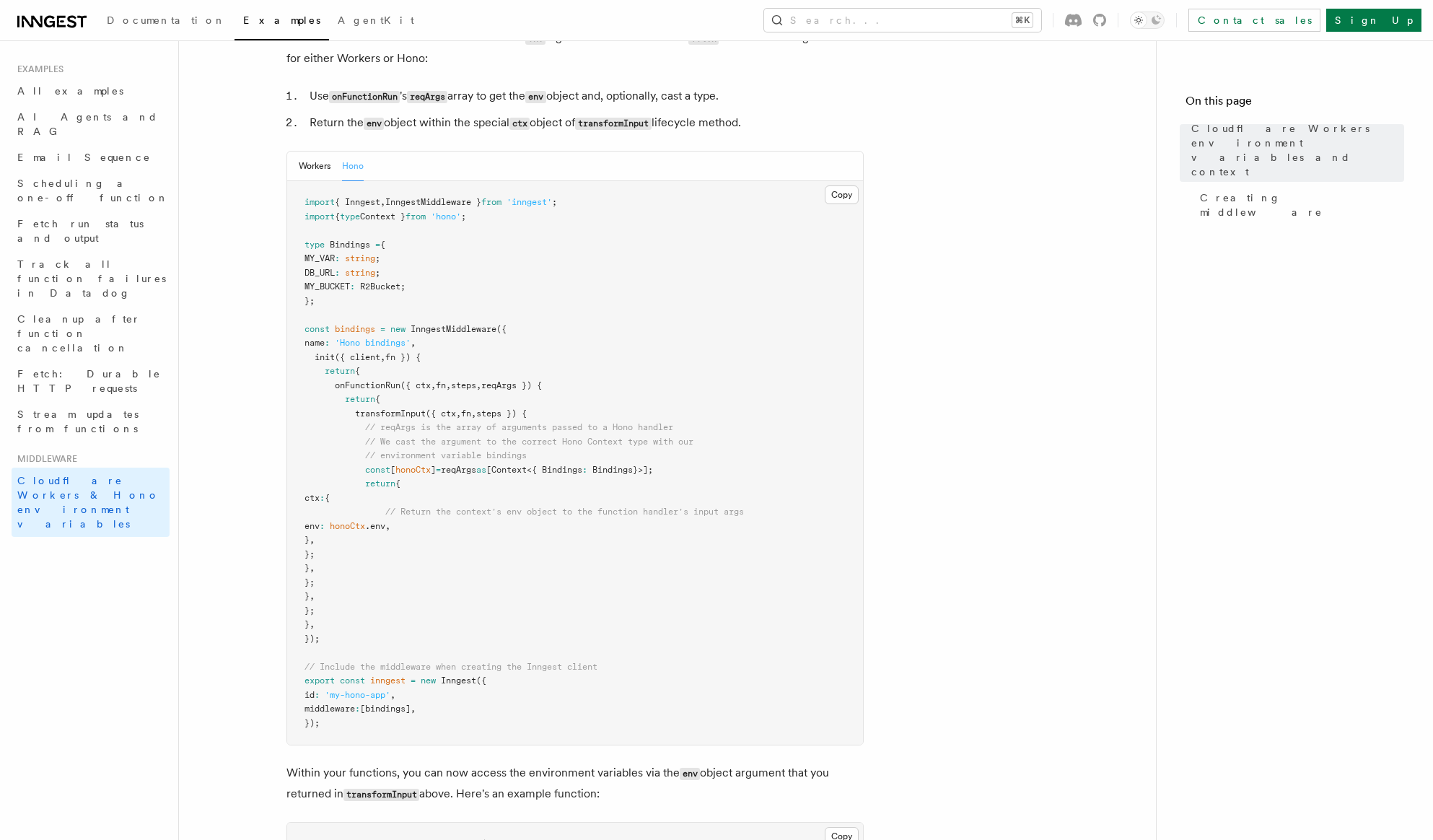
scroll to position [322, 0]
click at [317, 180] on button "Workers" at bounding box center [315, 164] width 32 height 30
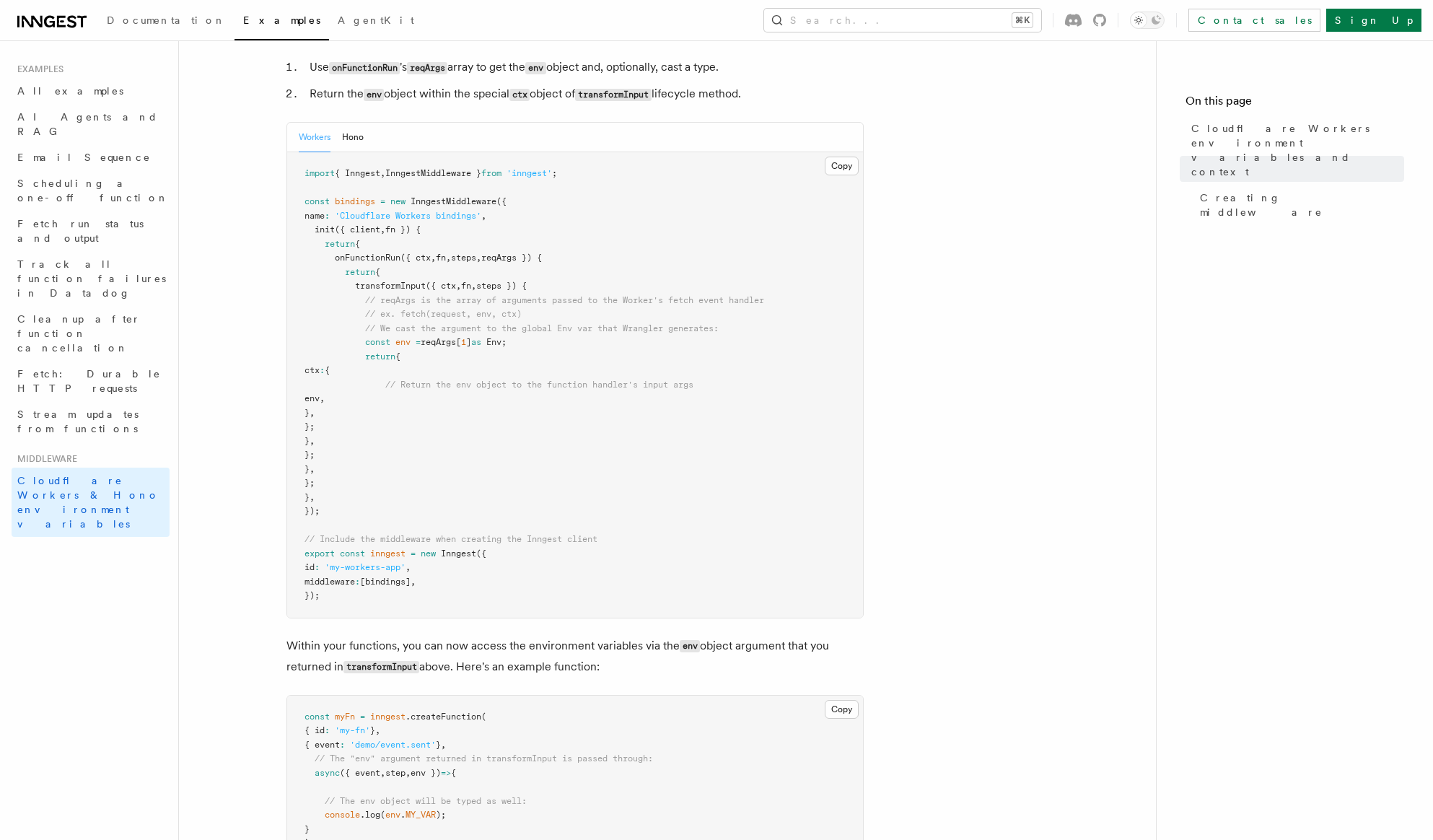
scroll to position [350, 0]
click at [462, 612] on pre "import { Inngest , InngestMiddleware } from 'inngest' ; const bindings = new In…" at bounding box center [575, 384] width 576 height 466
click at [827, 175] on button "Copy Copied" at bounding box center [842, 164] width 34 height 18
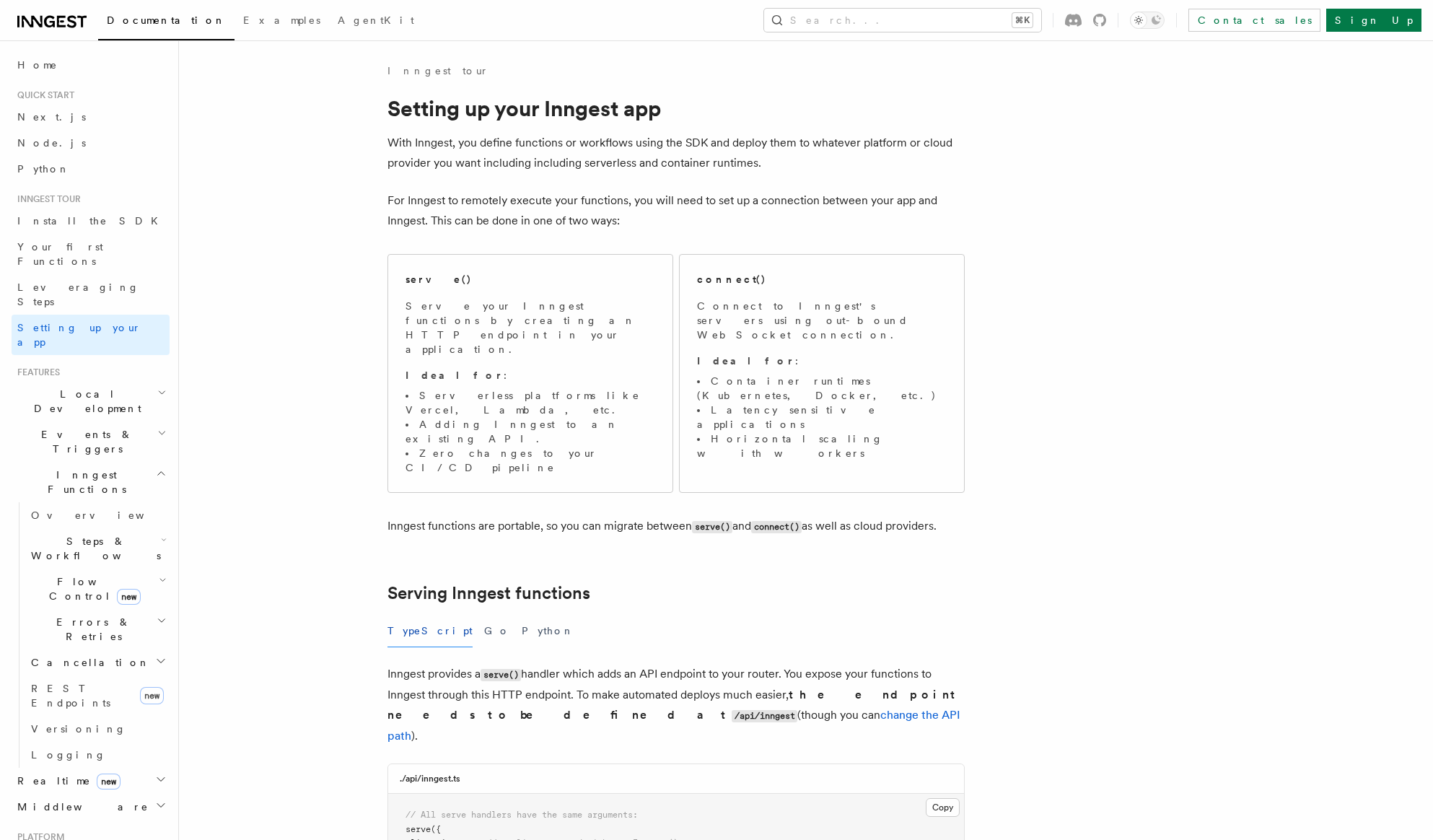
scroll to position [620, 0]
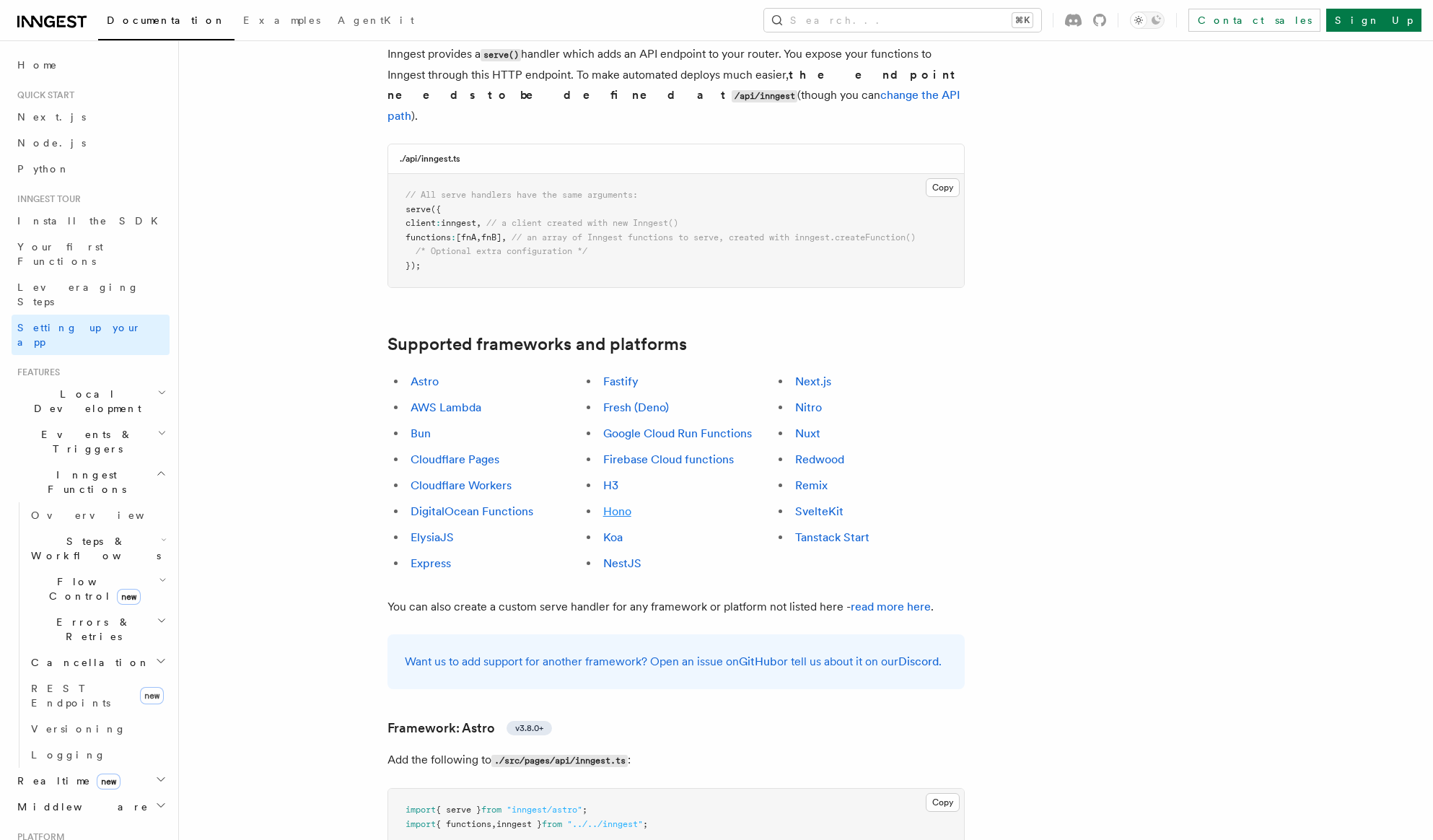
click at [605, 505] on link "Hono" at bounding box center [617, 511] width 28 height 14
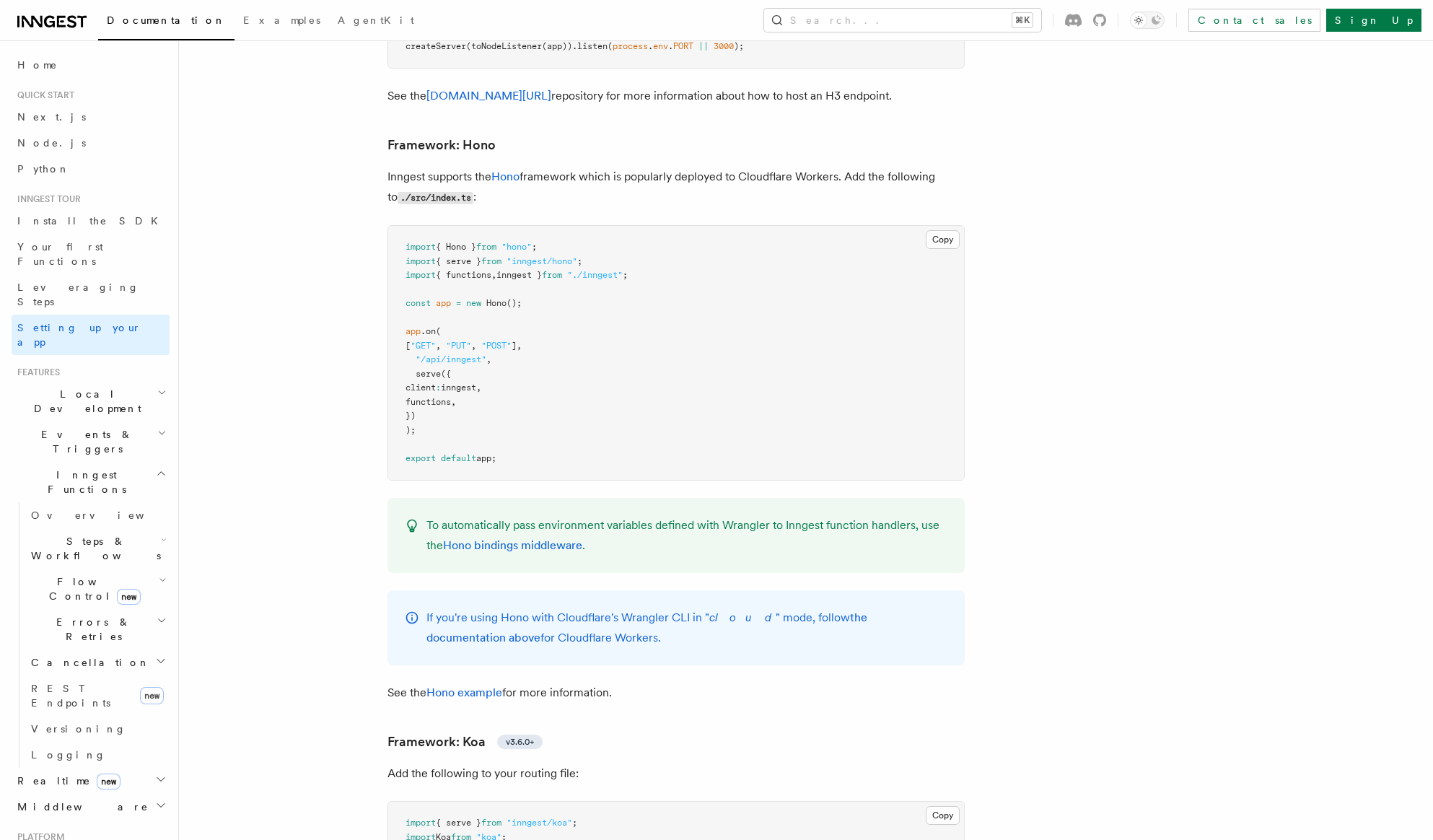
scroll to position [7540, 0]
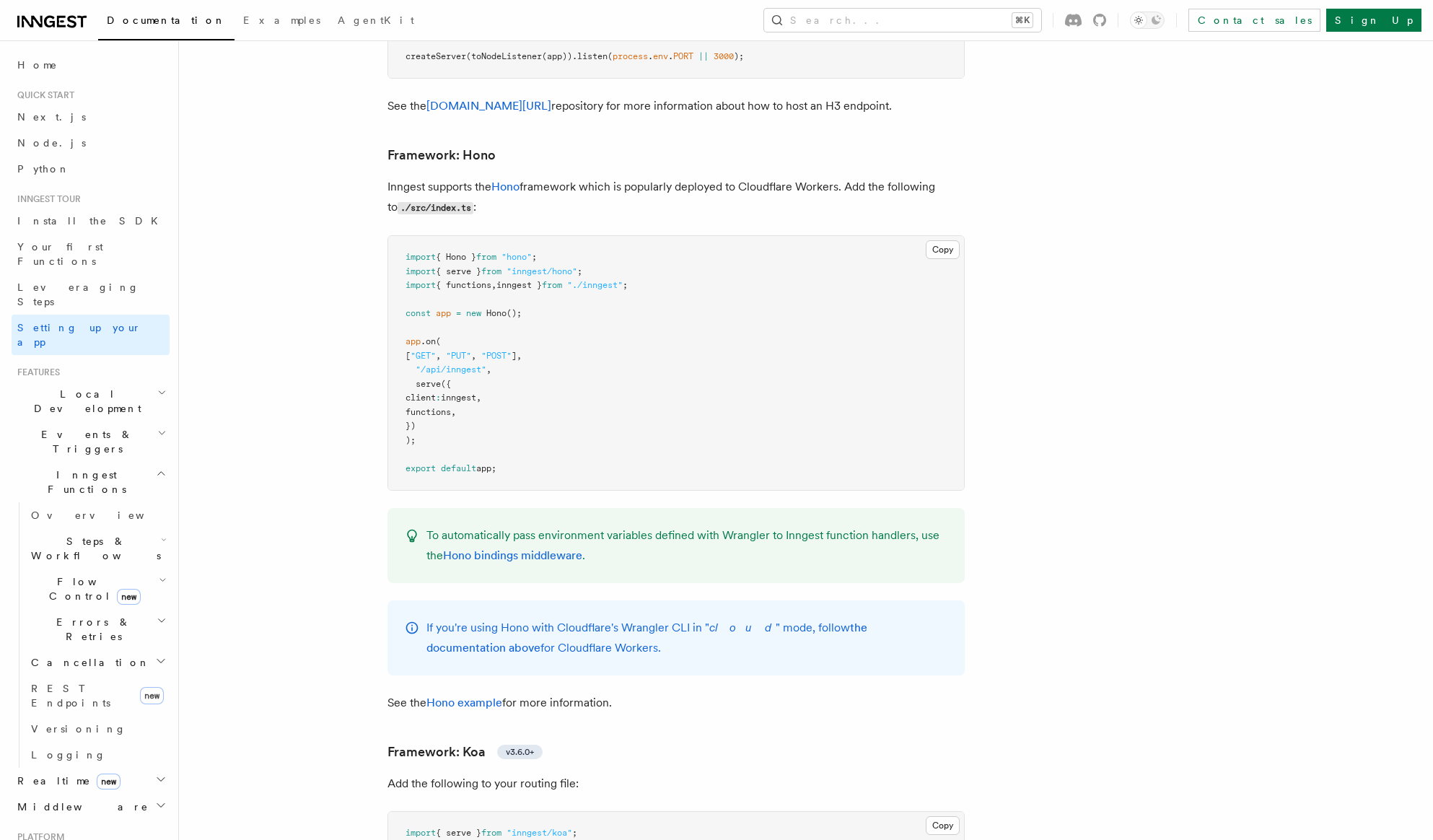
click at [402, 276] on pre "import { Hono } from "hono" ; import { serve } from "inngest/hono" ; import { f…" at bounding box center [676, 363] width 576 height 254
drag, startPoint x: 402, startPoint y: 276, endPoint x: 455, endPoint y: 385, distance: 121.2
click at [455, 385] on pre "import { Hono } from "hono" ; import { serve } from "inngest/hono" ; import { f…" at bounding box center [676, 363] width 576 height 254
copy code "app .on ( [ "GET" , "PUT" , "POST" ] , "/api/inngest" , serve ({ client : innge…"
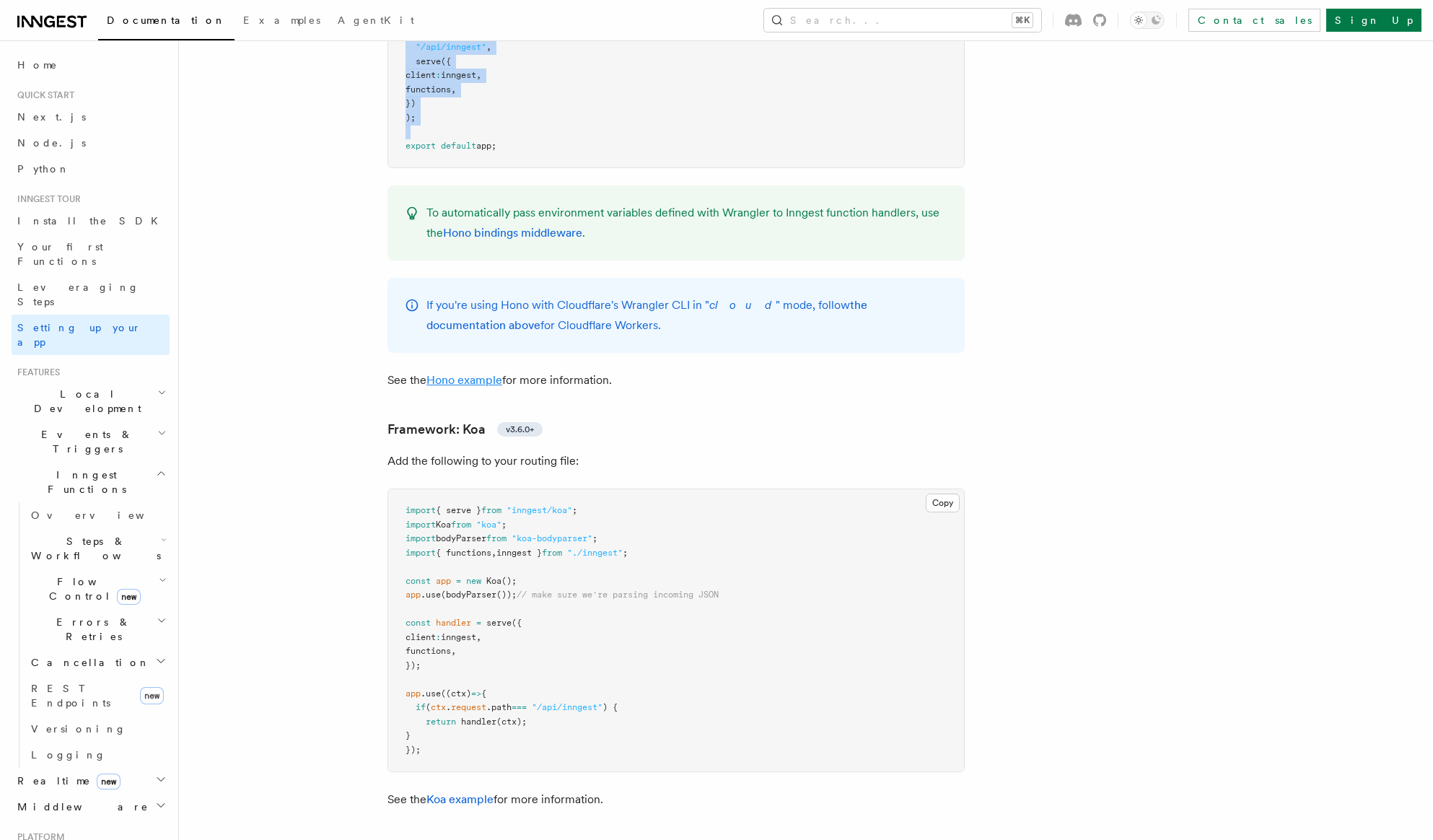
scroll to position [7874, 0]
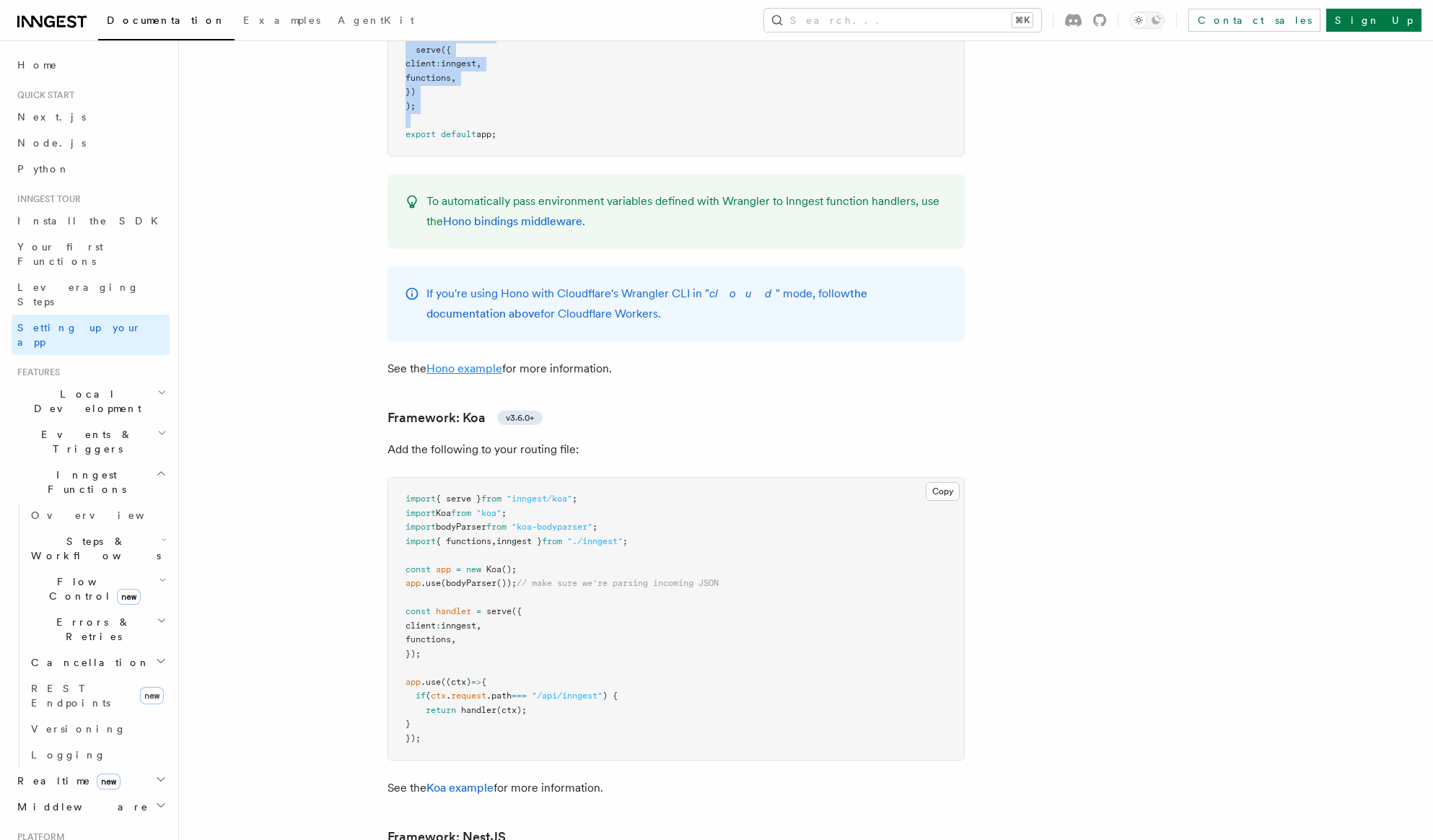
click at [473, 362] on link "Hono example" at bounding box center [464, 368] width 76 height 14
